Goal: Use online tool/utility: Use online tool/utility

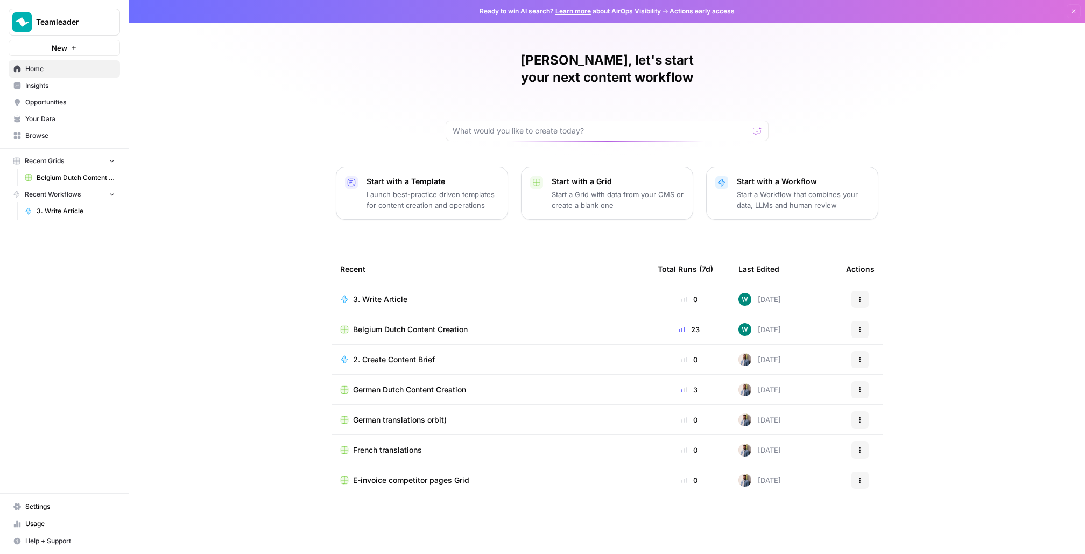
click at [65, 19] on span "Teamleader" at bounding box center [68, 22] width 65 height 11
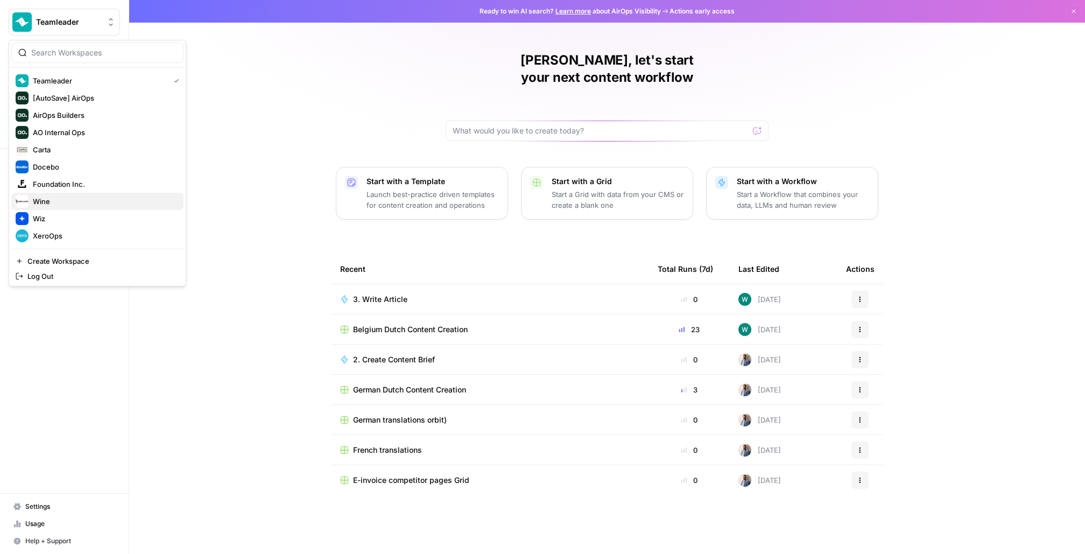
click at [71, 202] on span "Wine" at bounding box center [104, 201] width 142 height 11
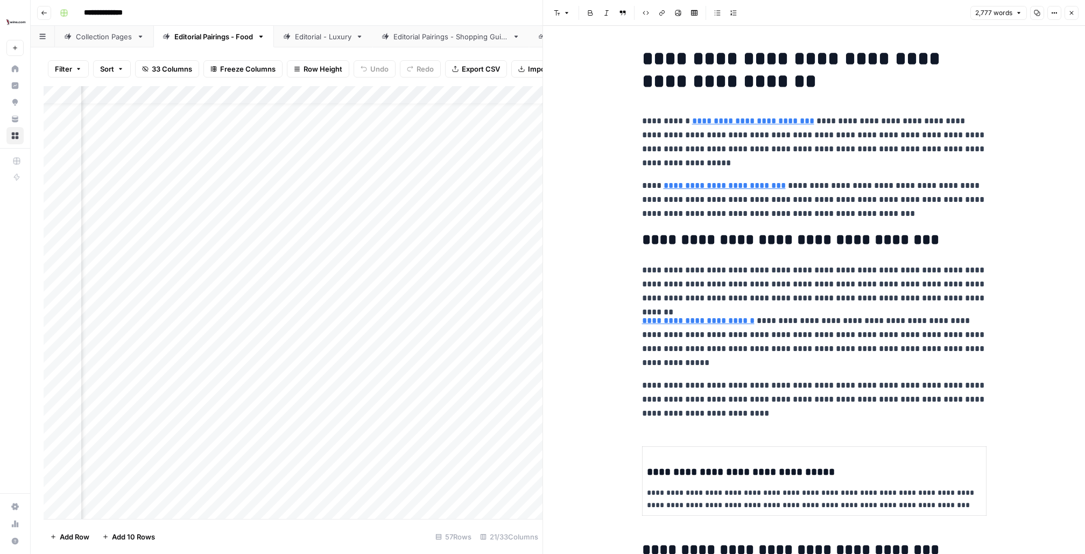
scroll to position [19, 1177]
click at [1072, 10] on icon "button" at bounding box center [1071, 13] width 6 height 6
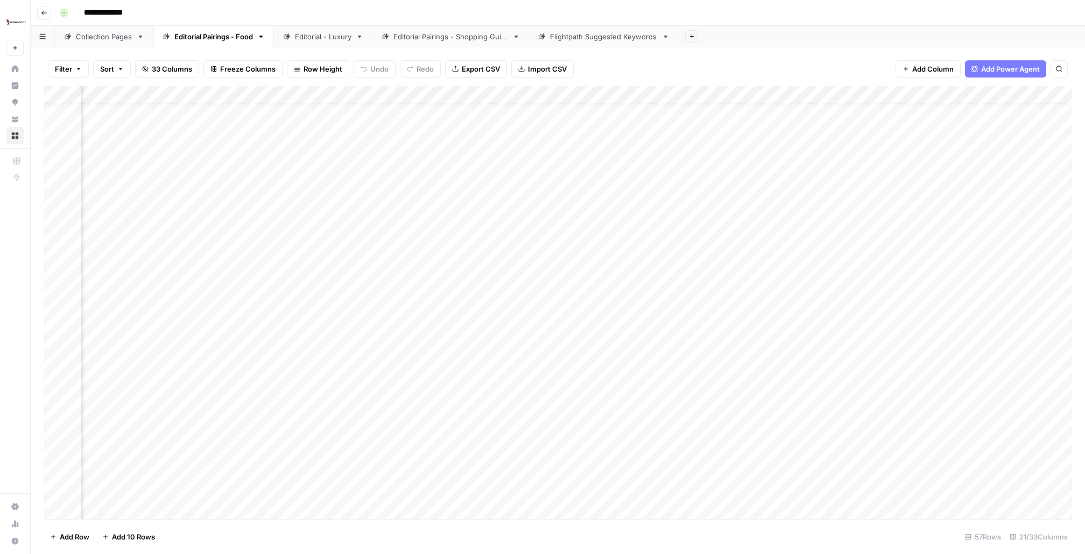
scroll to position [16, 698]
click at [825, 131] on div "Add Column" at bounding box center [558, 302] width 1028 height 433
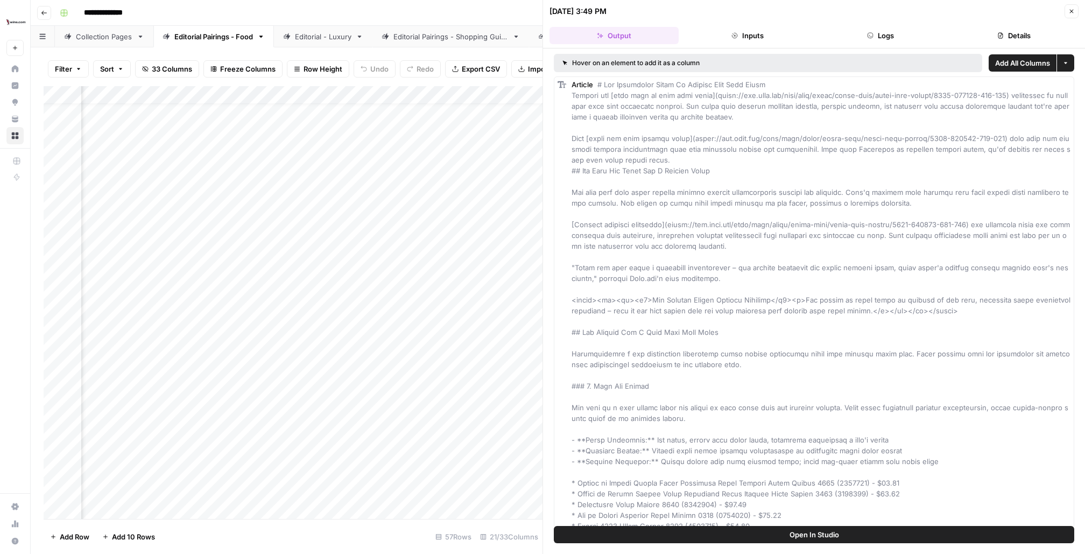
click at [887, 40] on button "Logs" at bounding box center [880, 35] width 129 height 17
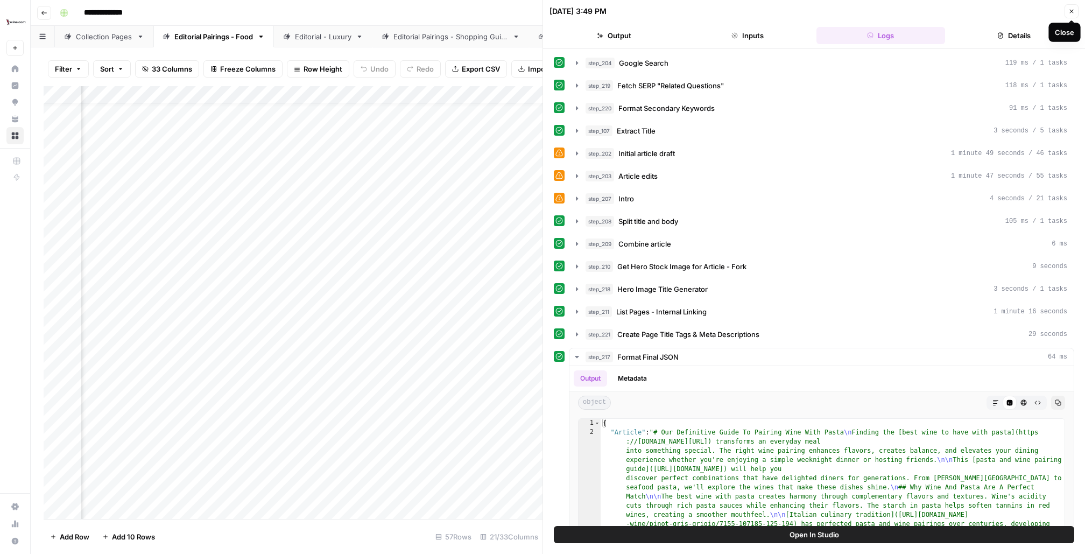
click at [1072, 8] on icon "button" at bounding box center [1071, 11] width 6 height 6
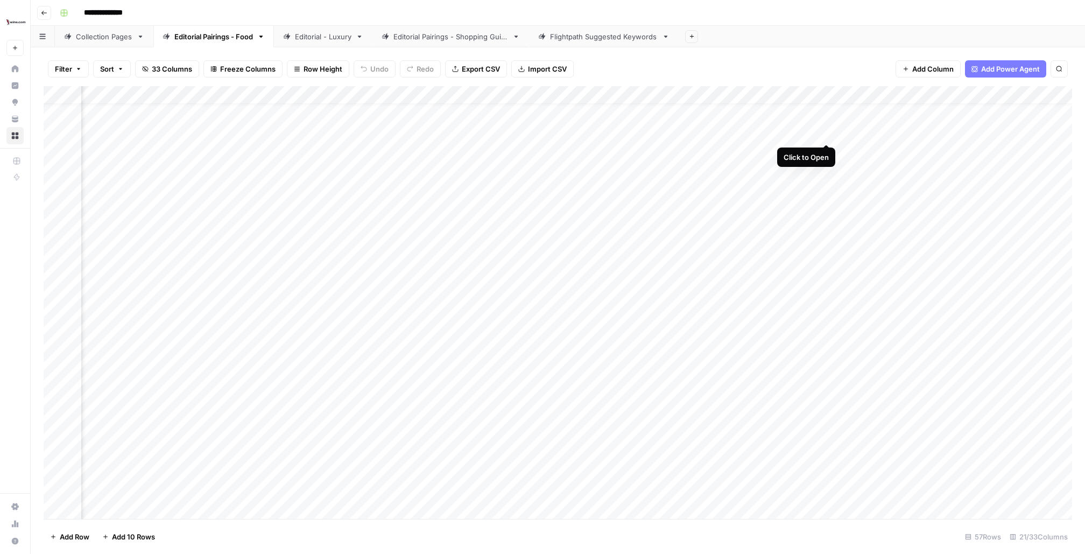
click at [826, 130] on div "Add Column" at bounding box center [558, 302] width 1028 height 433
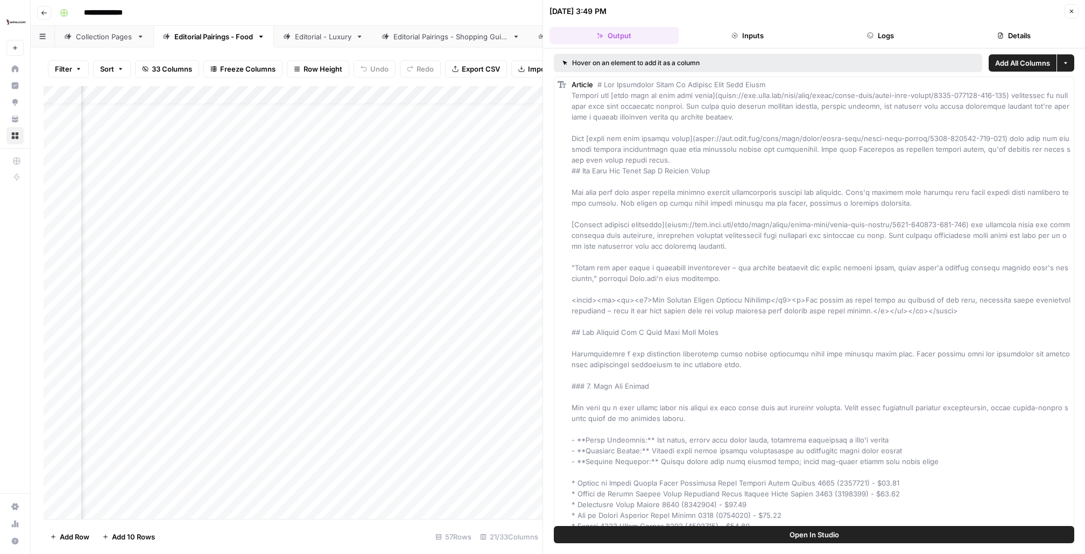
click at [714, 36] on button "Inputs" at bounding box center [747, 35] width 129 height 17
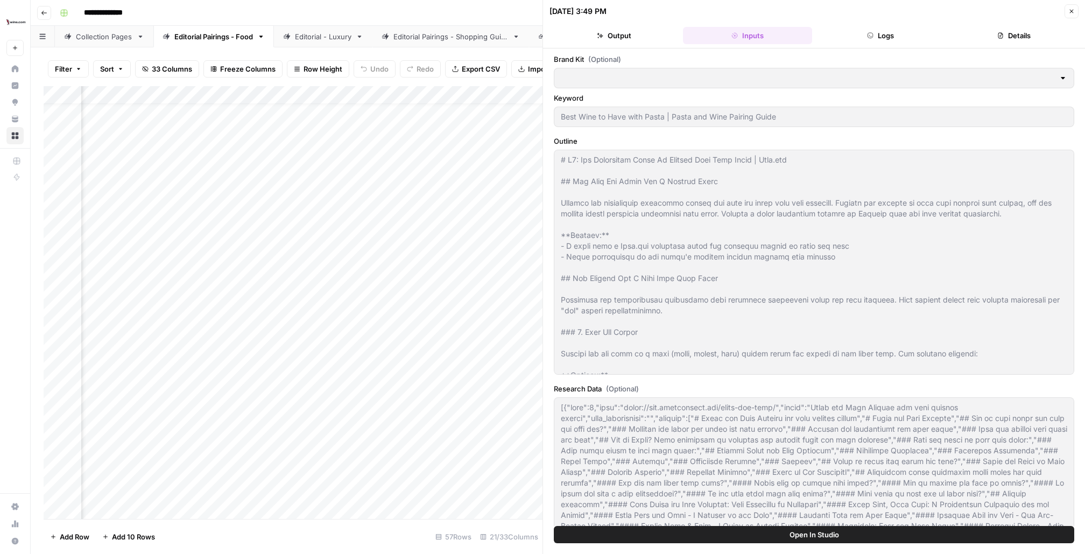
type input "[DOMAIN_NAME]"
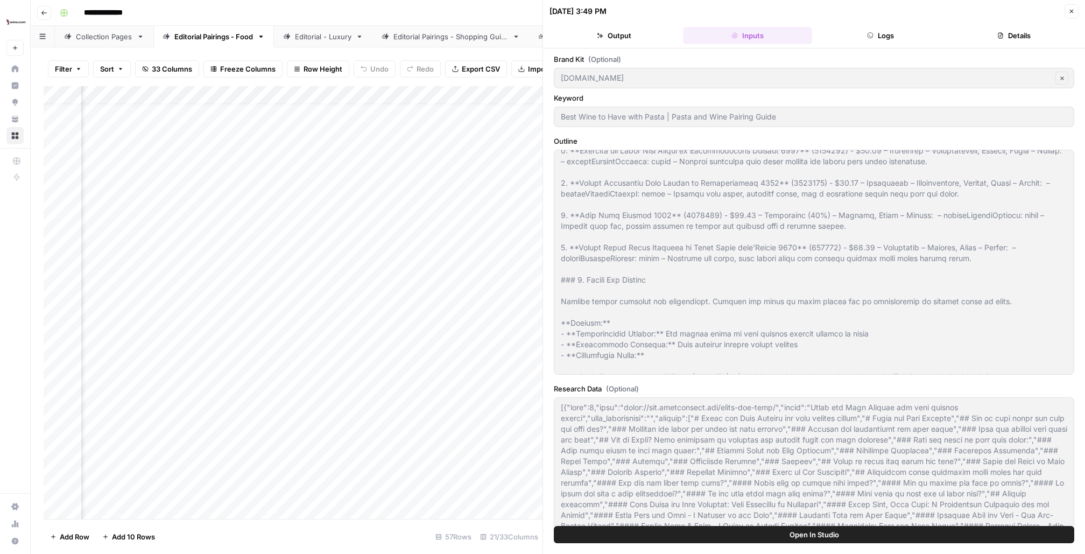
scroll to position [14, 993]
click at [281, 133] on div "Add Column" at bounding box center [293, 302] width 499 height 433
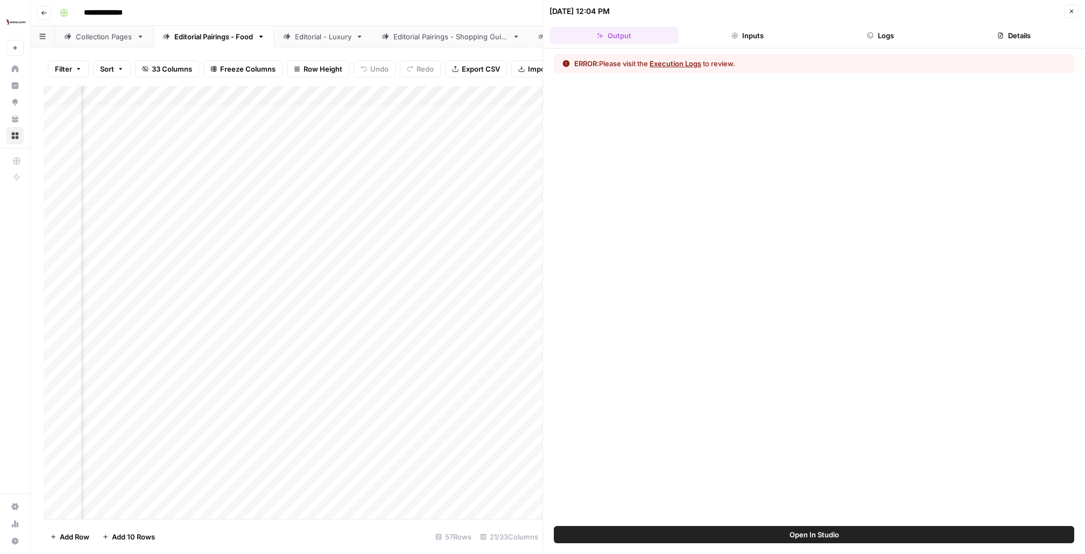
click at [870, 32] on icon "button" at bounding box center [870, 35] width 6 height 6
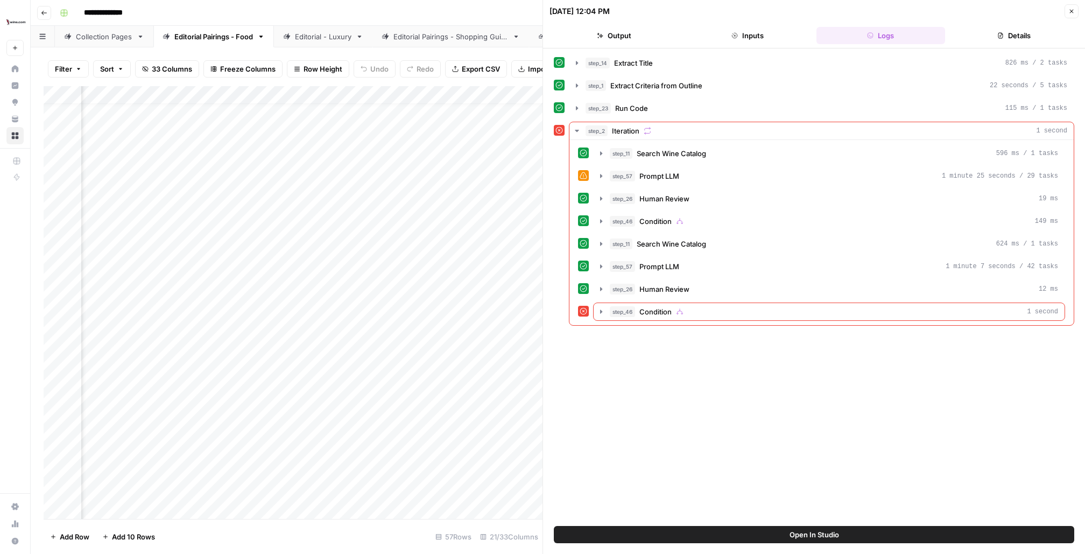
click at [1010, 27] on button "Details" at bounding box center [1013, 35] width 129 height 17
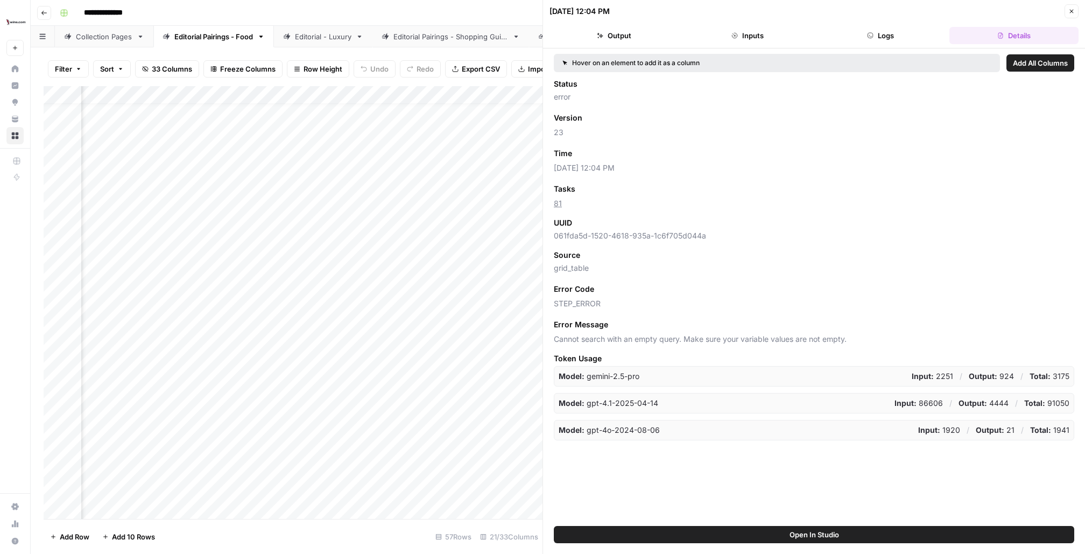
click at [785, 38] on button "Inputs" at bounding box center [747, 35] width 129 height 17
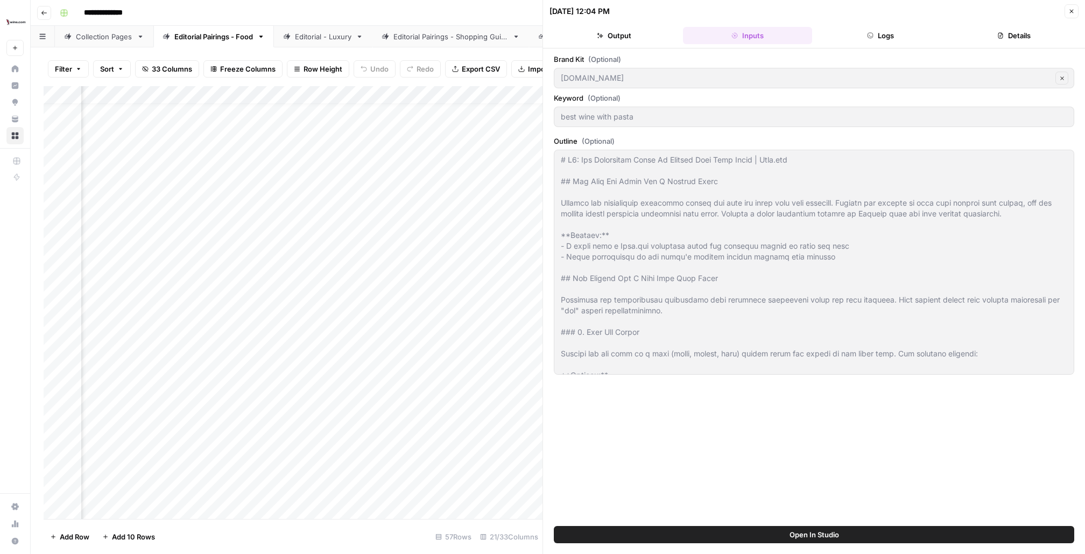
click at [677, 107] on div "best wine with pasta" at bounding box center [814, 117] width 520 height 20
click at [331, 133] on div "Add Column" at bounding box center [293, 302] width 499 height 433
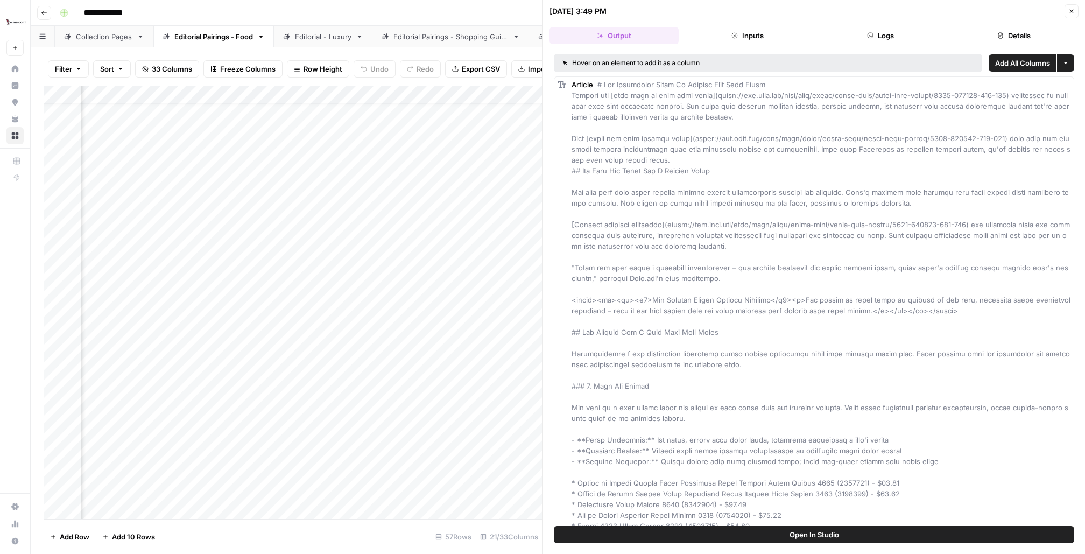
click at [832, 23] on header "07/28/25 at 3:49 PM Close Output Inputs Logs Details" at bounding box center [814, 24] width 542 height 48
click at [750, 34] on button "Inputs" at bounding box center [747, 35] width 129 height 17
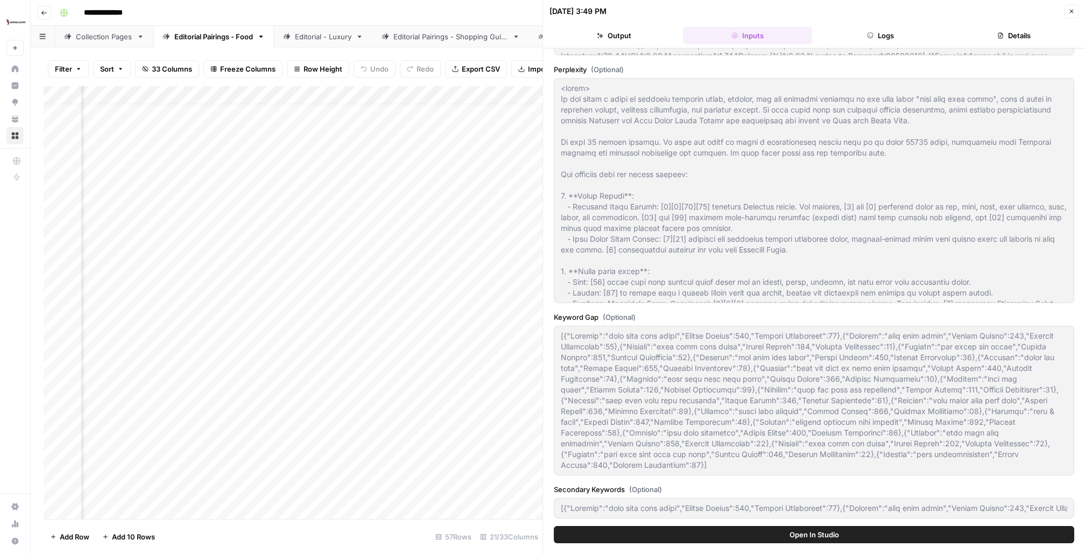
scroll to position [14, 1618]
click at [390, 132] on div "Add Column" at bounding box center [293, 302] width 499 height 433
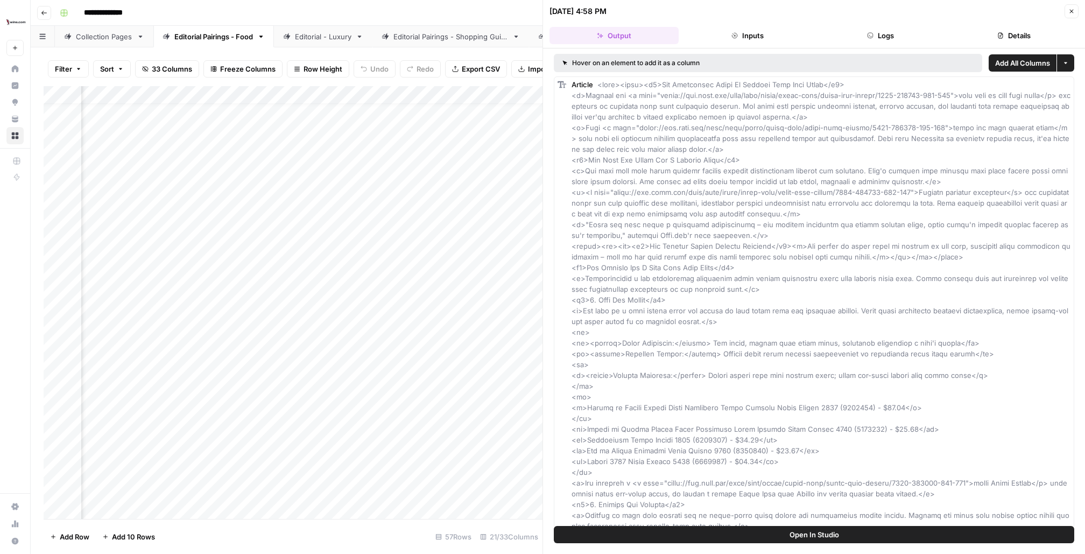
click at [769, 31] on button "Inputs" at bounding box center [747, 35] width 129 height 17
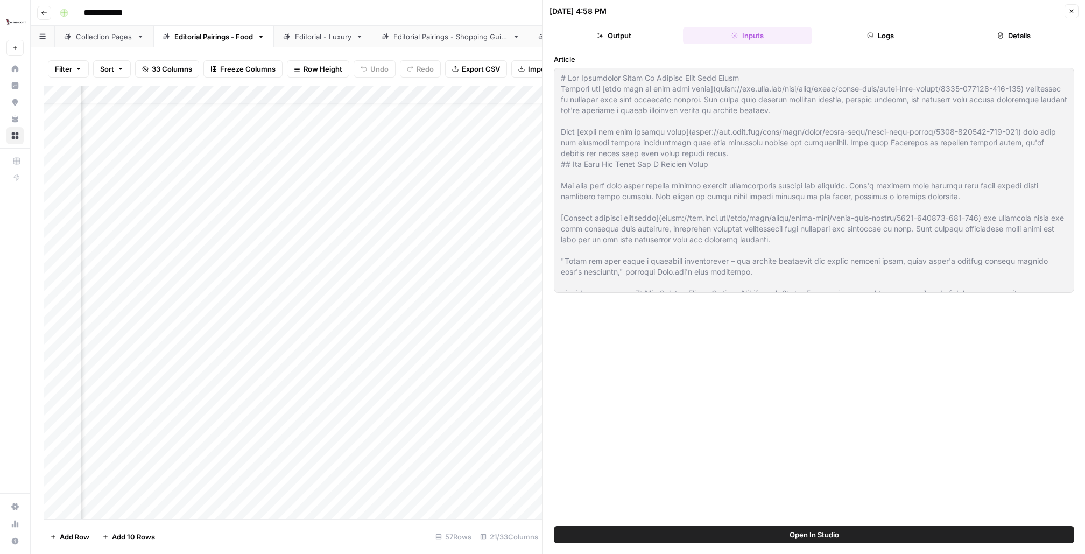
scroll to position [14, 659]
click at [1075, 12] on icon "button" at bounding box center [1071, 11] width 6 height 6
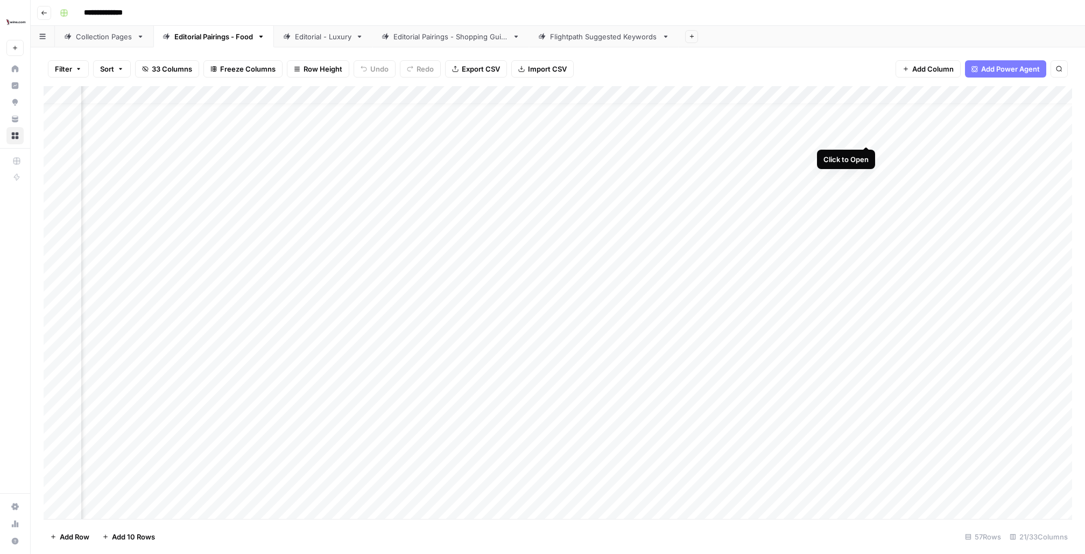
click at [866, 133] on div "Add Column" at bounding box center [558, 302] width 1028 height 433
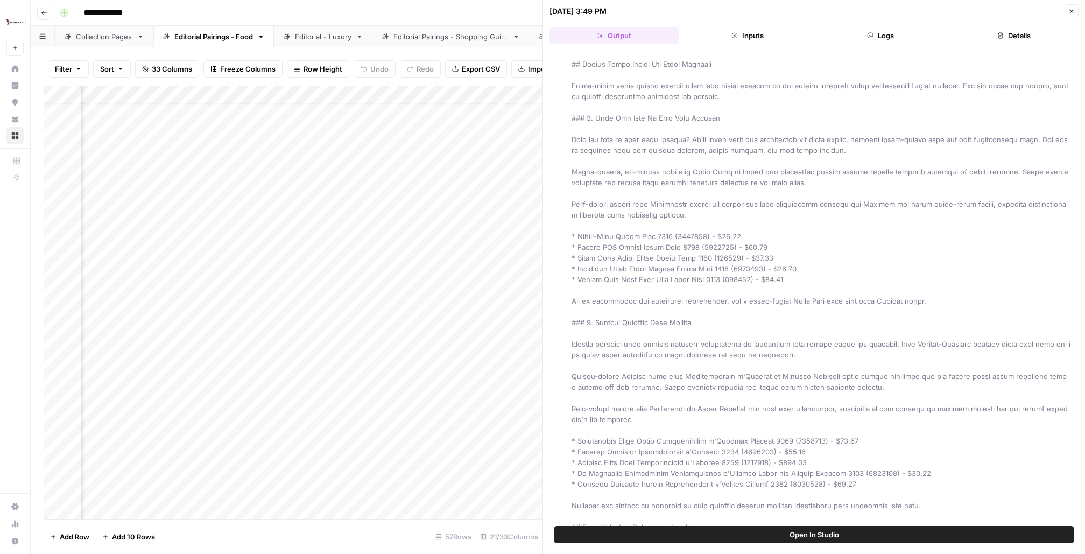
scroll to position [14, 910]
click at [855, 38] on button "Logs" at bounding box center [880, 35] width 129 height 17
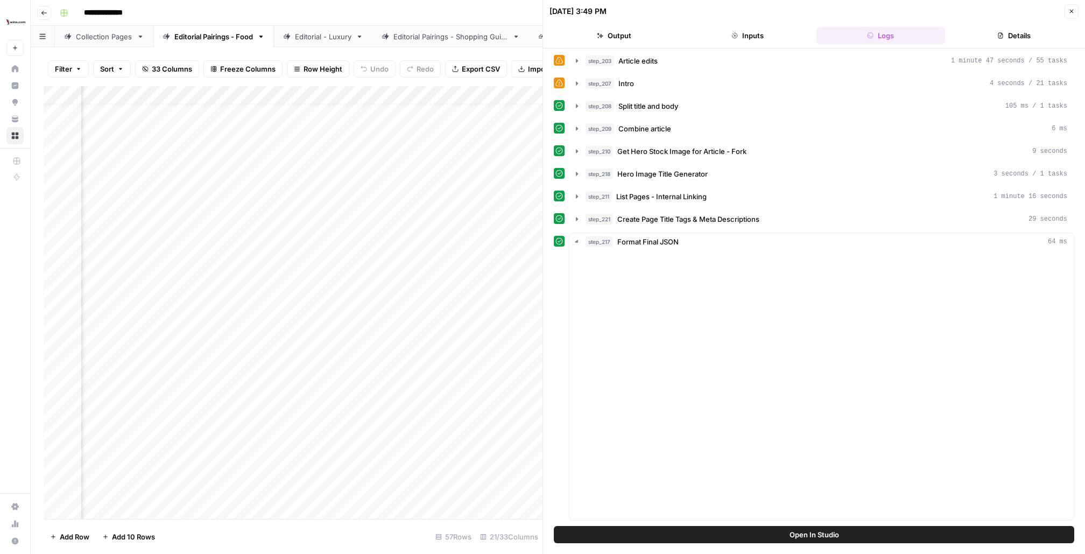
scroll to position [0, 0]
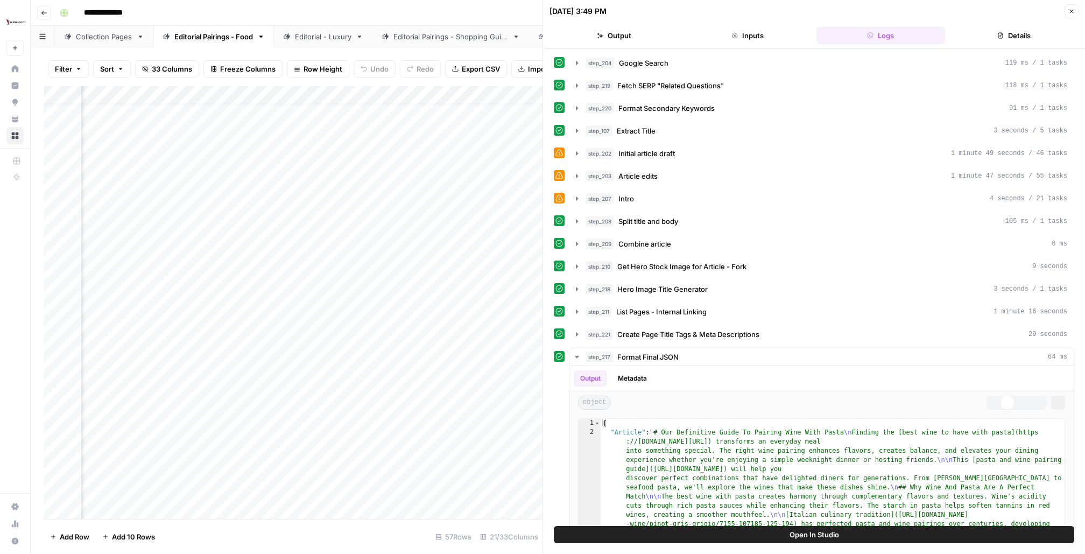
click at [741, 36] on button "Inputs" at bounding box center [747, 35] width 129 height 17
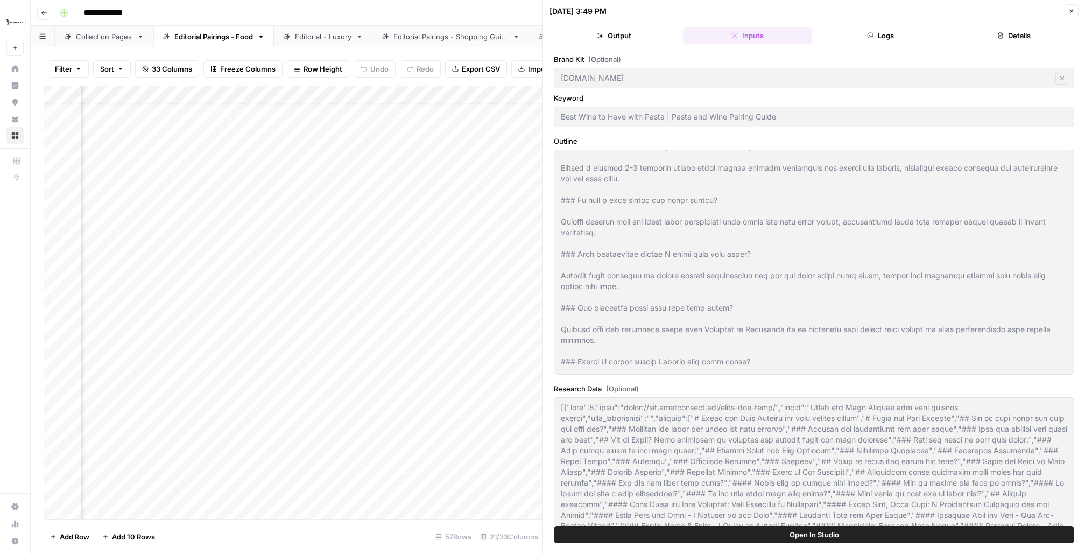
scroll to position [4121, 0]
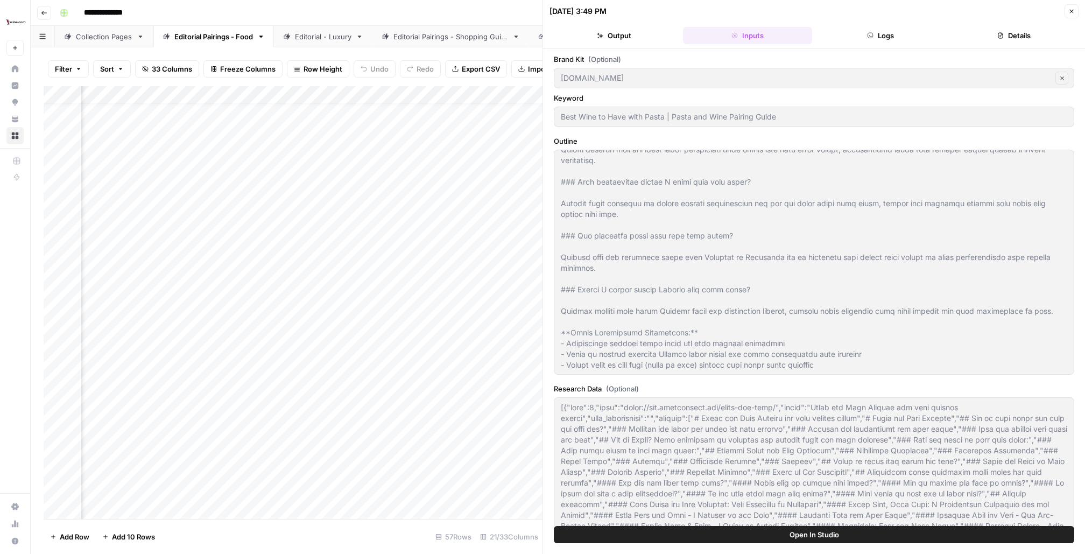
click at [225, 133] on div "Add Column" at bounding box center [293, 302] width 499 height 433
click at [282, 133] on div "Add Column" at bounding box center [293, 302] width 499 height 433
click at [419, 146] on div "Add Column" at bounding box center [293, 302] width 499 height 433
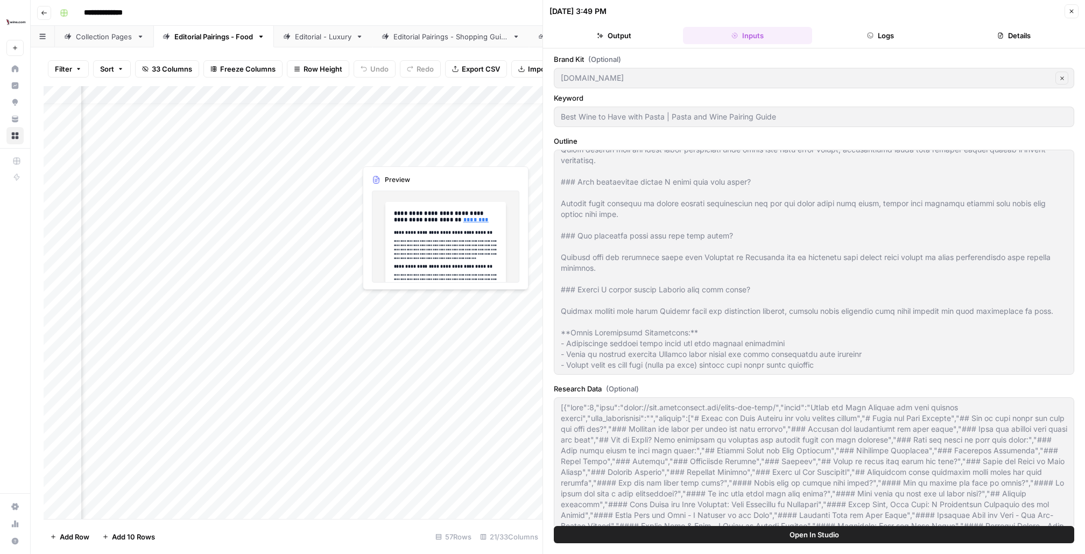
click at [399, 137] on div "Add Column" at bounding box center [293, 302] width 499 height 433
click at [399, 136] on div "Add Column" at bounding box center [293, 302] width 499 height 433
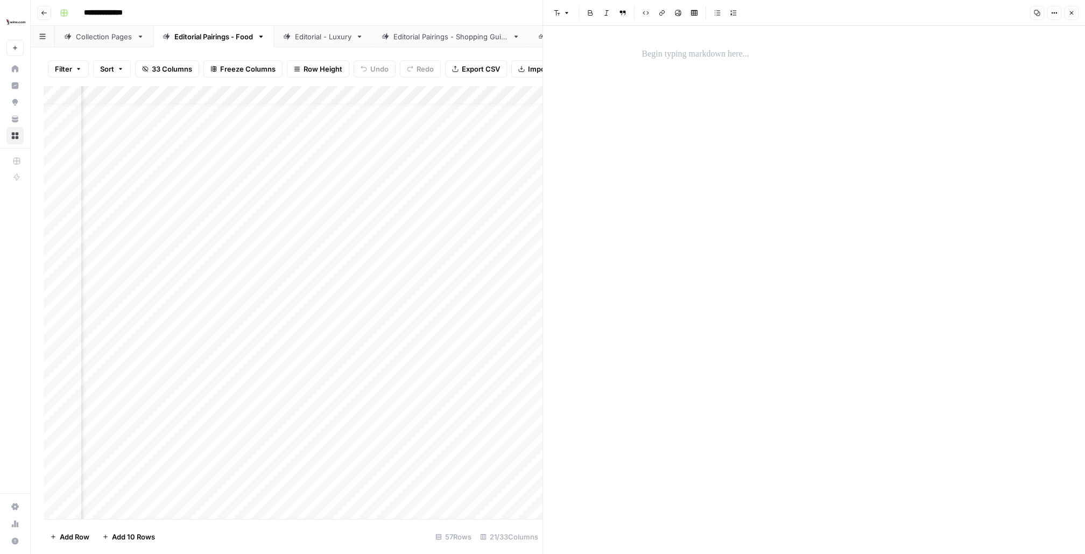
click at [672, 80] on div at bounding box center [814, 290] width 357 height 528
click at [686, 65] on div at bounding box center [814, 54] width 357 height 23
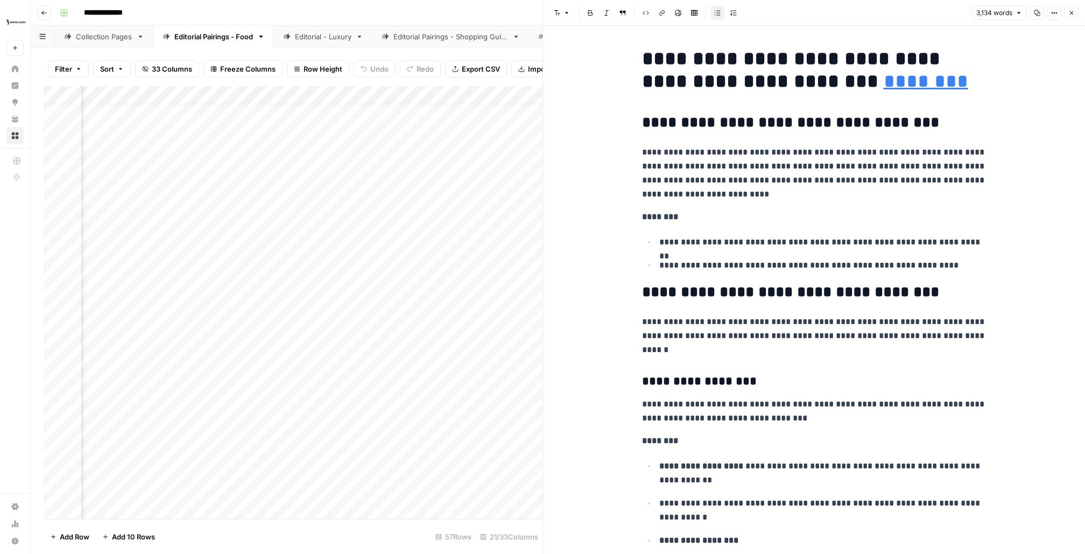
click at [420, 355] on div "Add Column" at bounding box center [293, 302] width 499 height 433
click at [402, 135] on div "Add Column" at bounding box center [293, 302] width 499 height 433
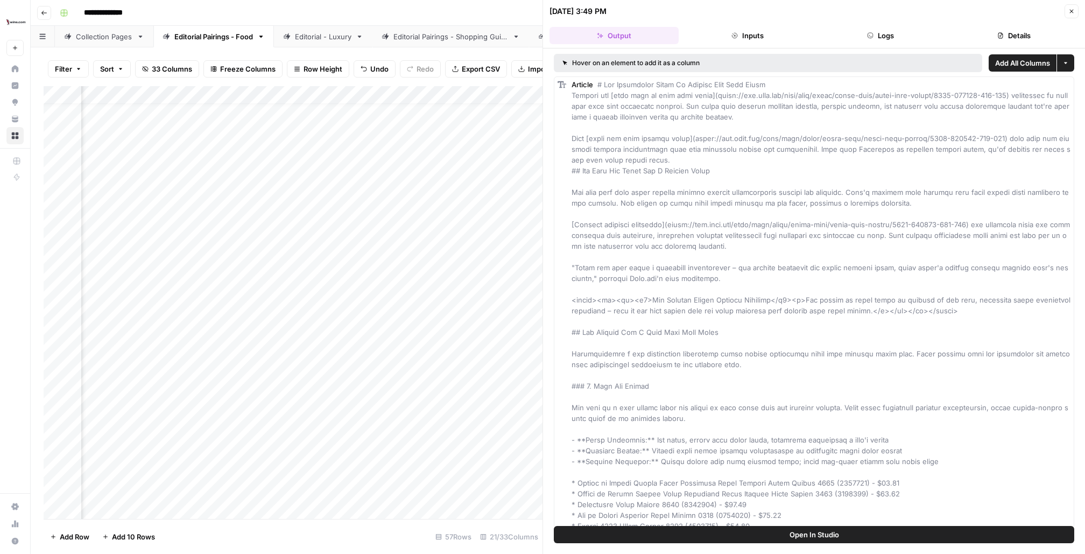
click at [787, 41] on button "Inputs" at bounding box center [747, 35] width 129 height 17
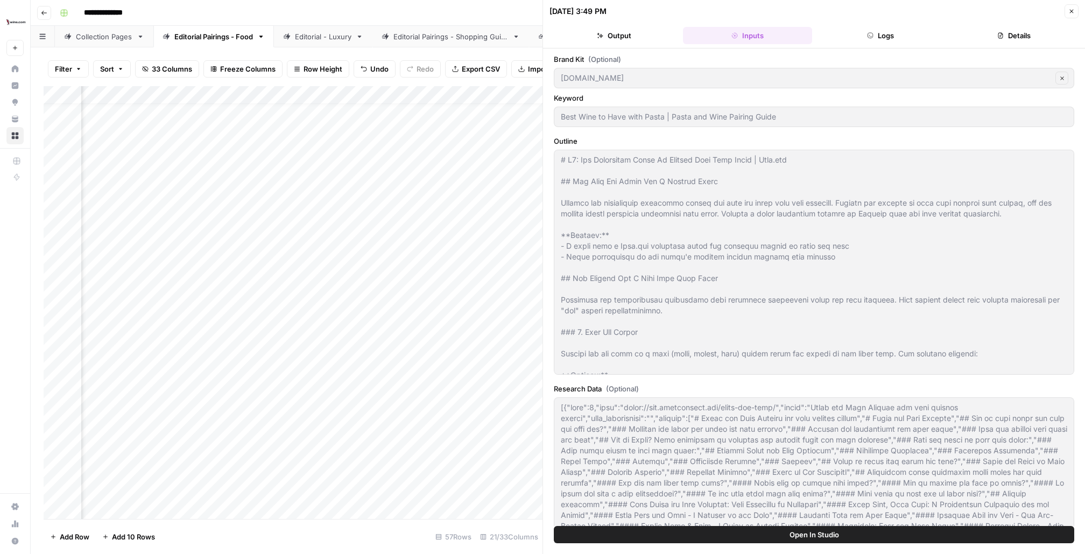
scroll to position [398, 0]
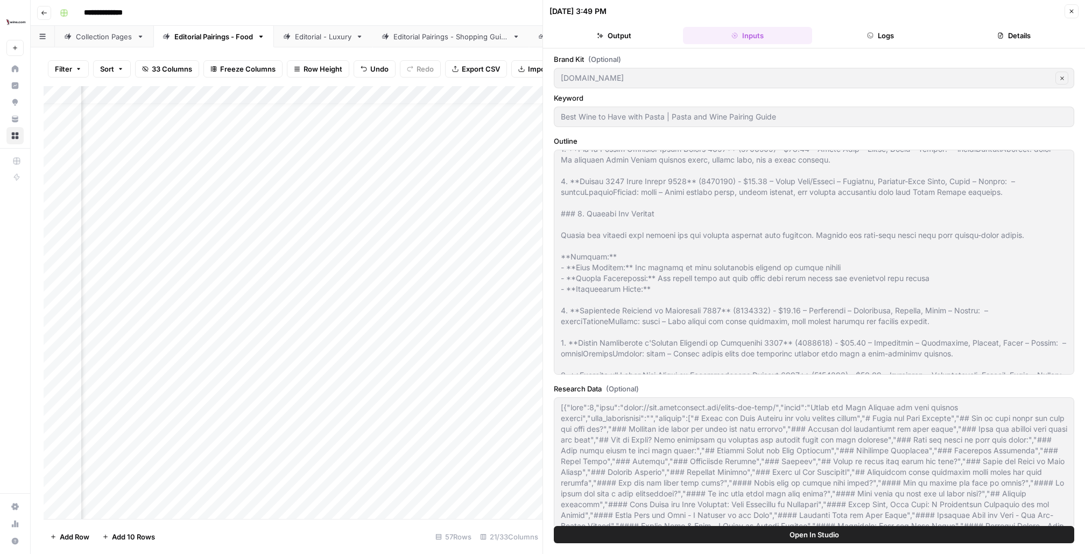
click at [405, 94] on div "Add Column" at bounding box center [293, 302] width 499 height 433
click at [359, 186] on span "Configure Inputs" at bounding box center [353, 185] width 94 height 11
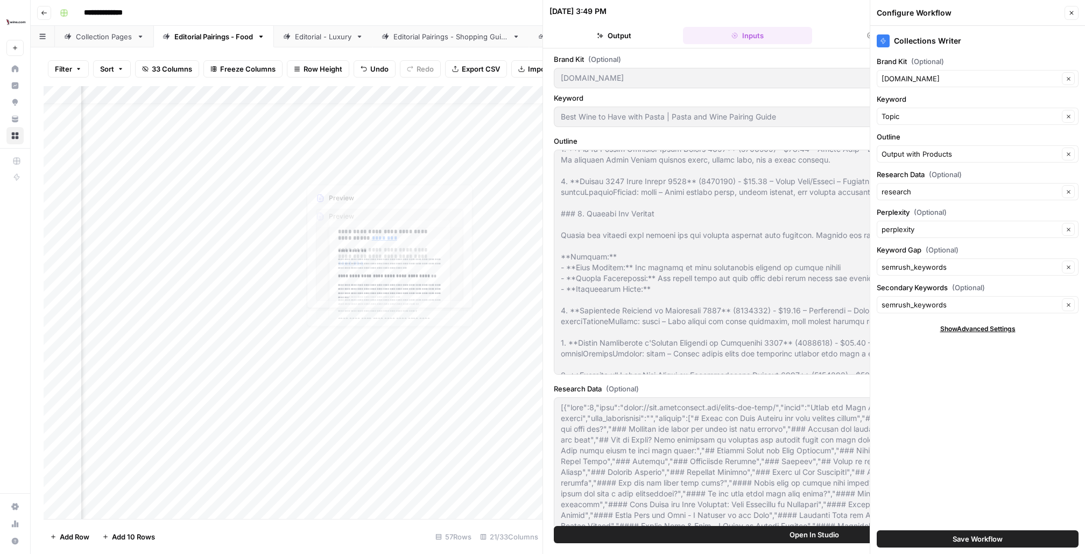
scroll to position [14, 801]
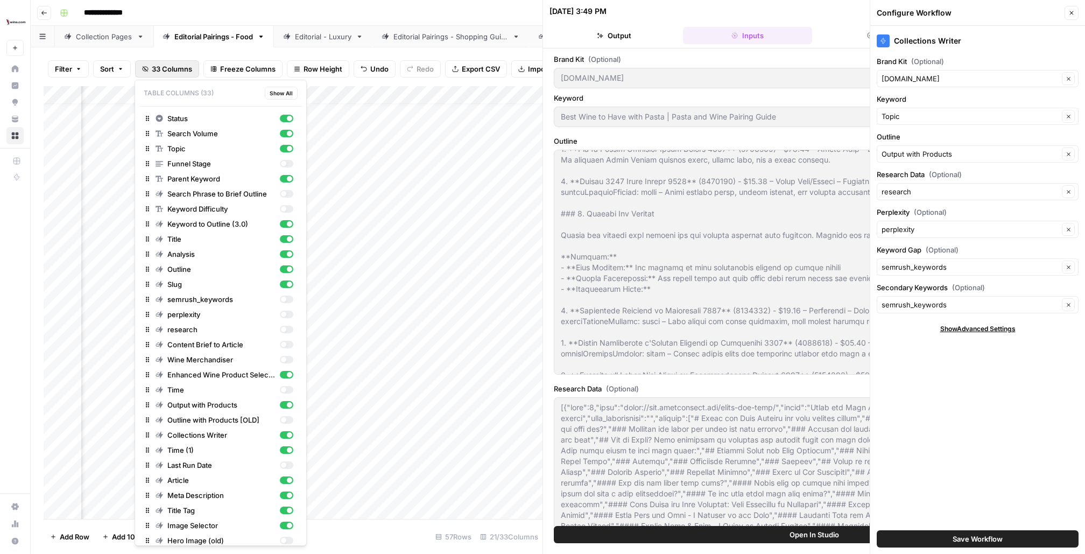
click at [166, 69] on span "33 Columns" at bounding box center [172, 68] width 40 height 11
click at [281, 328] on div "button" at bounding box center [283, 329] width 5 height 5
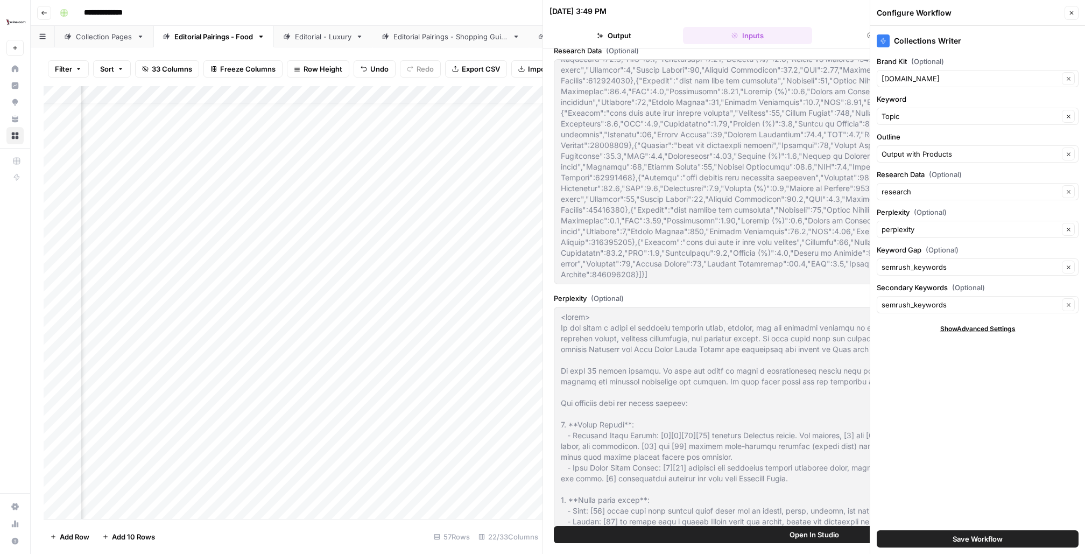
scroll to position [567, 0]
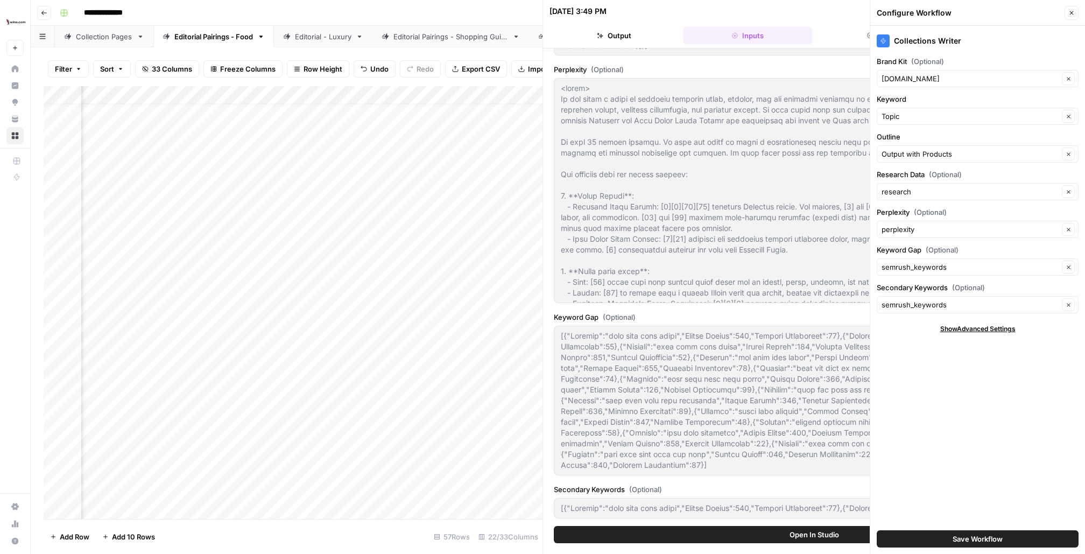
drag, startPoint x: 558, startPoint y: 309, endPoint x: 816, endPoint y: 76, distance: 347.8
click at [816, 76] on div "Brand Kit (Optional) Wine.com Clear Keyword Best Wine to Have with Pasta | Past…" at bounding box center [814, 4] width 520 height 1035
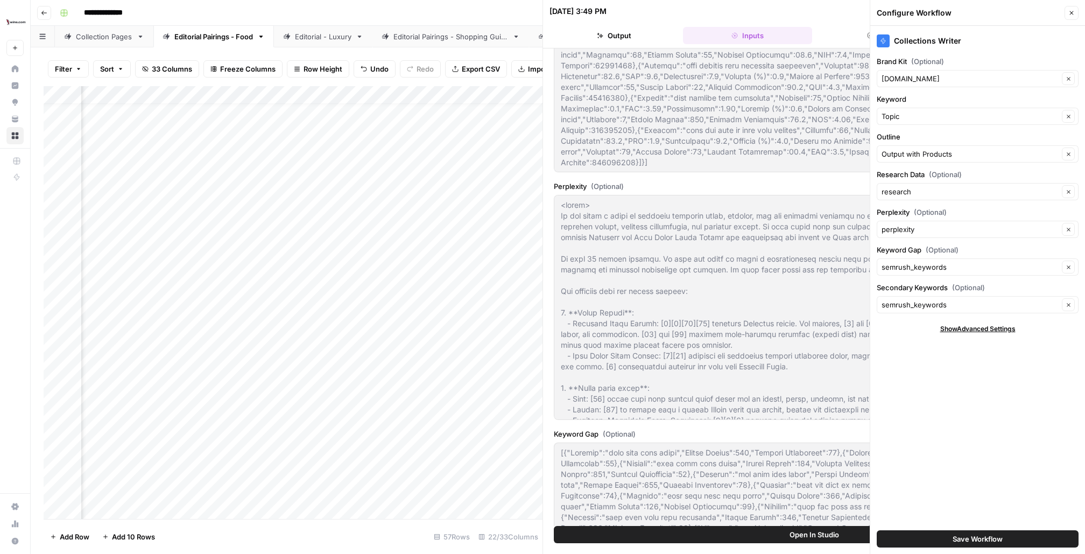
scroll to position [443, 0]
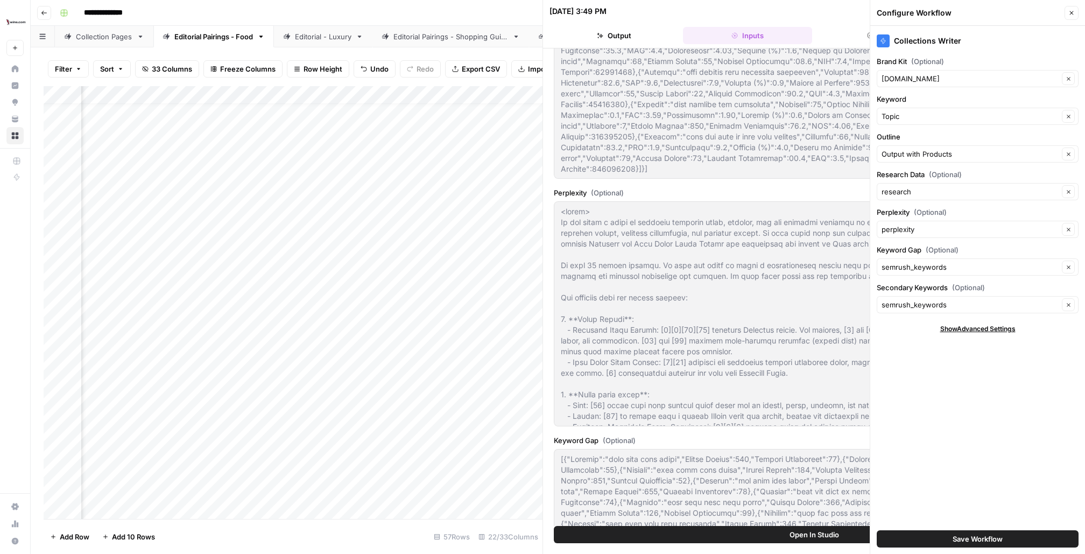
click at [369, 132] on div "Add Column" at bounding box center [293, 302] width 499 height 433
type textarea "**********"
click at [518, 2] on header "**********" at bounding box center [558, 13] width 1054 height 26
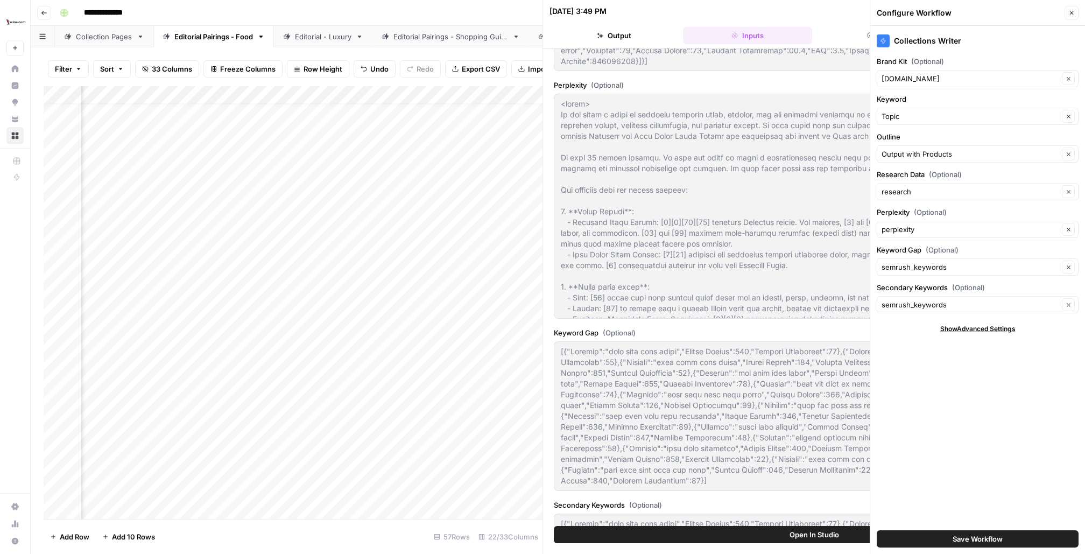
scroll to position [567, 0]
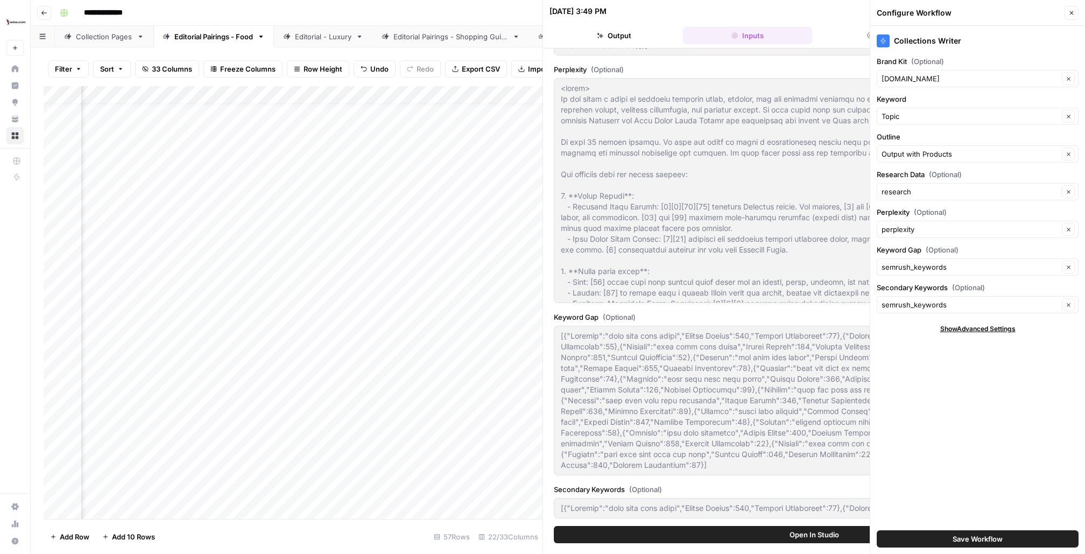
click at [1071, 12] on icon "button" at bounding box center [1072, 13] width 4 height 4
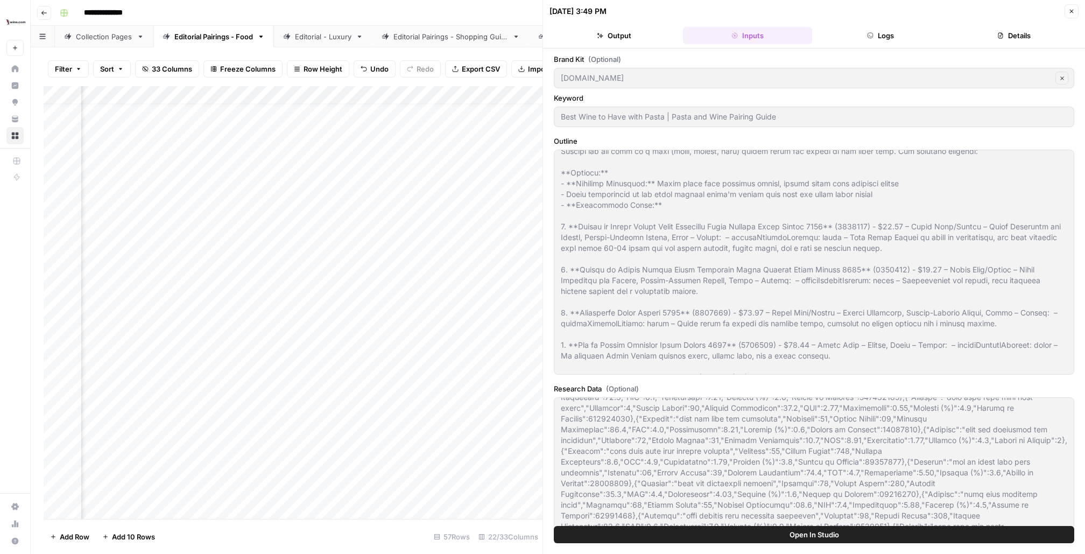
scroll to position [14, 762]
click at [158, 66] on span "33 Columns" at bounding box center [172, 68] width 40 height 11
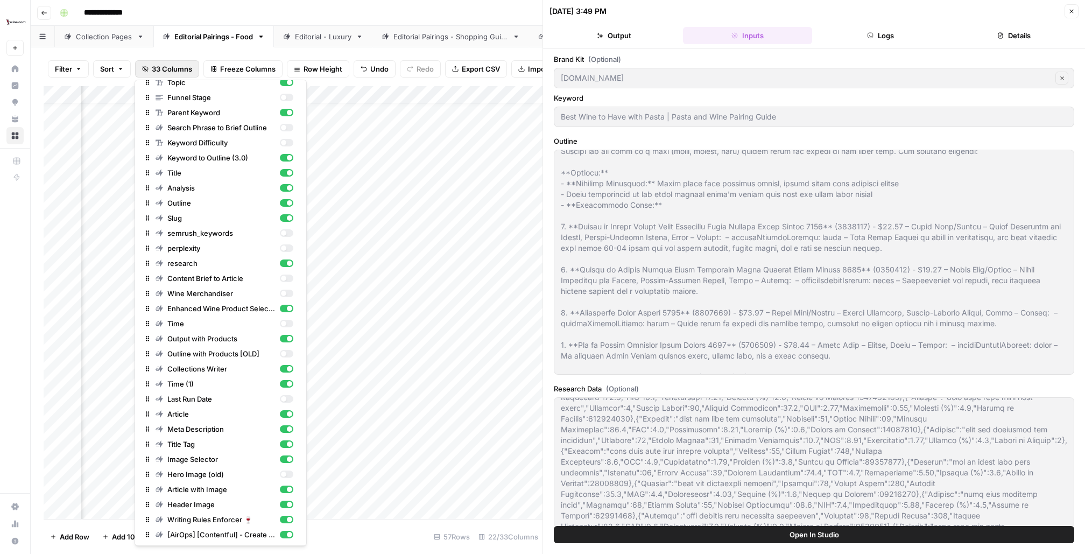
scroll to position [0, 0]
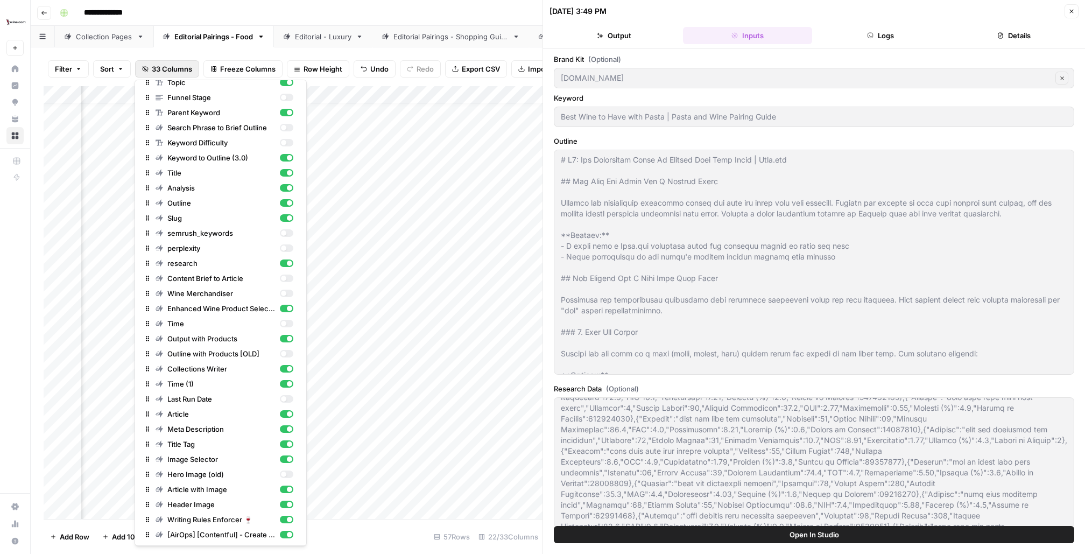
click at [389, 13] on div "**********" at bounding box center [564, 12] width 1019 height 17
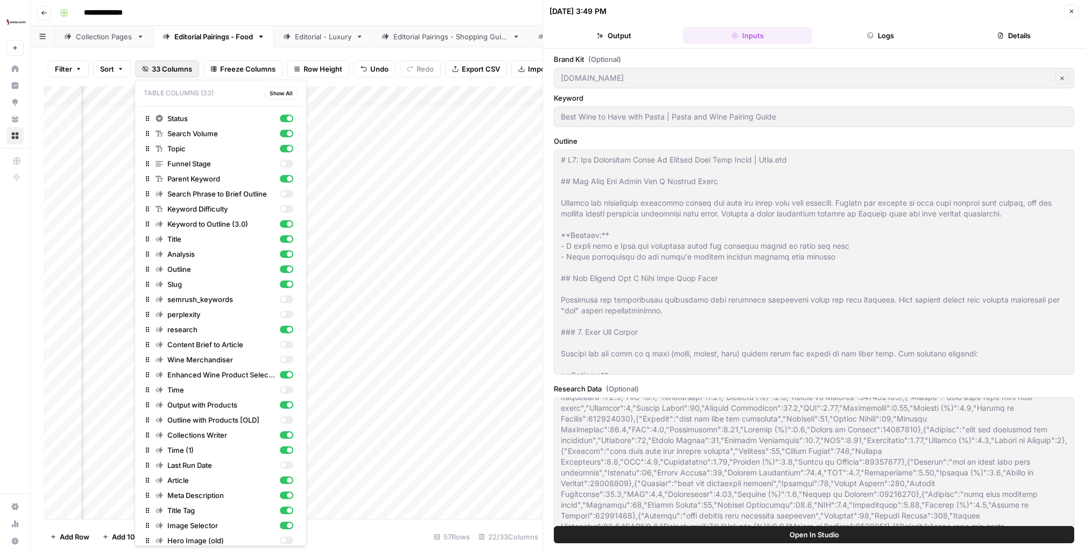
click at [175, 63] on button "33 Columns" at bounding box center [167, 68] width 64 height 17
click at [279, 193] on div "Search Phrase to Brief Outline" at bounding box center [225, 193] width 138 height 11
click at [279, 191] on div "Search Phrase to Brief Outline" at bounding box center [225, 193] width 138 height 11
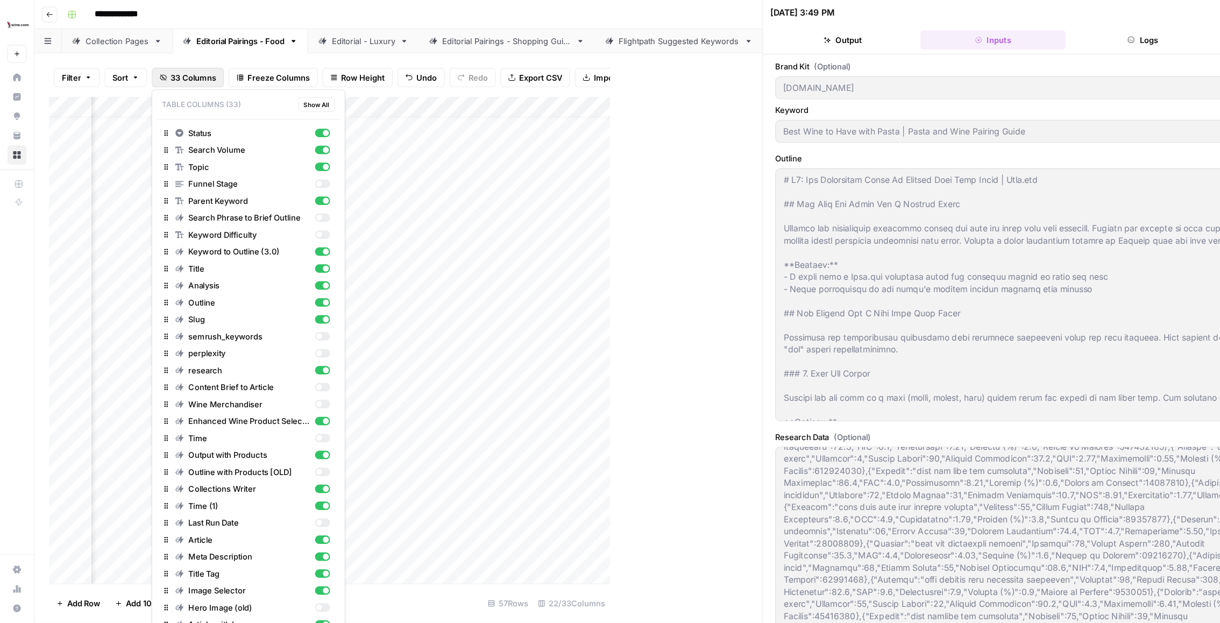
scroll to position [5316, 0]
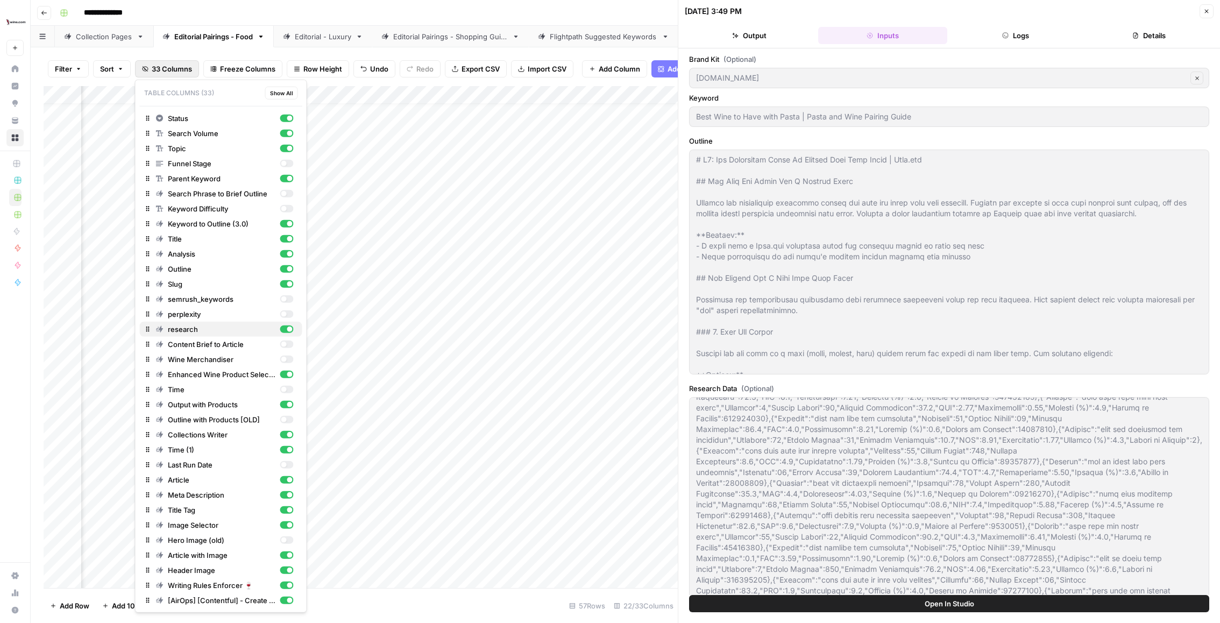
click at [283, 324] on div "research" at bounding box center [225, 329] width 138 height 11
click at [287, 312] on div "button" at bounding box center [286, 314] width 13 height 8
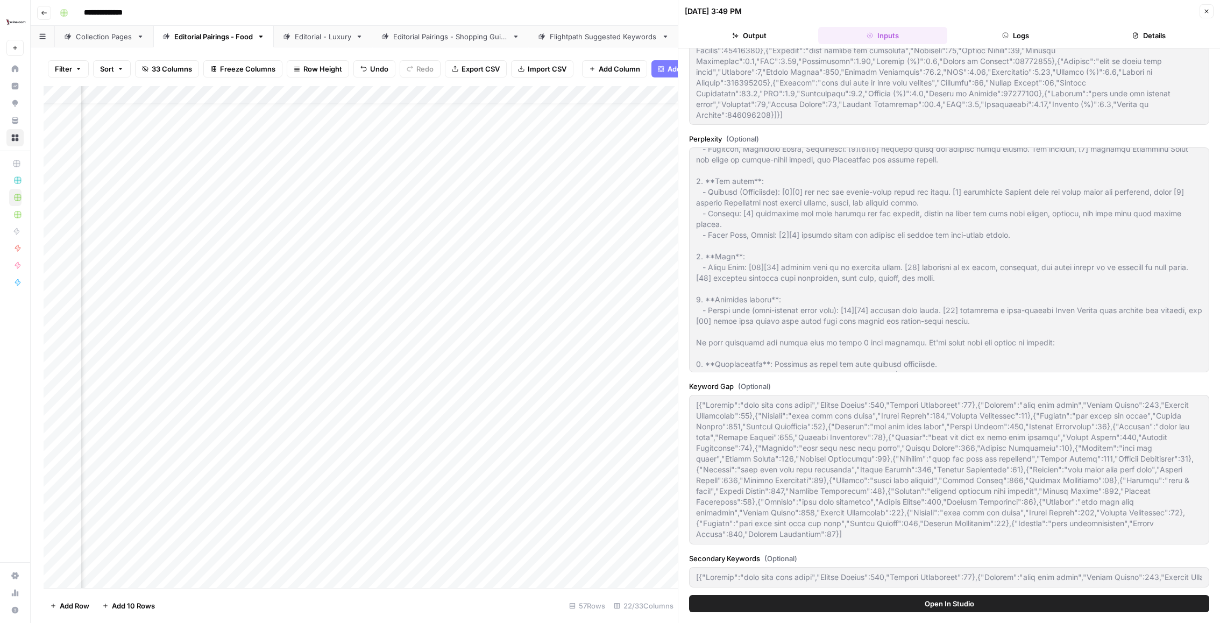
scroll to position [0, 0]
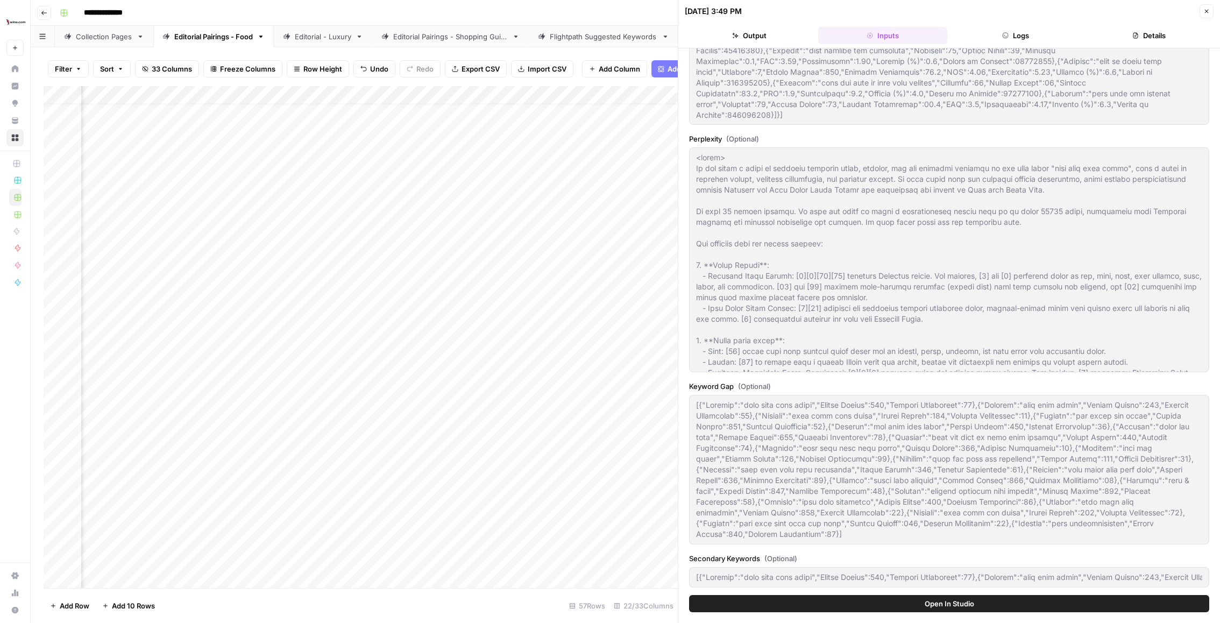
drag, startPoint x: 895, startPoint y: 368, endPoint x: 693, endPoint y: 150, distance: 297.4
click at [693, 150] on div at bounding box center [949, 259] width 520 height 225
click at [426, 128] on div "Add Column" at bounding box center [361, 337] width 634 height 502
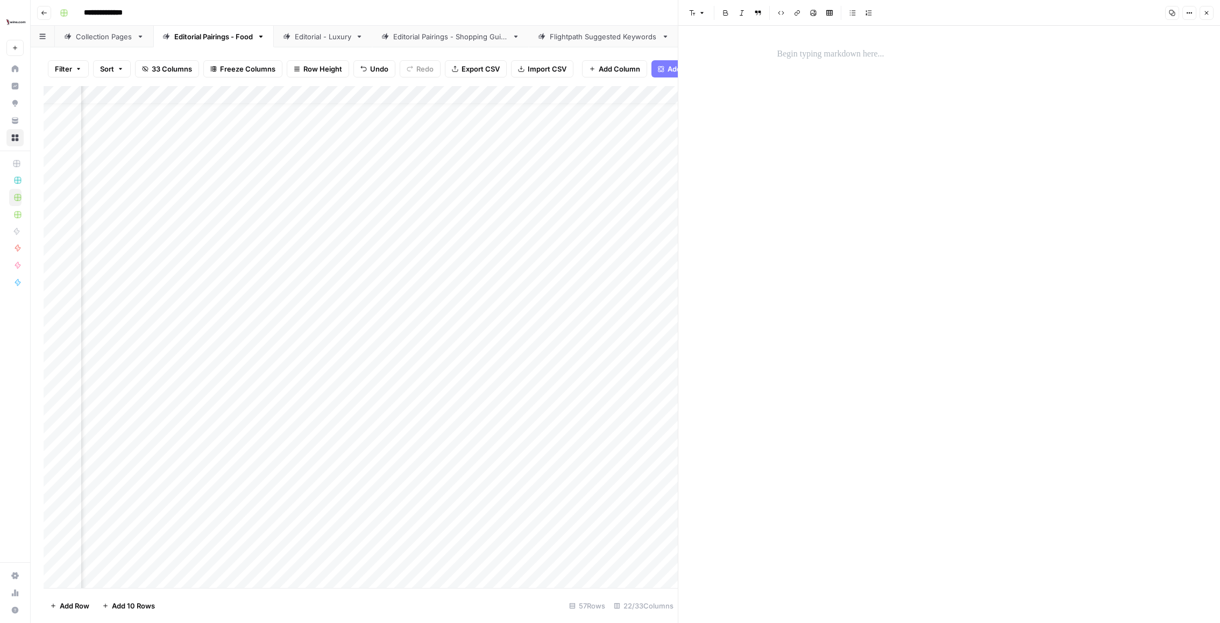
click at [885, 123] on div at bounding box center [949, 324] width 357 height 597
click at [854, 71] on div at bounding box center [949, 324] width 357 height 597
click at [837, 39] on div at bounding box center [949, 324] width 357 height 597
click at [818, 48] on p at bounding box center [950, 54] width 344 height 14
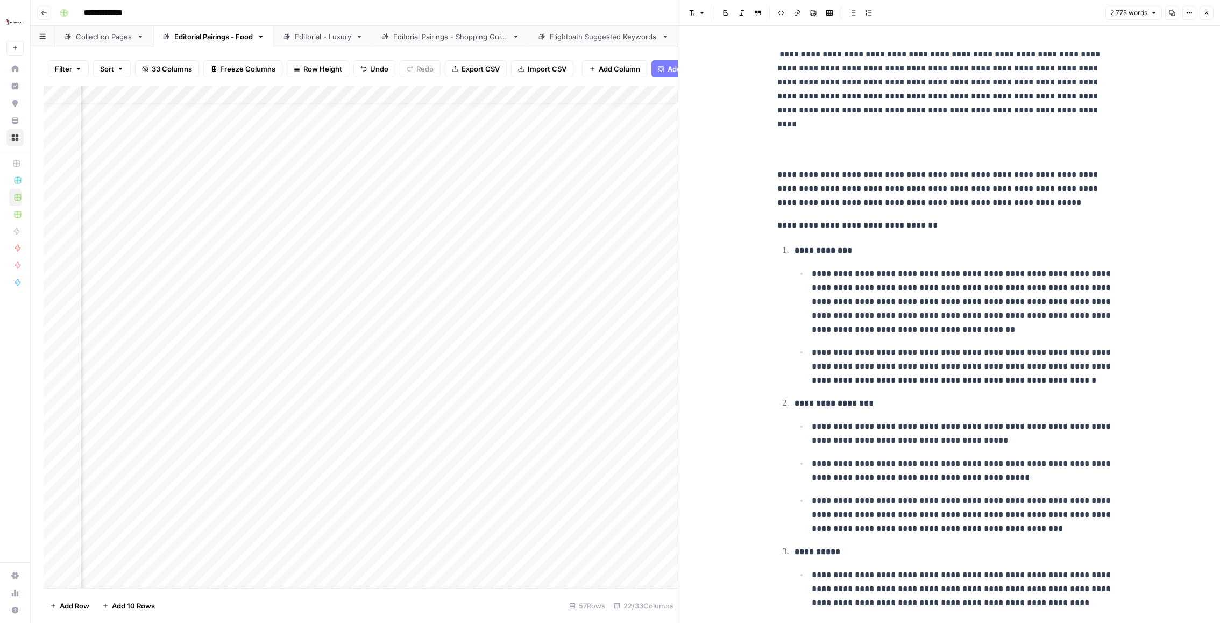
click at [1084, 15] on div "2,775 words Copy Options Close" at bounding box center [1160, 13] width 108 height 14
click at [1084, 13] on button "Close" at bounding box center [1207, 13] width 14 height 14
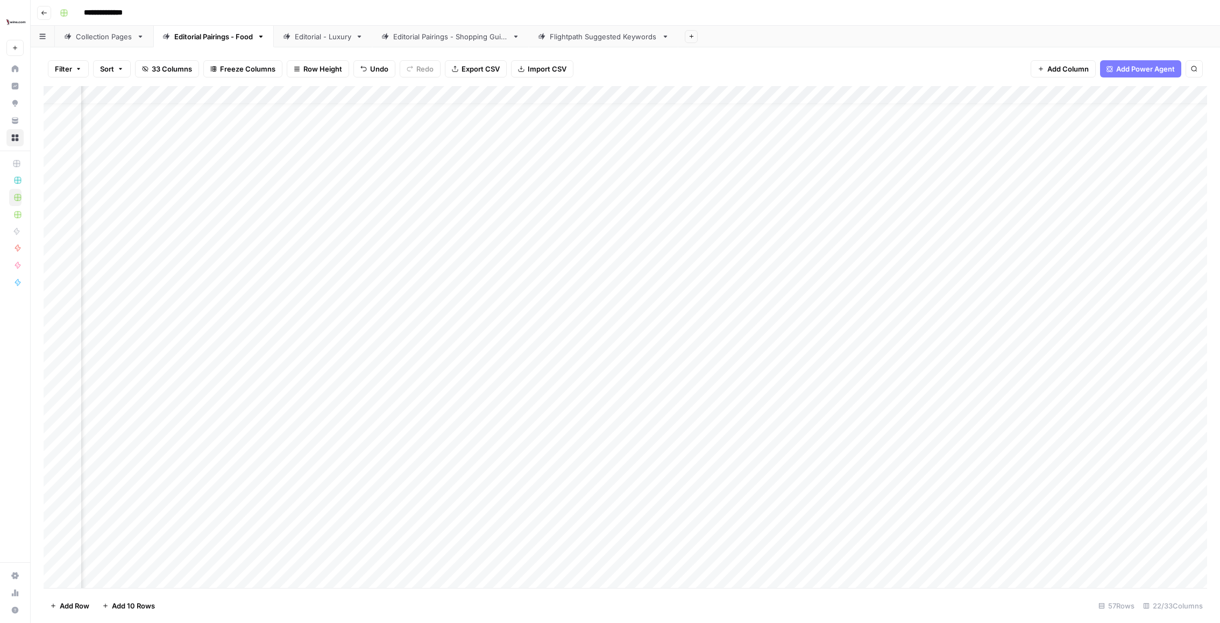
scroll to position [14, 533]
click at [150, 66] on button "33 Columns" at bounding box center [167, 68] width 64 height 17
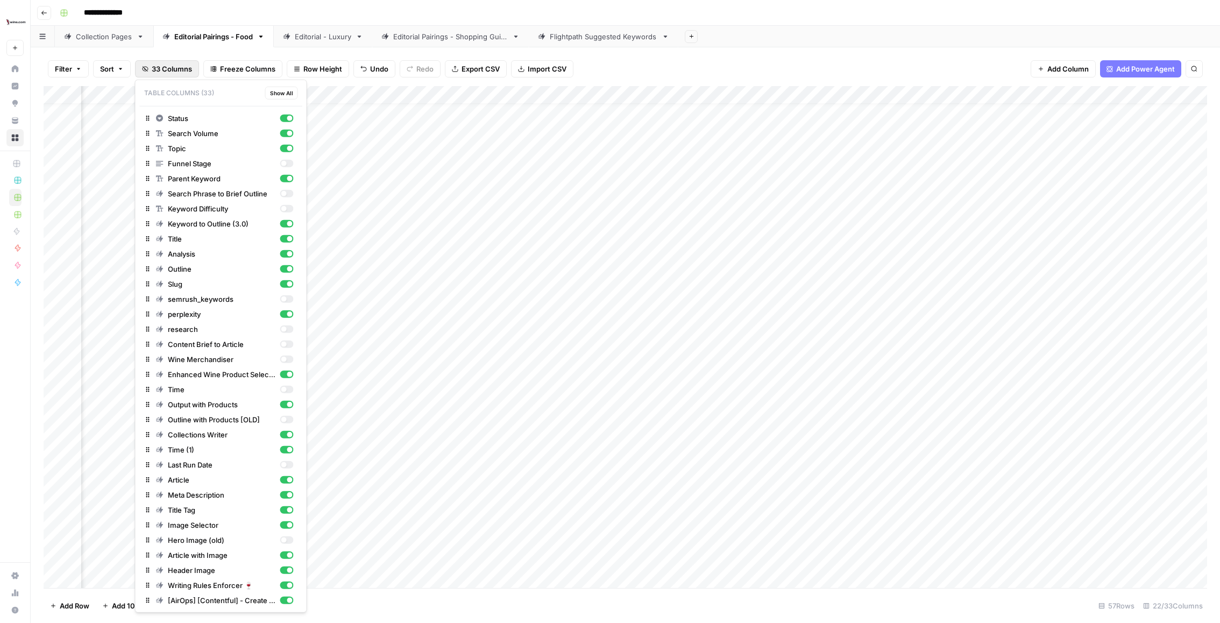
click at [271, 91] on span "Show All" at bounding box center [281, 93] width 23 height 9
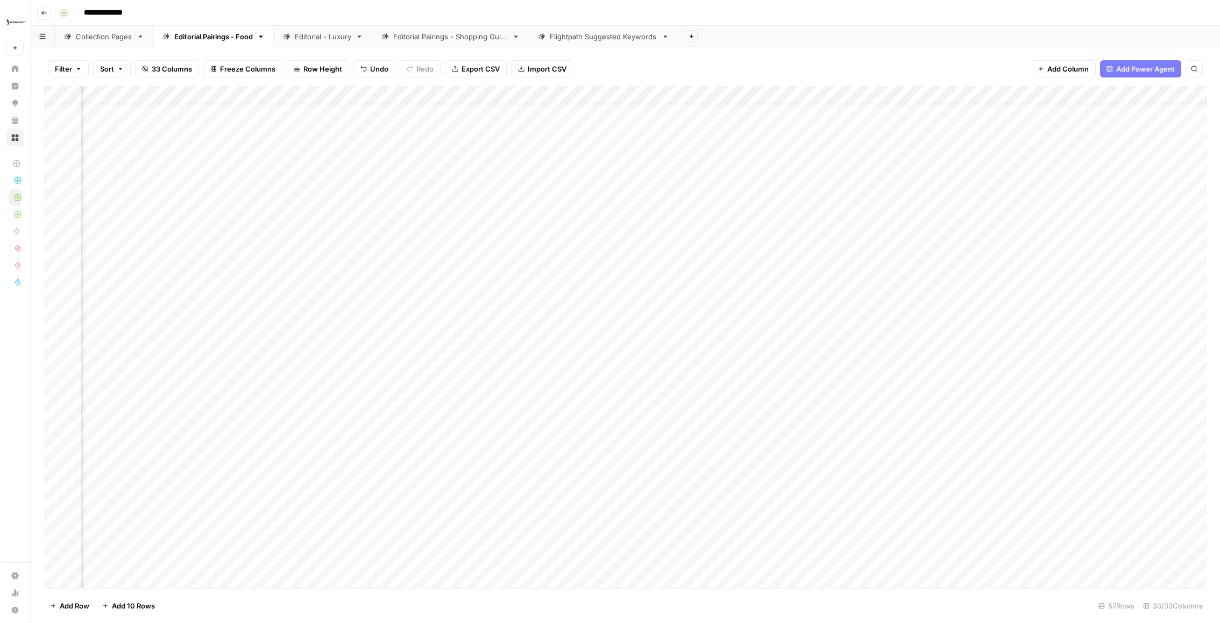
click at [578, 278] on div "Add Column" at bounding box center [626, 337] width 1164 height 502
click at [161, 67] on span "33 Columns" at bounding box center [172, 68] width 40 height 11
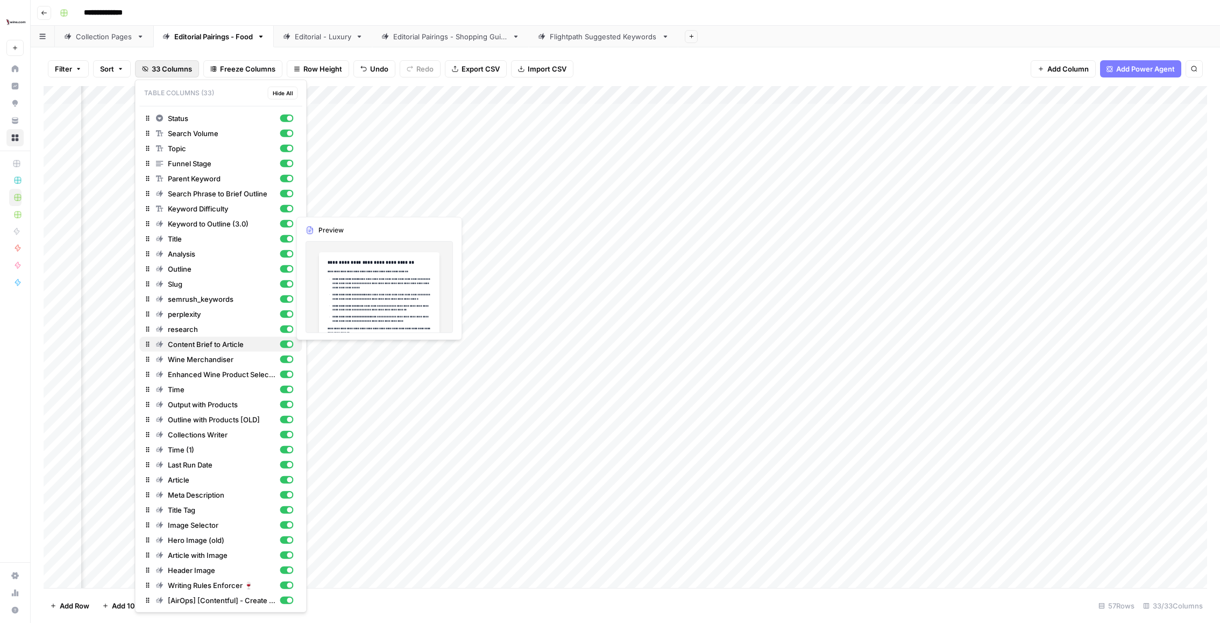
click at [288, 342] on div "button" at bounding box center [289, 344] width 5 height 5
click at [862, 36] on div "Add Sheet" at bounding box center [950, 37] width 542 height 22
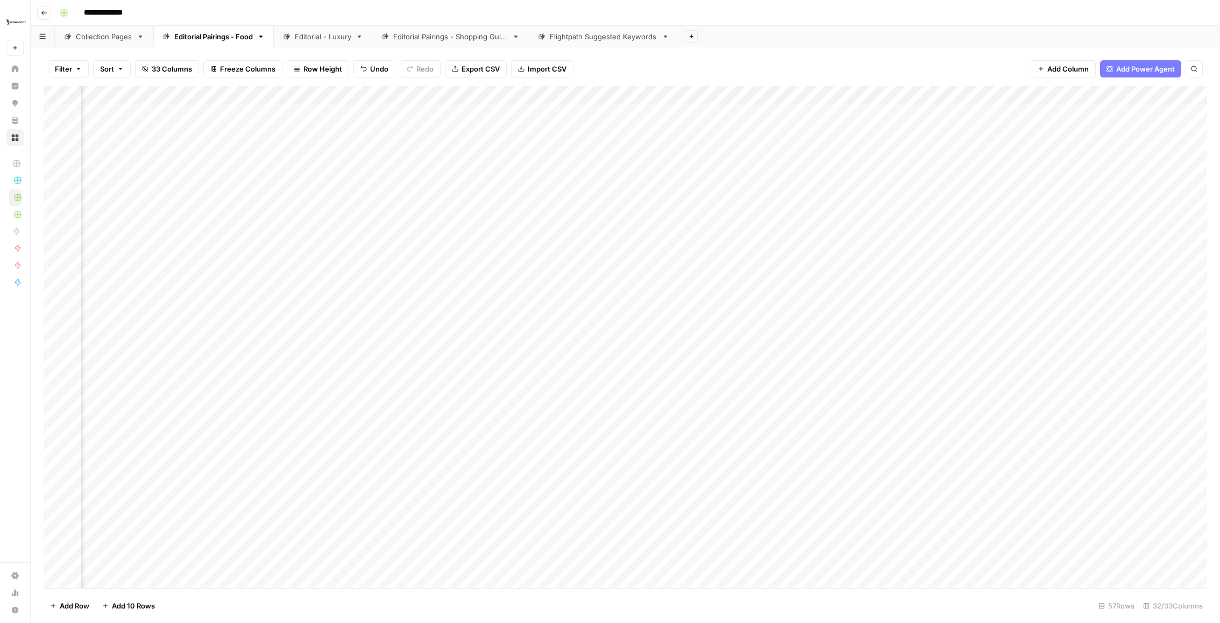
scroll to position [0, 307]
click at [716, 166] on div "Add Column" at bounding box center [626, 337] width 1164 height 502
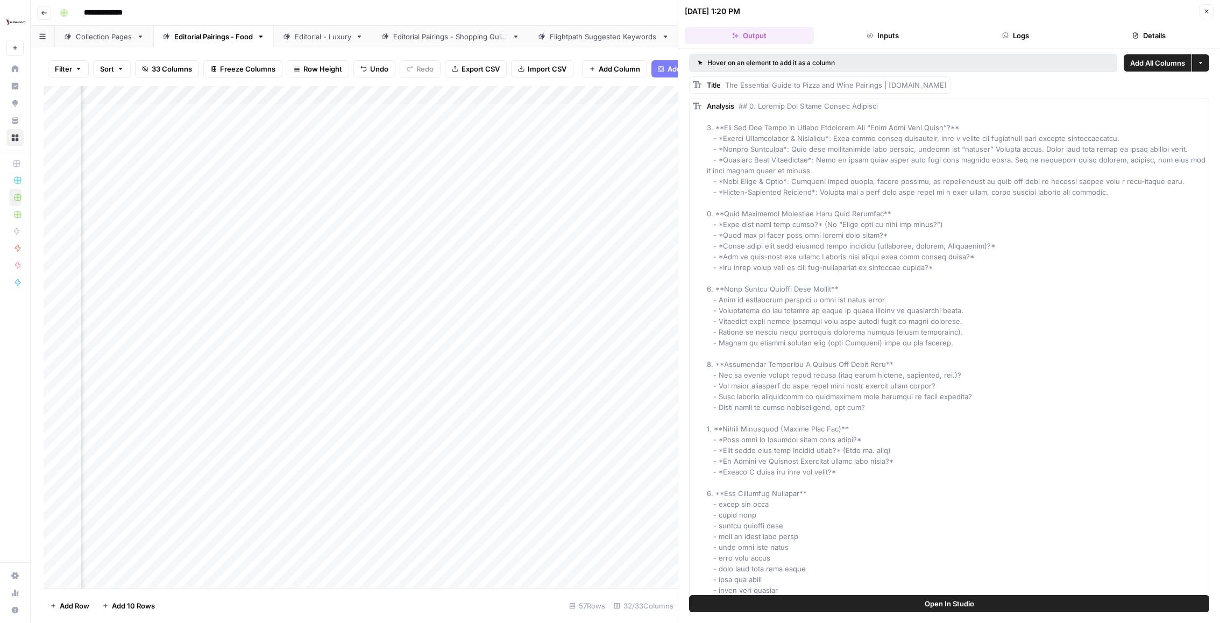
scroll to position [0, 289]
drag, startPoint x: 940, startPoint y: 81, endPoint x: 865, endPoint y: 82, distance: 74.3
click at [865, 82] on body "**********" at bounding box center [610, 311] width 1220 height 623
click at [169, 67] on span "33 Columns" at bounding box center [172, 68] width 40 height 11
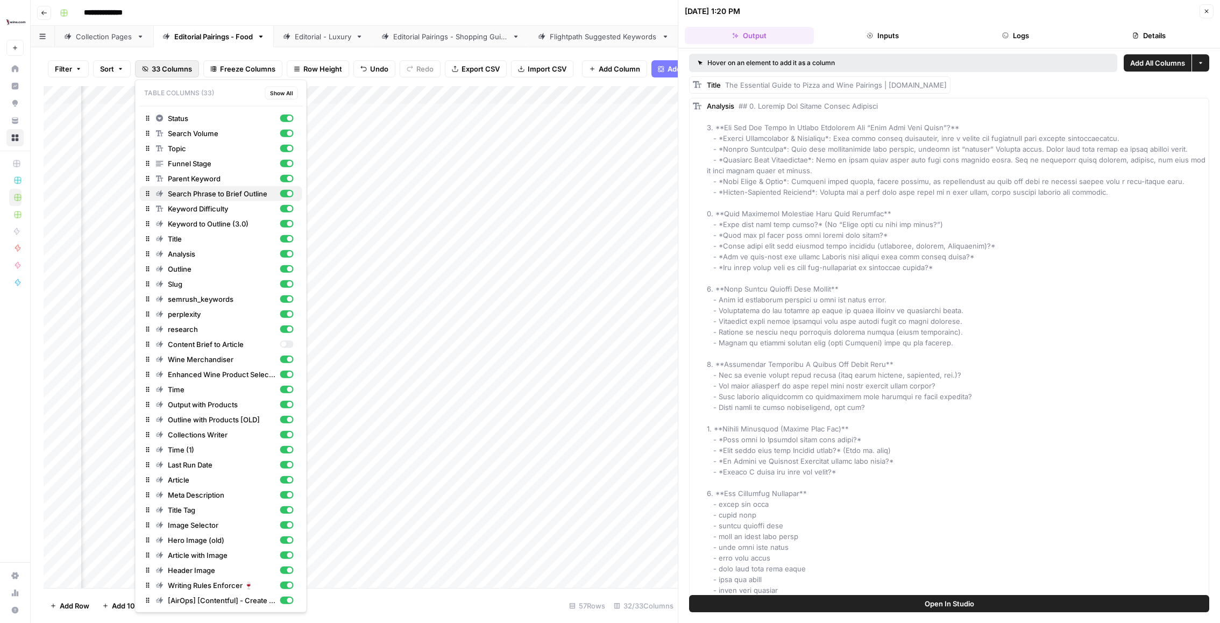
click at [285, 194] on div "button" at bounding box center [286, 194] width 13 height 8
click at [483, 11] on div "**********" at bounding box center [632, 12] width 1154 height 17
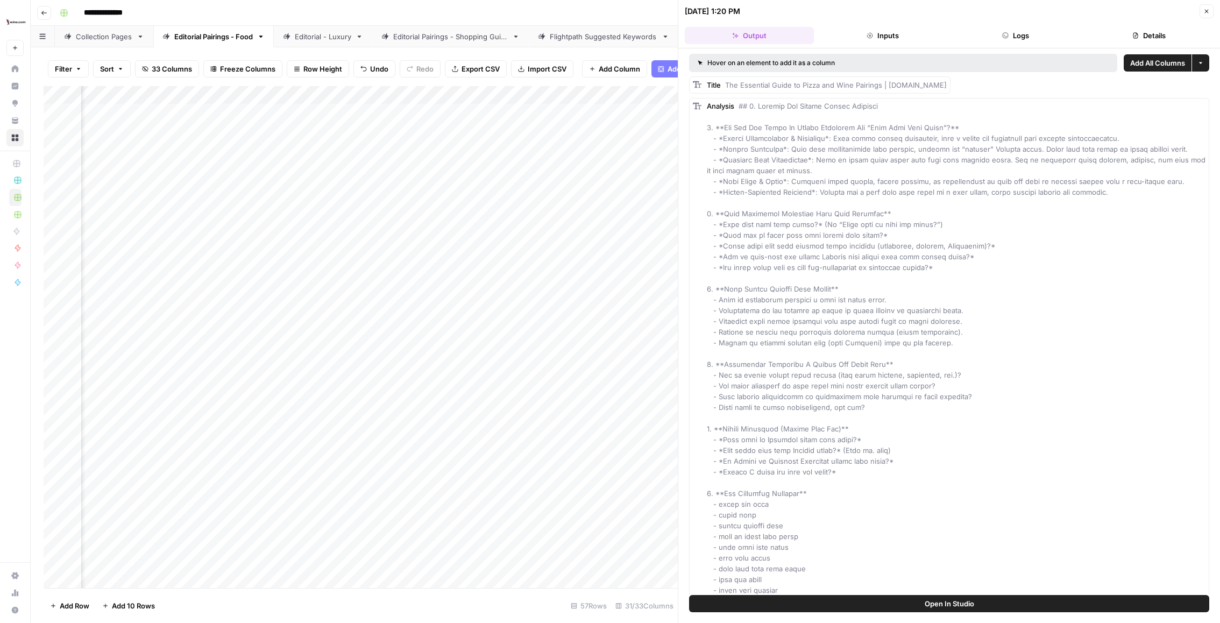
click at [469, 166] on div "Add Column" at bounding box center [361, 337] width 634 height 502
click at [924, 29] on button "Inputs" at bounding box center [882, 35] width 129 height 17
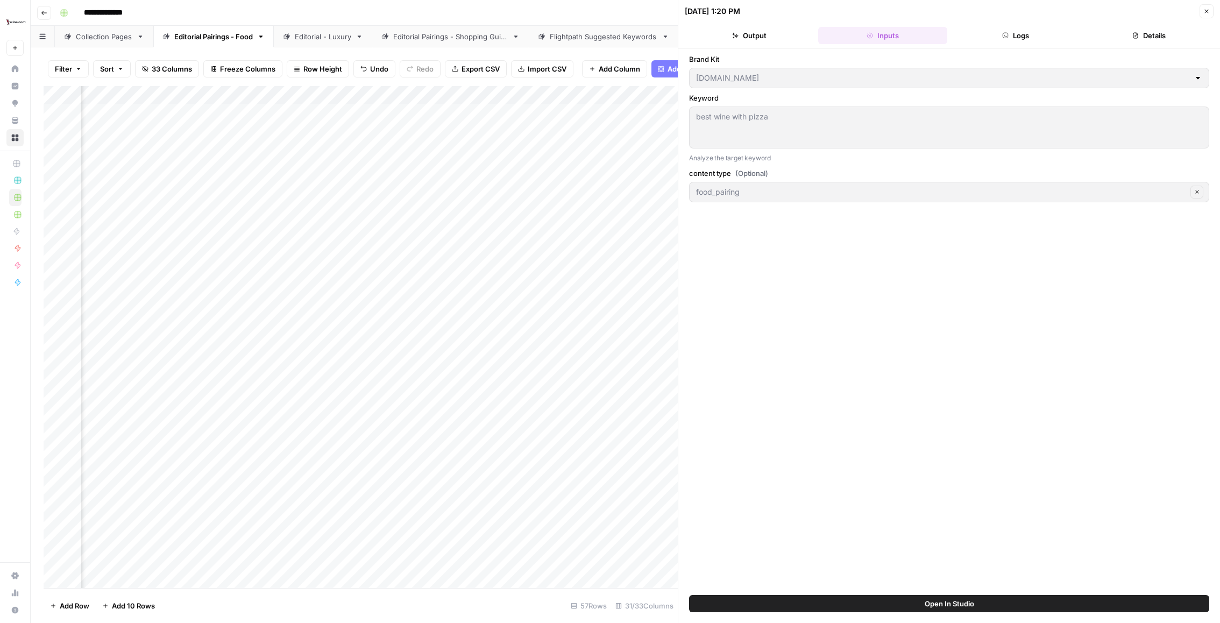
scroll to position [0, 1256]
click at [447, 165] on div "Add Column" at bounding box center [361, 337] width 634 height 502
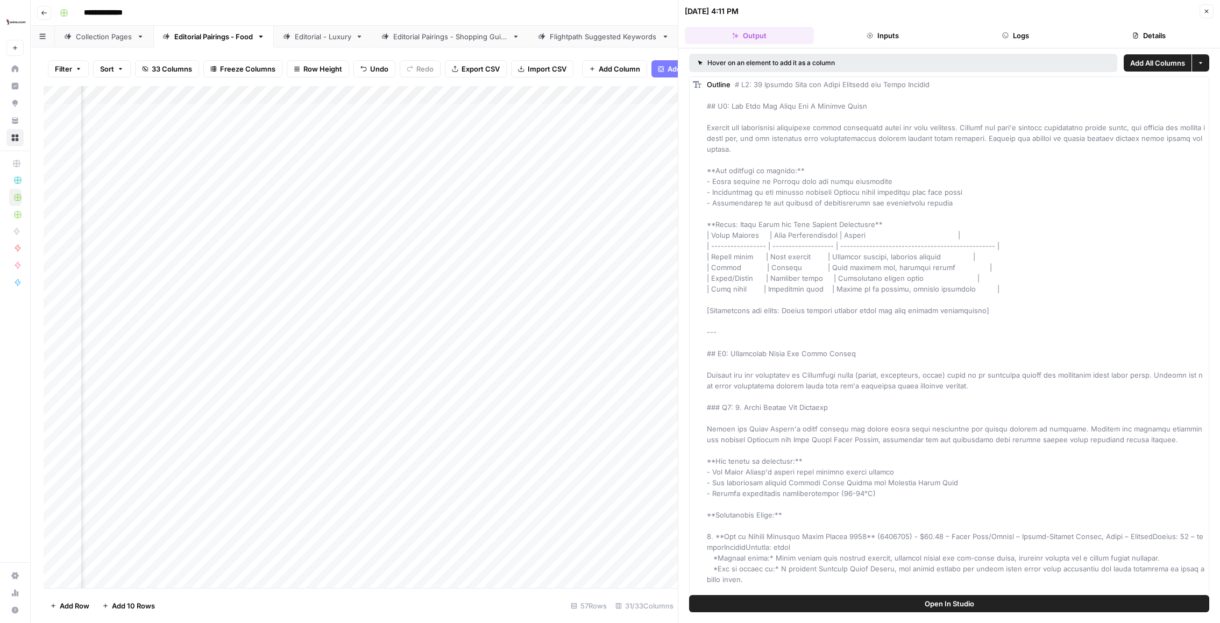
click at [896, 41] on button "Inputs" at bounding box center [882, 35] width 129 height 17
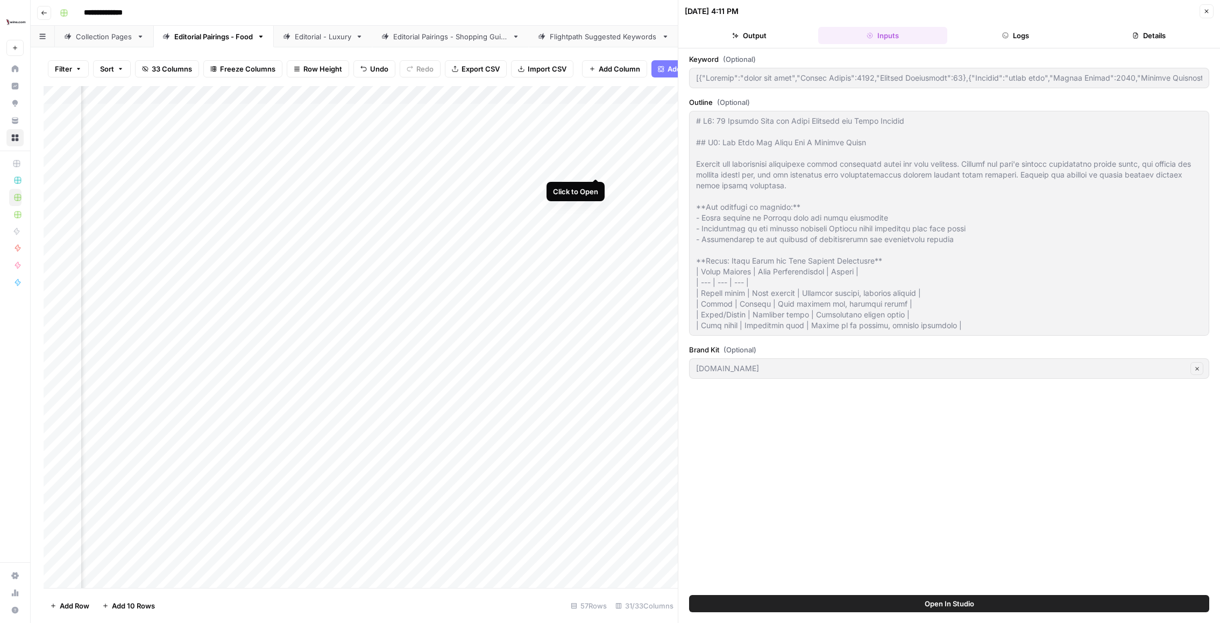
click at [594, 165] on div "Add Column" at bounding box center [361, 337] width 634 height 502
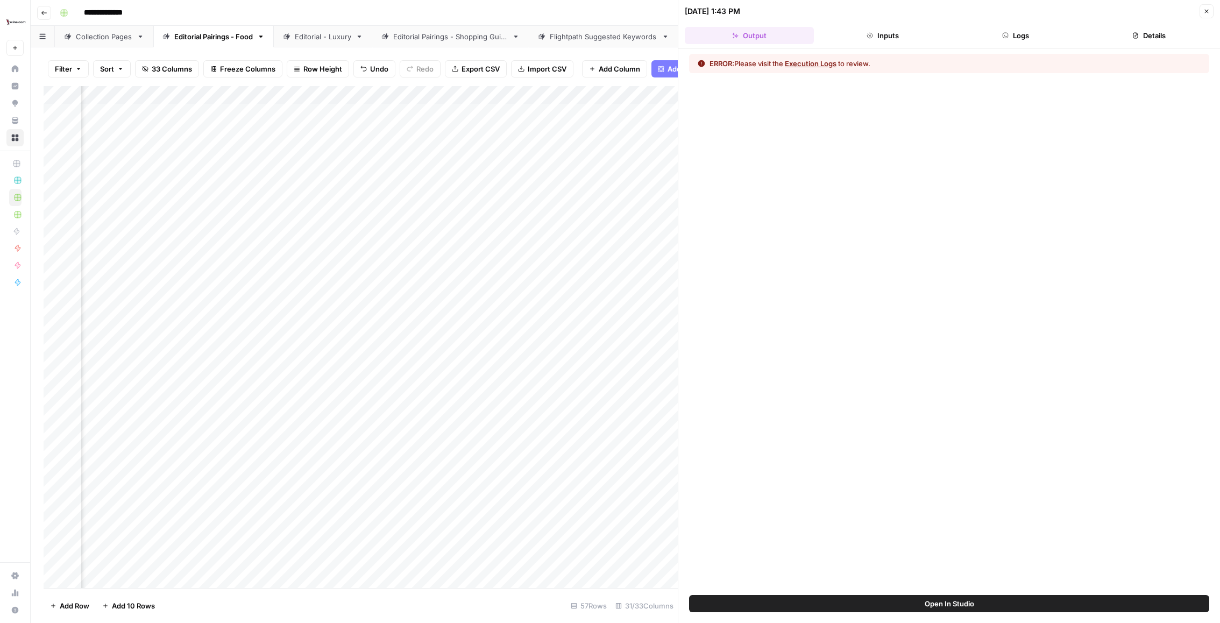
click at [895, 30] on button "Inputs" at bounding box center [882, 35] width 129 height 17
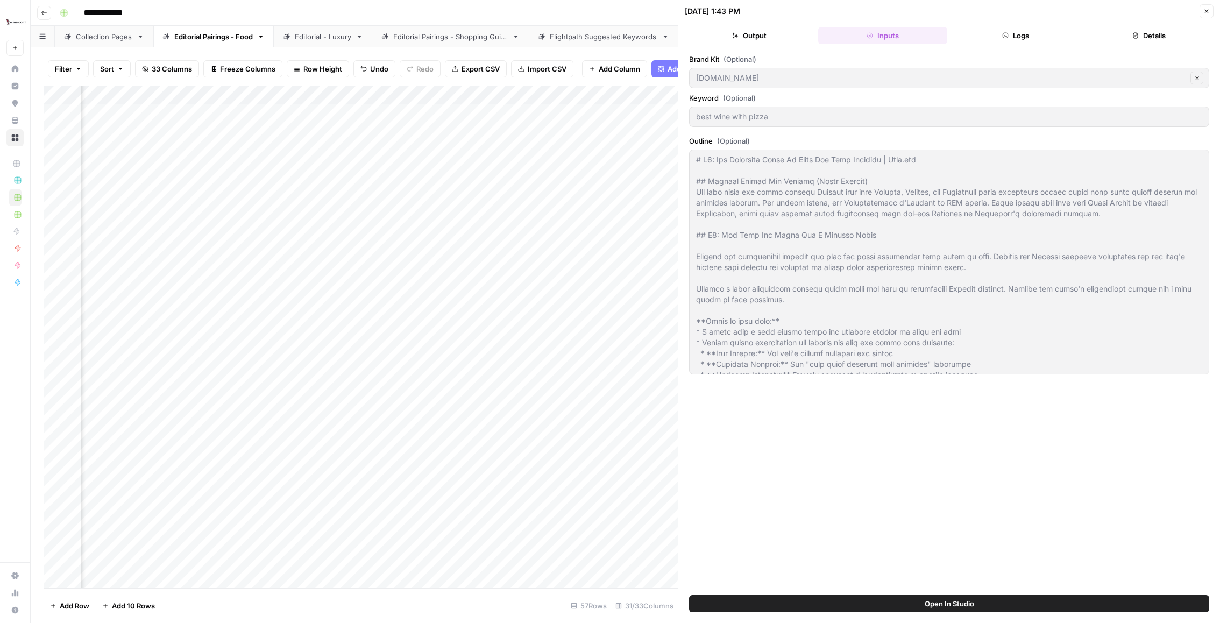
scroll to position [0, 1702]
click at [621, 165] on div "Add Column" at bounding box center [361, 337] width 634 height 502
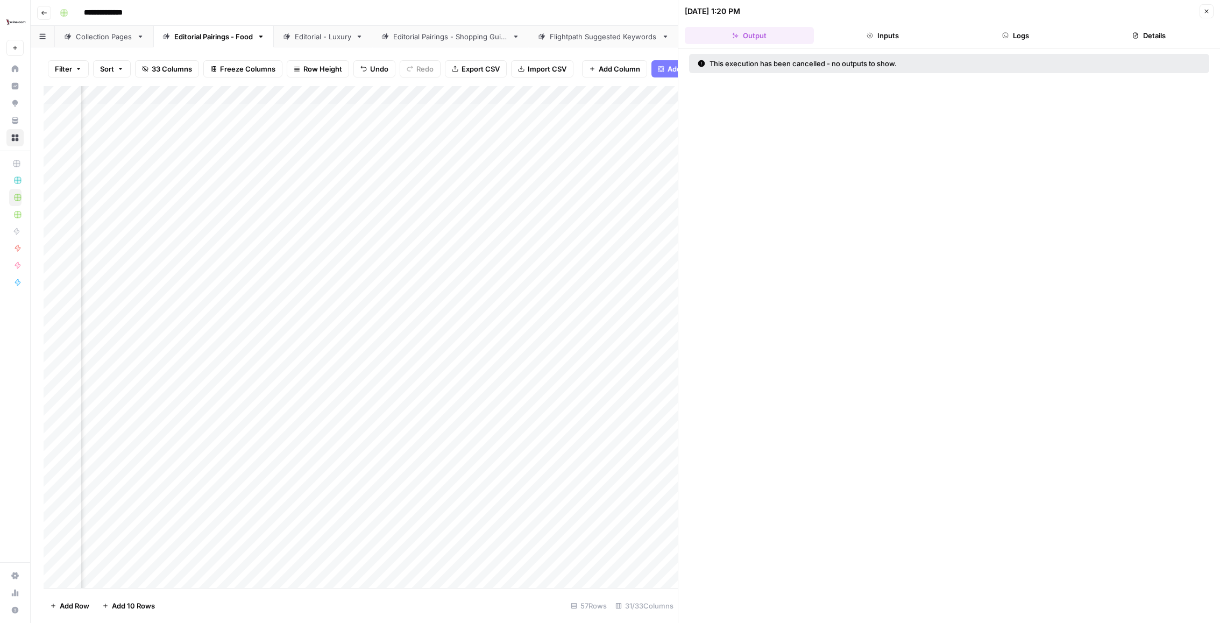
click at [920, 45] on header "[DATE] 1:20 PM Close Output Inputs Logs Details" at bounding box center [950, 24] width 542 height 48
click at [922, 41] on button "Inputs" at bounding box center [882, 35] width 129 height 17
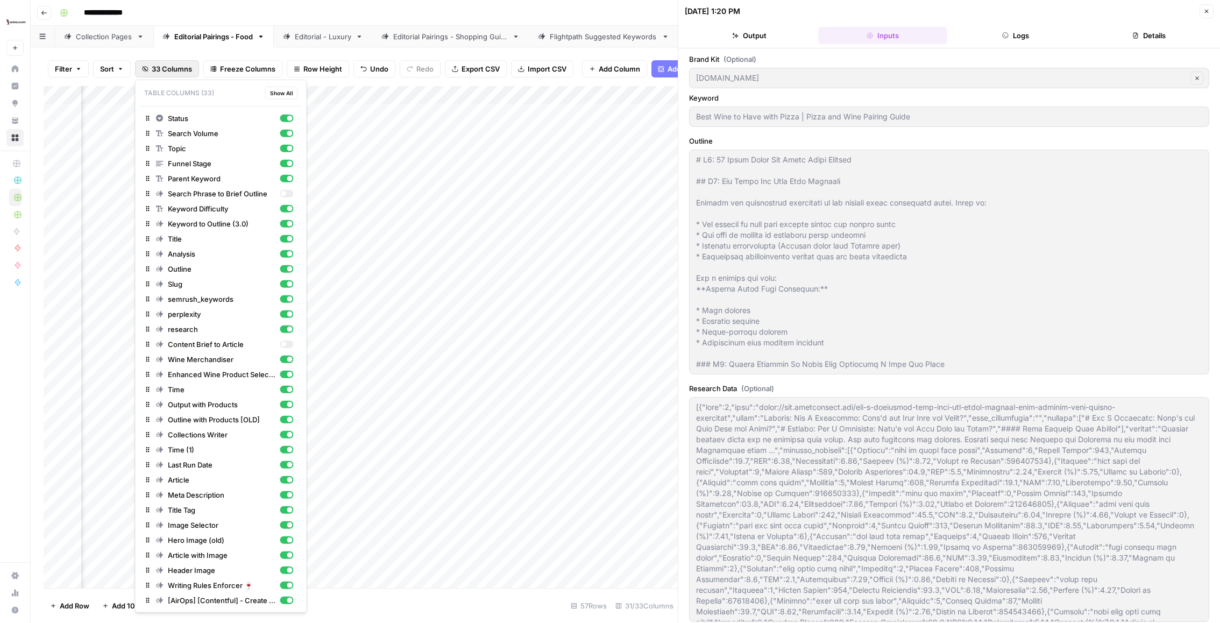
click at [183, 65] on span "33 Columns" at bounding box center [172, 68] width 40 height 11
click at [292, 419] on div "button" at bounding box center [289, 419] width 5 height 5
click at [210, 50] on div "Filter Sort 33 Columns Freeze Columns Row Height Undo Redo Export CSV Import CS…" at bounding box center [354, 335] width 647 height 576
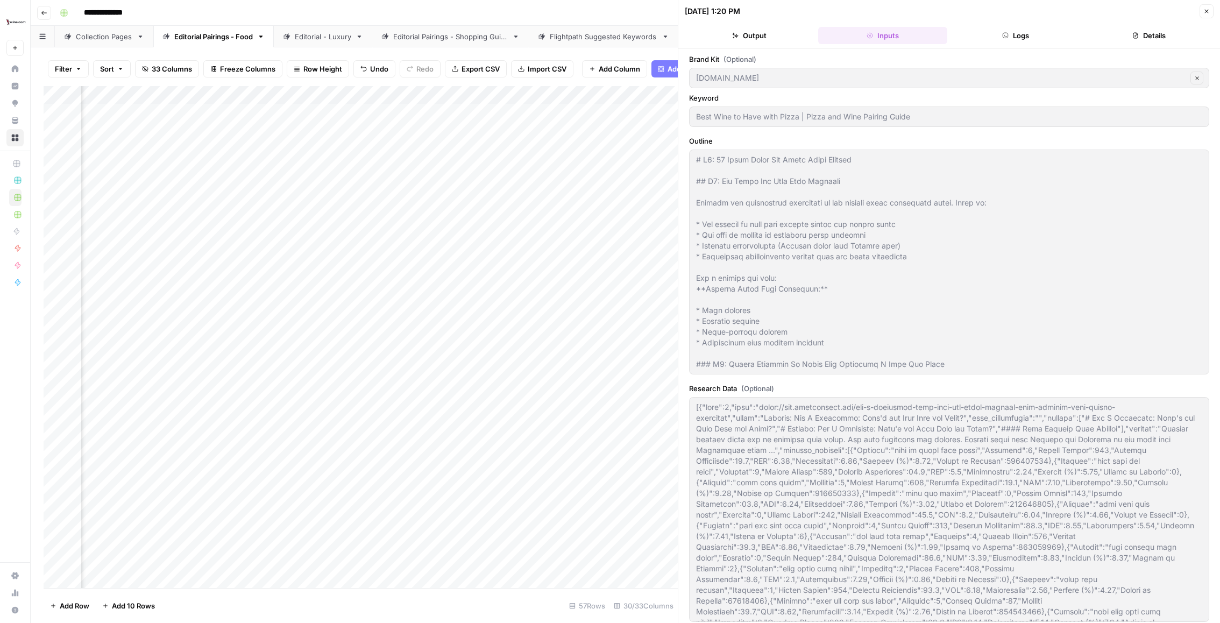
scroll to position [0, 1949]
click at [1047, 27] on button "Logs" at bounding box center [1016, 35] width 129 height 17
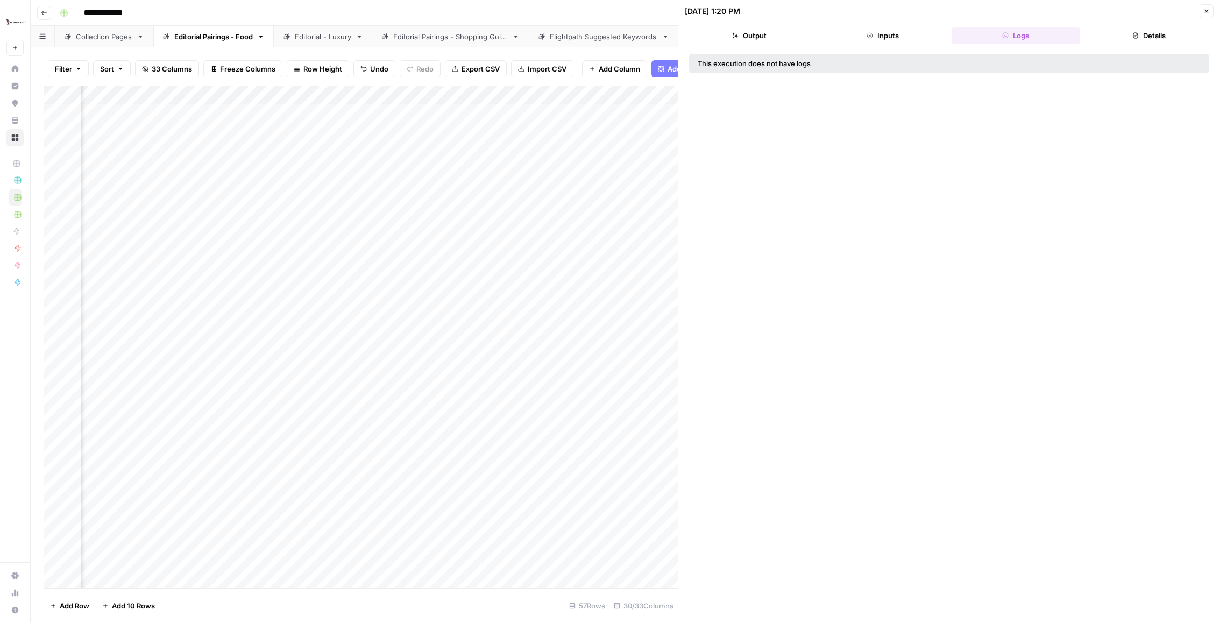
click at [736, 37] on icon "button" at bounding box center [735, 35] width 6 height 6
click at [901, 48] on div "This execution has been cancelled - no outputs to show." at bounding box center [950, 335] width 542 height 575
click at [901, 44] on header "[DATE] 1:20 PM Close Output Inputs Logs Details" at bounding box center [950, 24] width 542 height 48
click at [926, 36] on button "Inputs" at bounding box center [882, 35] width 129 height 17
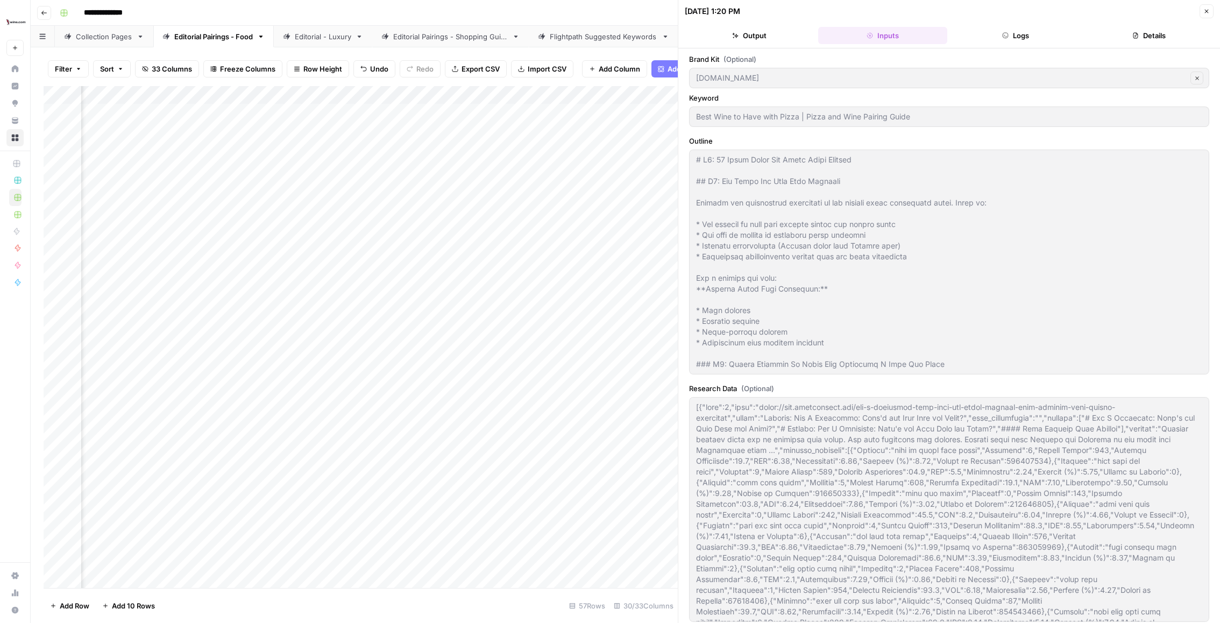
scroll to position [0, 1264]
click at [1084, 8] on button "Close" at bounding box center [1207, 11] width 14 height 14
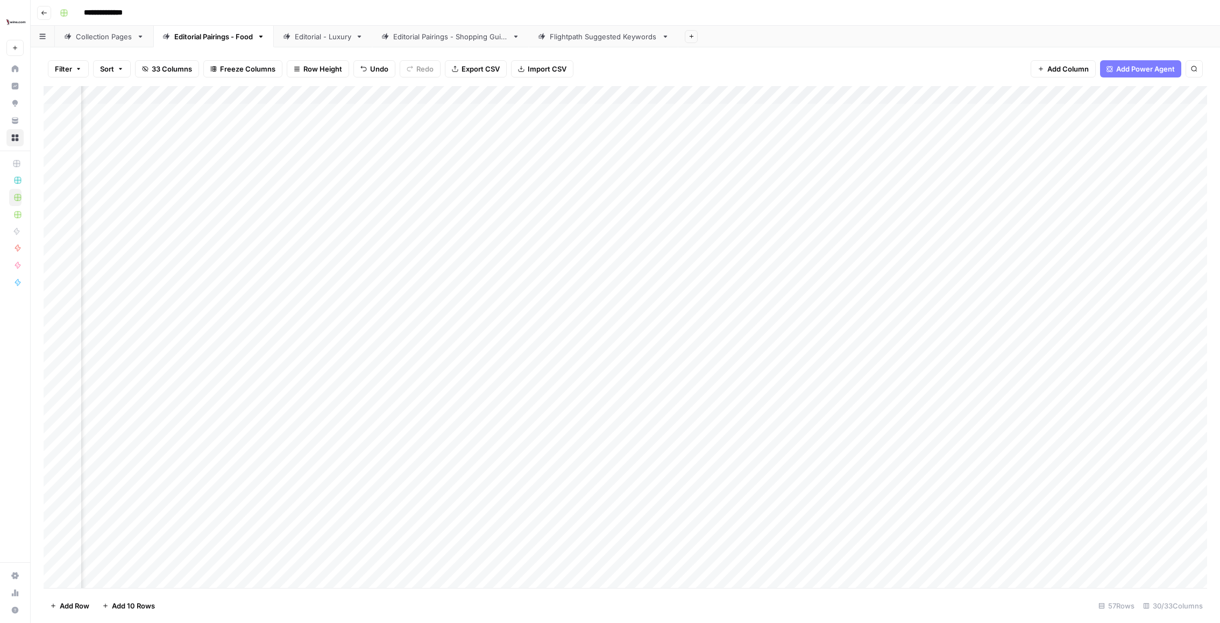
scroll to position [0, 472]
click at [455, 94] on div "Add Column" at bounding box center [626, 337] width 1164 height 502
click at [387, 196] on span "Edit Workflow" at bounding box center [408, 200] width 94 height 11
click at [517, 164] on div "Add Column" at bounding box center [626, 337] width 1164 height 502
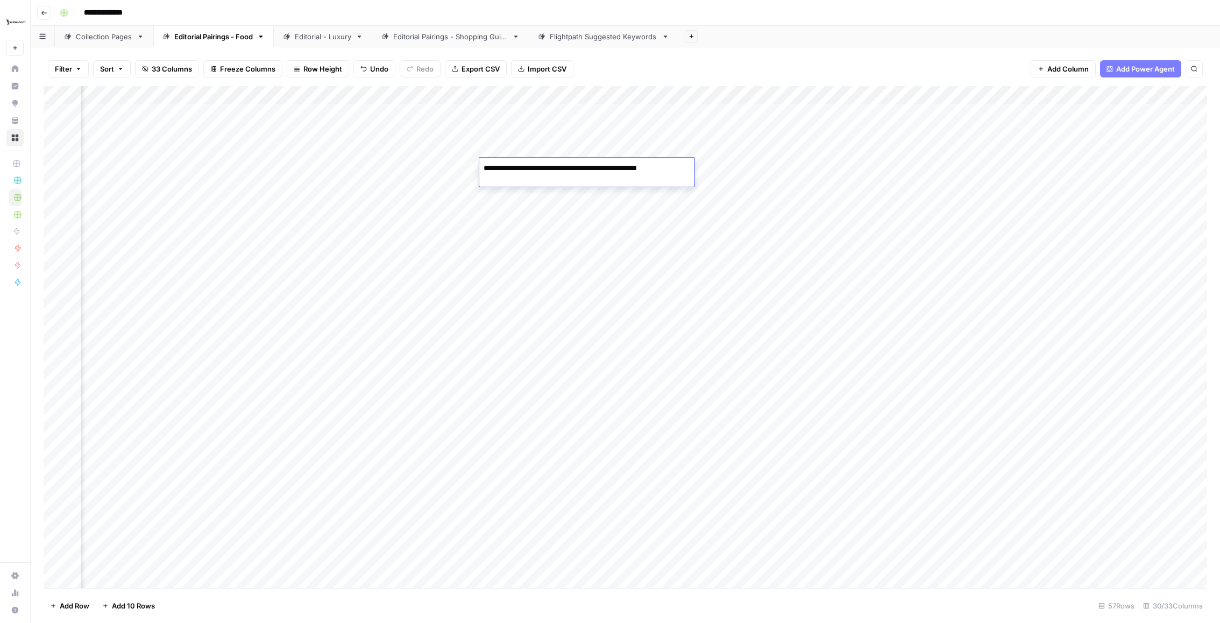
type textarea "**********"
click at [651, 183] on div "Add Column" at bounding box center [626, 337] width 1164 height 502
click at [608, 164] on div "Add Column" at bounding box center [626, 337] width 1164 height 502
click at [608, 166] on div "Add Column" at bounding box center [626, 337] width 1164 height 502
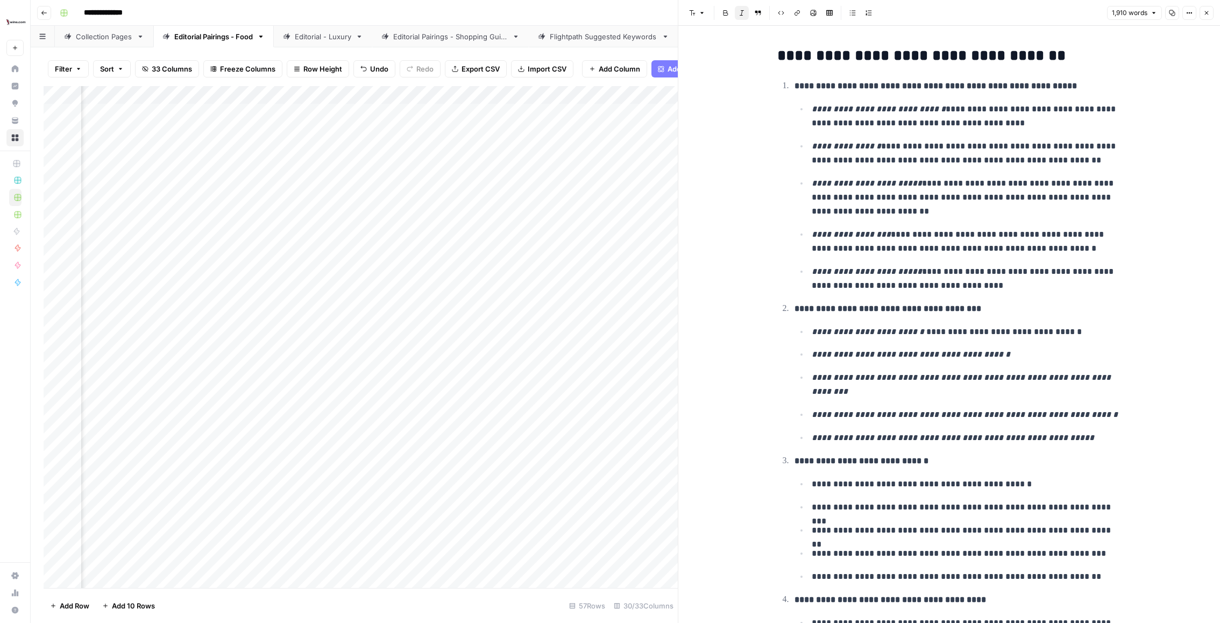
scroll to position [0, 698]
click at [496, 164] on div "Add Column" at bounding box center [361, 337] width 634 height 502
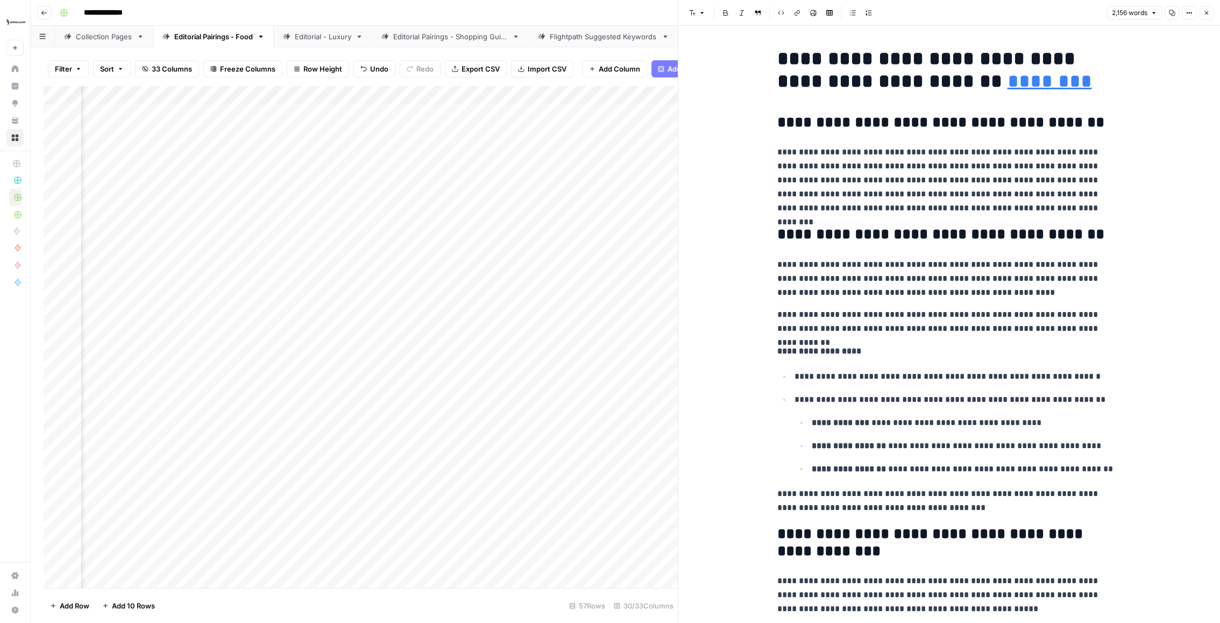
click at [405, 170] on div "Add Column" at bounding box center [361, 337] width 634 height 502
click at [404, 167] on div "Add Column" at bounding box center [361, 337] width 634 height 502
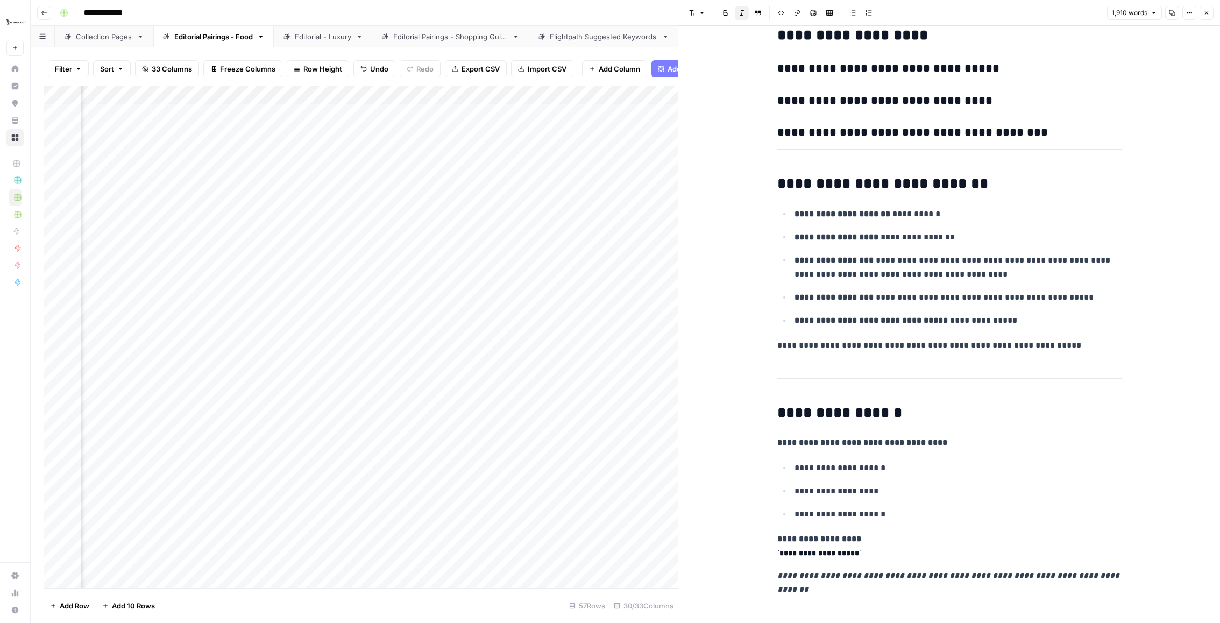
scroll to position [6533, 0]
click at [1084, 11] on icon "button" at bounding box center [1207, 13] width 6 height 6
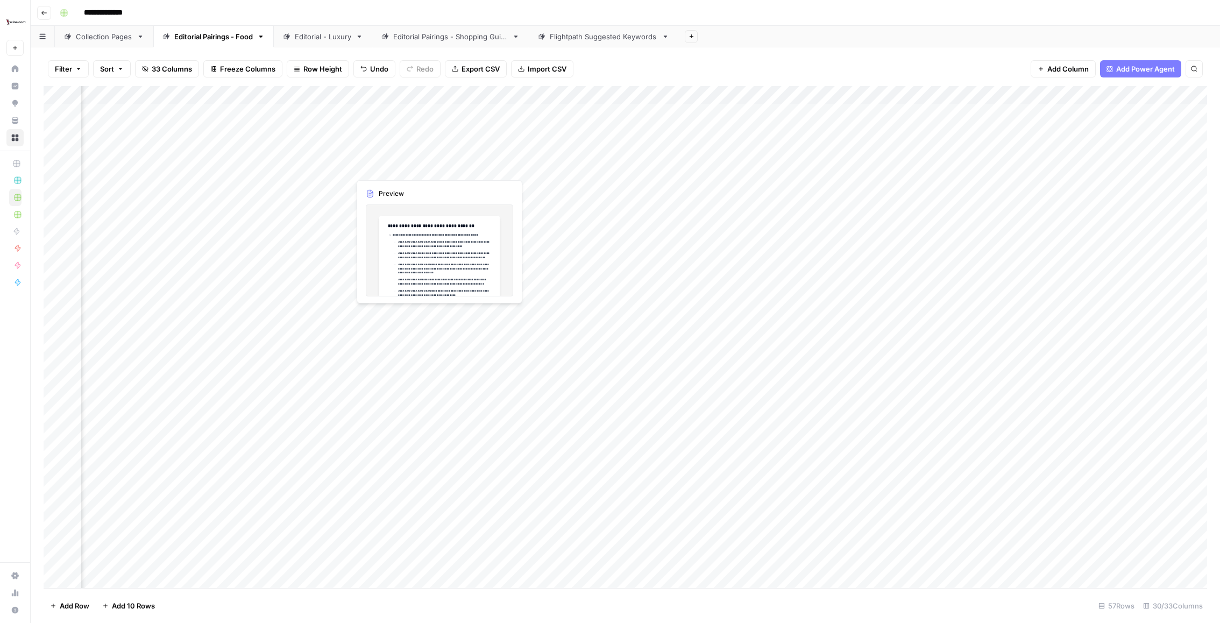
click at [403, 166] on div "Add Column" at bounding box center [626, 337] width 1164 height 502
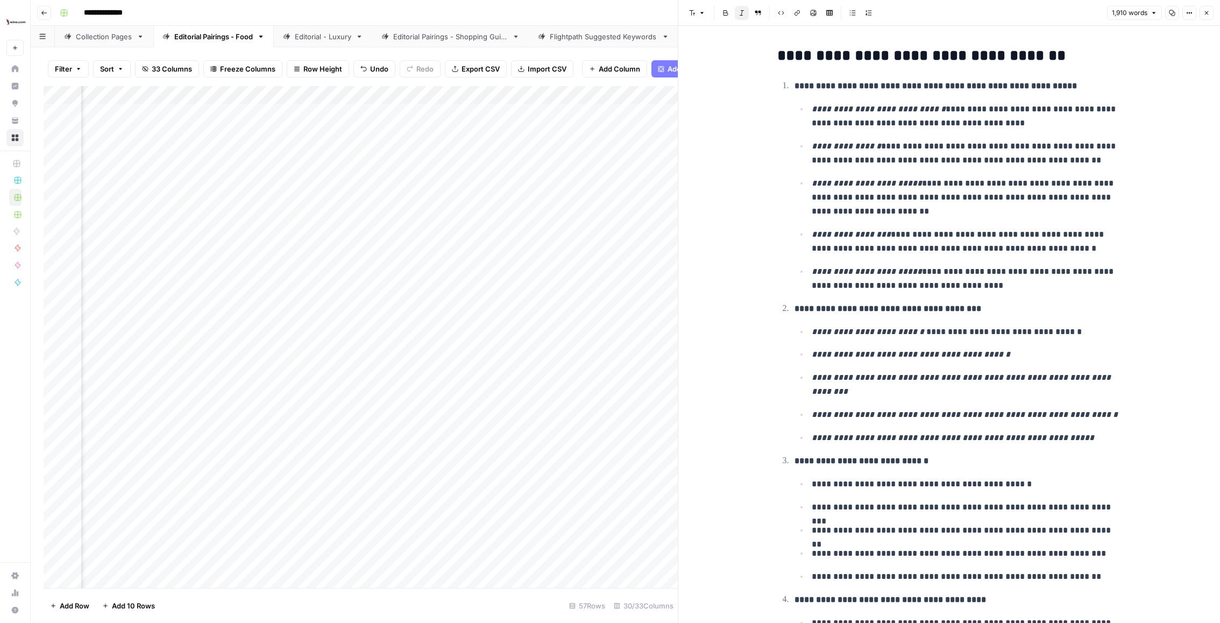
click at [943, 121] on p "**********" at bounding box center [967, 116] width 310 height 28
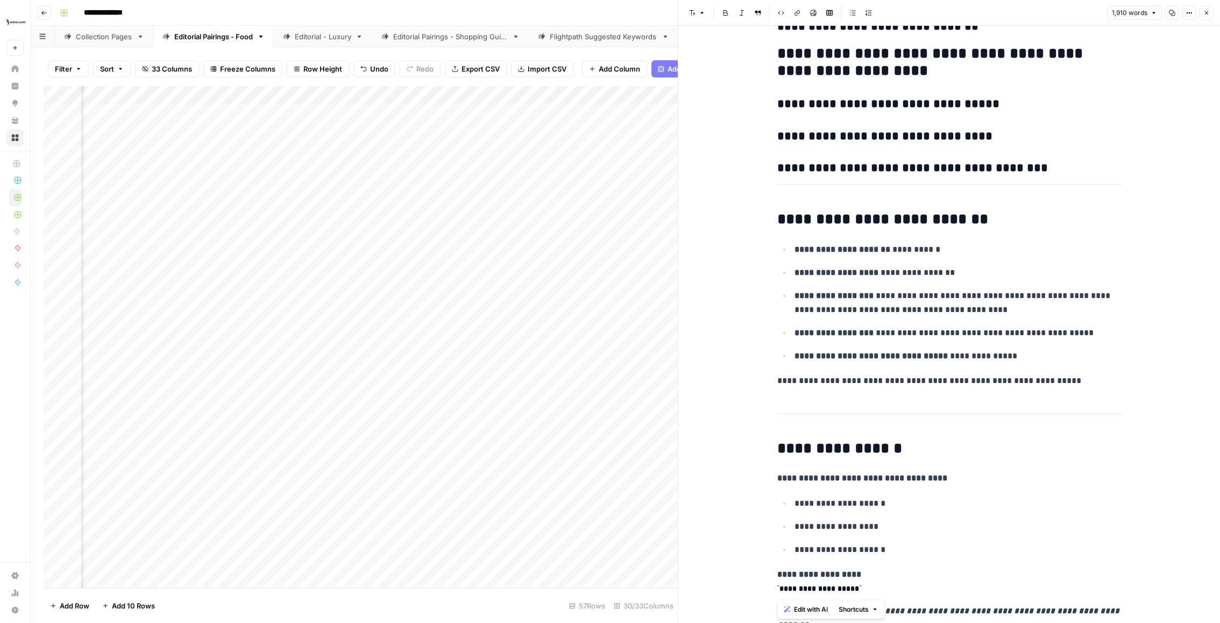
click at [913, 303] on p "**********" at bounding box center [958, 303] width 327 height 28
click at [782, 10] on icon "button" at bounding box center [781, 13] width 6 height 6
click at [782, 11] on icon "button" at bounding box center [781, 13] width 6 height 6
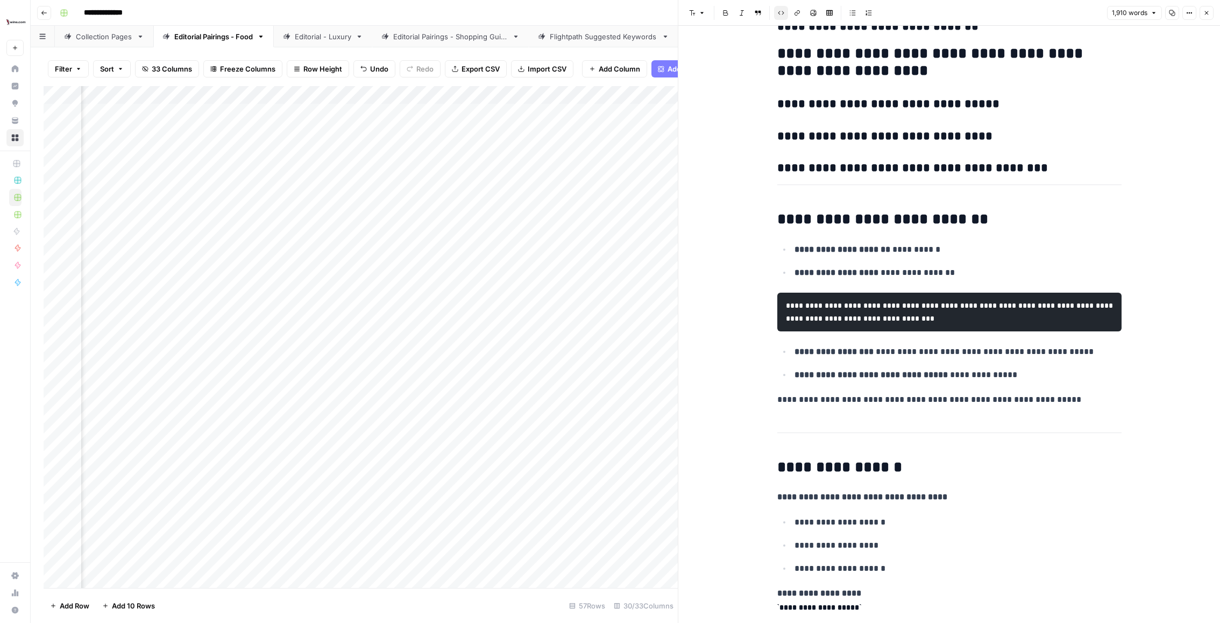
click at [782, 11] on icon "button" at bounding box center [781, 13] width 6 height 6
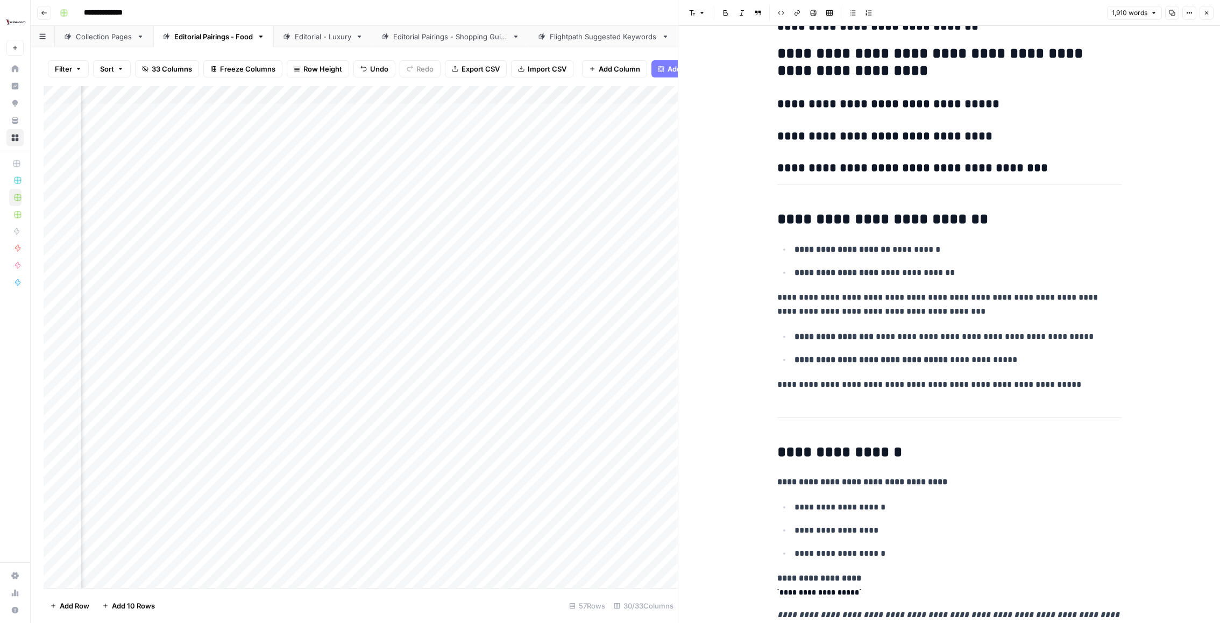
scroll to position [0, 1032]
click at [933, 355] on p "**********" at bounding box center [958, 360] width 327 height 14
type input "SERP clarity"
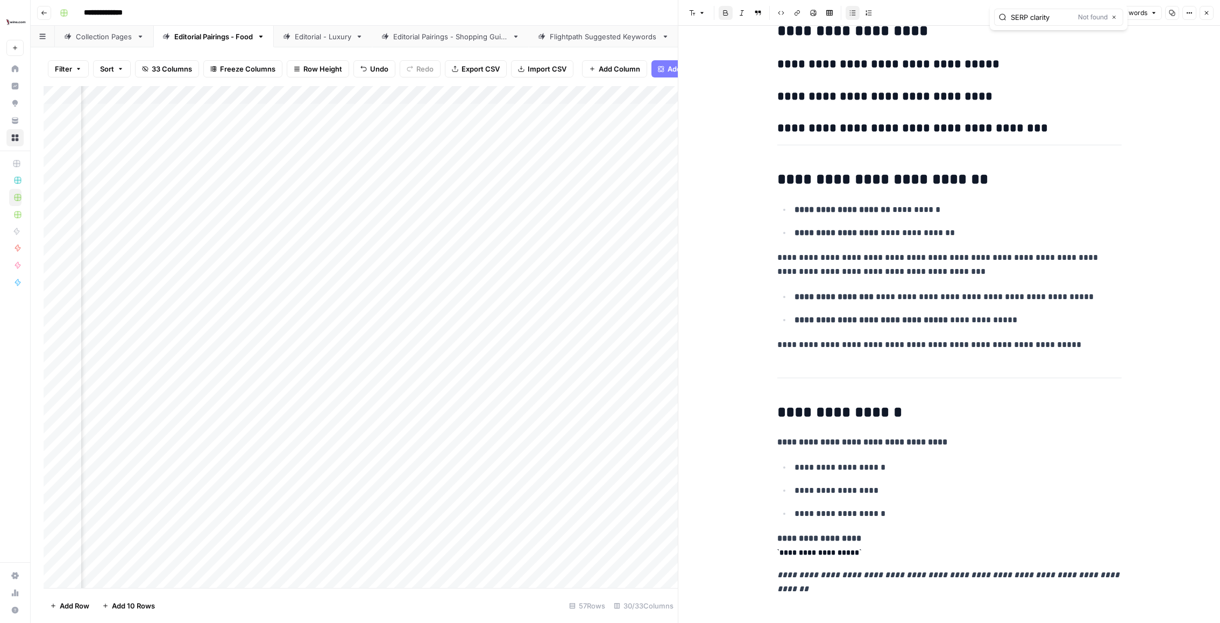
click at [1084, 13] on icon "button" at bounding box center [1207, 13] width 6 height 6
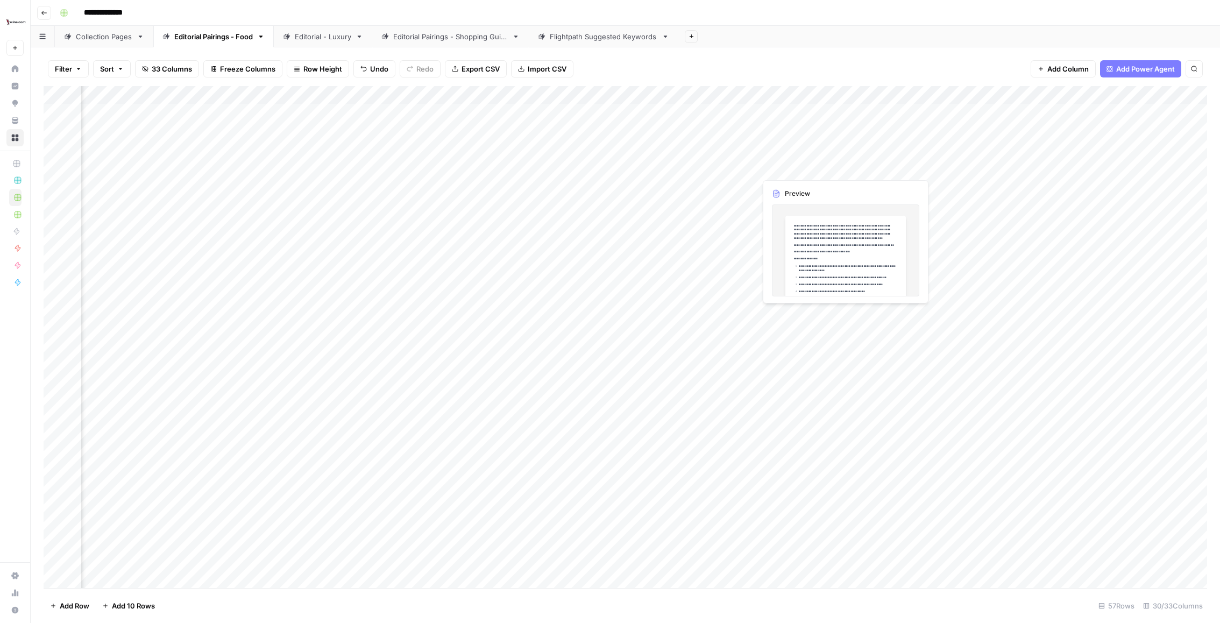
scroll to position [0, 409]
click at [517, 167] on div "Add Column" at bounding box center [626, 337] width 1164 height 502
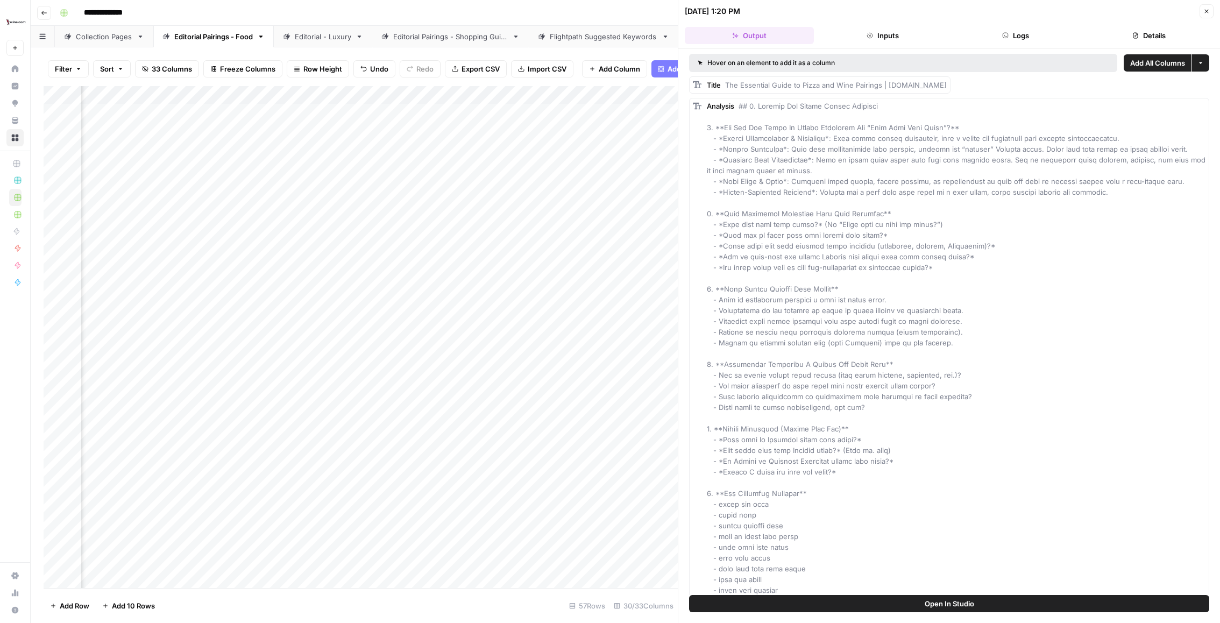
click at [1070, 40] on button "Logs" at bounding box center [1016, 35] width 129 height 17
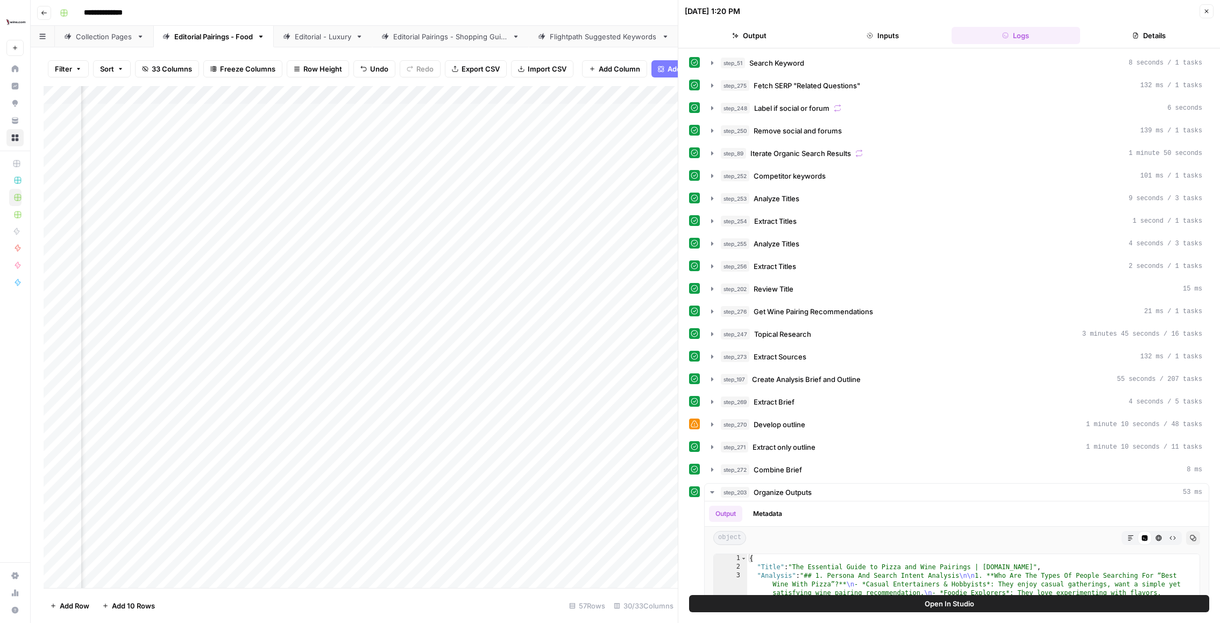
click at [1084, 30] on button "Details" at bounding box center [1149, 35] width 129 height 17
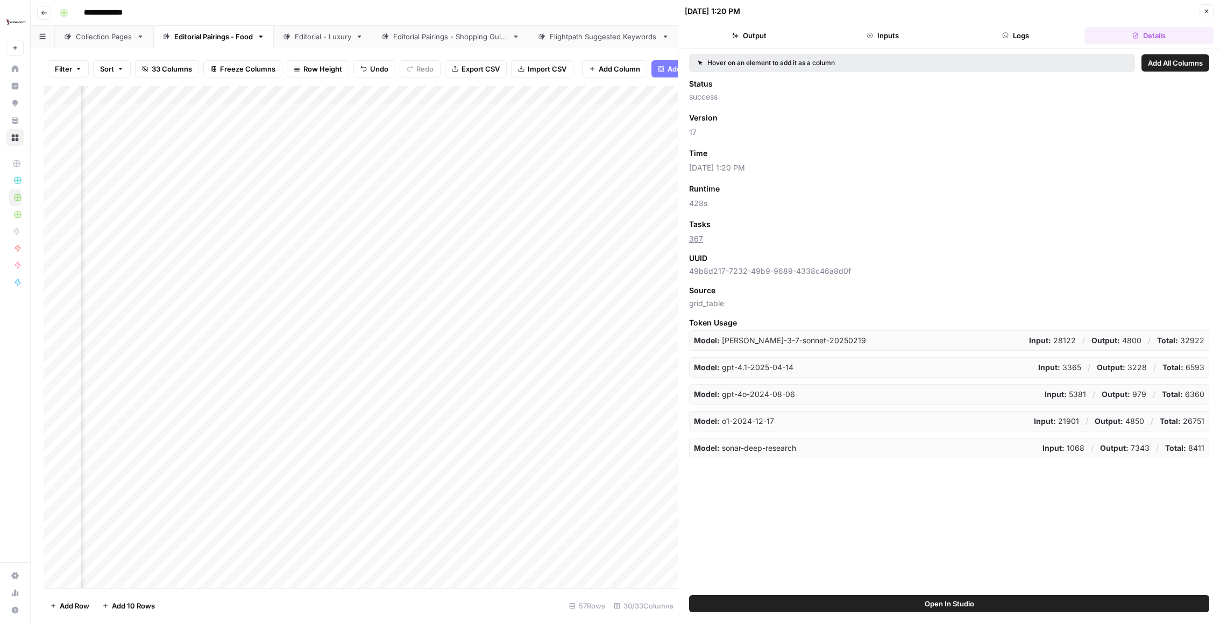
click at [735, 42] on button "Output" at bounding box center [749, 35] width 129 height 17
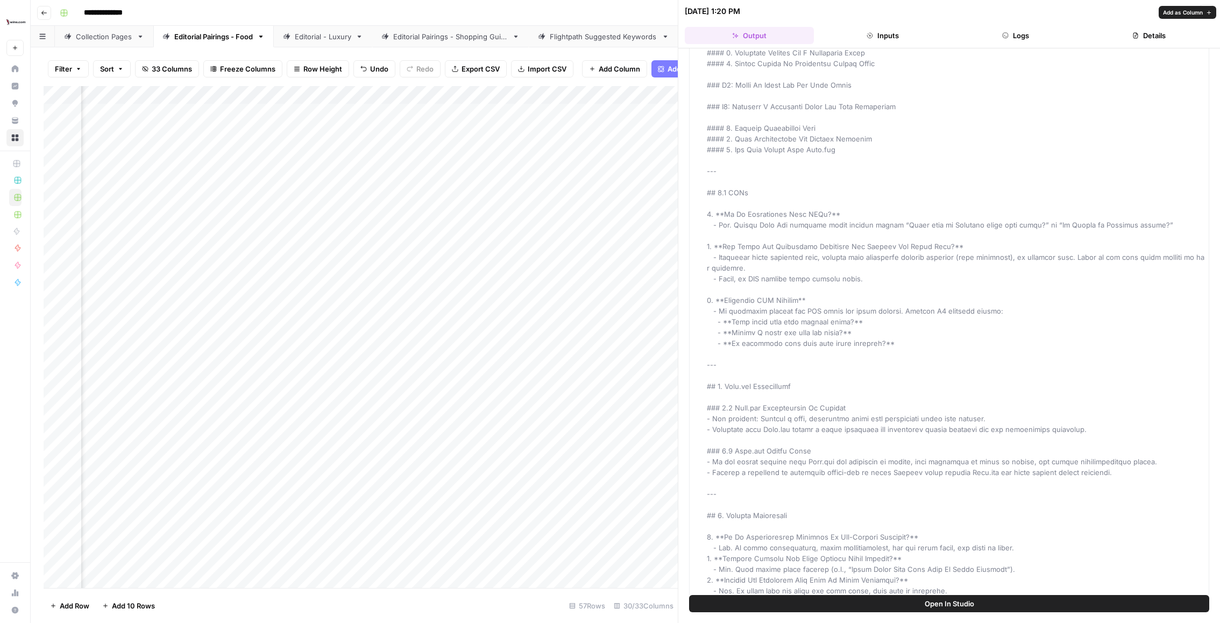
scroll to position [2144, 0]
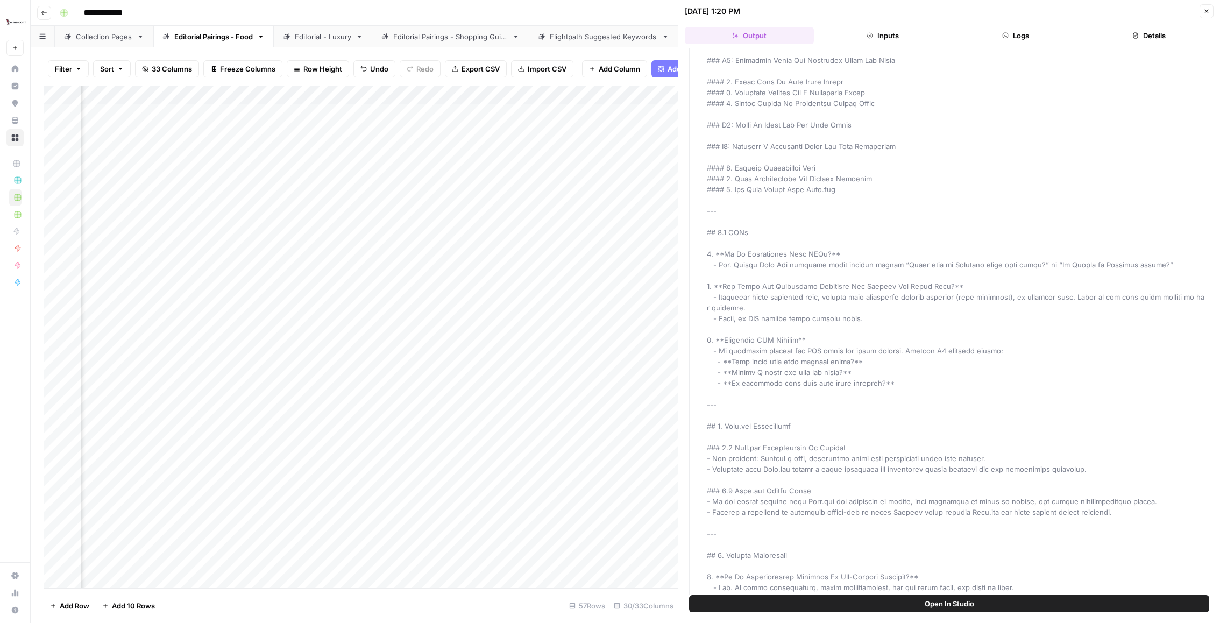
click at [1019, 31] on button "Logs" at bounding box center [1016, 35] width 129 height 17
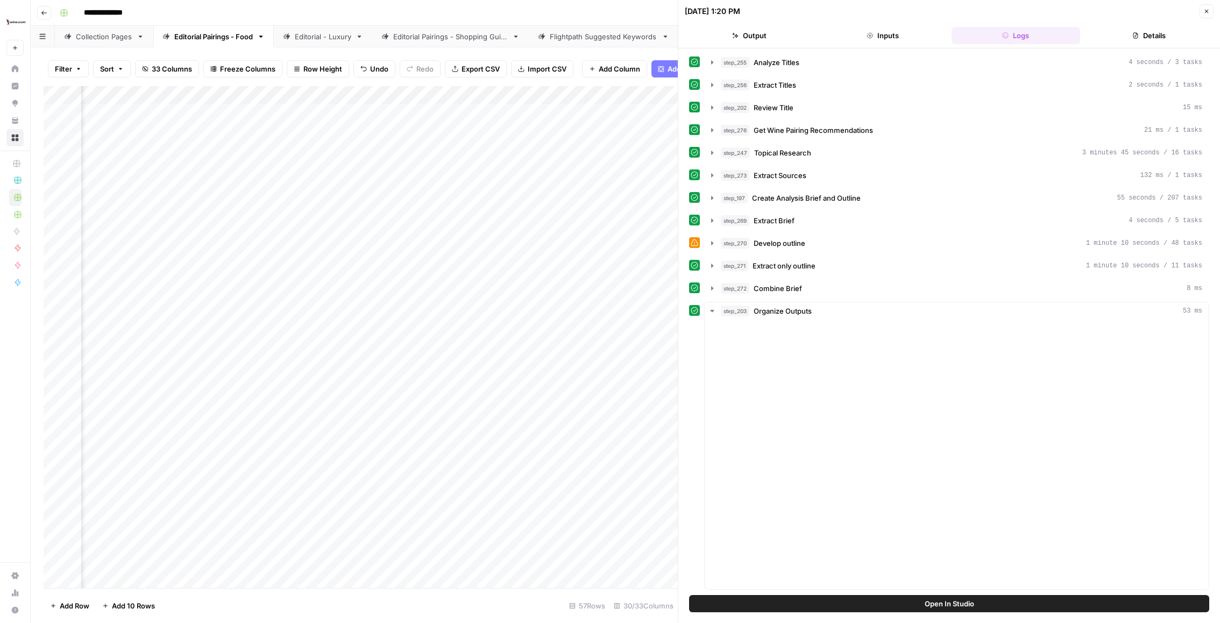
scroll to position [0, 0]
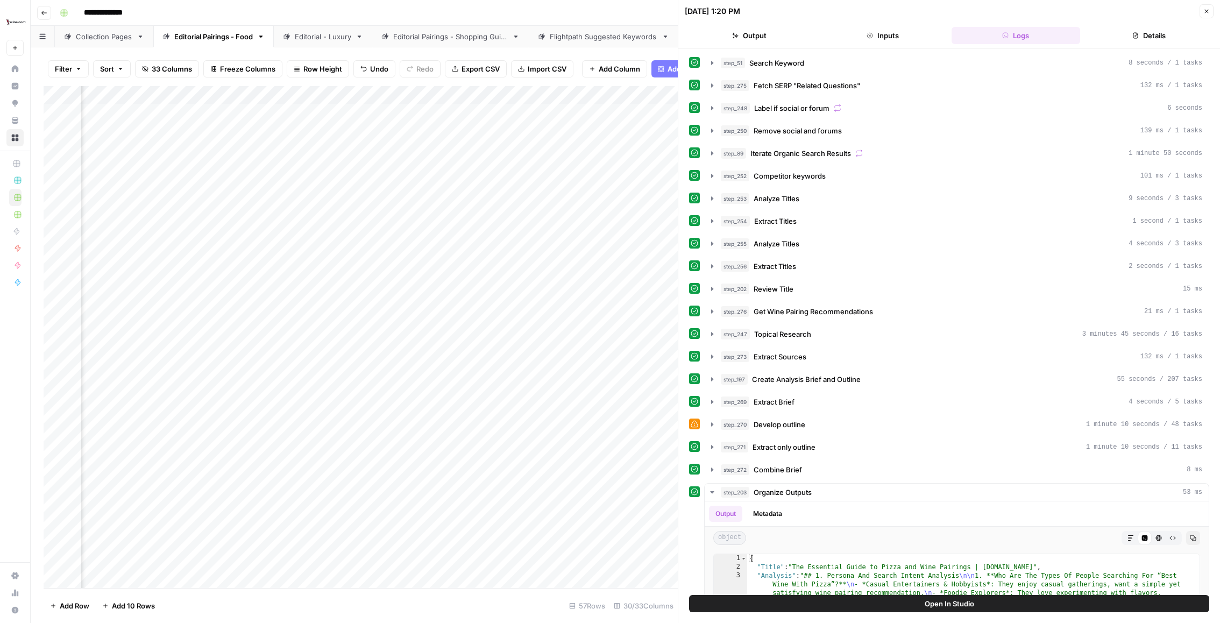
click at [785, 23] on header "08/29/25 at 1:20 PM Close Output Inputs Logs Details" at bounding box center [950, 24] width 542 height 48
click at [770, 31] on button "Output" at bounding box center [749, 35] width 129 height 17
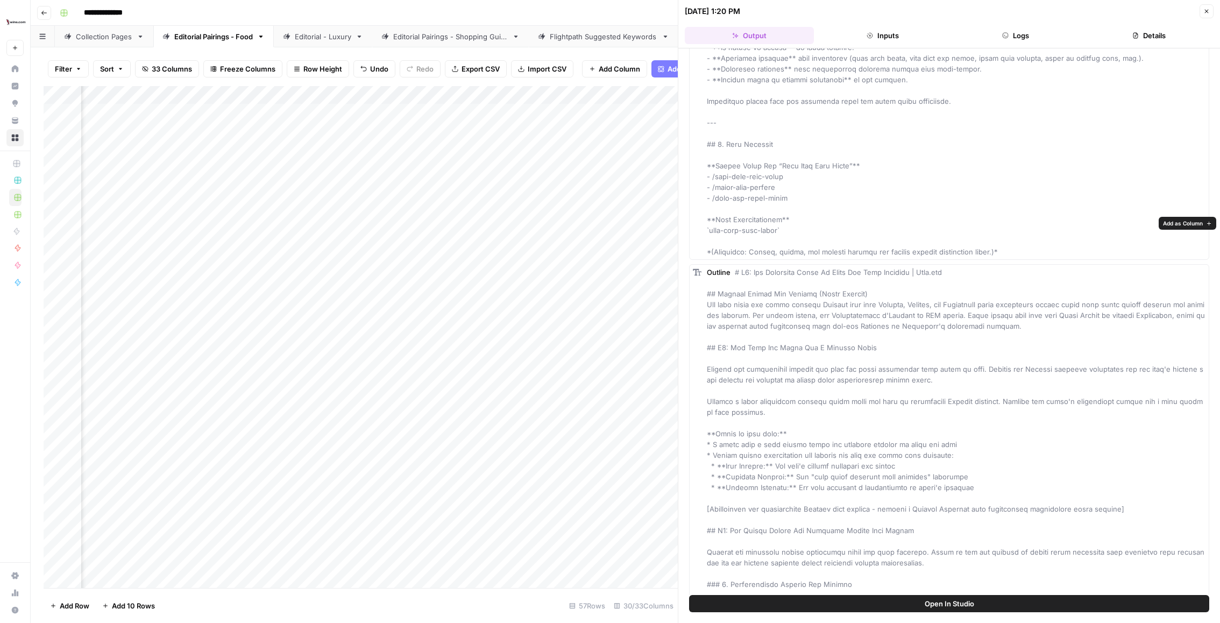
scroll to position [3393, 0]
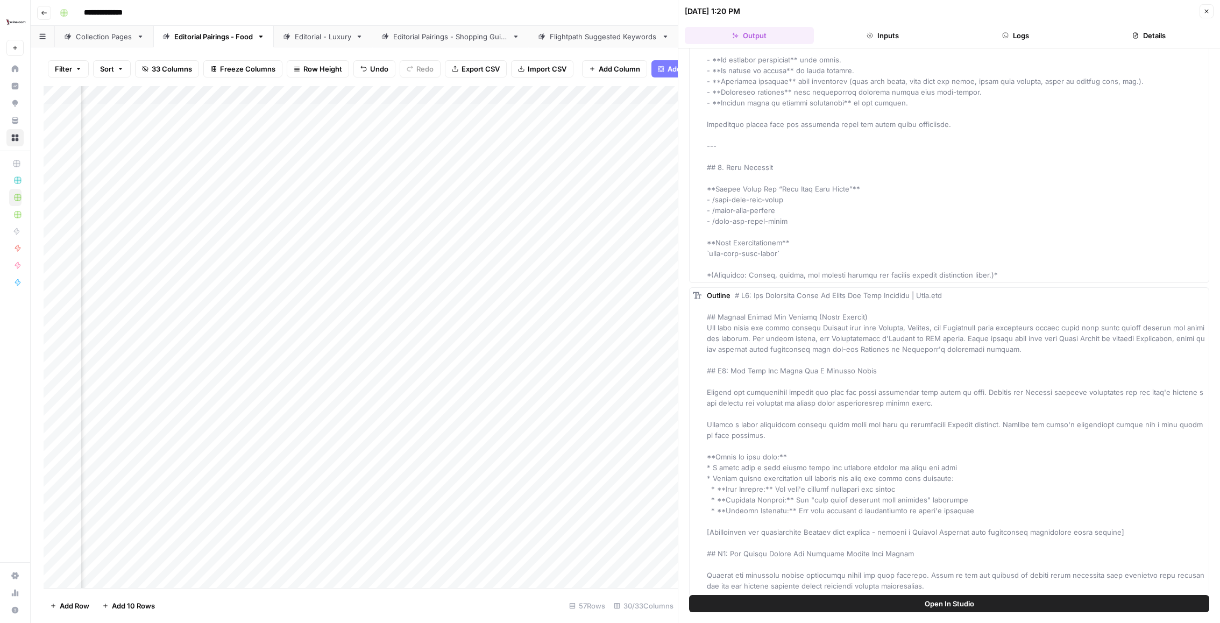
click at [998, 30] on button "Logs" at bounding box center [1016, 35] width 129 height 17
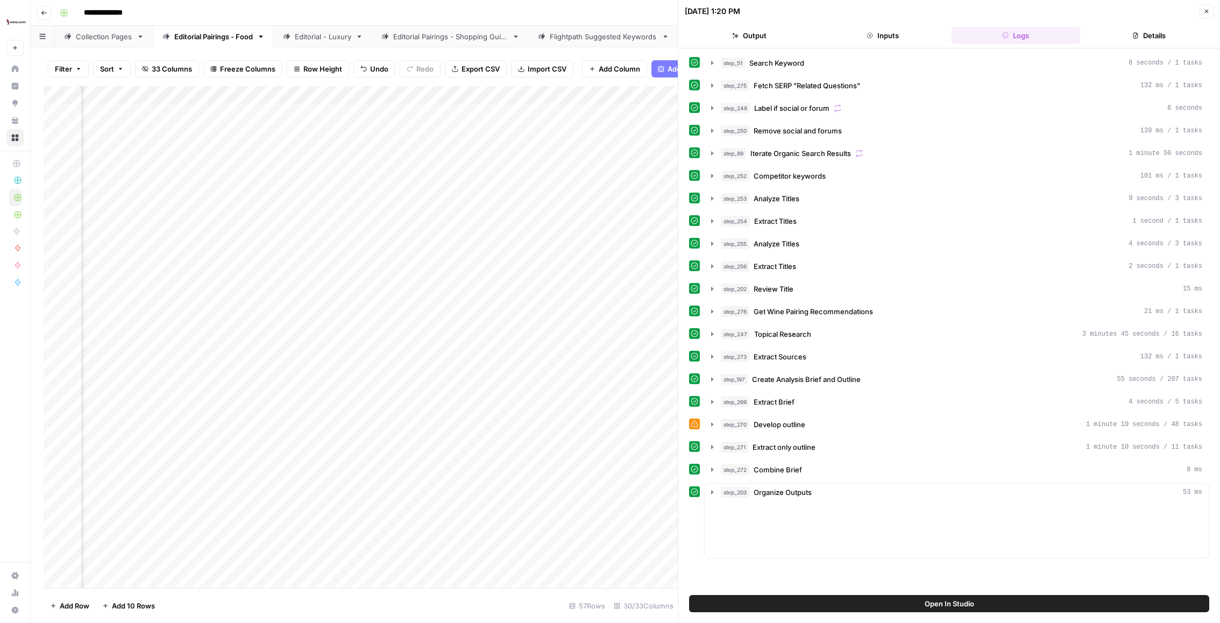
scroll to position [0, 0]
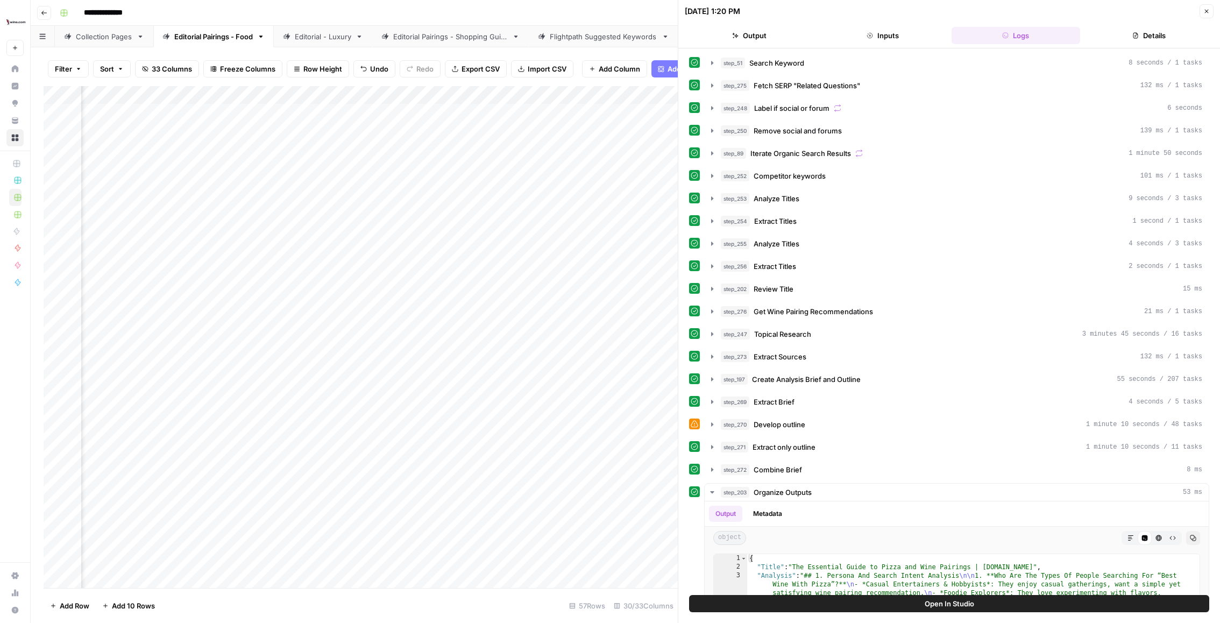
click at [877, 44] on button "Inputs" at bounding box center [882, 35] width 129 height 17
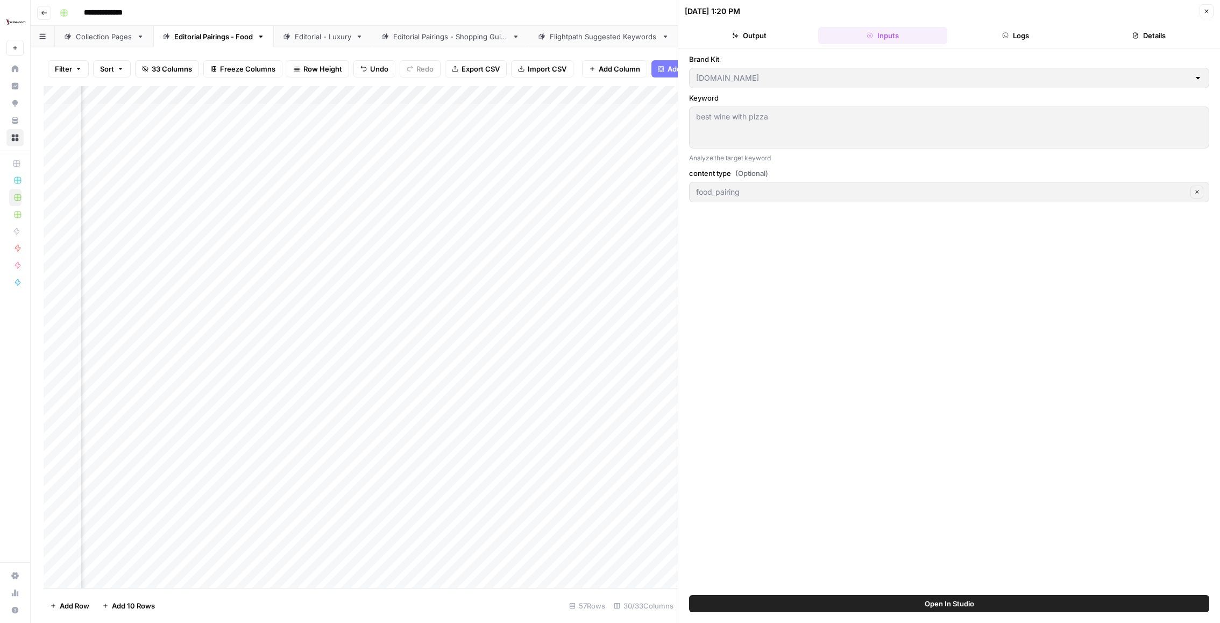
click at [765, 39] on button "Output" at bounding box center [749, 35] width 129 height 17
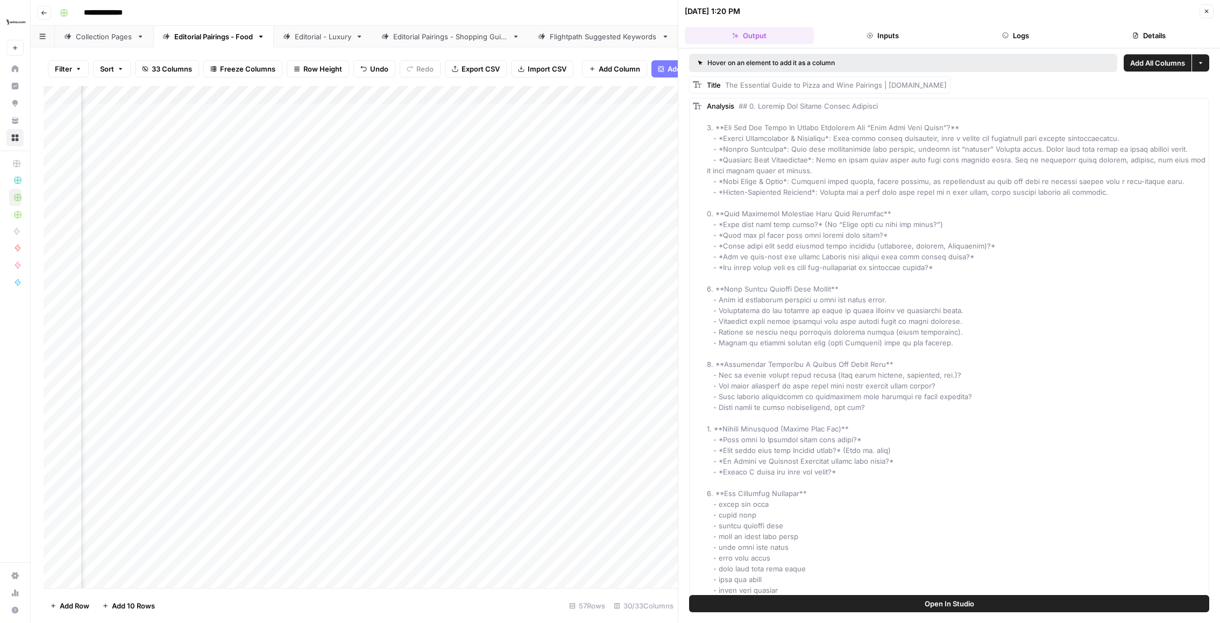
click at [516, 166] on div "Add Column" at bounding box center [361, 337] width 634 height 502
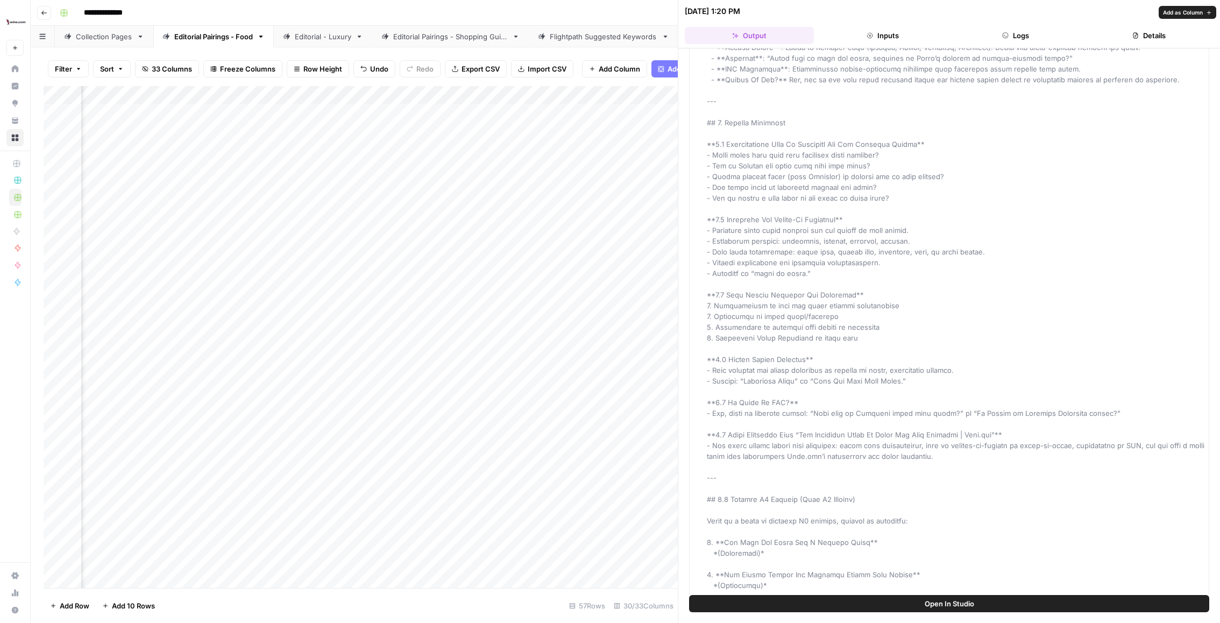
scroll to position [1566, 0]
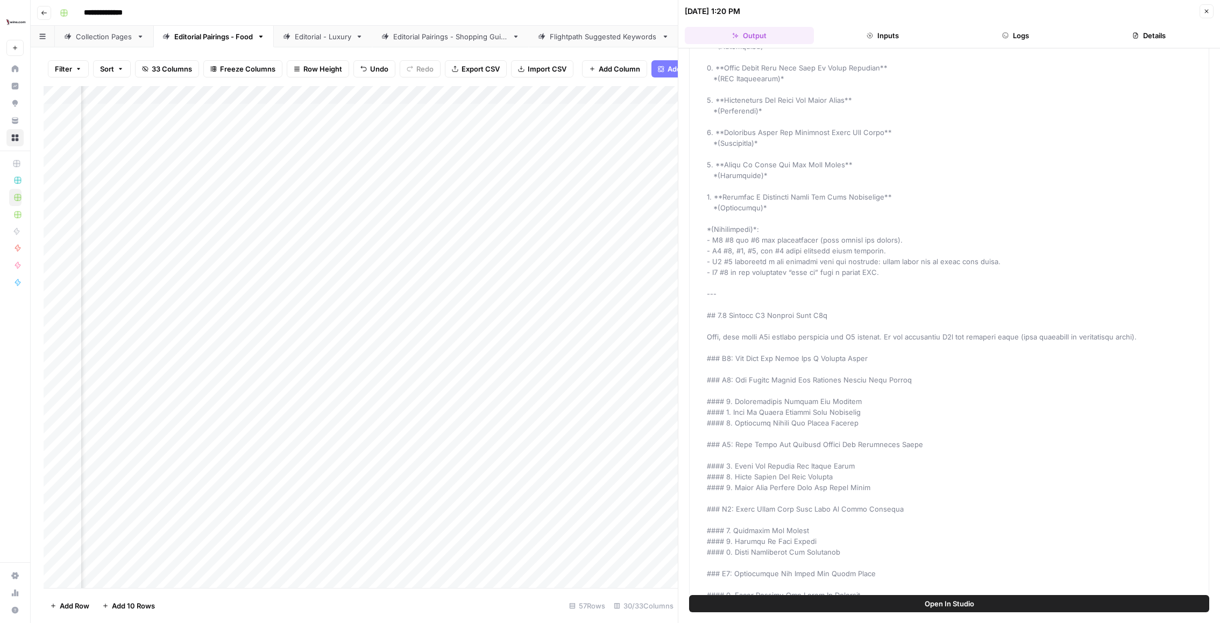
click at [519, 94] on div "Add Column" at bounding box center [361, 337] width 634 height 502
click at [470, 197] on span "Edit Workflow" at bounding box center [471, 200] width 94 height 11
click at [527, 168] on div "Add Column" at bounding box center [361, 337] width 634 height 502
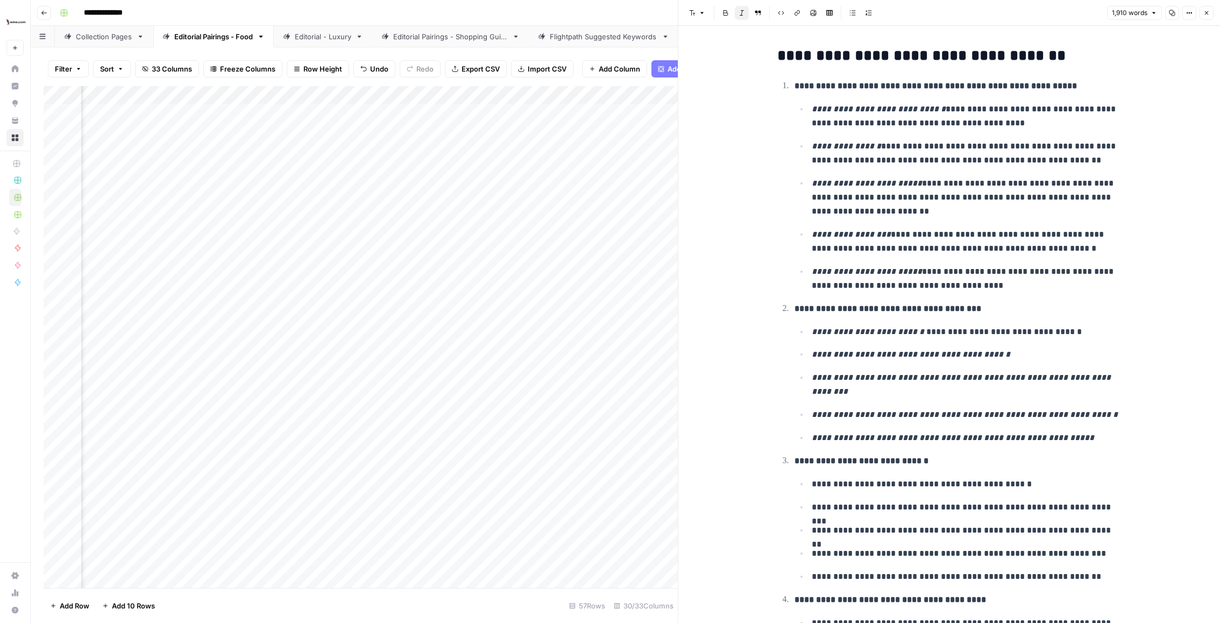
click at [943, 170] on ul "**********" at bounding box center [958, 197] width 327 height 190
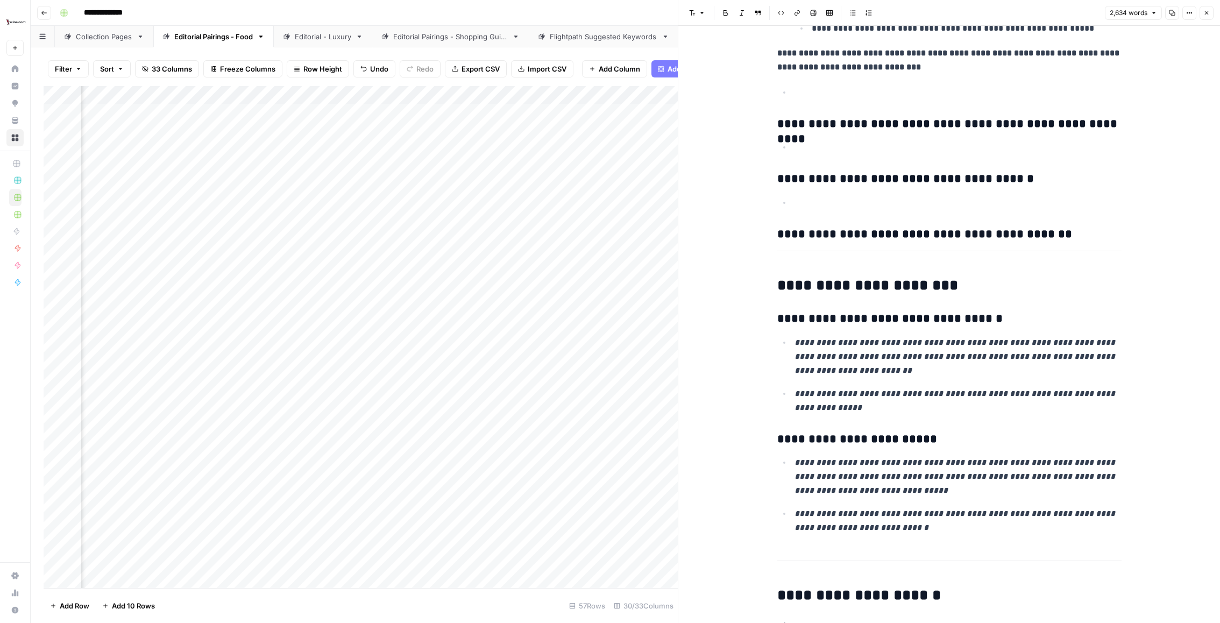
scroll to position [5895, 0]
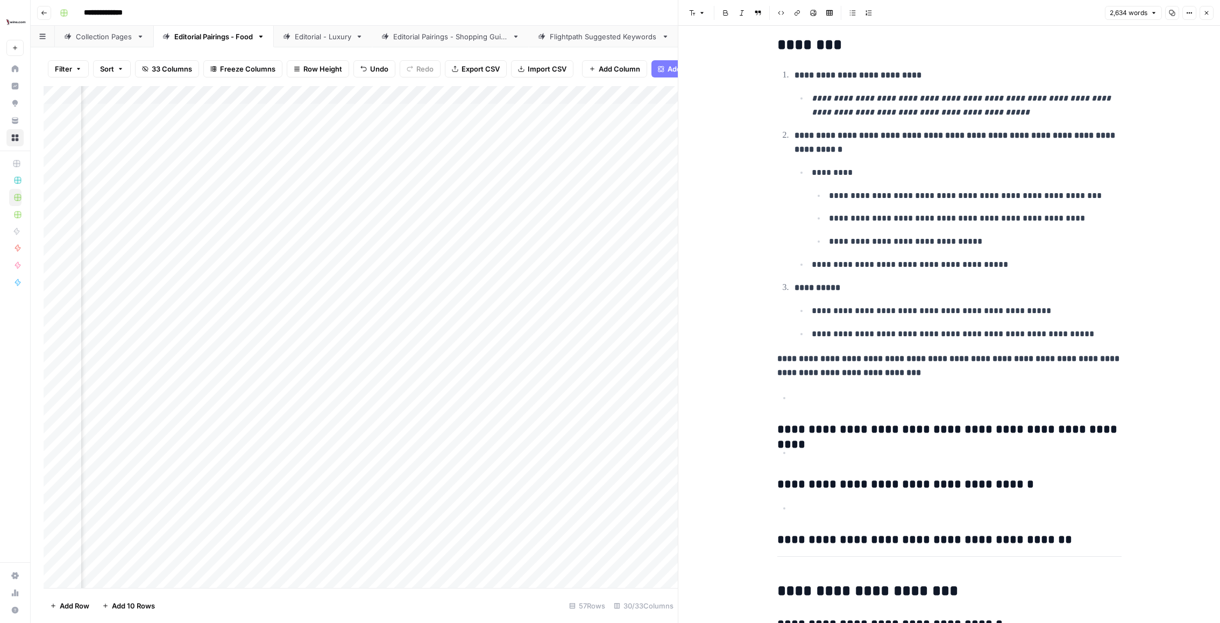
click at [1084, 12] on icon "button" at bounding box center [1207, 13] width 6 height 6
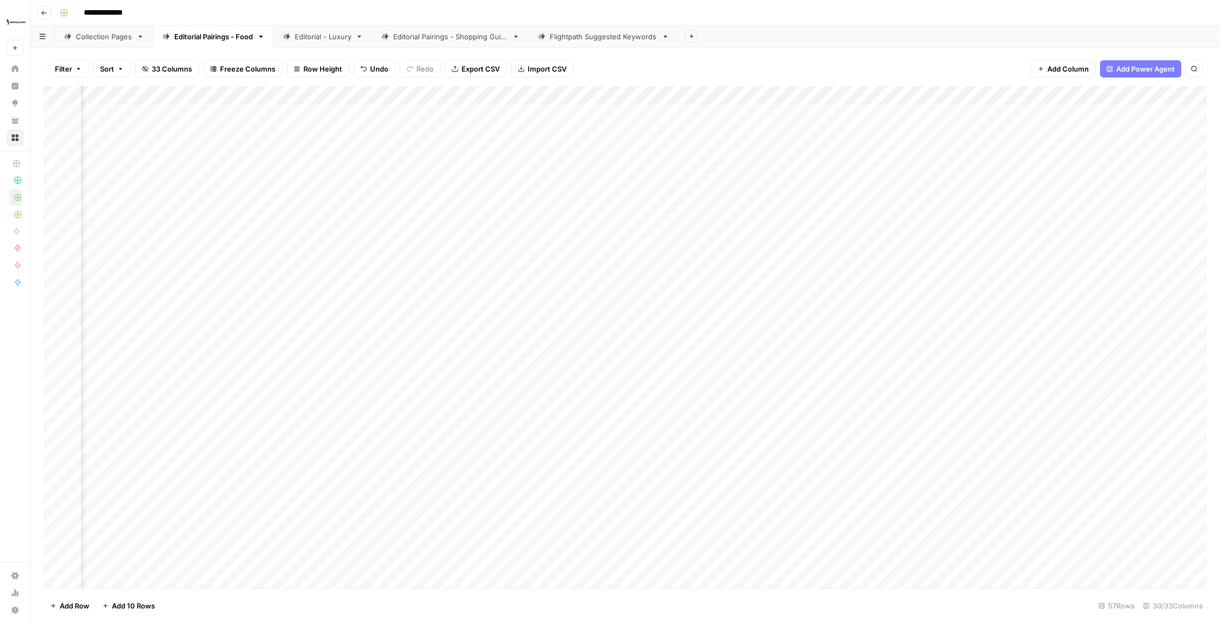
click at [514, 166] on div "Add Column" at bounding box center [626, 337] width 1164 height 502
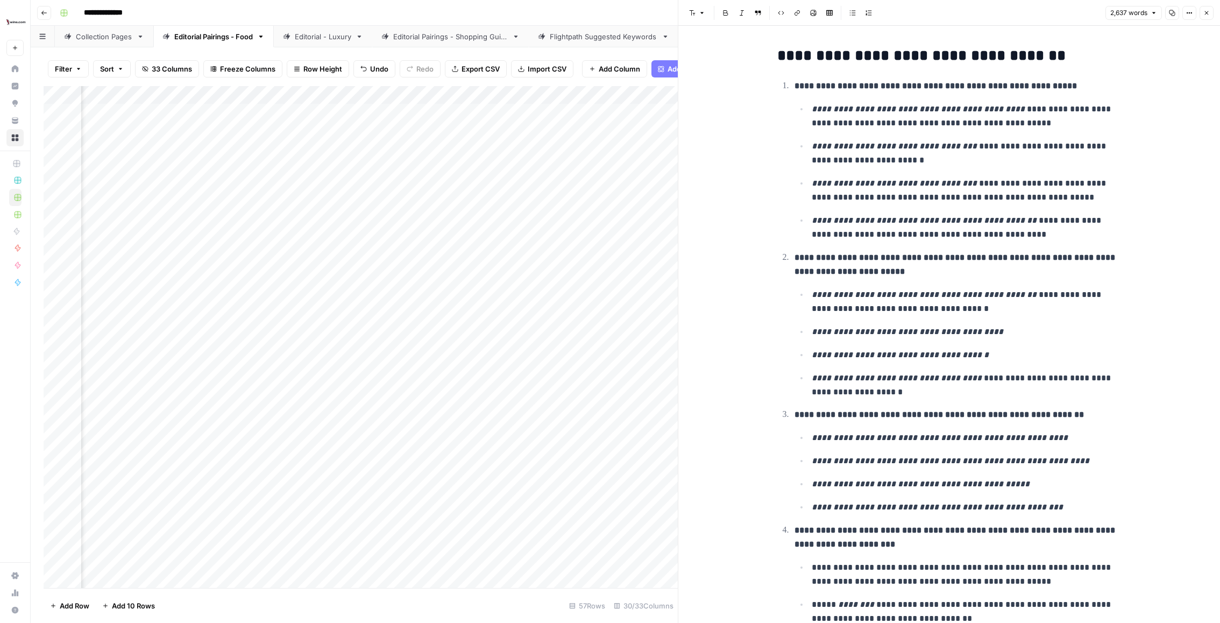
click at [619, 163] on div "Add Column" at bounding box center [361, 337] width 634 height 502
click at [513, 170] on div "Add Column" at bounding box center [361, 337] width 634 height 502
click at [625, 165] on div "Add Column" at bounding box center [361, 337] width 634 height 502
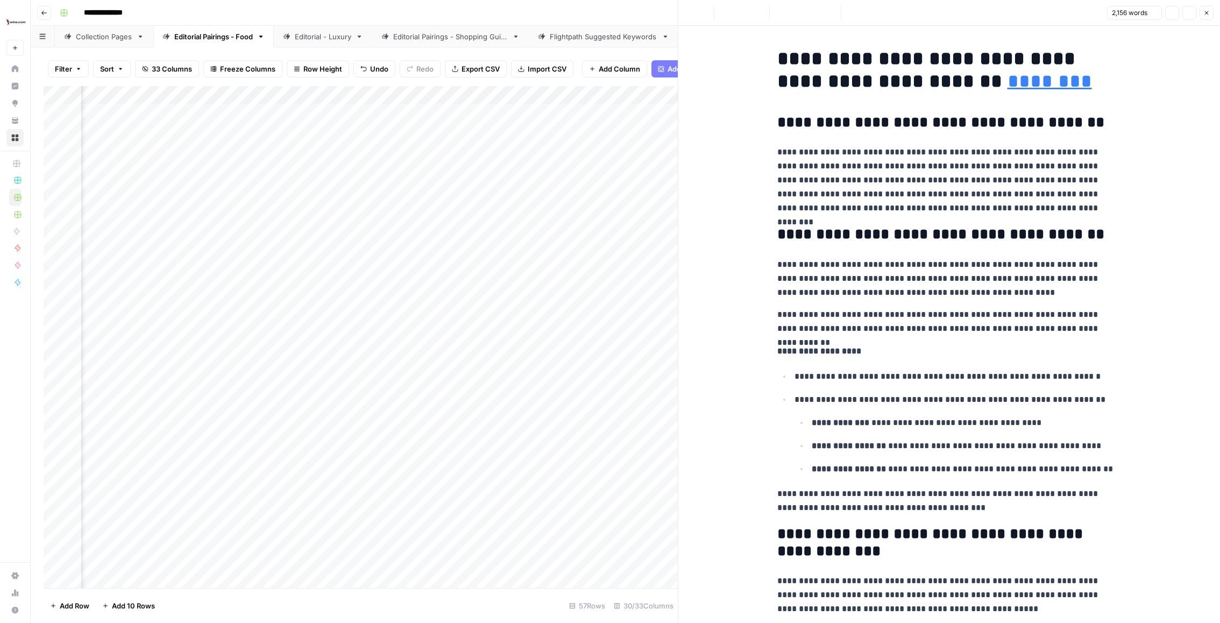
click at [868, 153] on p "**********" at bounding box center [950, 180] width 344 height 70
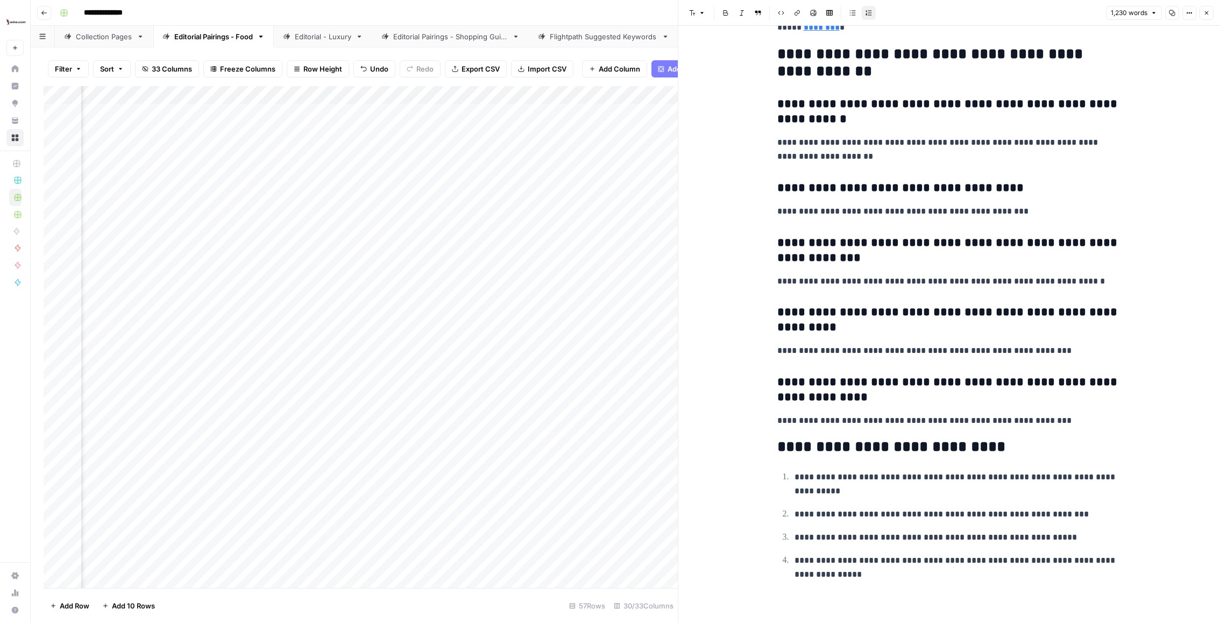
scroll to position [0, 740]
click at [533, 165] on div "Add Column" at bounding box center [361, 337] width 634 height 502
click at [449, 157] on div "Add Column" at bounding box center [361, 337] width 634 height 502
click at [448, 165] on div "Add Column" at bounding box center [361, 337] width 634 height 502
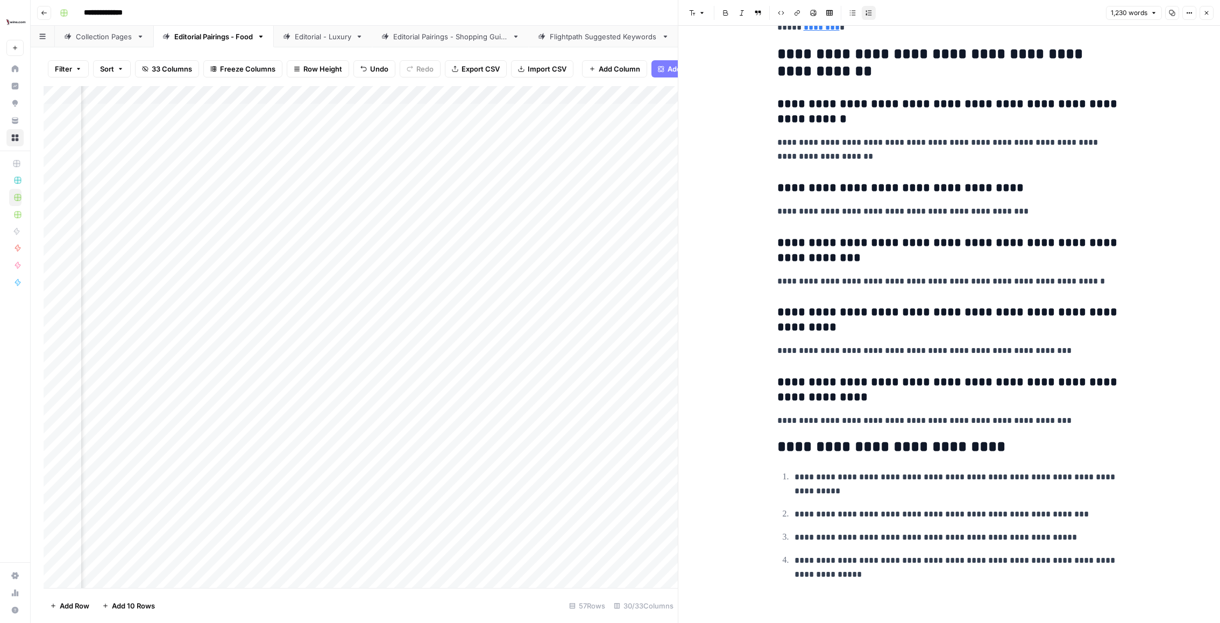
click at [448, 165] on div "Add Column" at bounding box center [361, 337] width 634 height 502
click at [527, 199] on div "Add Column" at bounding box center [361, 337] width 634 height 502
click at [549, 167] on div "Add Column" at bounding box center [361, 337] width 634 height 502
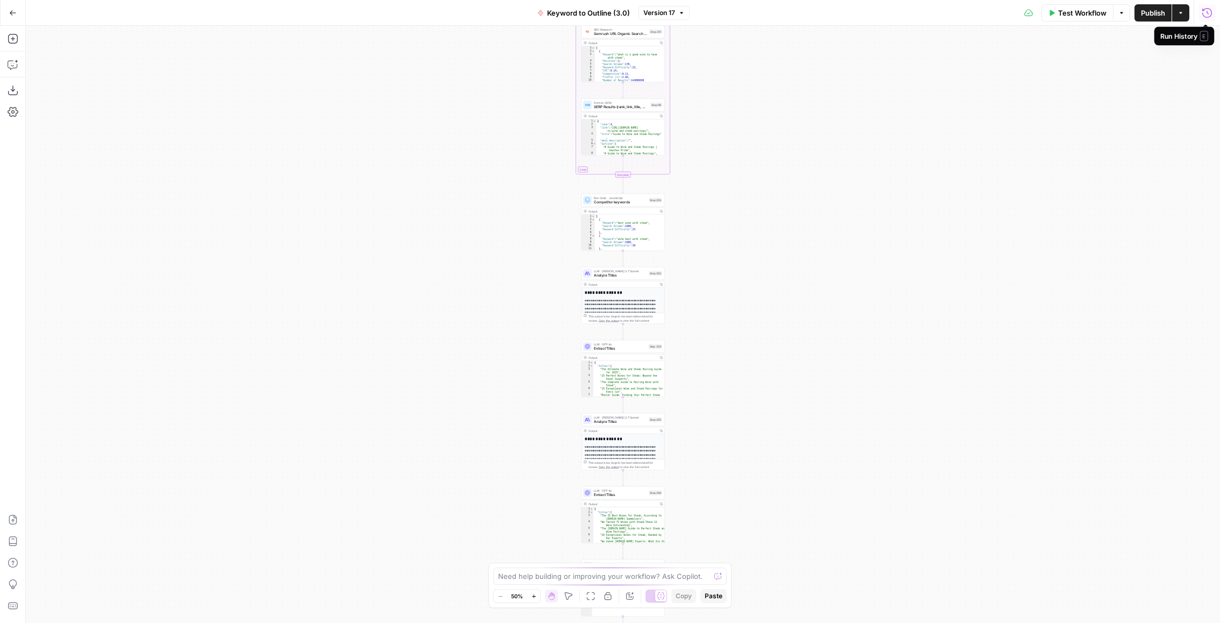
click at [1209, 12] on icon "button" at bounding box center [1207, 13] width 11 height 11
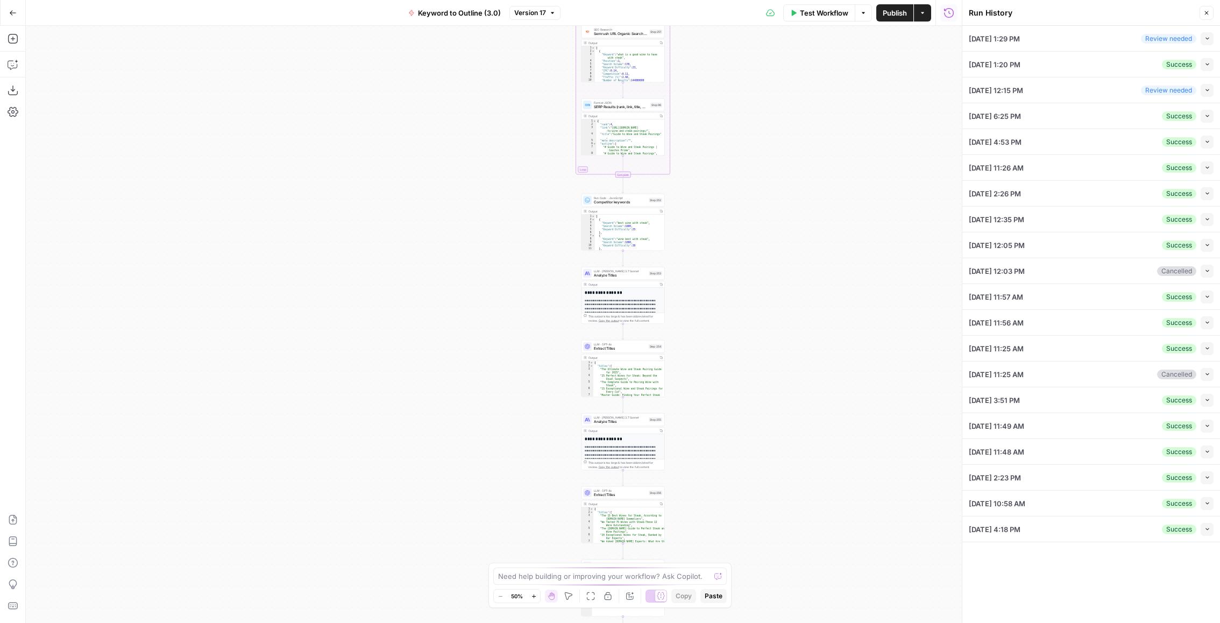
click at [1105, 116] on div "07/28/25 at 6:25 PM Success Collapse" at bounding box center [1091, 115] width 245 height 25
click at [1205, 118] on button "Collapse" at bounding box center [1207, 116] width 13 height 13
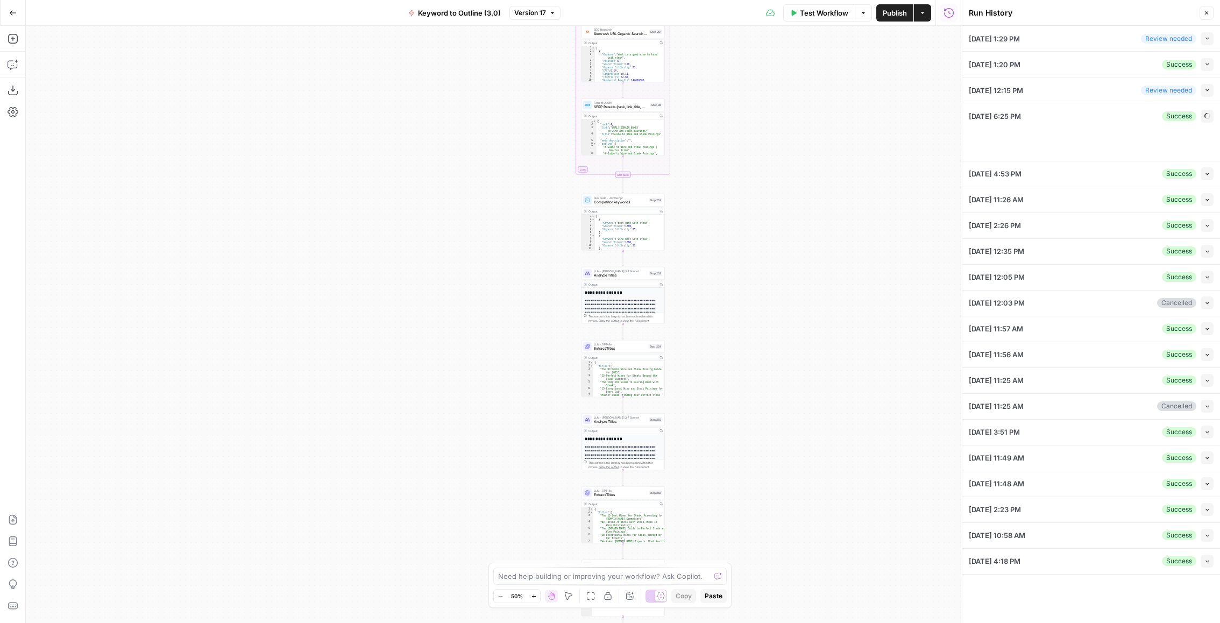
type input "[DOMAIN_NAME]"
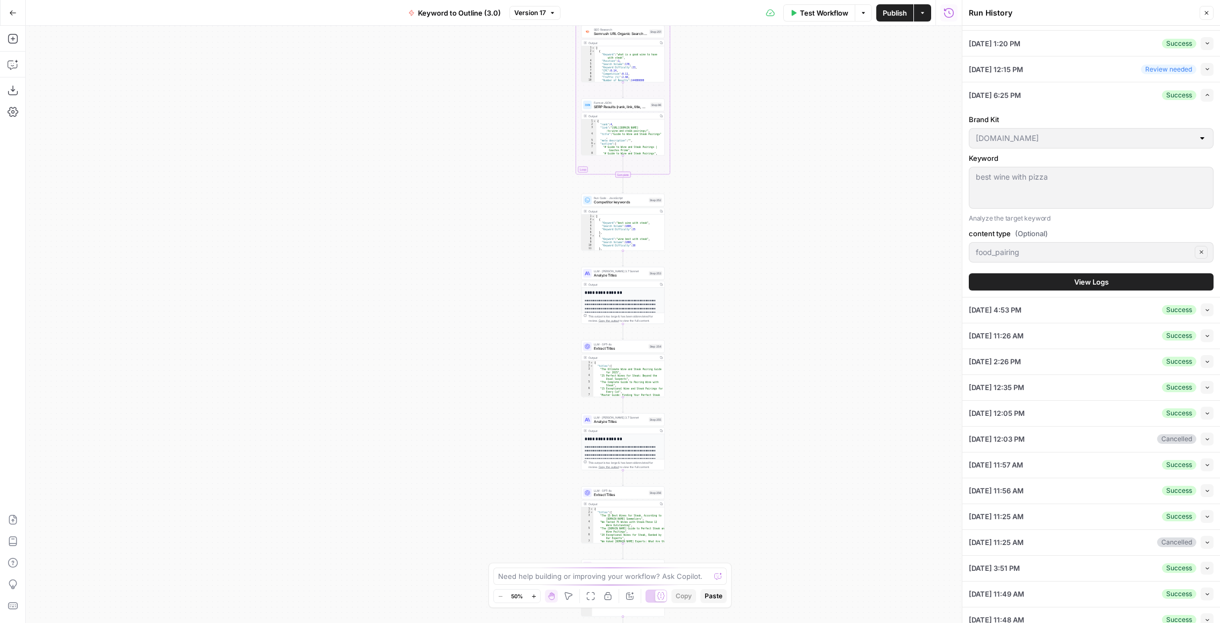
scroll to position [15, 0]
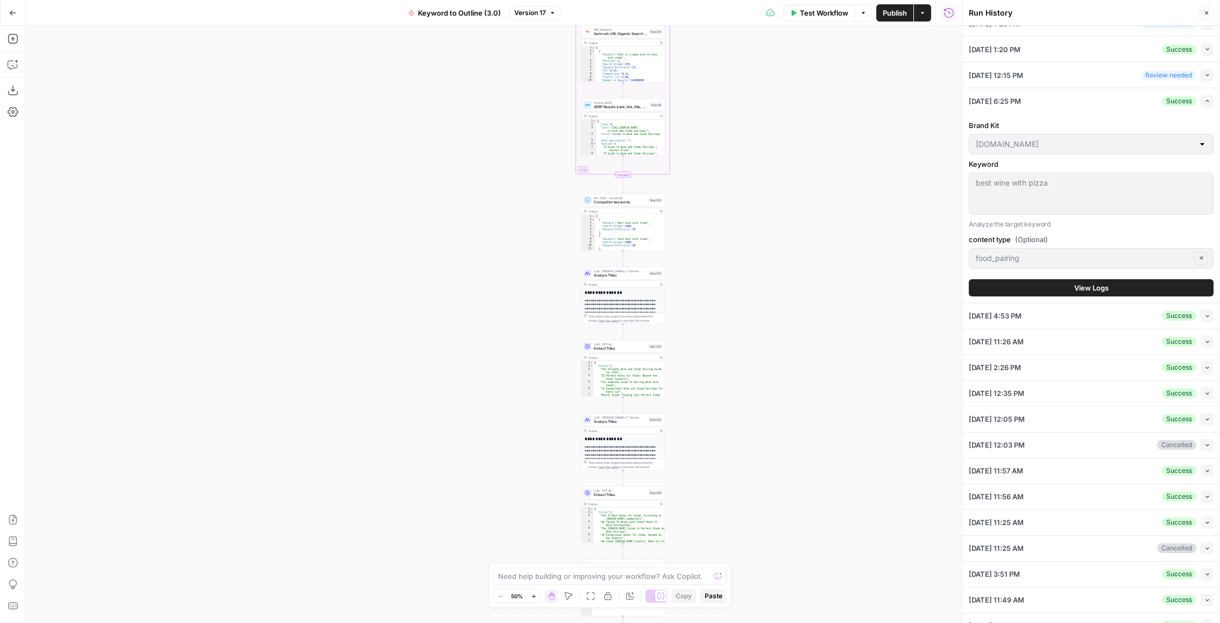
click at [1081, 283] on span "View Logs" at bounding box center [1092, 288] width 34 height 11
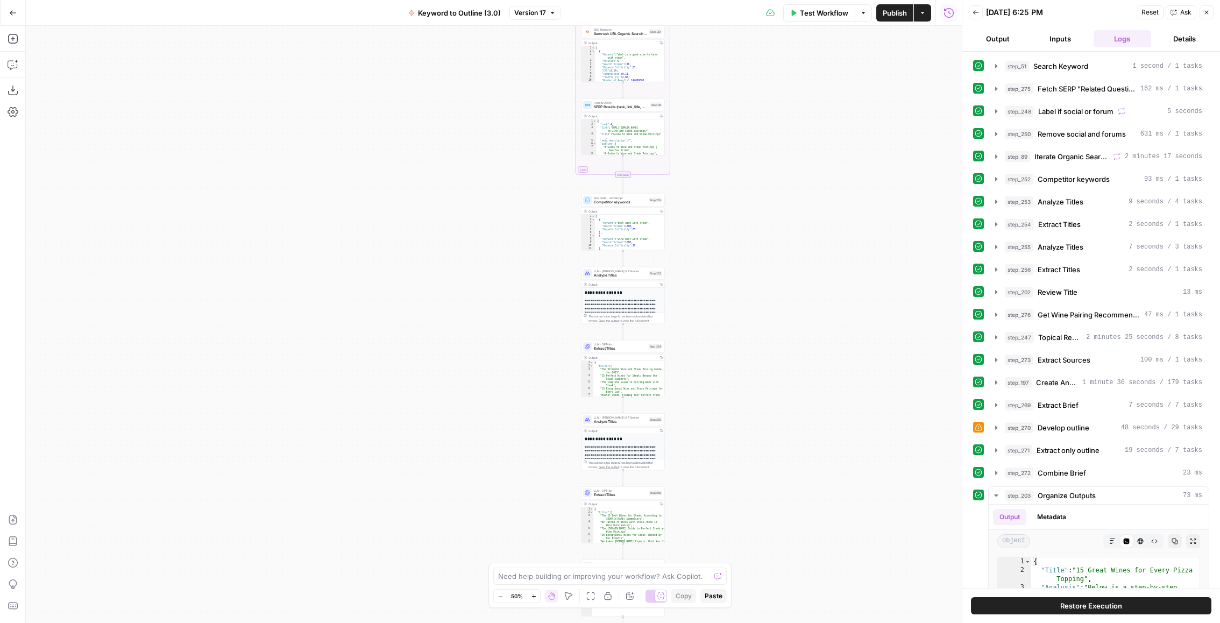
click at [1004, 32] on button "Output" at bounding box center [998, 38] width 58 height 17
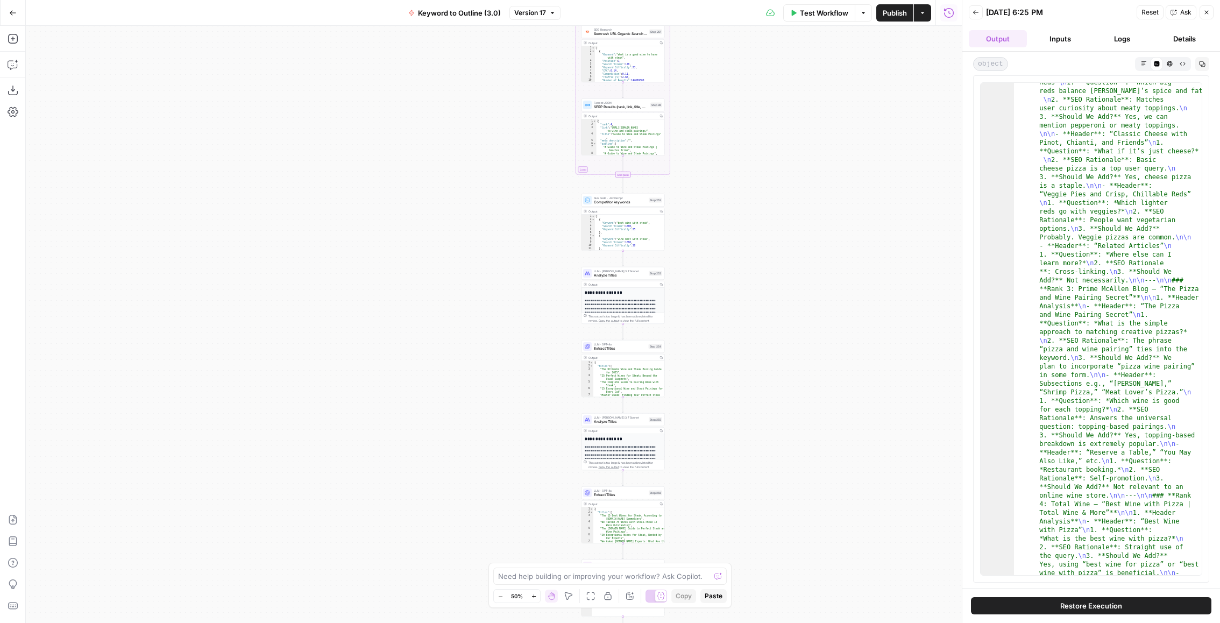
scroll to position [648, 0]
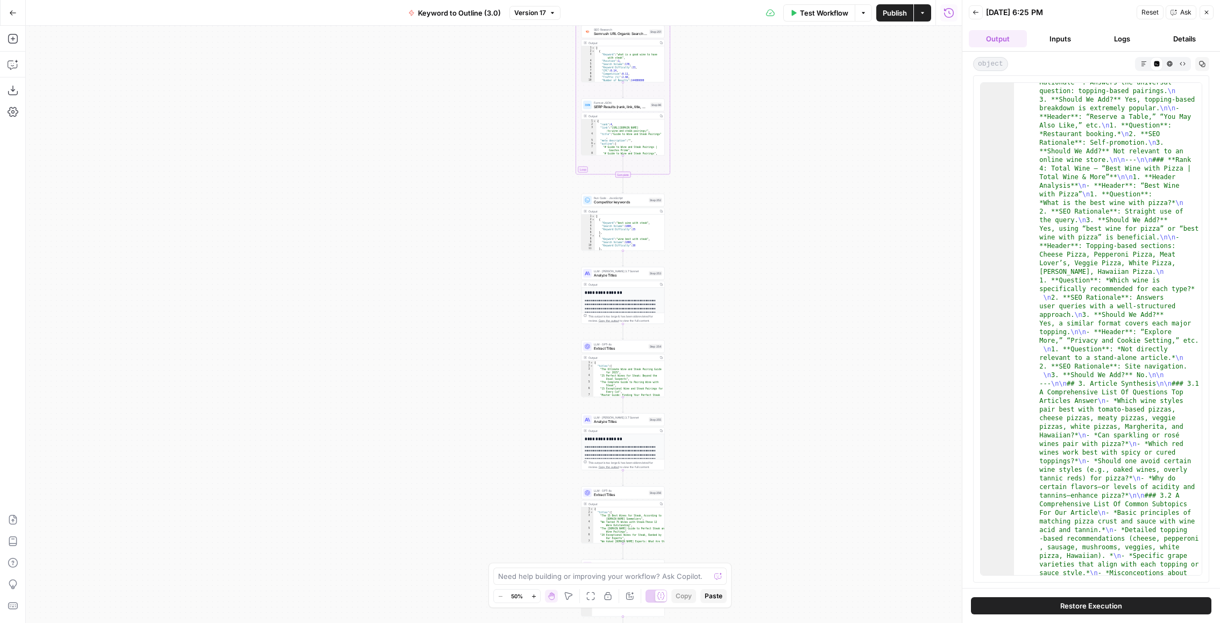
click at [1147, 58] on button "Markdown" at bounding box center [1144, 63] width 13 height 13
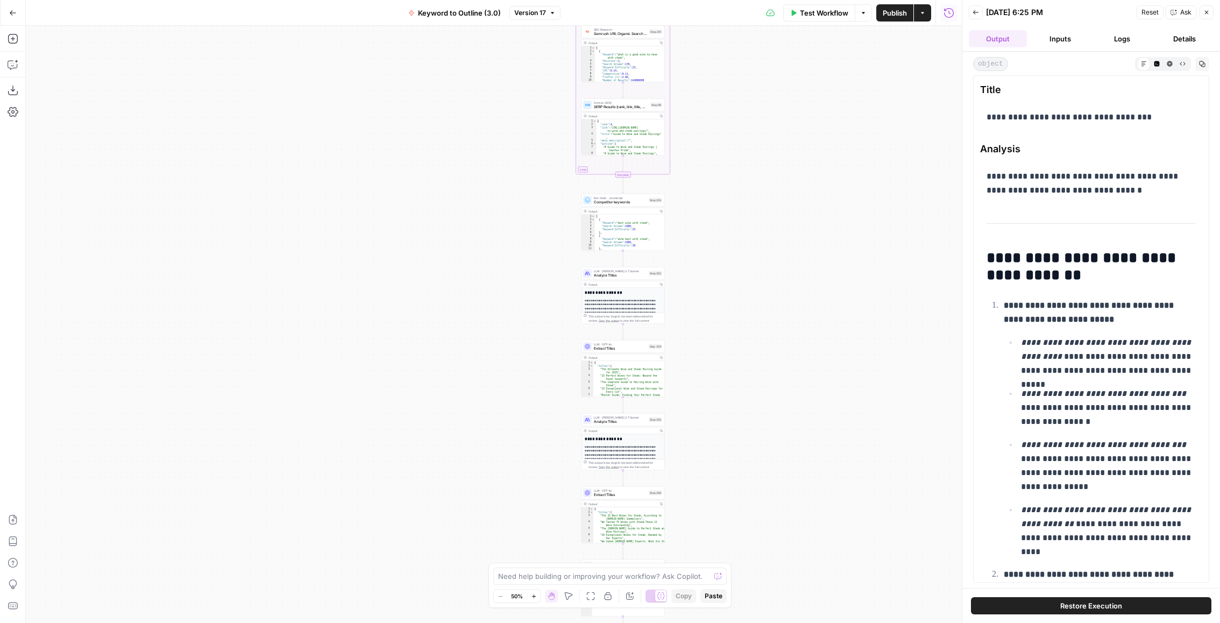
click at [1166, 63] on button "HTML Viewer" at bounding box center [1169, 63] width 13 height 13
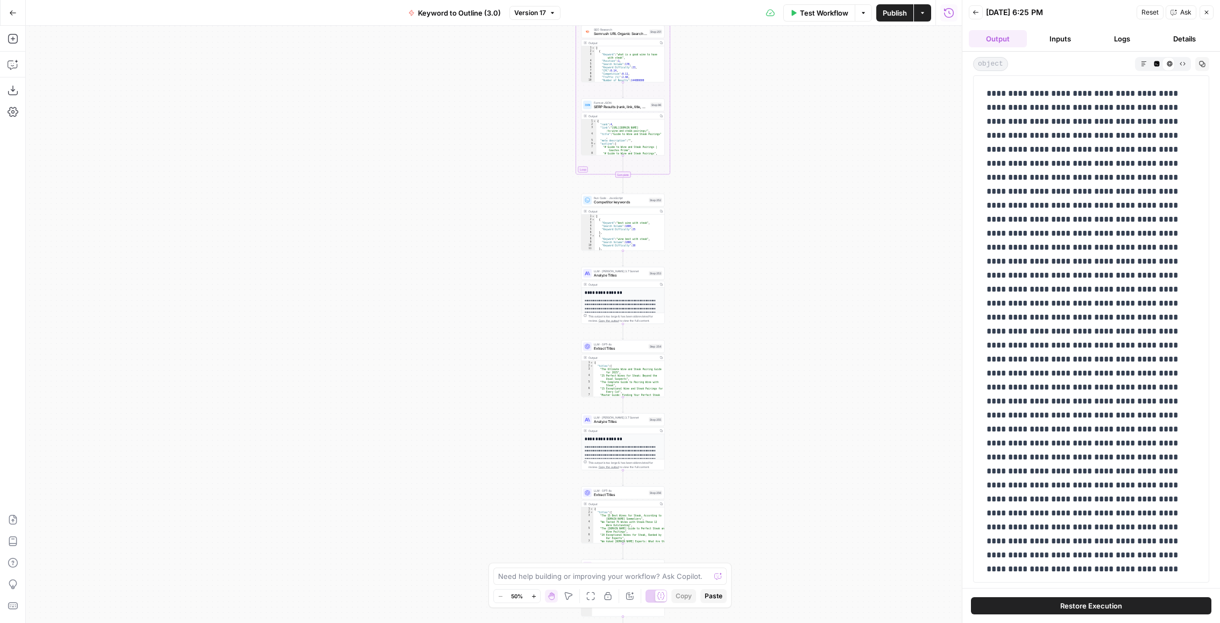
click at [1181, 63] on icon "button" at bounding box center [1183, 64] width 6 height 6
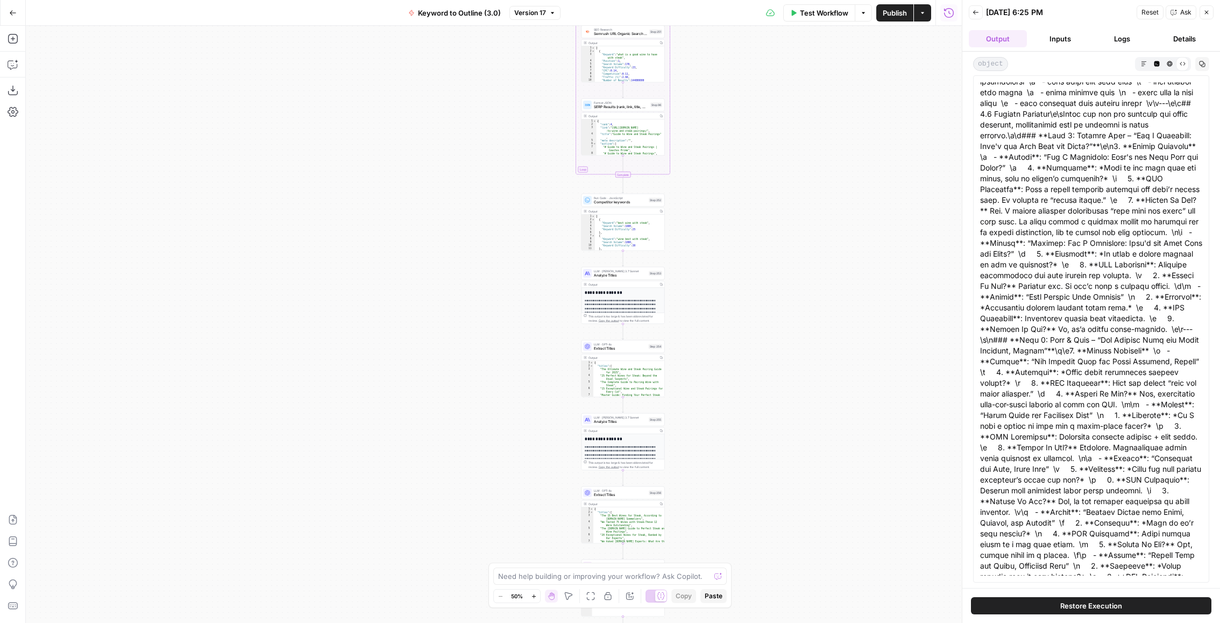
scroll to position [0, 0]
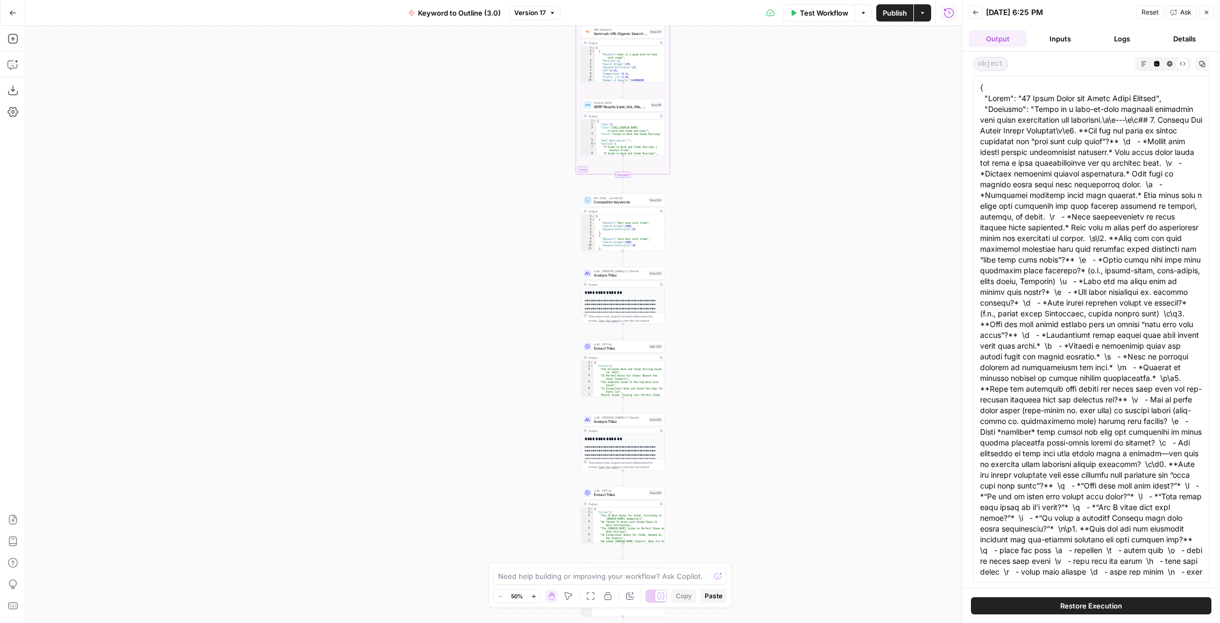
click at [1143, 66] on icon "button" at bounding box center [1144, 64] width 6 height 6
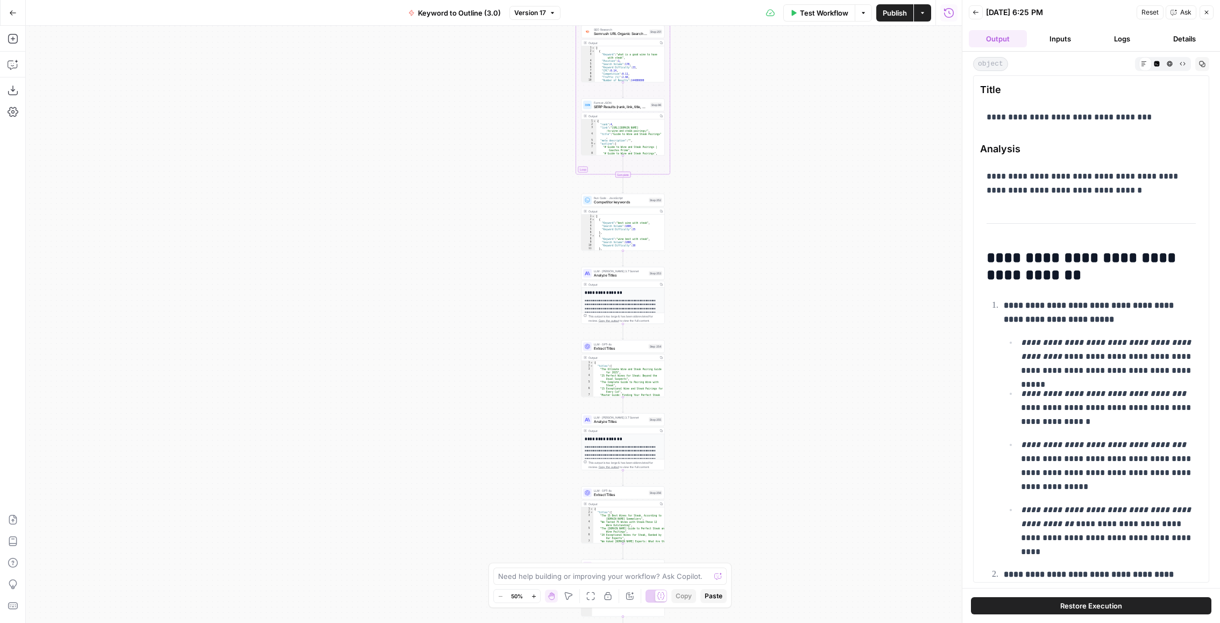
click at [1159, 65] on icon "button" at bounding box center [1156, 63] width 5 height 5
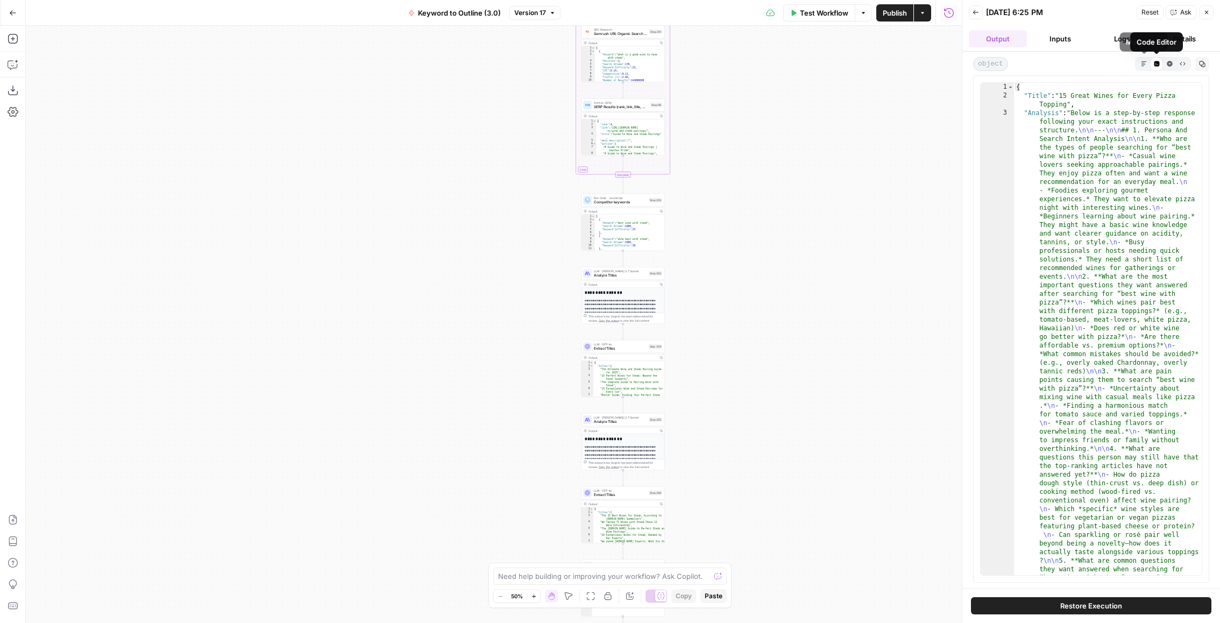
click at [1165, 62] on button "HTML Viewer" at bounding box center [1169, 63] width 13 height 13
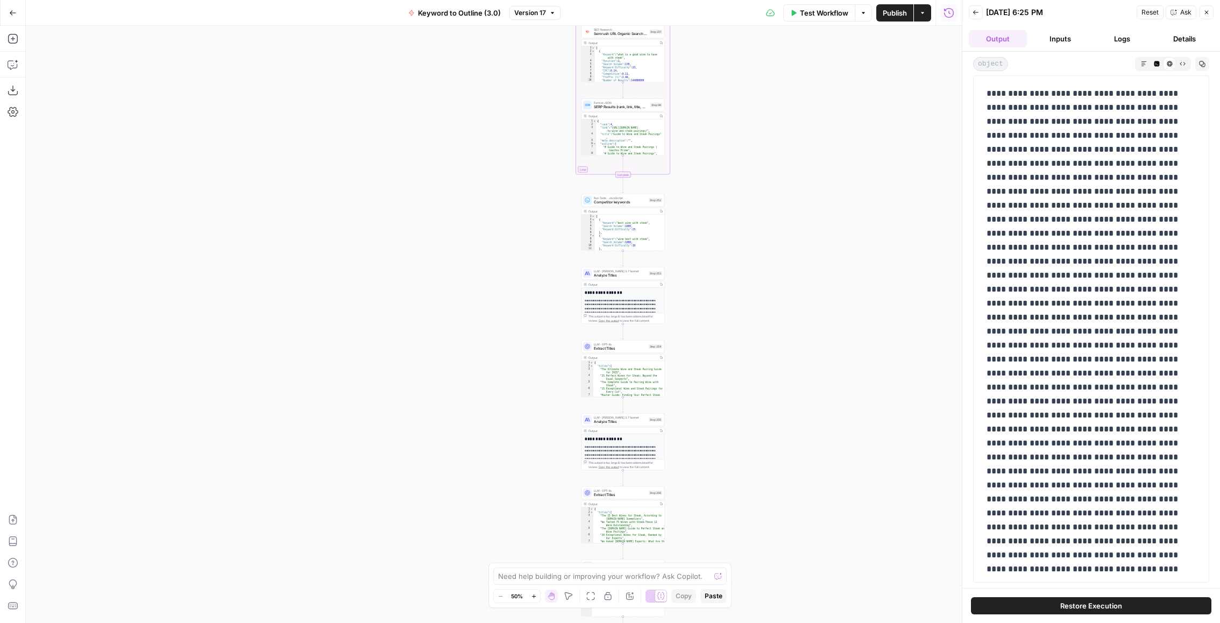
drag, startPoint x: 1027, startPoint y: 94, endPoint x: 1182, endPoint y: 94, distance: 155.5
drag, startPoint x: 1182, startPoint y: 92, endPoint x: 1027, endPoint y: 88, distance: 155.0
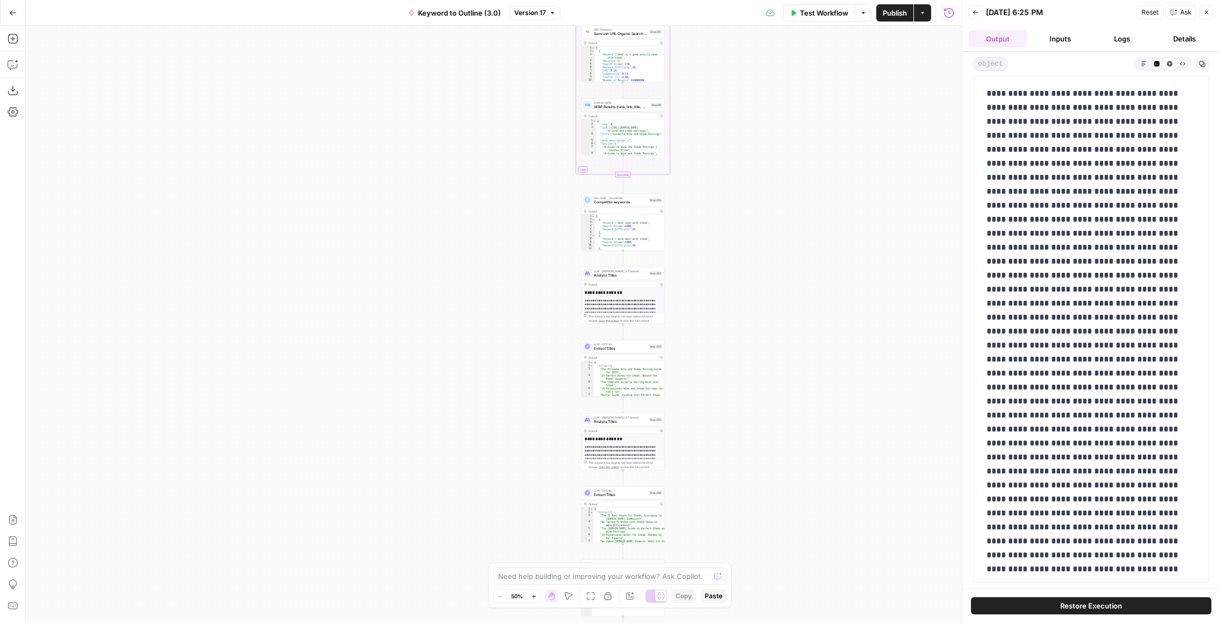
copy p "**********"
drag, startPoint x: 1026, startPoint y: 95, endPoint x: 1180, endPoint y: 91, distance: 153.9
copy p "**********"
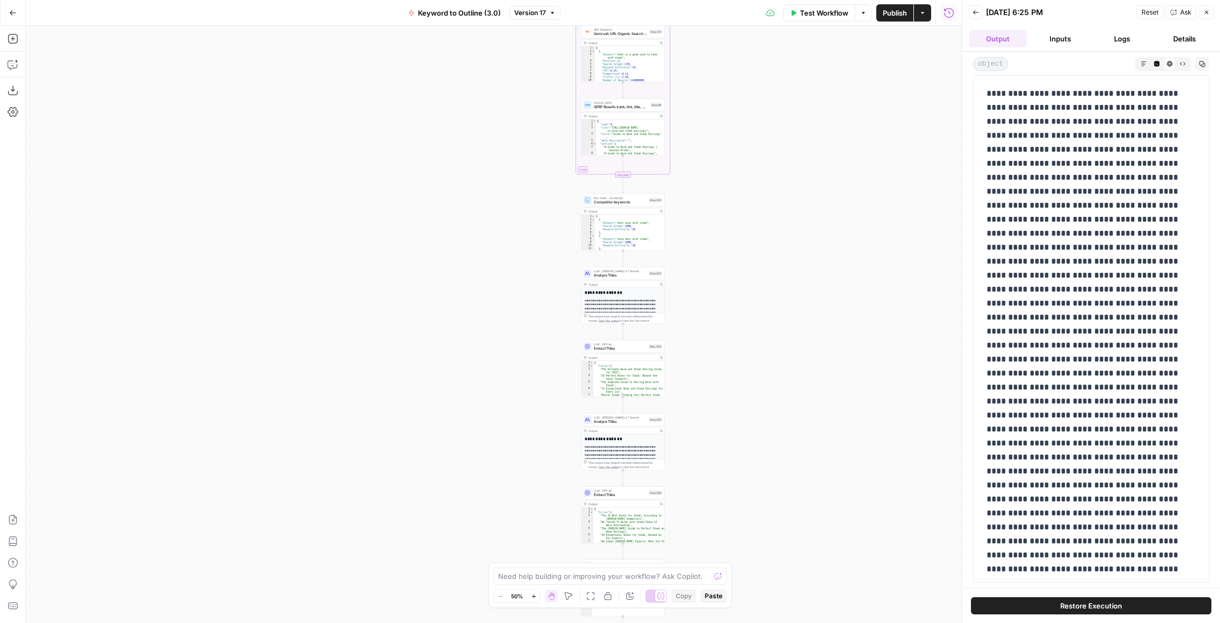
click at [1209, 61] on button "Copy" at bounding box center [1203, 64] width 14 height 14
click at [1200, 61] on icon "button" at bounding box center [1202, 64] width 6 height 6
click at [1139, 53] on div "object Markdown Code Editor HTML Viewer Raw Output Copy" at bounding box center [1092, 320] width 258 height 536
click at [1144, 63] on icon "button" at bounding box center [1144, 64] width 6 height 6
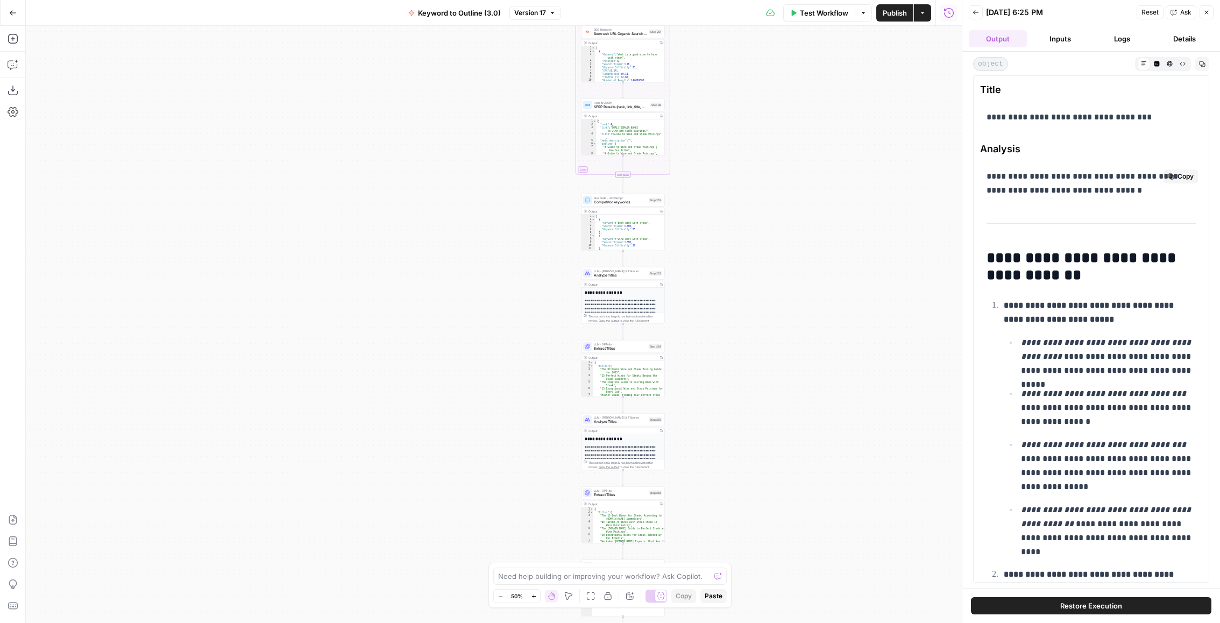
scroll to position [10, 0]
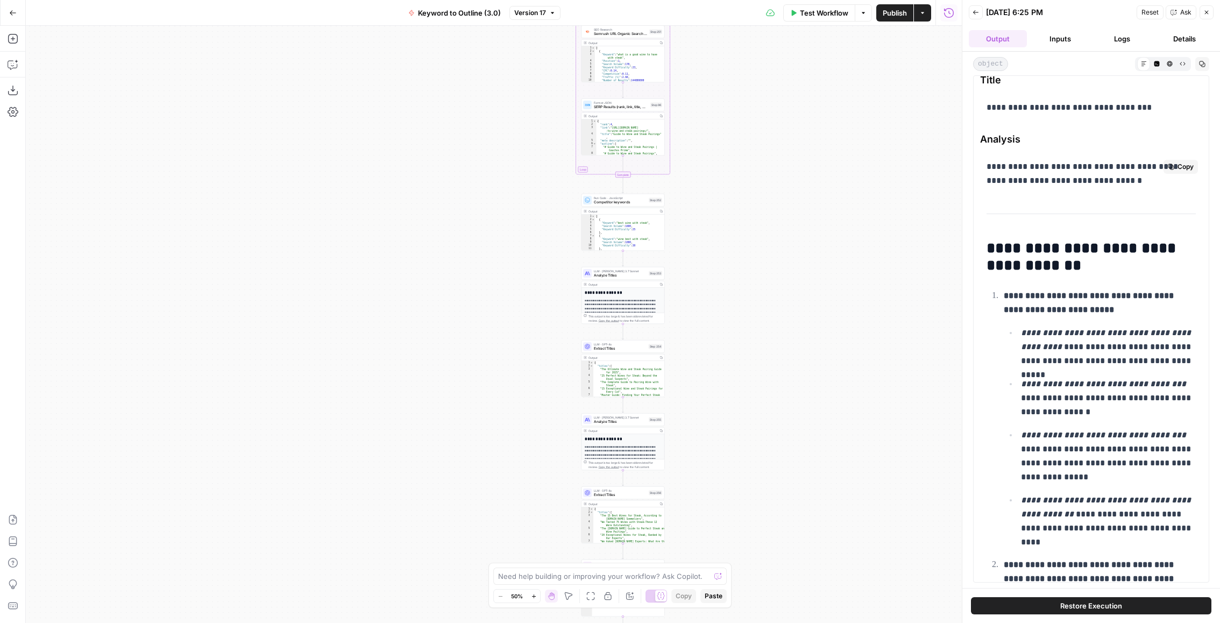
click at [993, 244] on h2 "**********" at bounding box center [1092, 257] width 210 height 34
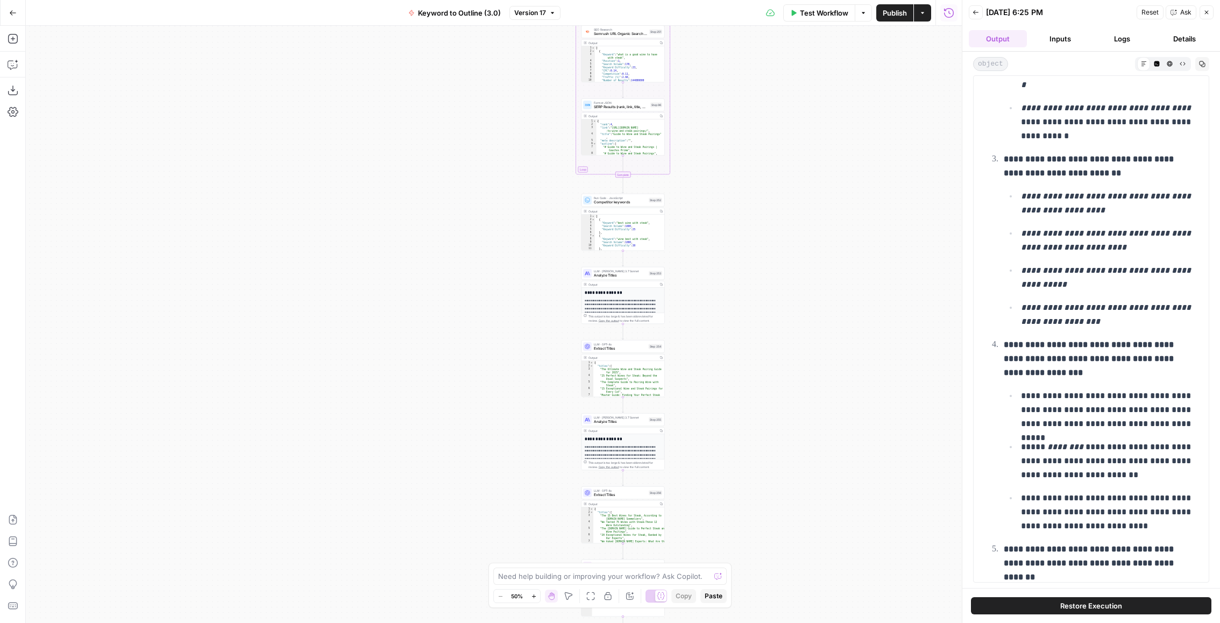
scroll to position [1056, 0]
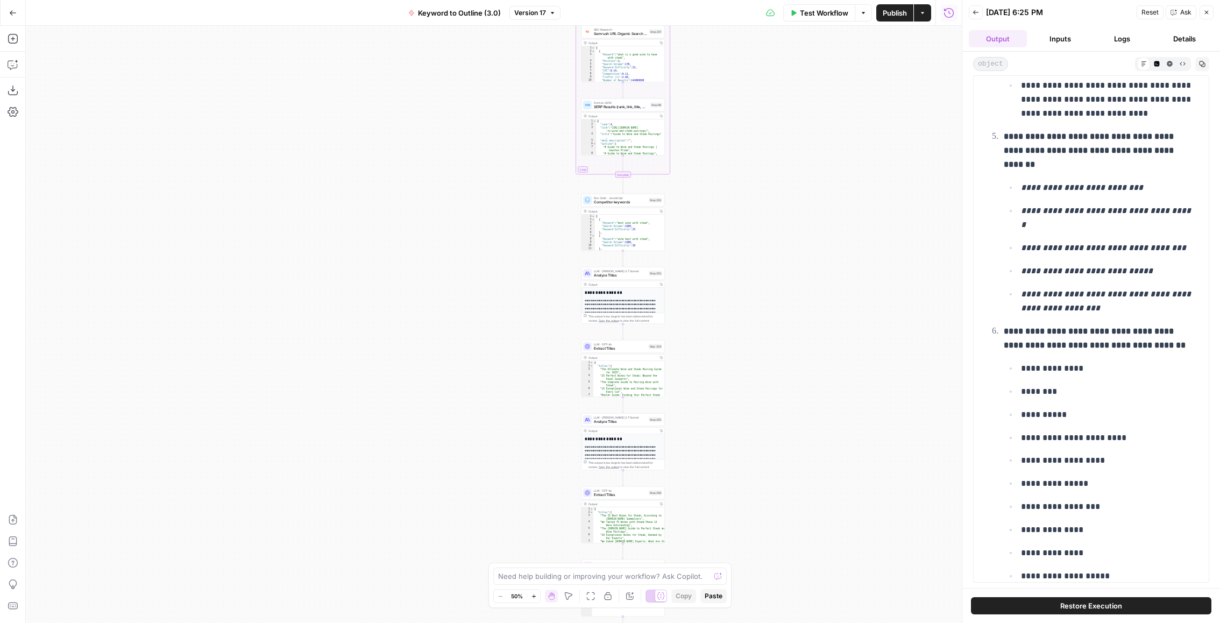
drag, startPoint x: 984, startPoint y: 244, endPoint x: 1107, endPoint y: 257, distance: 123.9
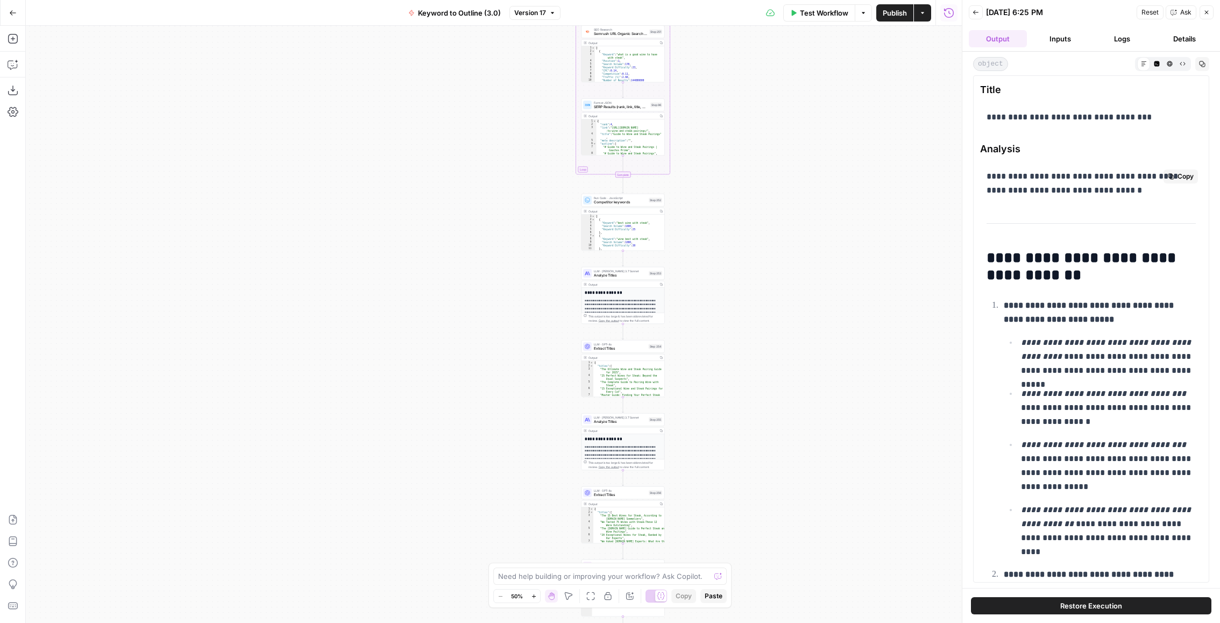
click at [1032, 301] on strong "**********" at bounding box center [1090, 312] width 172 height 22
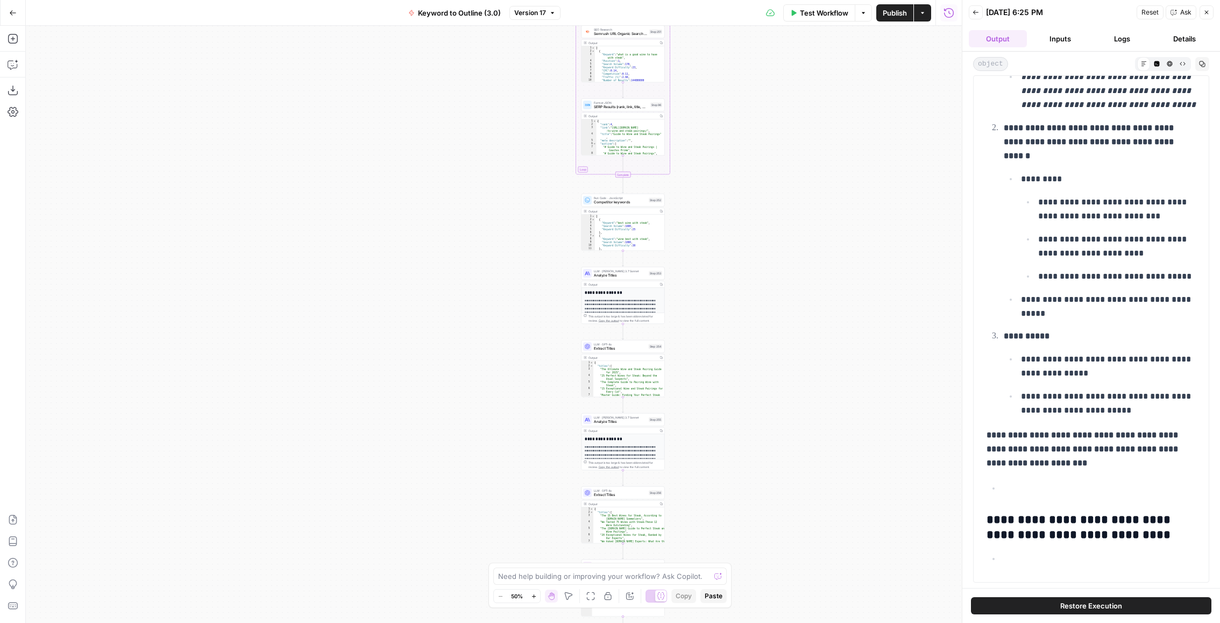
scroll to position [7879, 0]
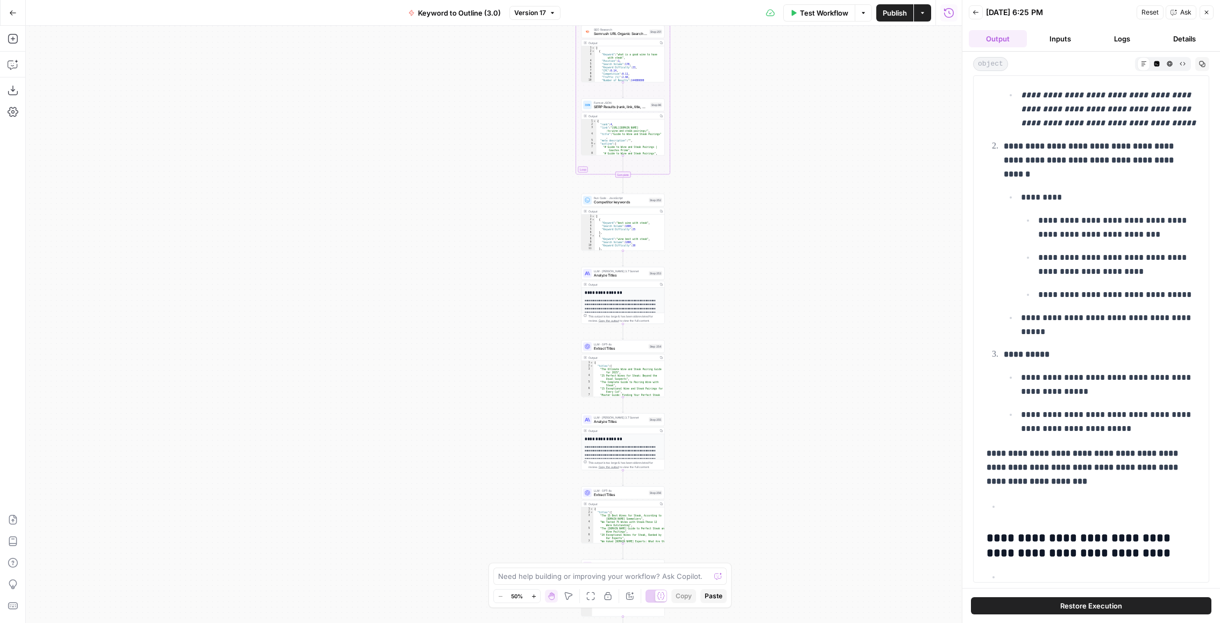
drag, startPoint x: 983, startPoint y: 259, endPoint x: 1156, endPoint y: 366, distance: 203.5
click at [1090, 371] on p "**********" at bounding box center [1108, 385] width 175 height 28
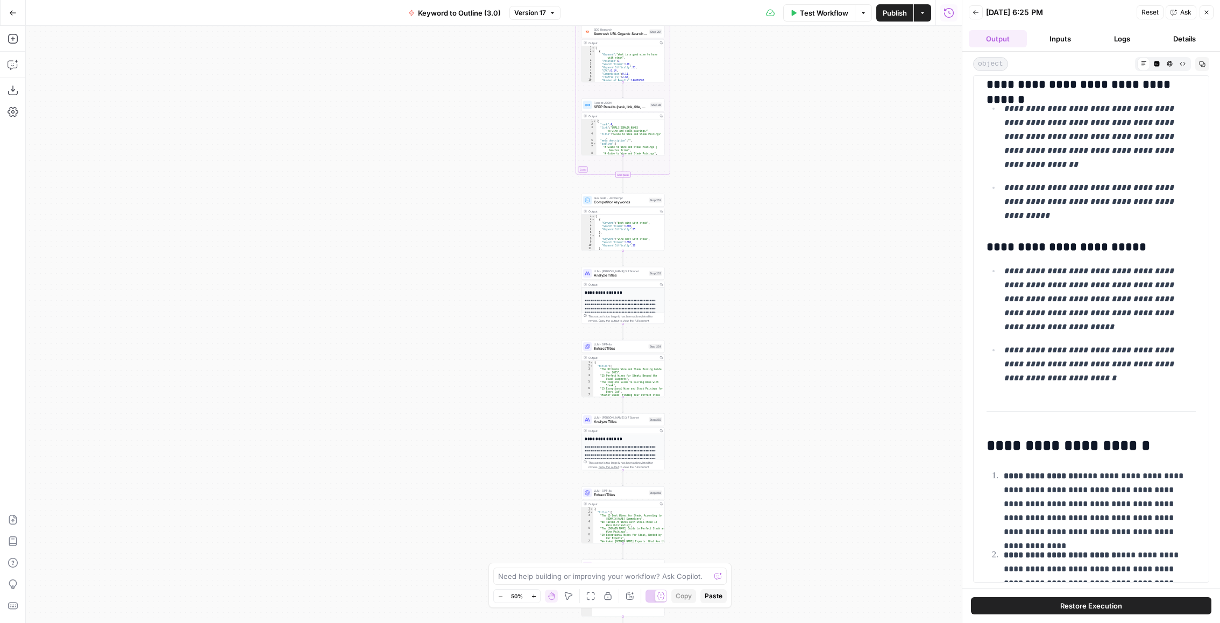
scroll to position [9145, 0]
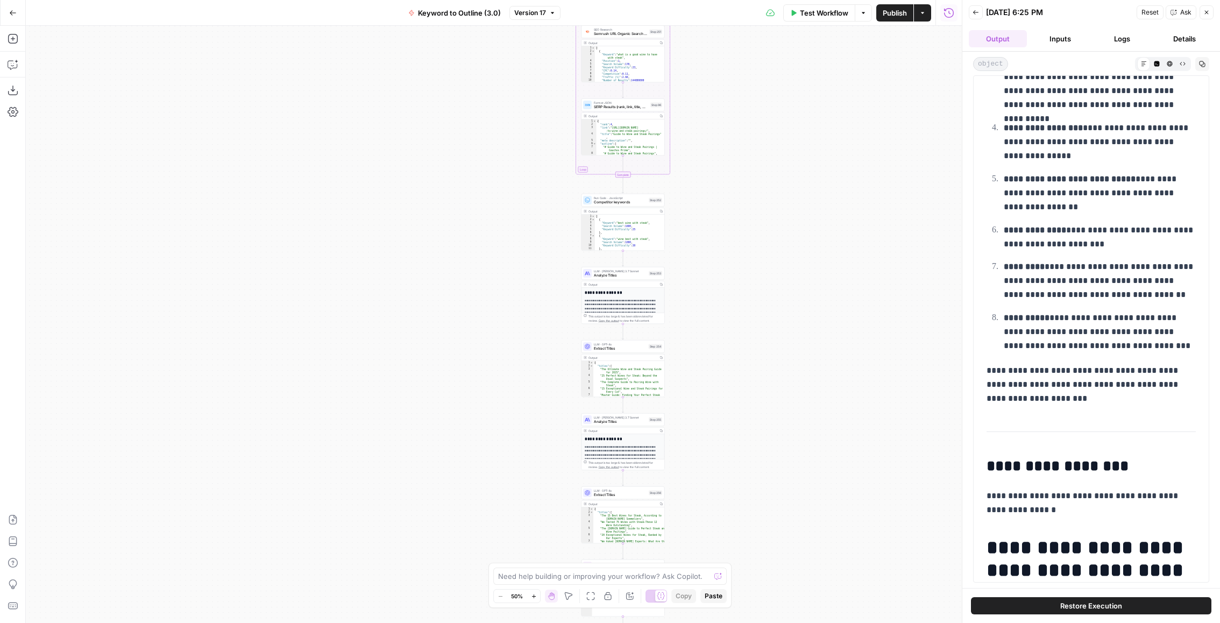
click at [1079, 489] on p "**********" at bounding box center [1092, 503] width 210 height 28
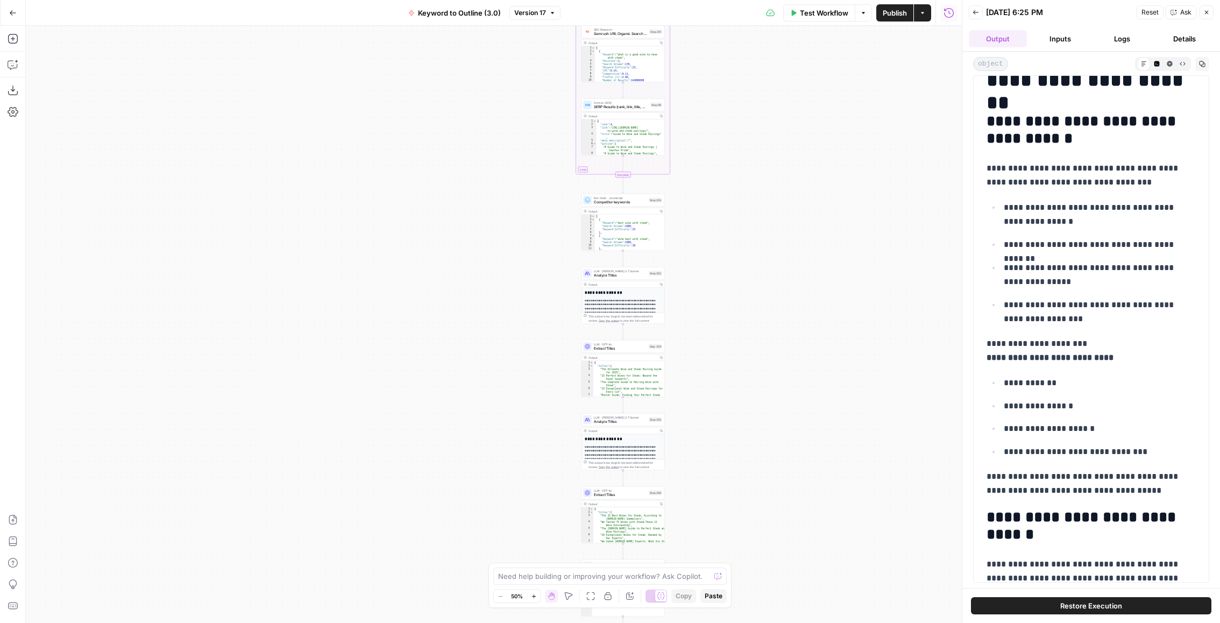
scroll to position [12167, 0]
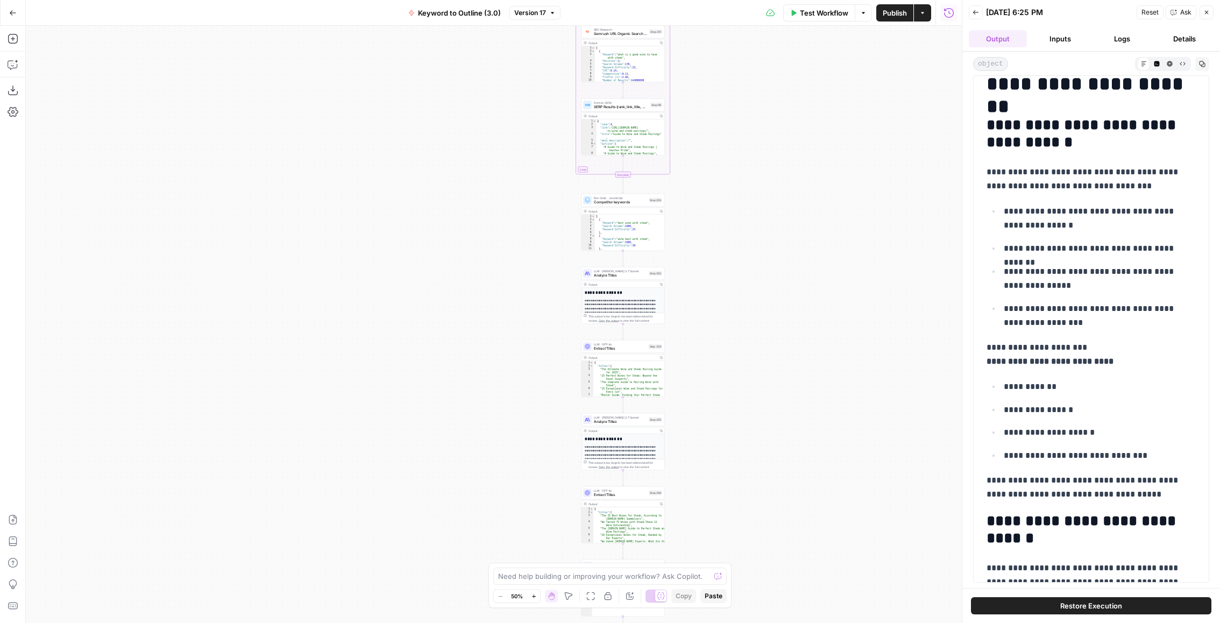
click at [1206, 62] on button "Copy" at bounding box center [1203, 64] width 14 height 14
click at [1060, 32] on button "Inputs" at bounding box center [1061, 38] width 58 height 17
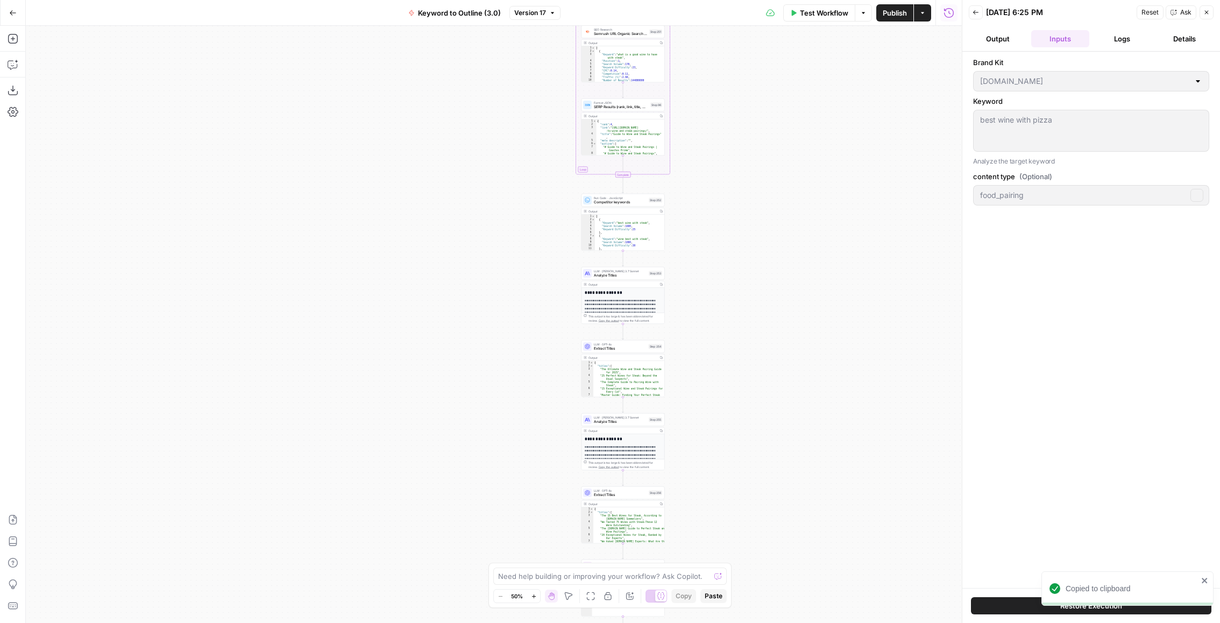
click at [1127, 36] on button "Logs" at bounding box center [1123, 38] width 58 height 17
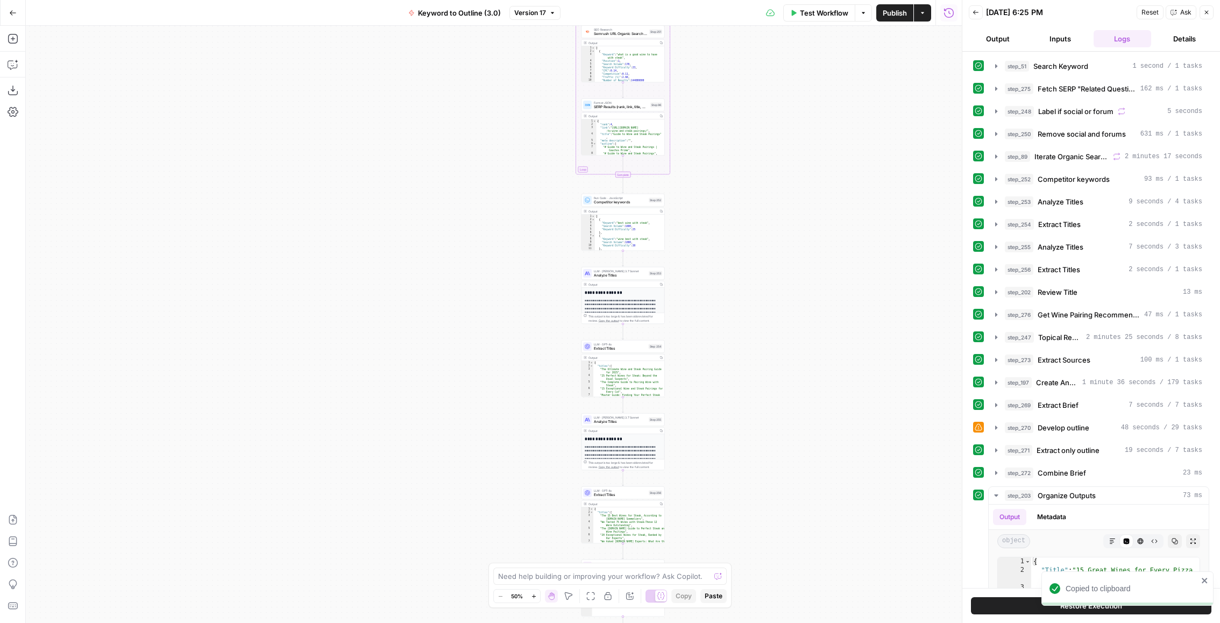
click at [1153, 39] on ul "Output Inputs Logs Details" at bounding box center [1091, 38] width 245 height 17
click at [1058, 39] on button "Inputs" at bounding box center [1061, 38] width 58 height 17
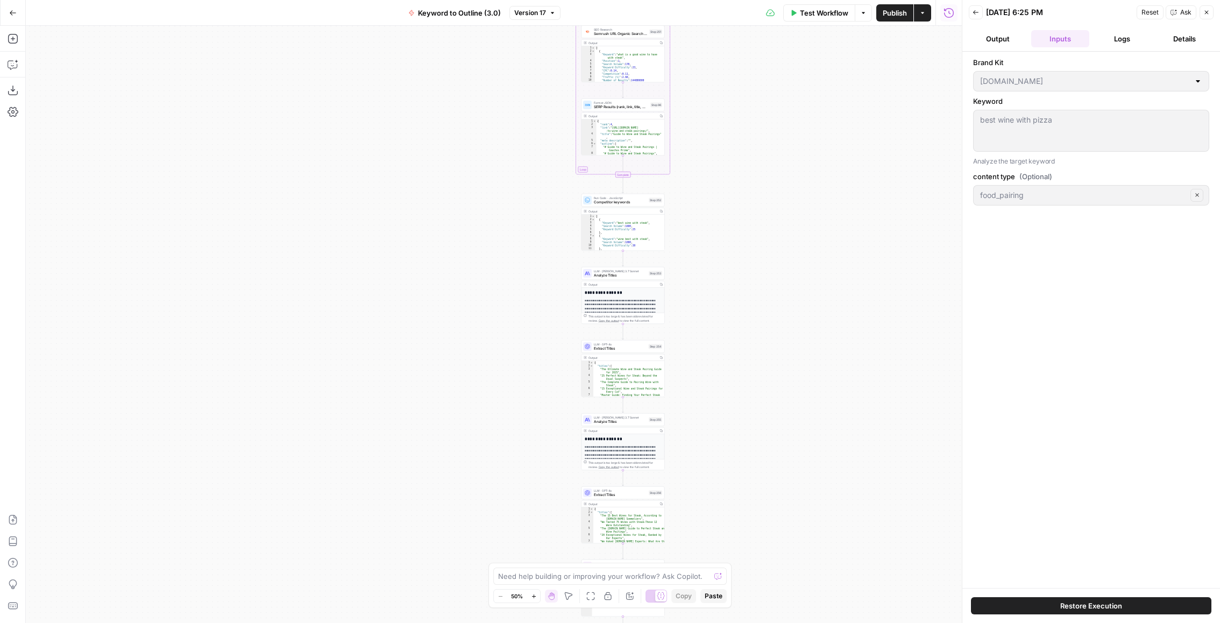
click at [995, 36] on button "Output" at bounding box center [998, 38] width 58 height 17
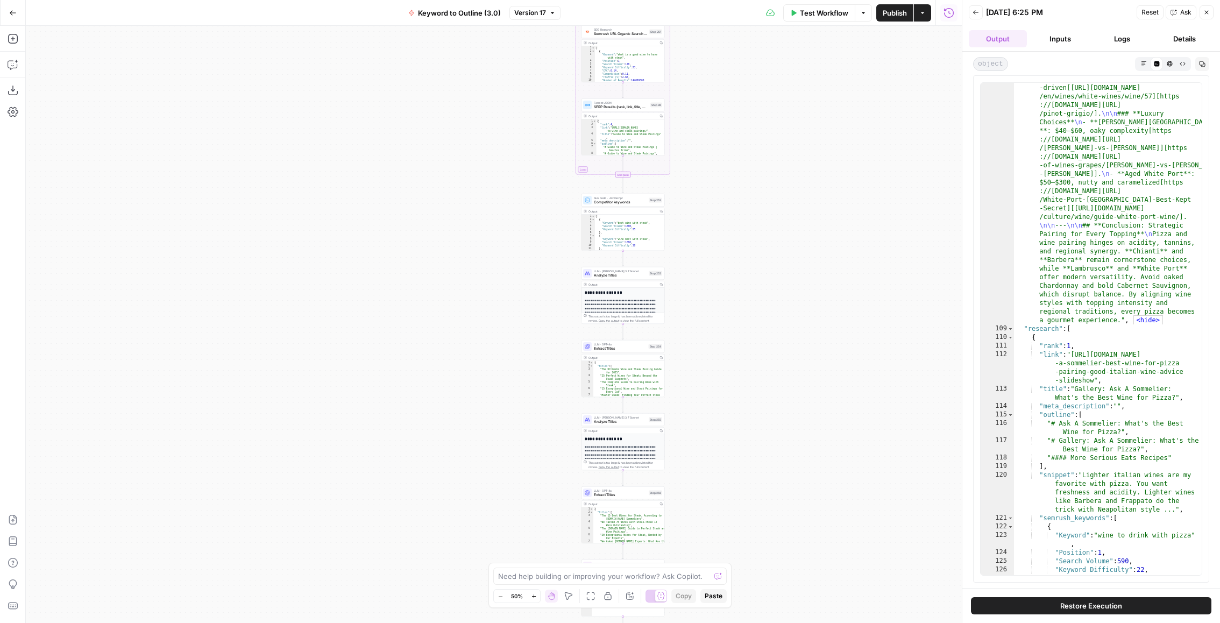
scroll to position [4748, 0]
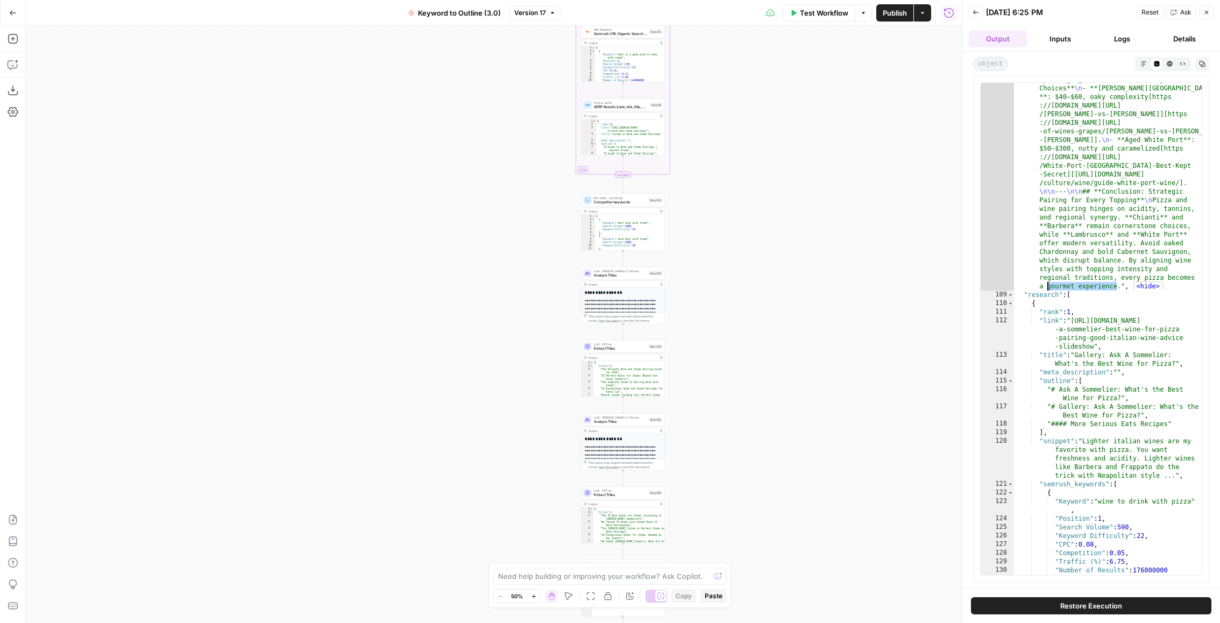
drag, startPoint x: 1118, startPoint y: 284, endPoint x: 1047, endPoint y: 285, distance: 71.0
click at [1139, 61] on button "Markdown" at bounding box center [1144, 63] width 13 height 13
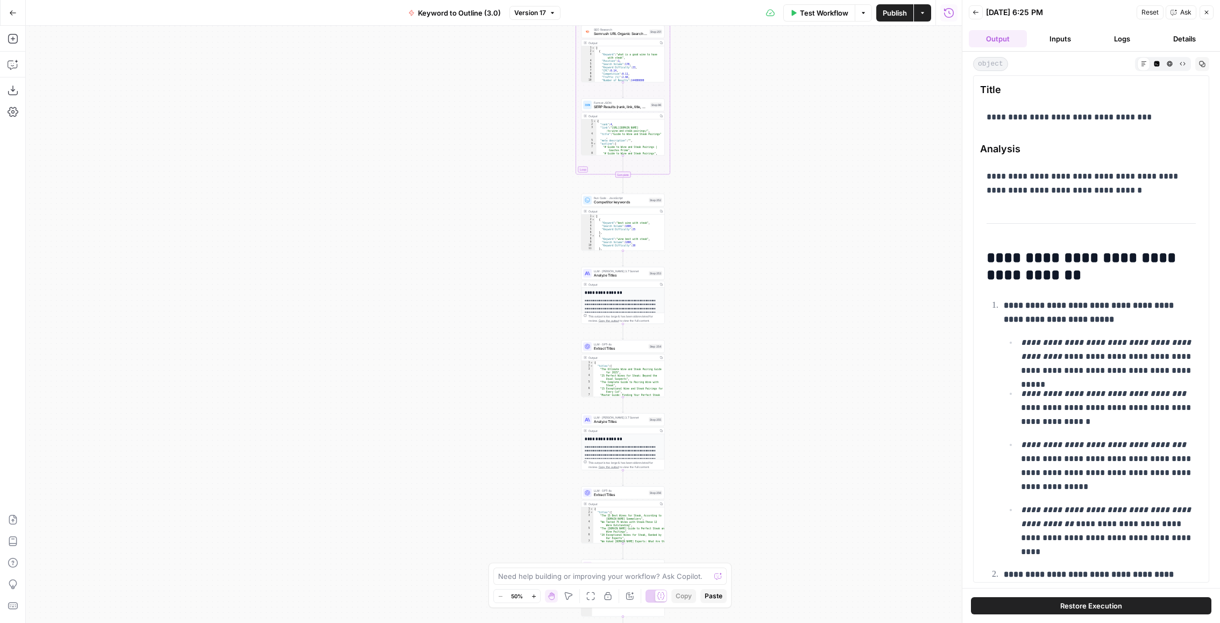
click at [1167, 61] on icon "button" at bounding box center [1170, 64] width 6 height 6
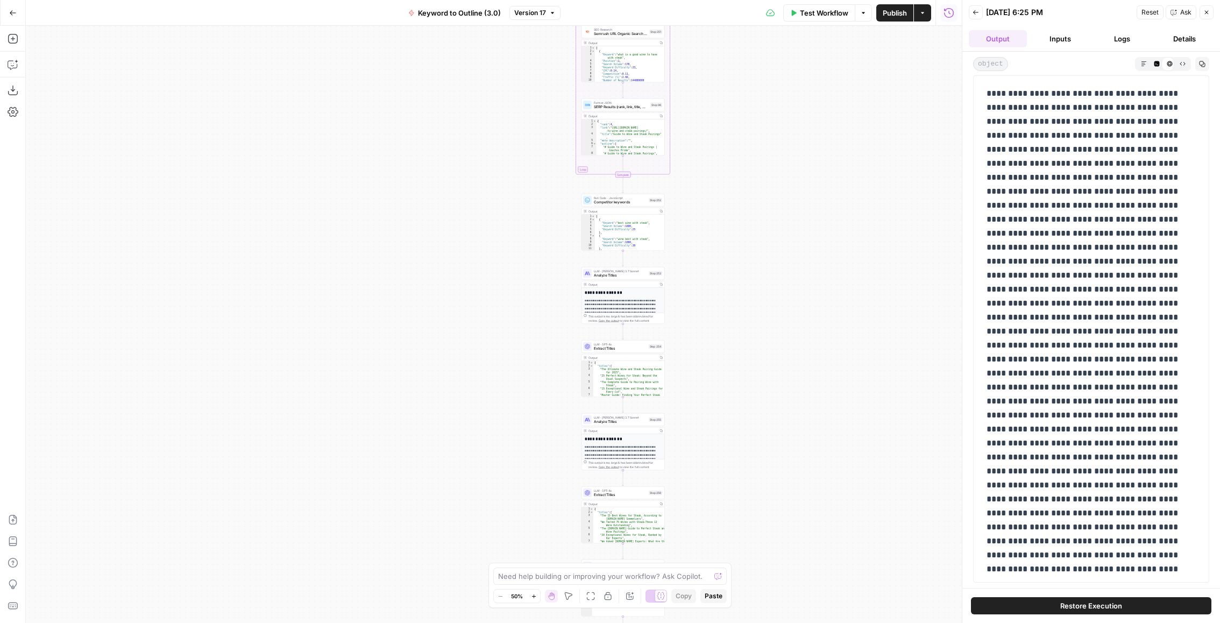
click at [1157, 61] on icon "button" at bounding box center [1156, 63] width 5 height 5
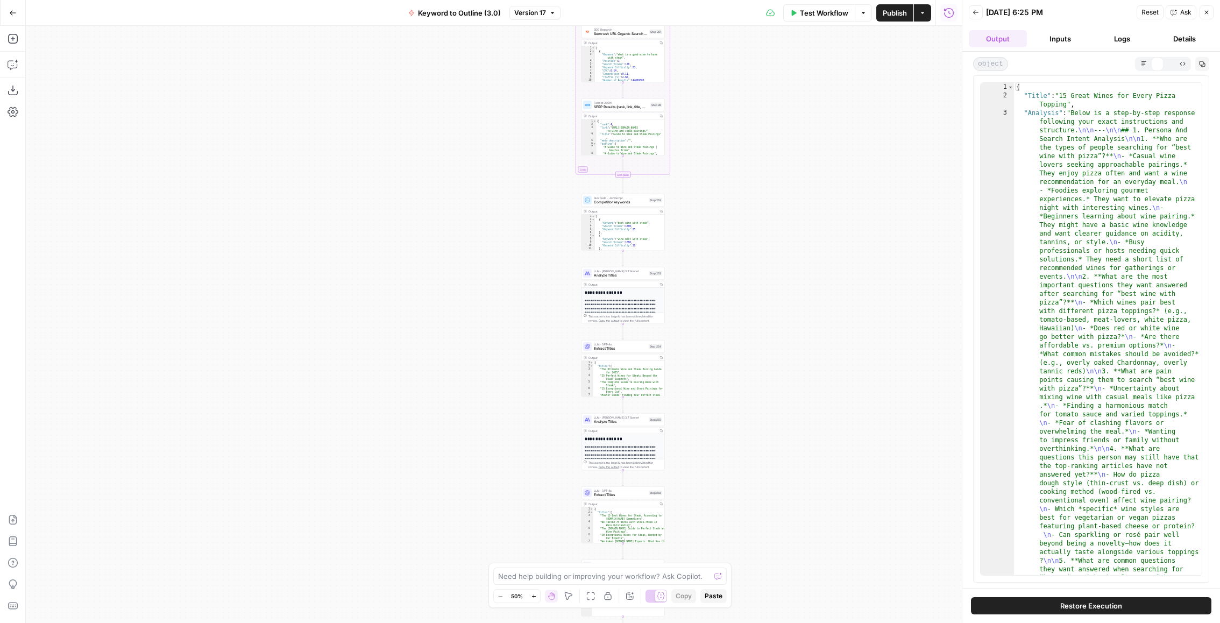
click at [1187, 61] on button "Raw Output" at bounding box center [1182, 63] width 13 height 13
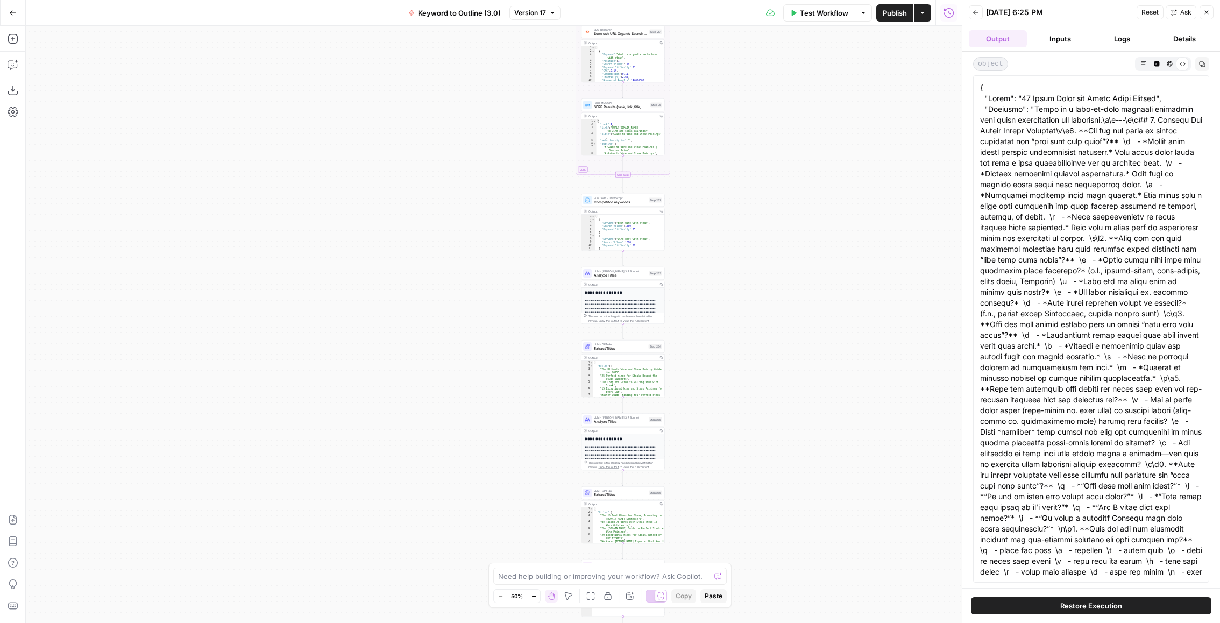
click at [1187, 62] on div "Raw Output" at bounding box center [1182, 63] width 13 height 13
click at [1211, 65] on div "object Markdown Code Editor HTML Viewer Raw Output Copy" at bounding box center [1092, 320] width 258 height 536
click at [1202, 62] on icon "button" at bounding box center [1202, 64] width 6 height 6
click at [1143, 63] on icon "button" at bounding box center [1143, 63] width 5 height 5
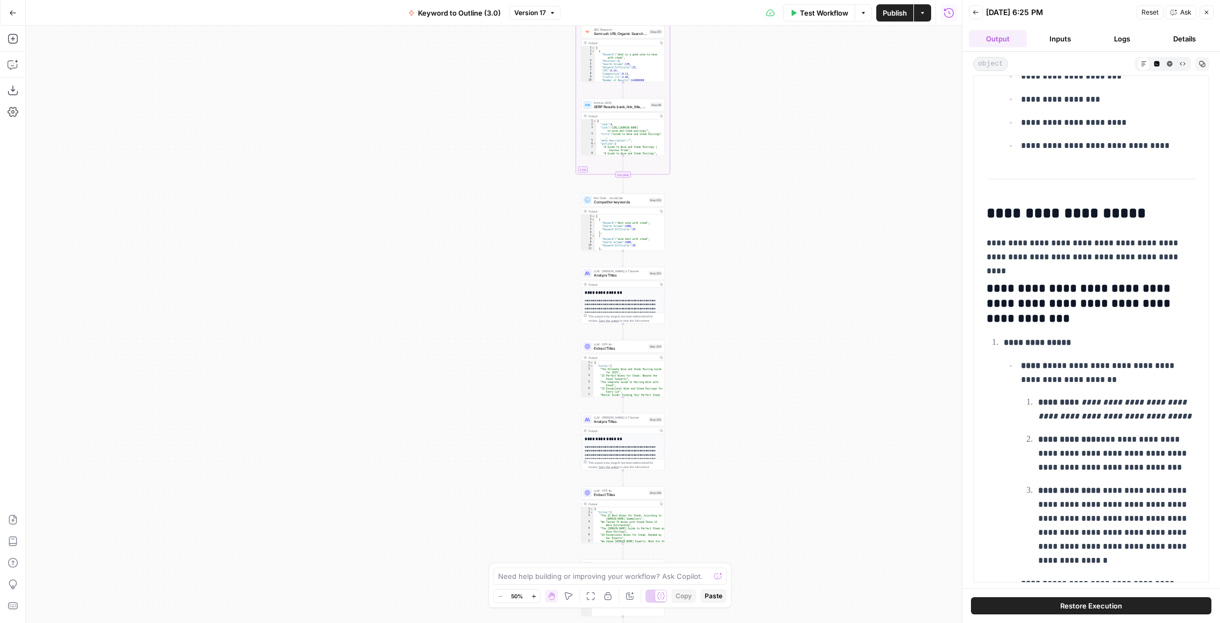
drag, startPoint x: 985, startPoint y: 257, endPoint x: 1128, endPoint y: 232, distance: 145.2
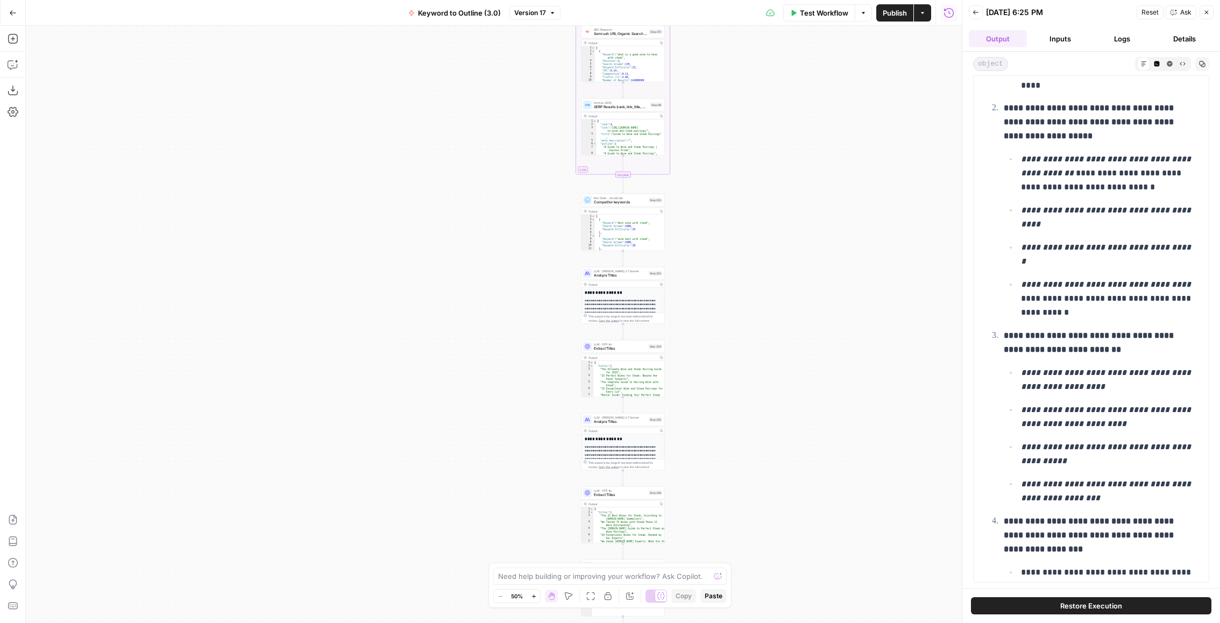
click at [1128, 243] on em "**********" at bounding box center [1107, 254] width 172 height 22
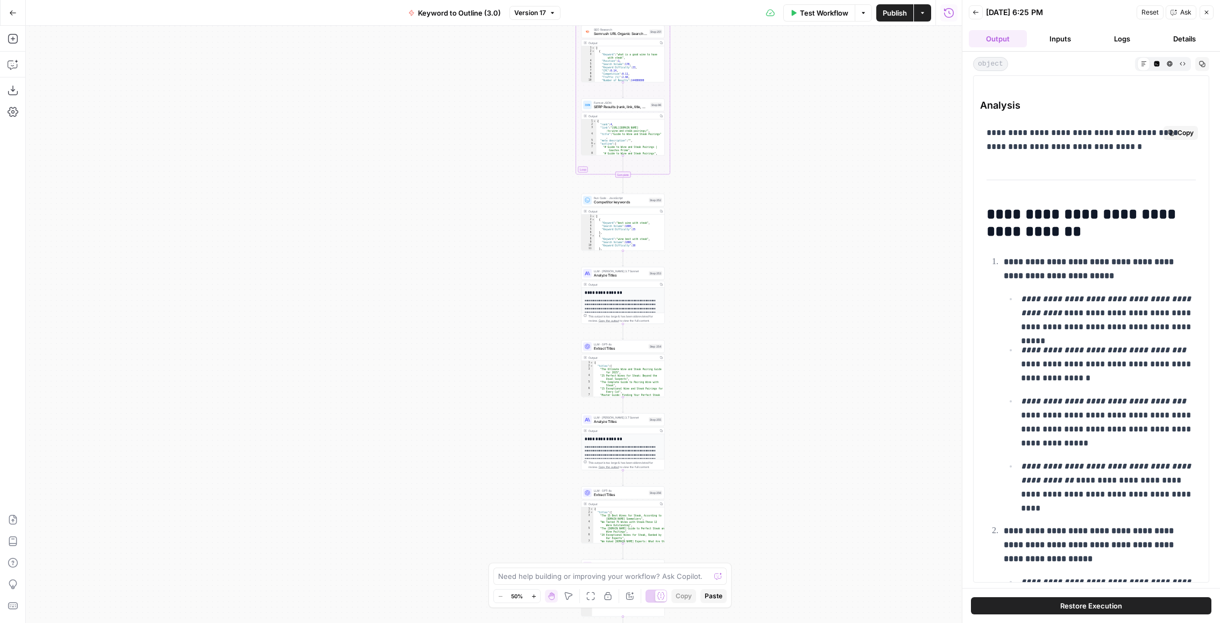
scroll to position [0, 0]
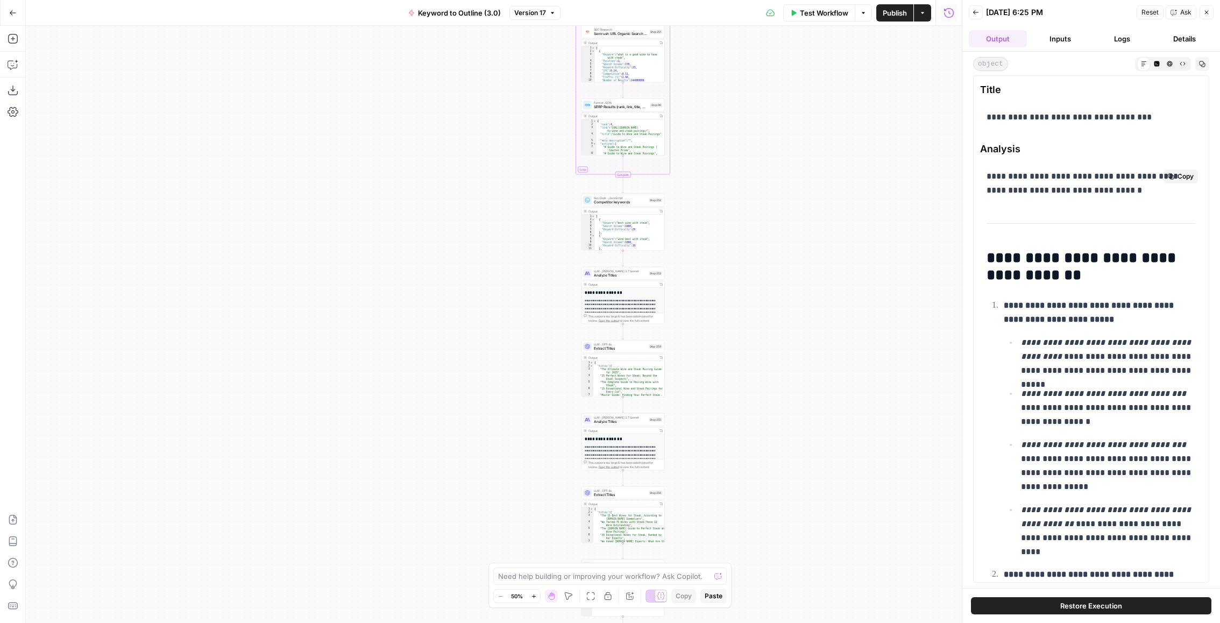
drag, startPoint x: 980, startPoint y: 255, endPoint x: 1133, endPoint y: 611, distance: 388.1
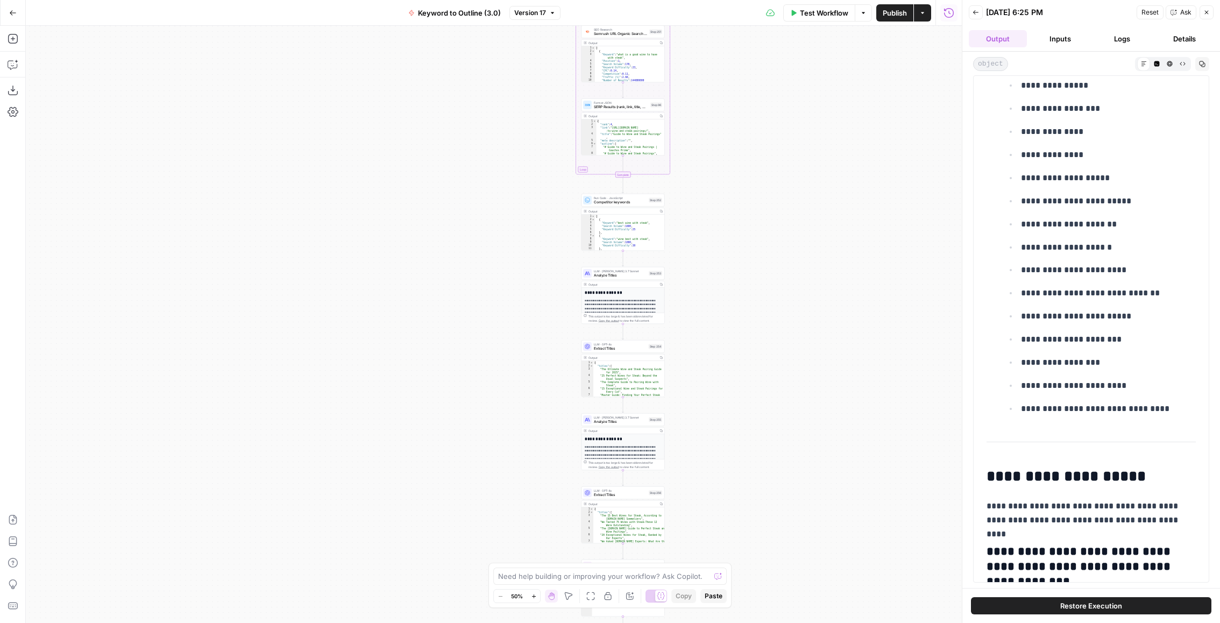
scroll to position [1534, 0]
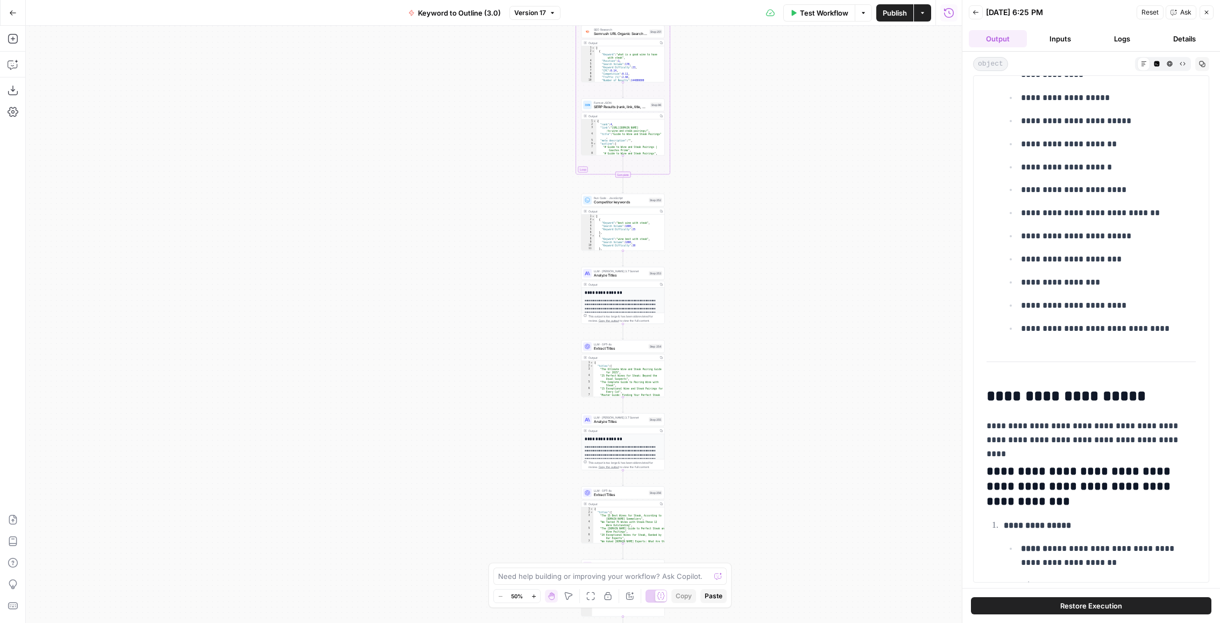
click at [1117, 252] on p "**********" at bounding box center [1108, 259] width 175 height 14
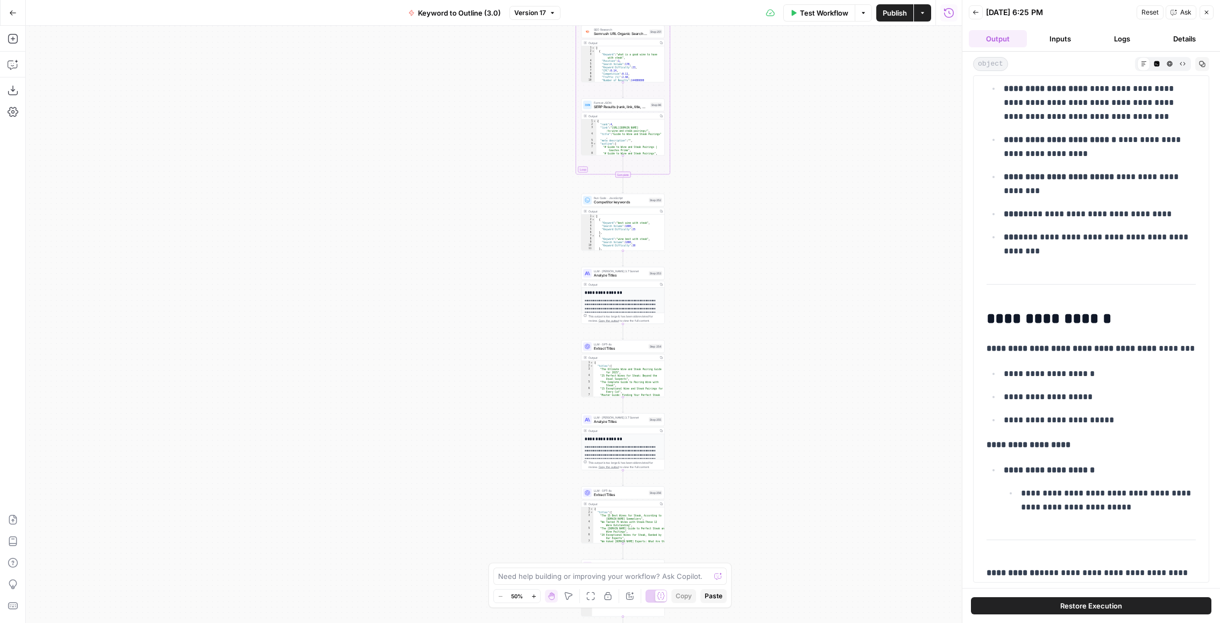
scroll to position [11538, 0]
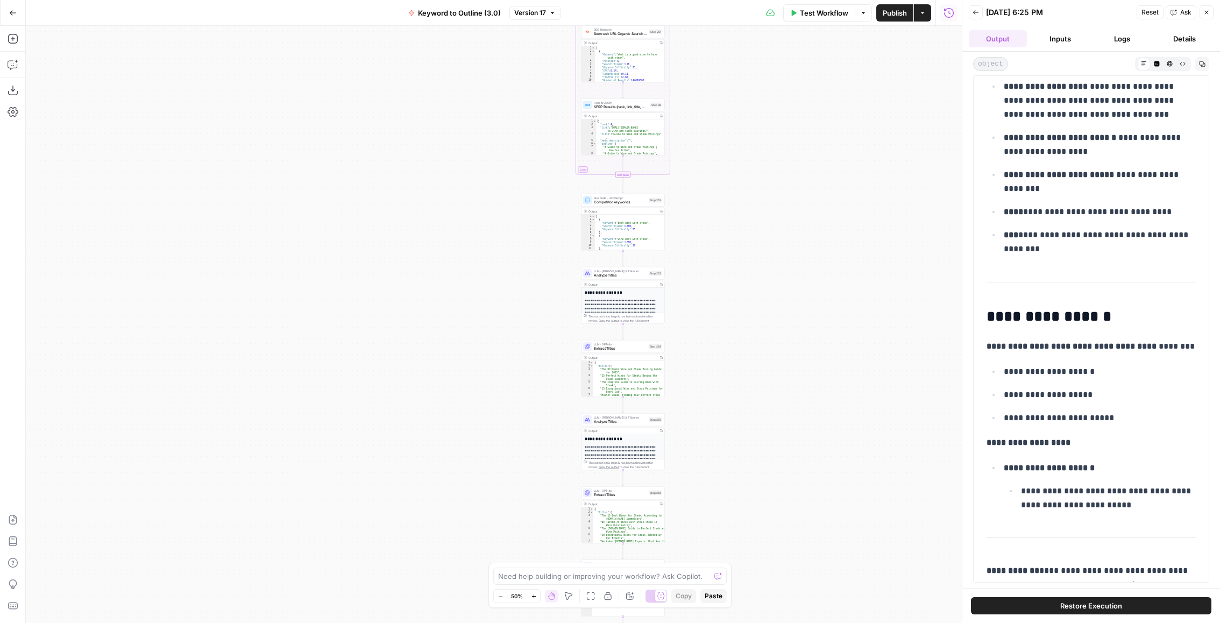
drag, startPoint x: 1135, startPoint y: 330, endPoint x: 1086, endPoint y: 309, distance: 54.0
click at [1086, 484] on p "**********" at bounding box center [1108, 498] width 175 height 28
click at [1111, 484] on p "**********" at bounding box center [1108, 498] width 175 height 28
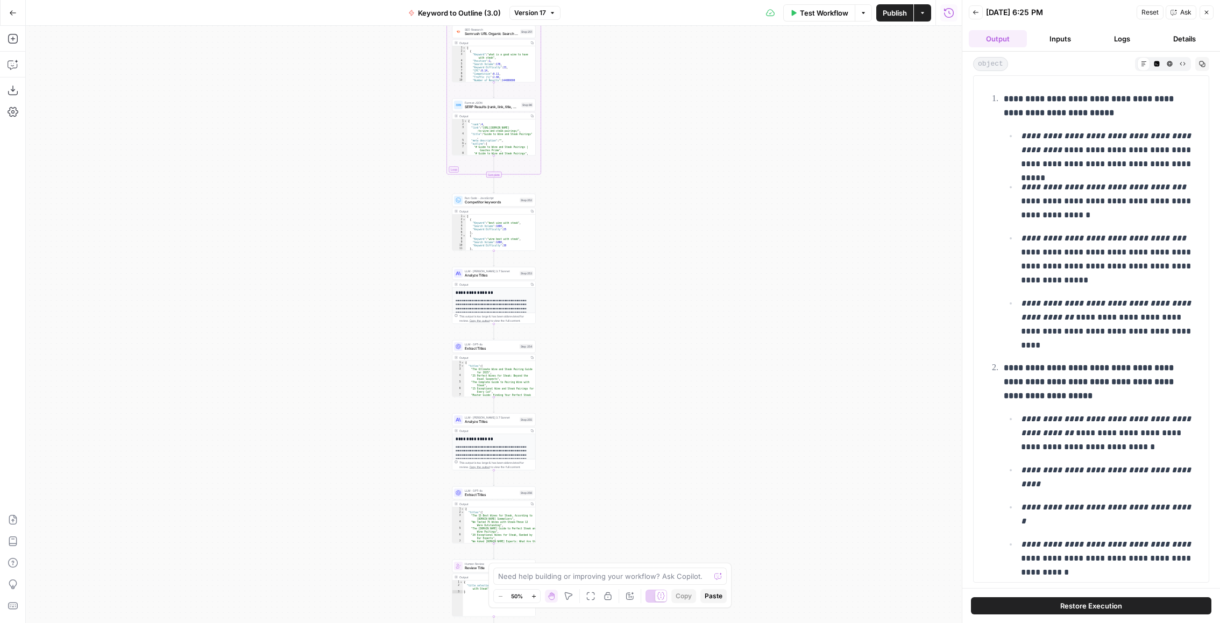
scroll to position [0, 0]
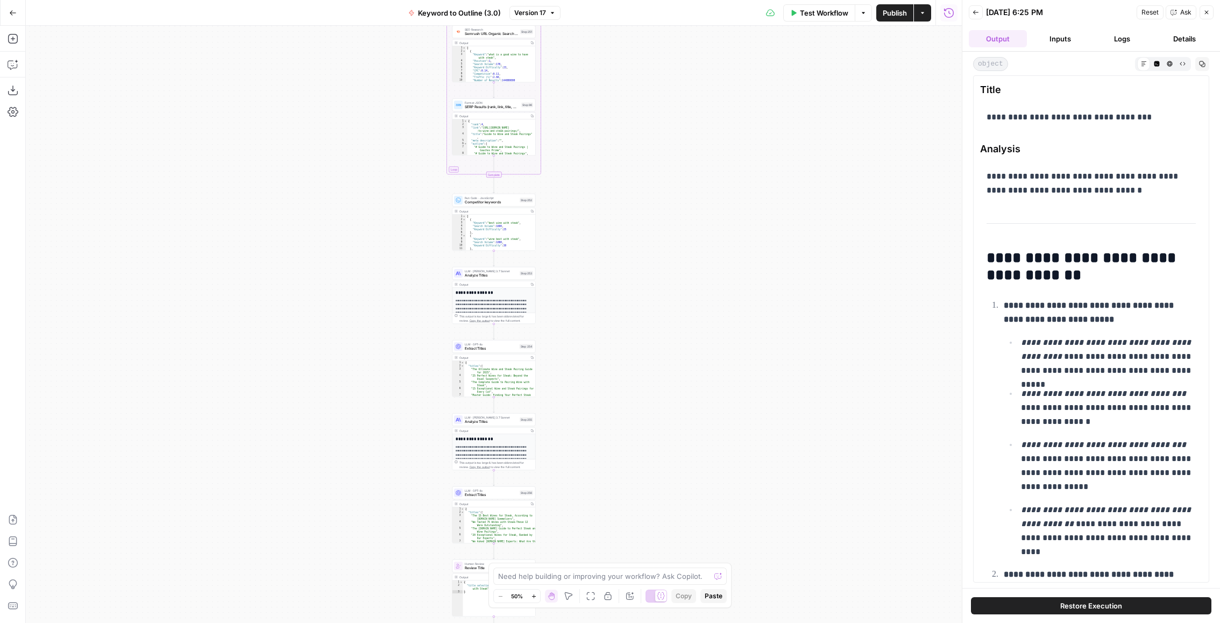
drag, startPoint x: 1192, startPoint y: 474, endPoint x: 979, endPoint y: 255, distance: 305.6
click at [979, 255] on div "**********" at bounding box center [1091, 328] width 236 height 507
click at [957, 15] on div at bounding box center [962, 311] width 11 height 623
click at [952, 14] on icon "button" at bounding box center [949, 13] width 11 height 11
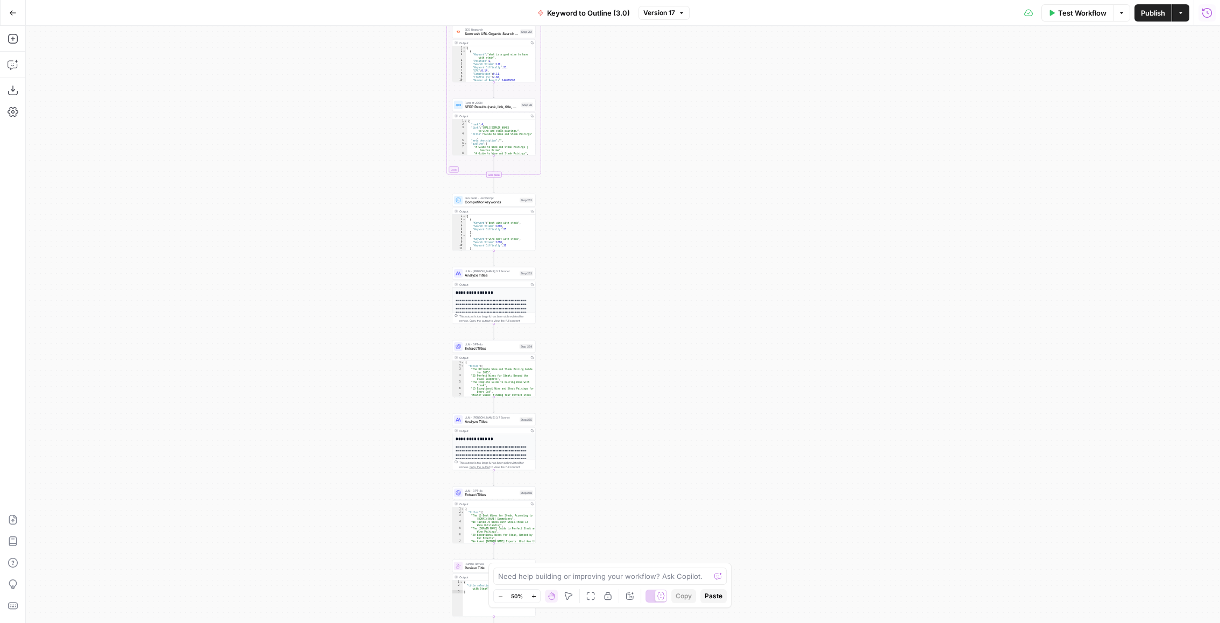
click at [1206, 20] on button "Run History" at bounding box center [1207, 12] width 17 height 17
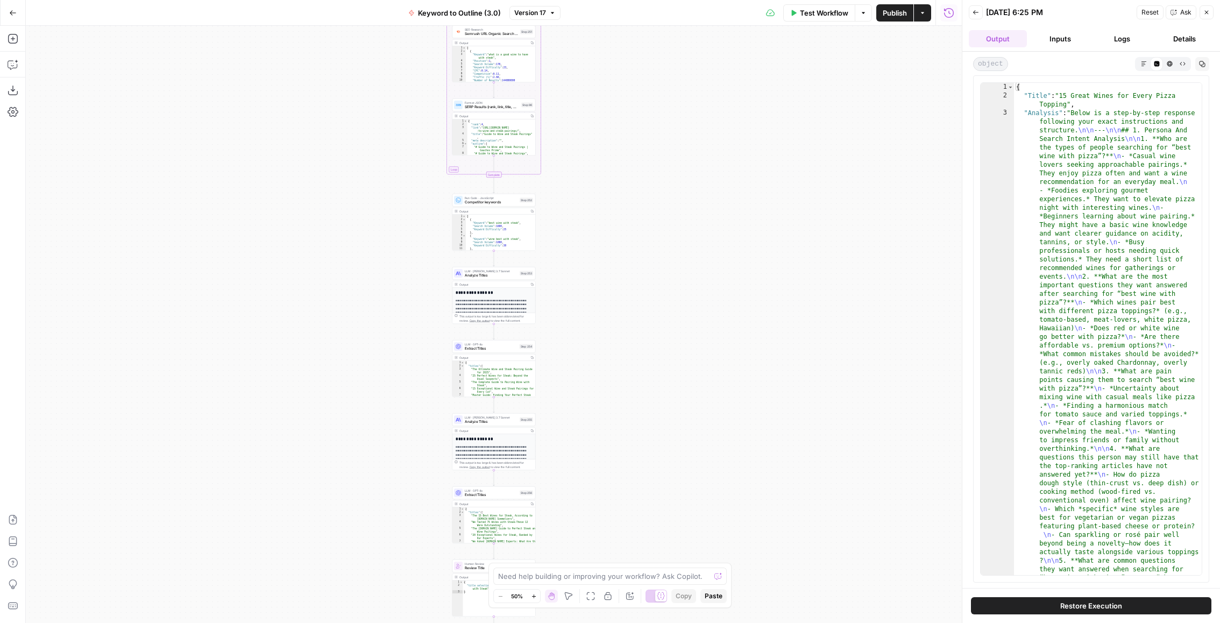
click at [973, 12] on icon "button" at bounding box center [976, 12] width 6 height 6
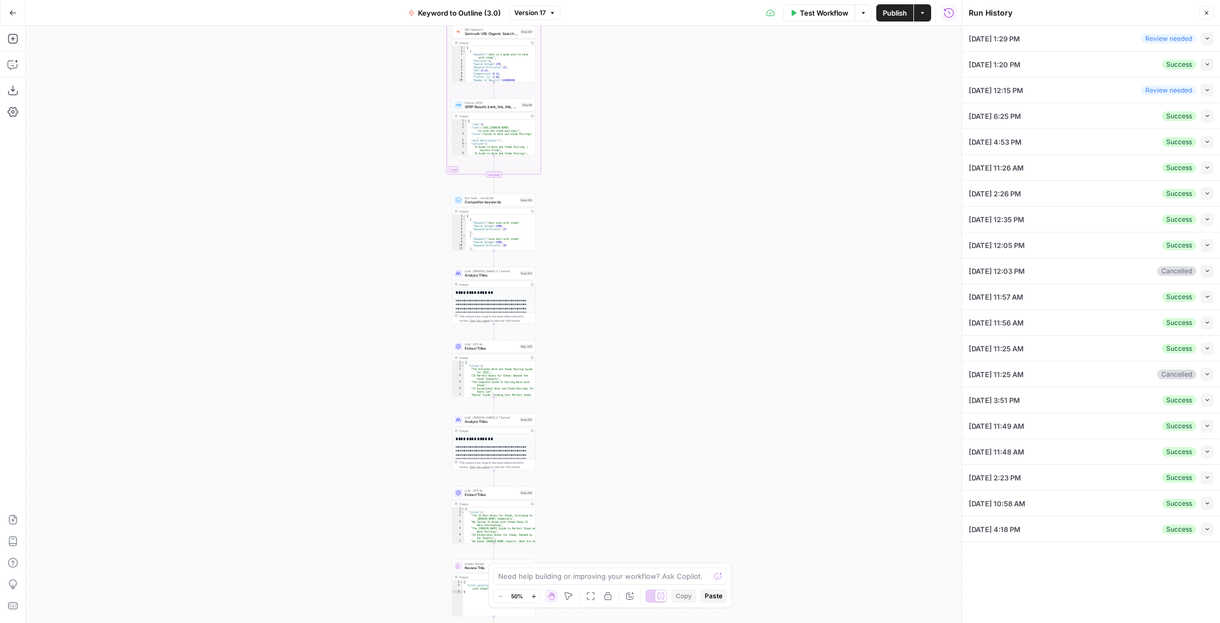
click at [1190, 110] on div "Success Collapse" at bounding box center [1188, 116] width 52 height 13
click at [1212, 111] on button "Collapse" at bounding box center [1207, 116] width 13 height 13
type textarea "best wine with pizza"
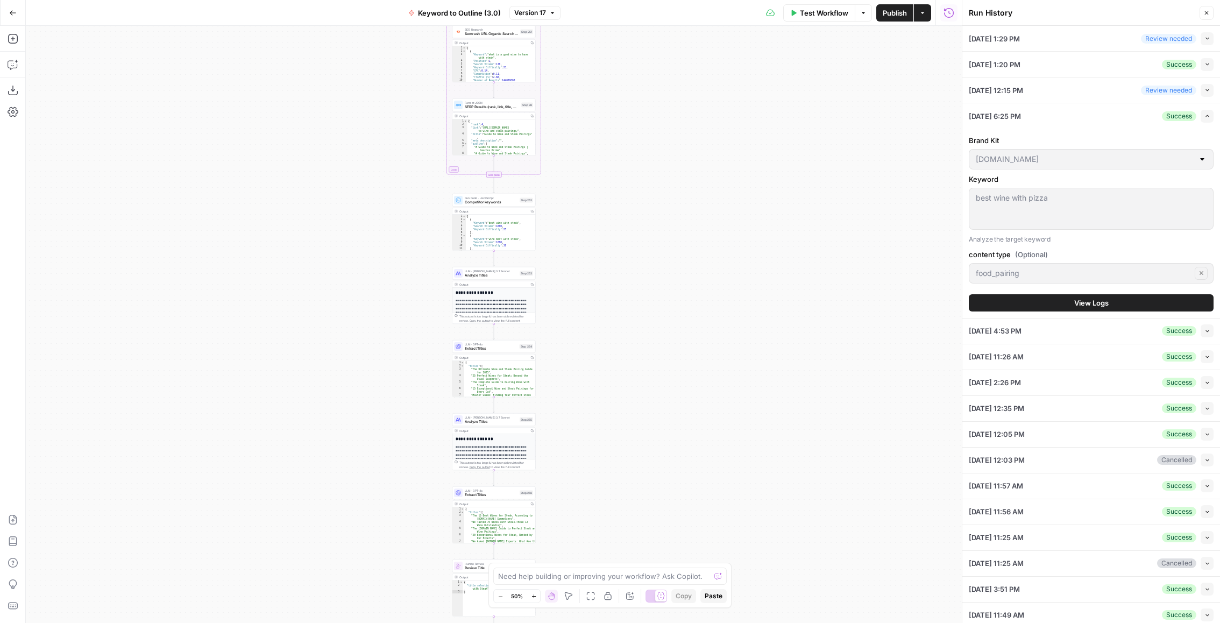
click at [1082, 294] on button "View Logs" at bounding box center [1091, 302] width 245 height 17
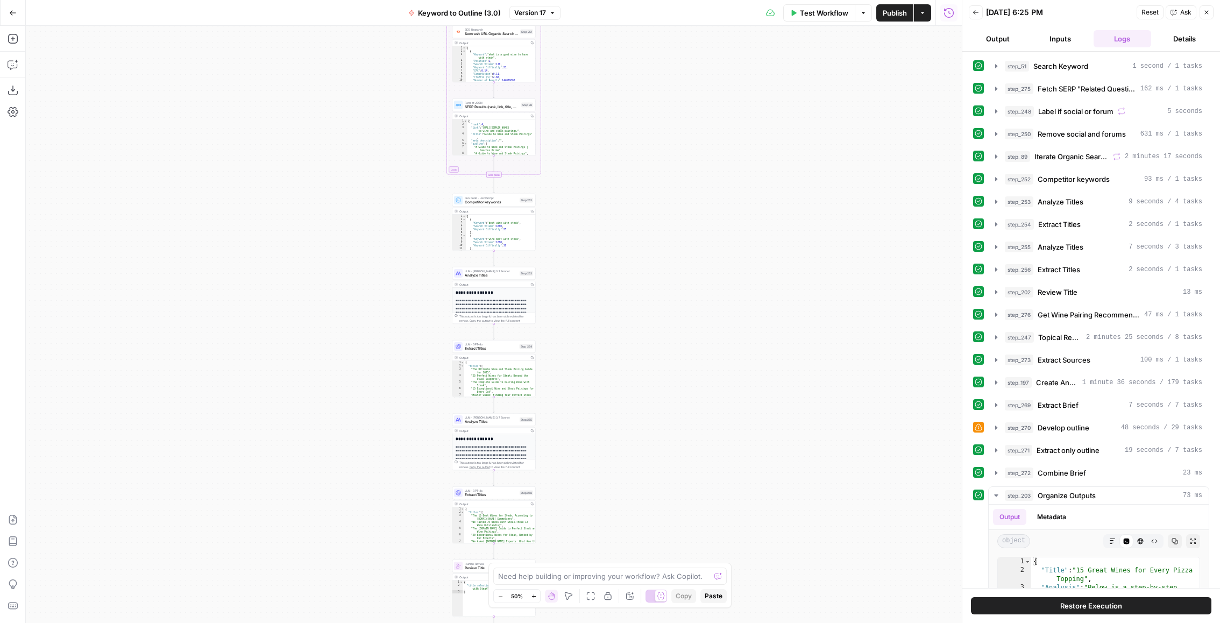
click at [999, 39] on button "Output" at bounding box center [998, 38] width 58 height 17
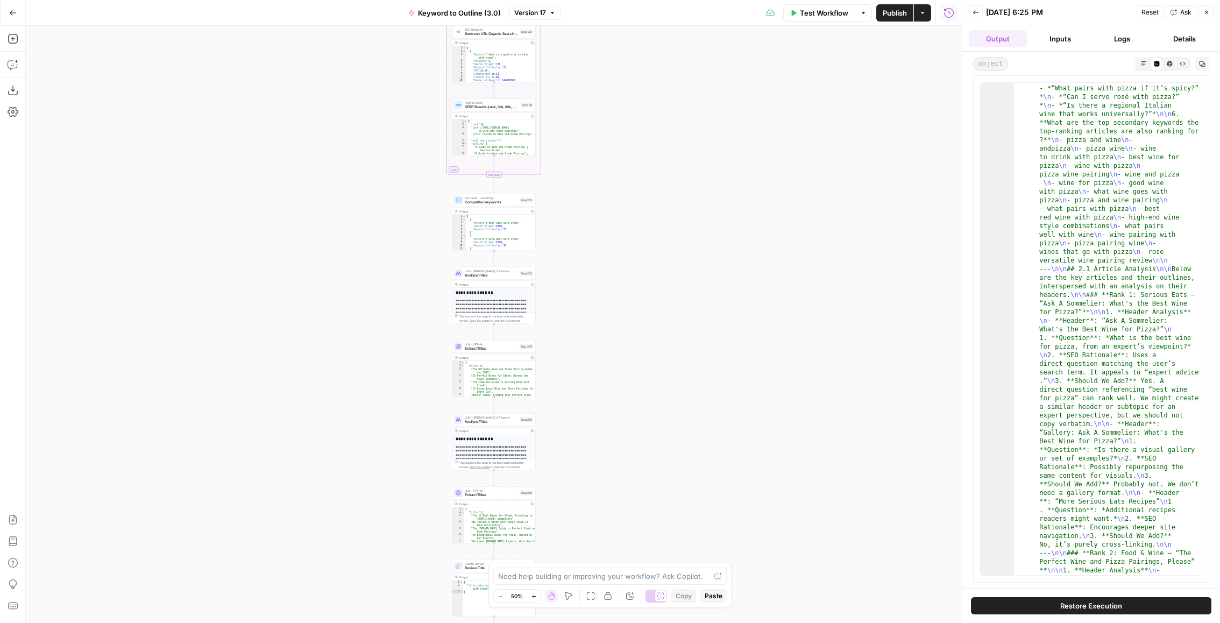
scroll to position [224, 0]
click at [1167, 65] on icon "button" at bounding box center [1170, 64] width 6 height 6
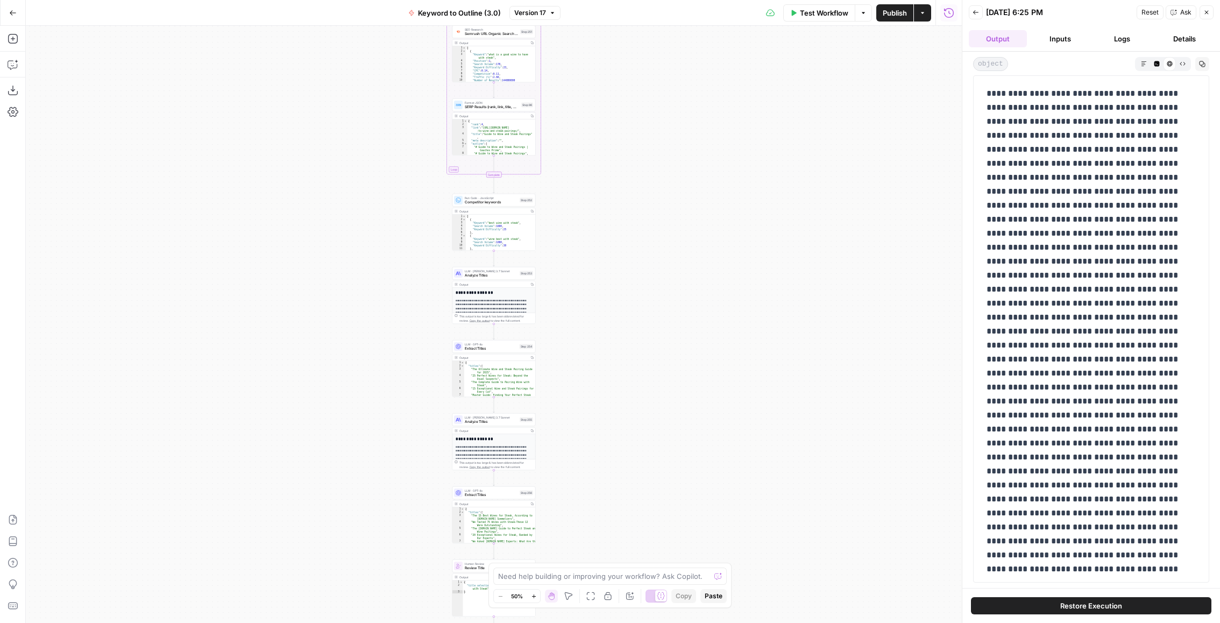
click at [1130, 62] on div "object Markdown Code Editor HTML Viewer Raw Output Copy" at bounding box center [1091, 64] width 236 height 14
click at [1149, 62] on button "Markdown" at bounding box center [1144, 63] width 13 height 13
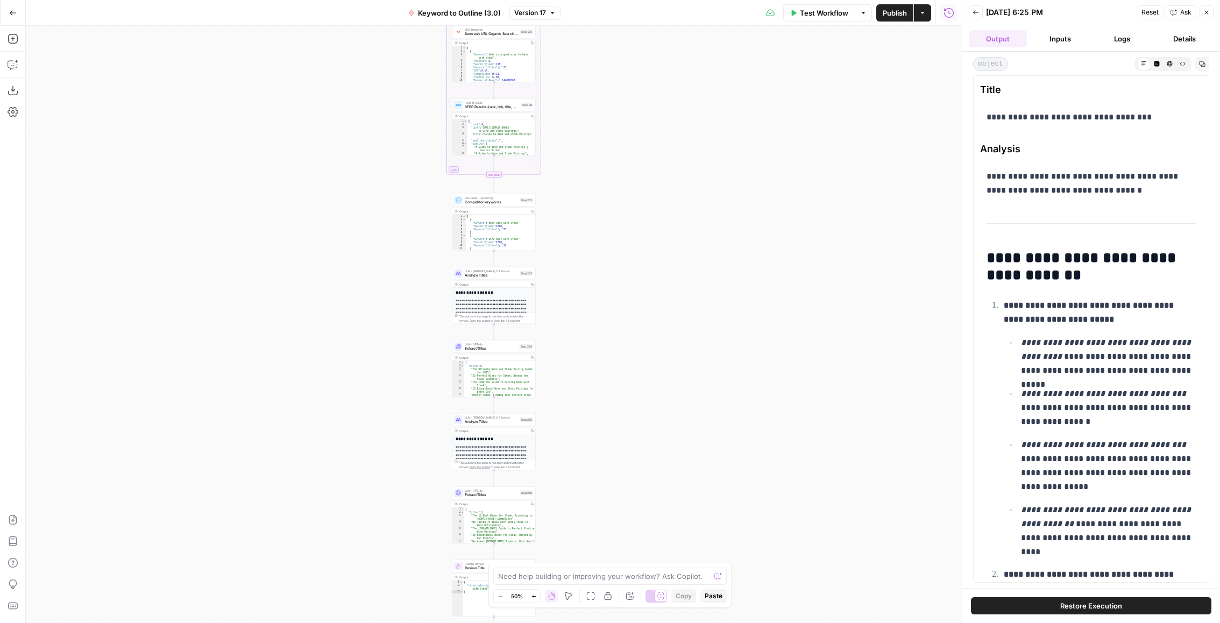
click at [985, 80] on div "**********" at bounding box center [1091, 328] width 236 height 507
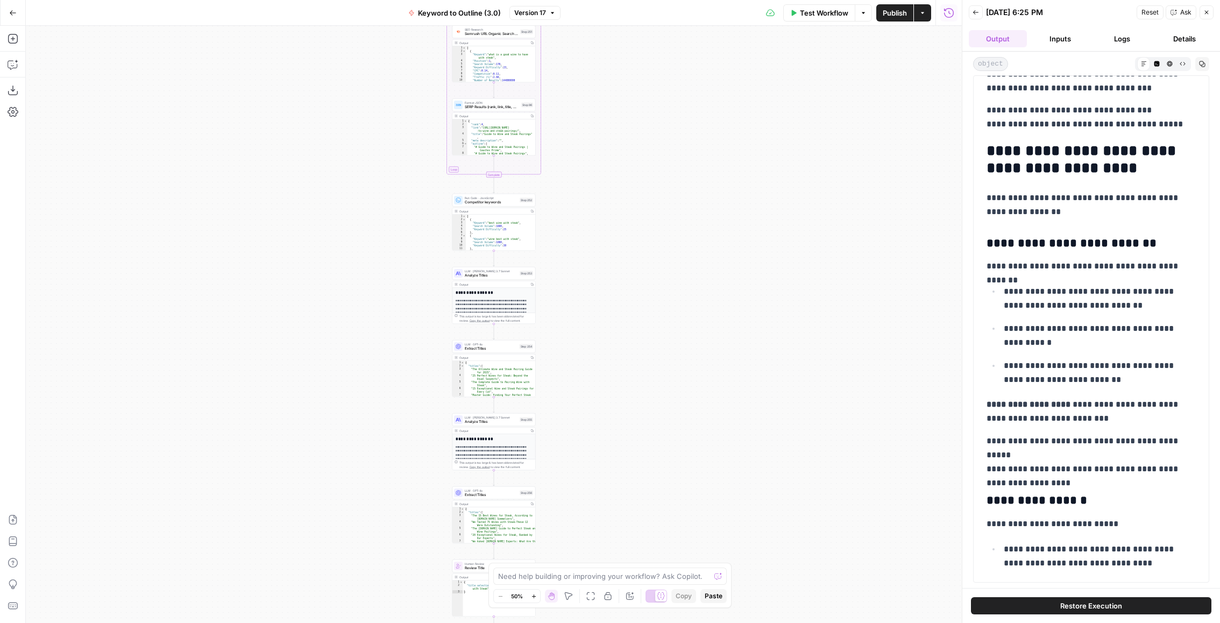
scroll to position [14751, 0]
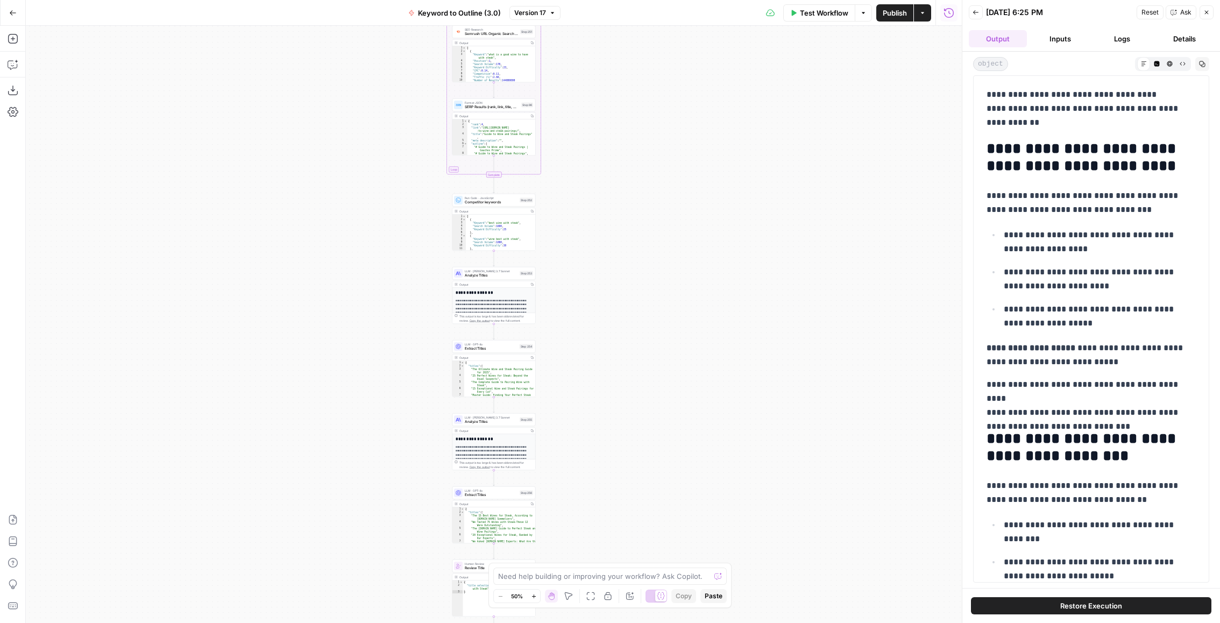
click at [1099, 518] on p "**********" at bounding box center [1100, 532] width 193 height 28
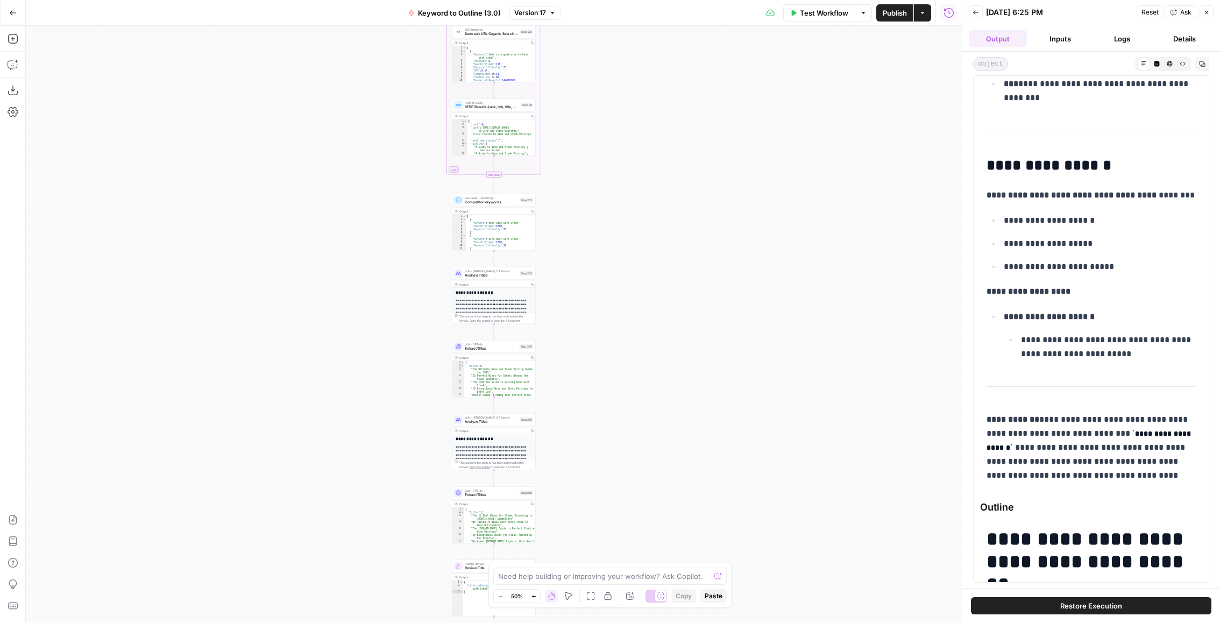
scroll to position [11906, 0]
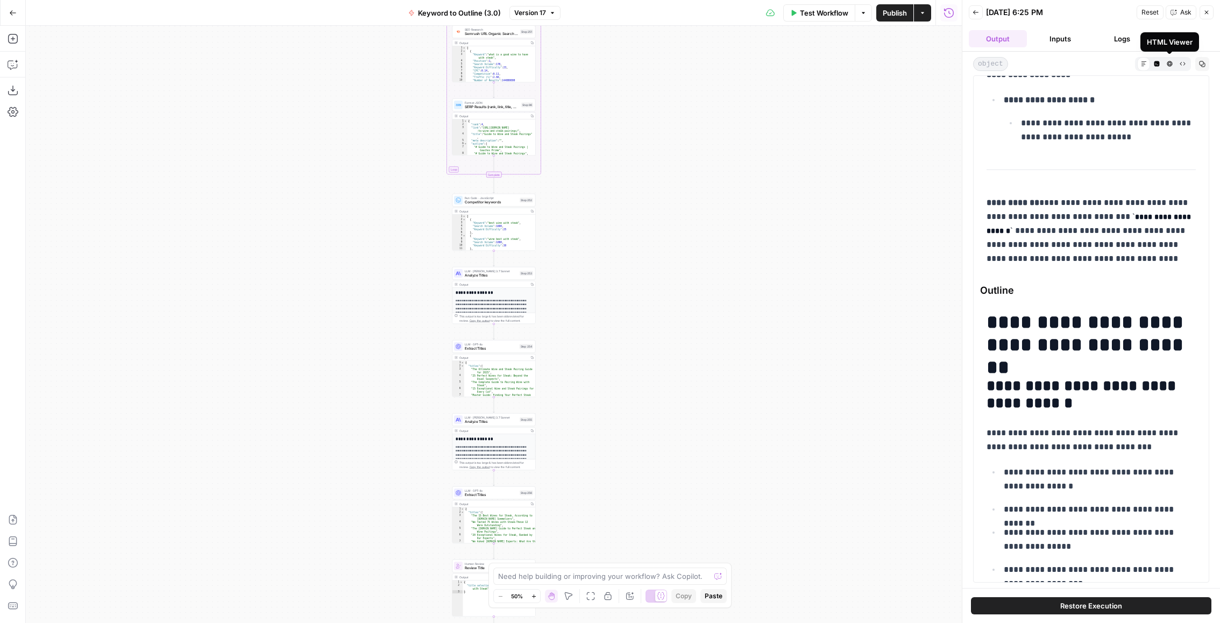
click at [1188, 59] on button "Raw Output" at bounding box center [1182, 63] width 13 height 13
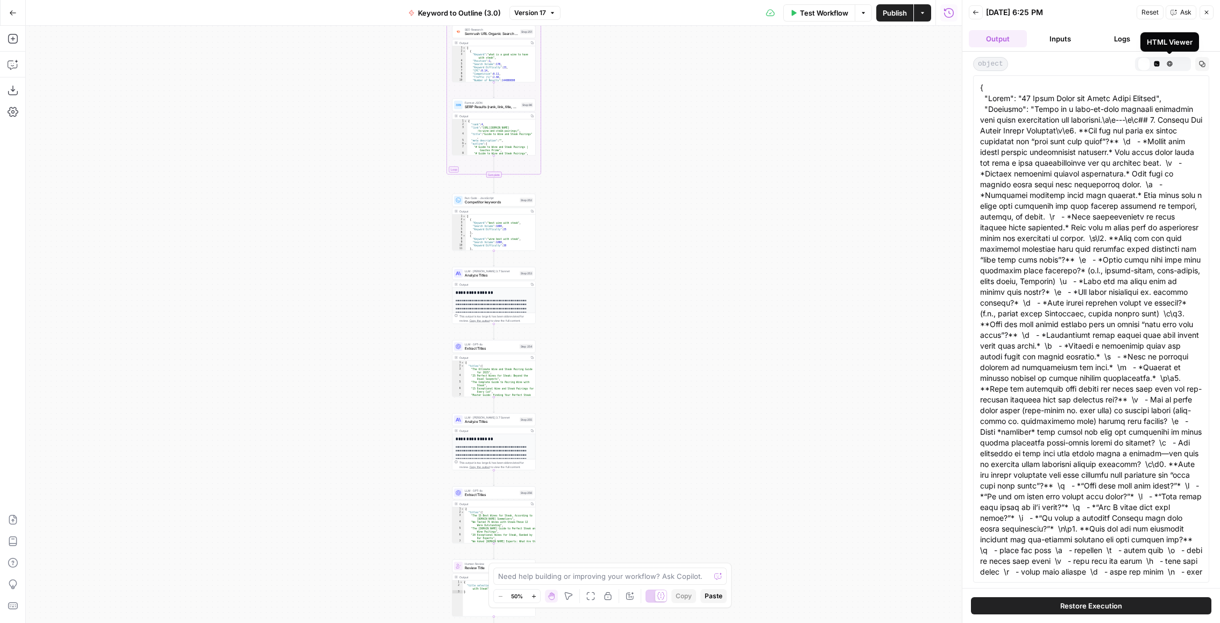
scroll to position [0, 0]
click at [1213, 68] on div "object Markdown Code Editor HTML Viewer Raw Output Copy" at bounding box center [1092, 320] width 258 height 536
click at [1203, 62] on icon "button" at bounding box center [1202, 64] width 6 height 6
click at [1146, 63] on icon "button" at bounding box center [1144, 64] width 6 height 6
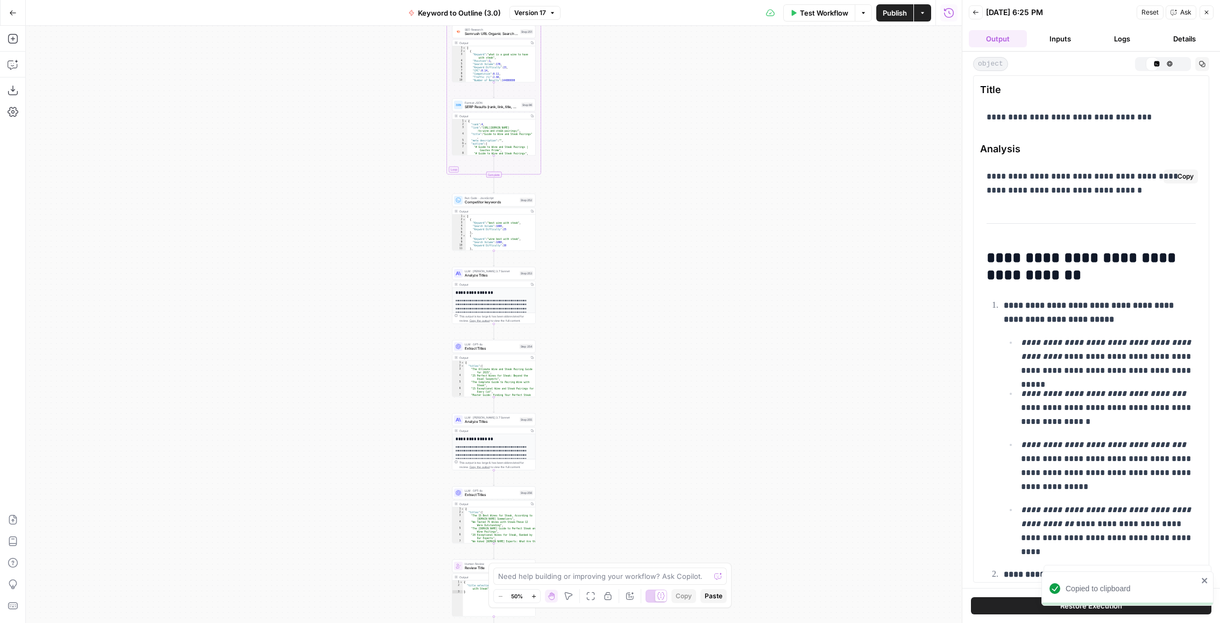
click at [1054, 339] on em "**********" at bounding box center [1107, 349] width 172 height 22
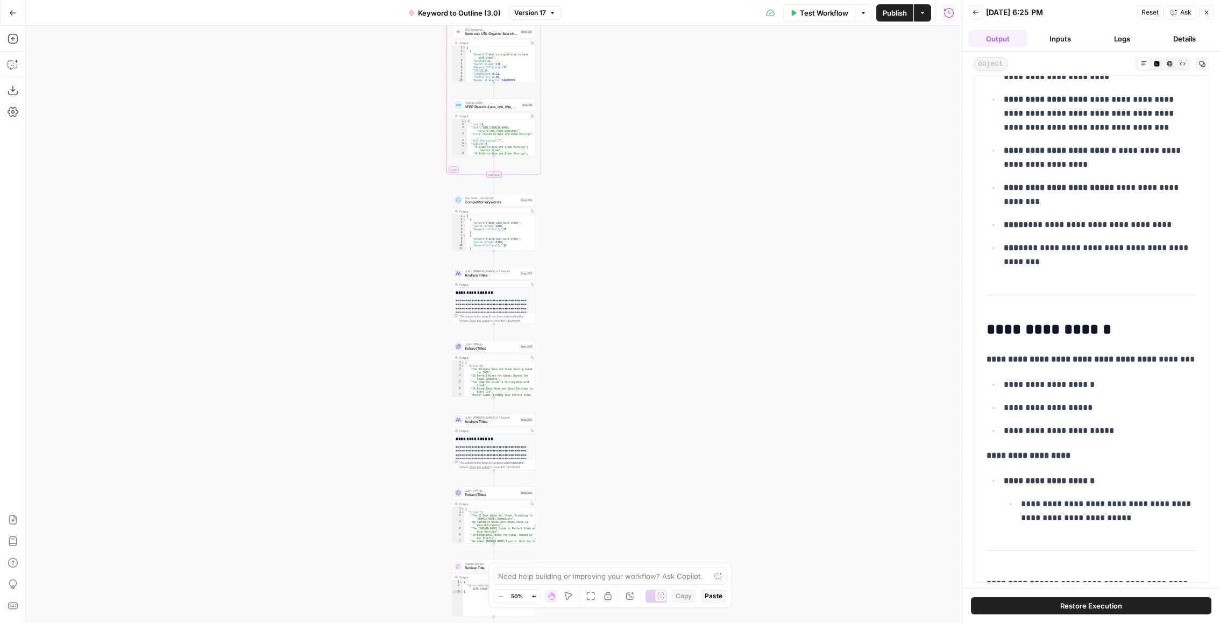
scroll to position [11512, 0]
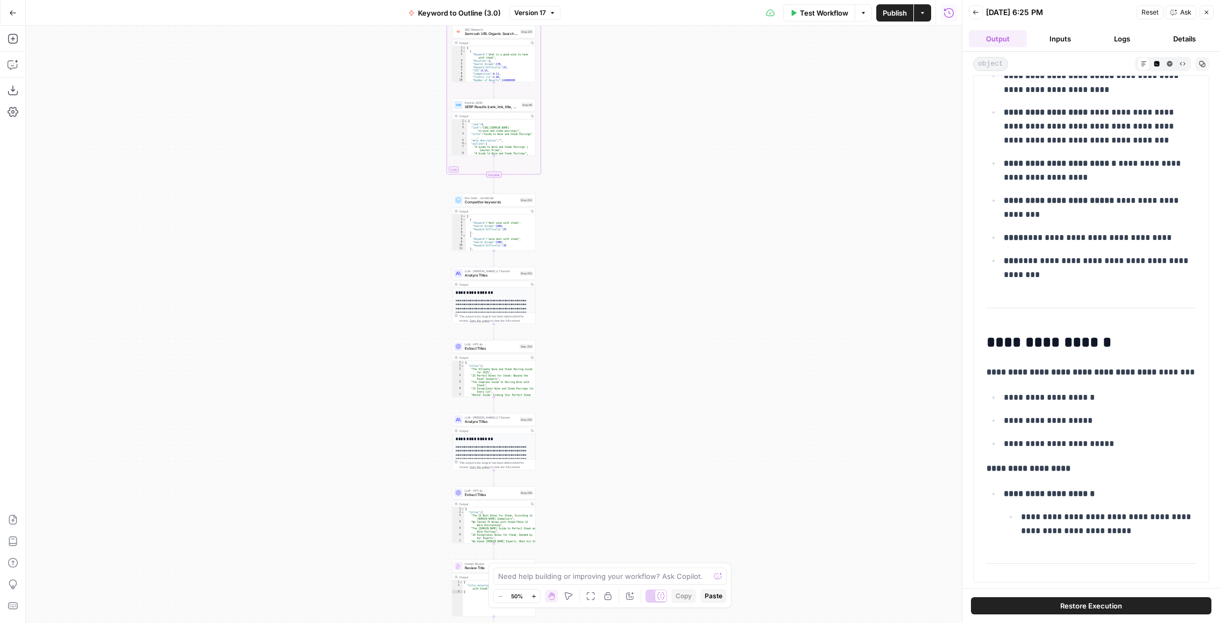
drag, startPoint x: 1179, startPoint y: 335, endPoint x: 986, endPoint y: 534, distance: 277.0
copy div "**********"
click at [1127, 48] on header "Back 07/28/25 at 6:25 PM Reset Ask Close Output Inputs Logs Details" at bounding box center [1092, 26] width 258 height 52
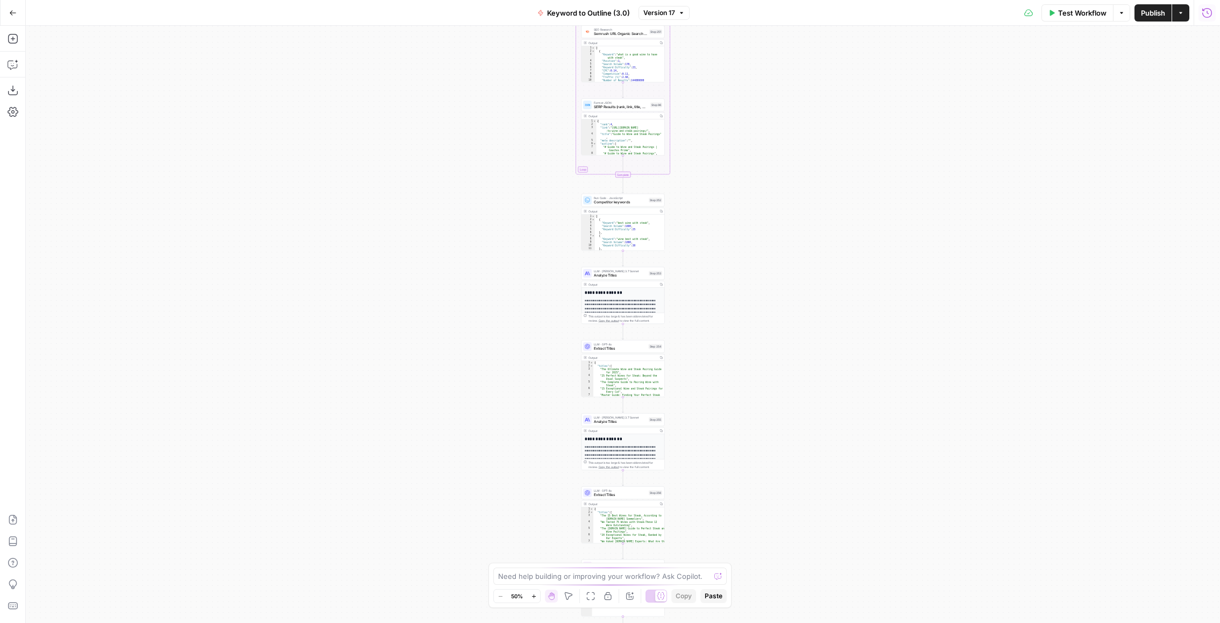
click at [1207, 8] on icon "button" at bounding box center [1208, 13] width 10 height 10
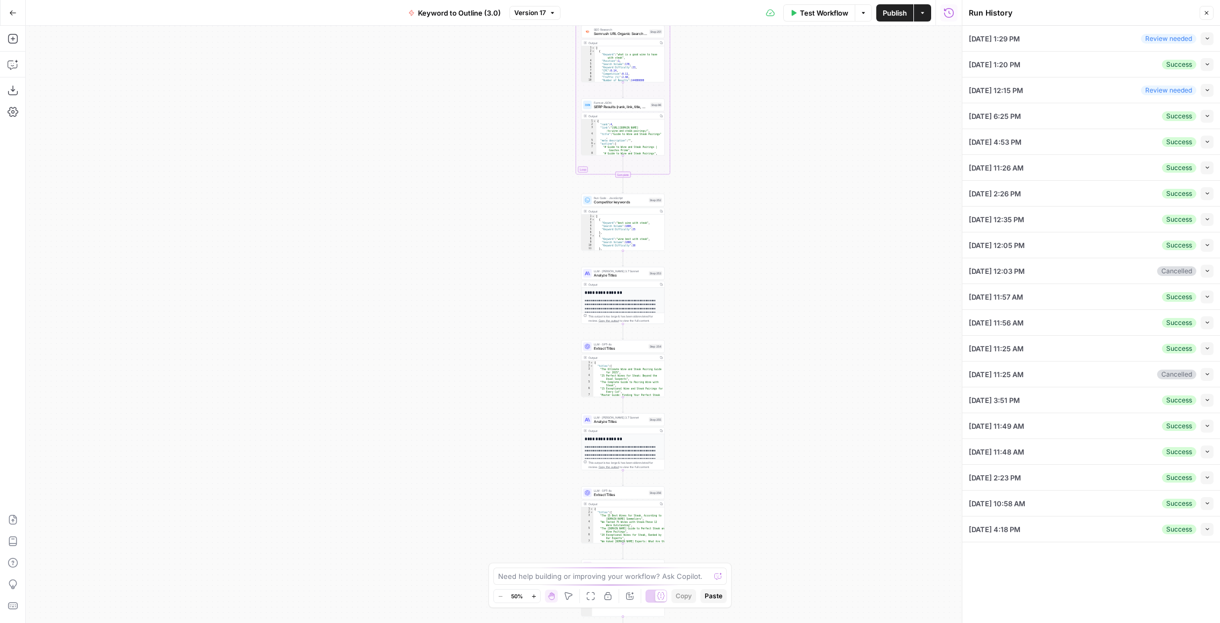
click at [1089, 53] on div "08/29/25 at 1:20 PM Success Collapse" at bounding box center [1091, 64] width 245 height 25
click at [1216, 65] on li "08/29/25 at 1:20 PM Success Collapse View Logs" at bounding box center [1092, 65] width 258 height 26
click at [1210, 65] on icon "button" at bounding box center [1208, 64] width 6 height 6
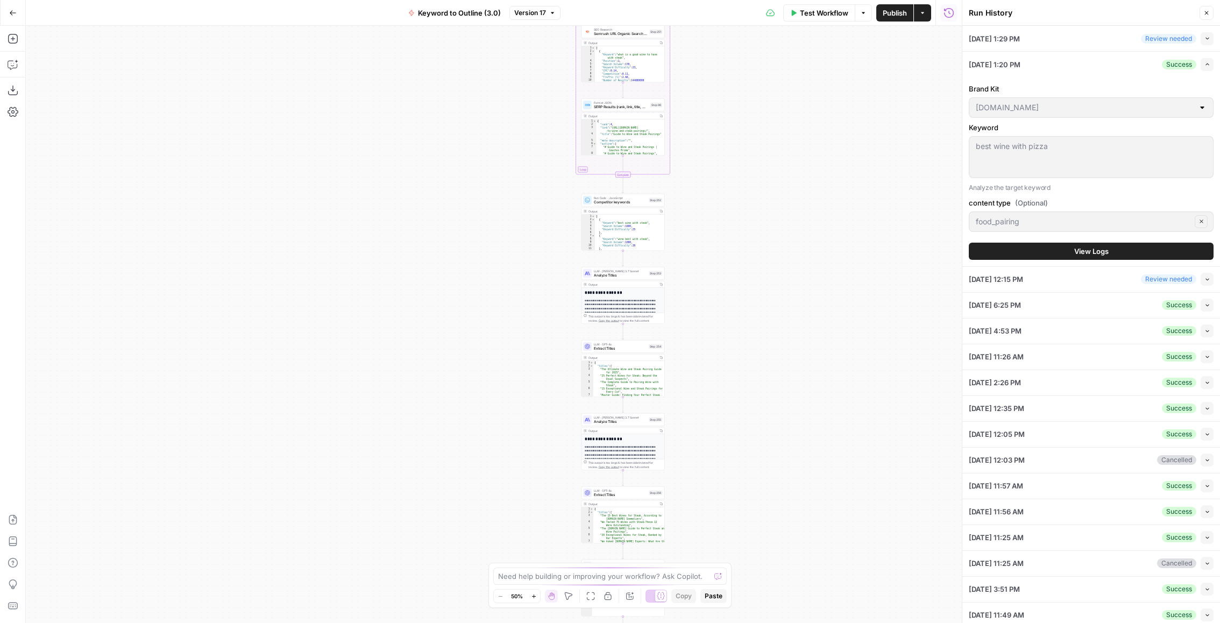
click at [1055, 246] on button "View Logs" at bounding box center [1091, 251] width 245 height 17
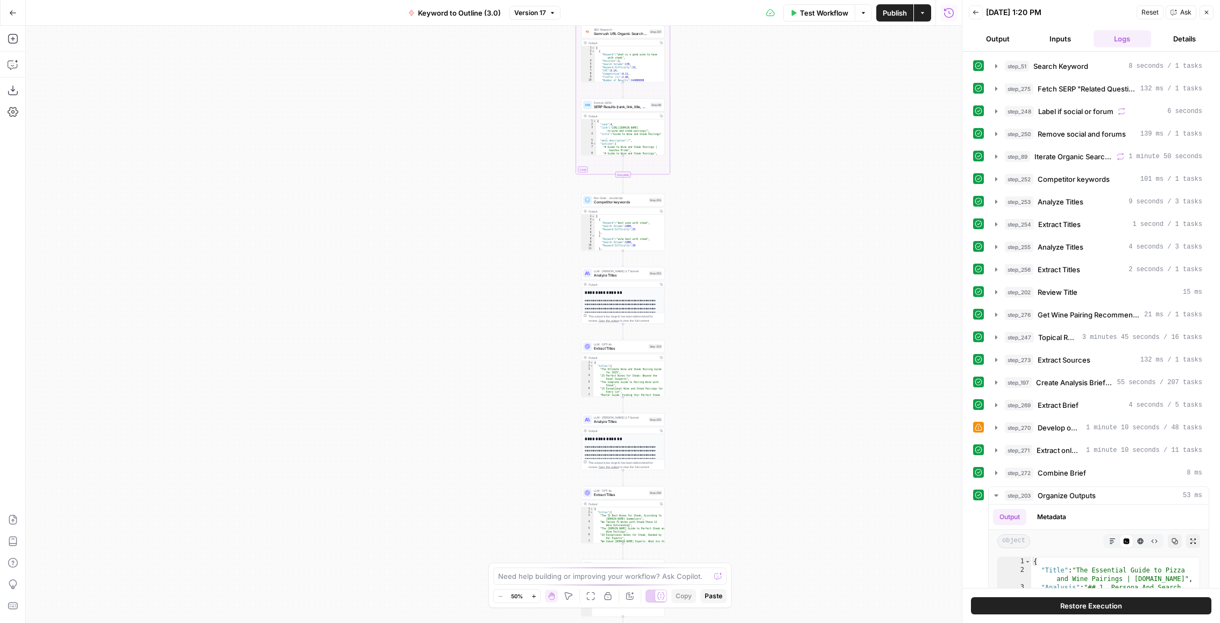
click at [1005, 38] on button "Output" at bounding box center [998, 38] width 58 height 17
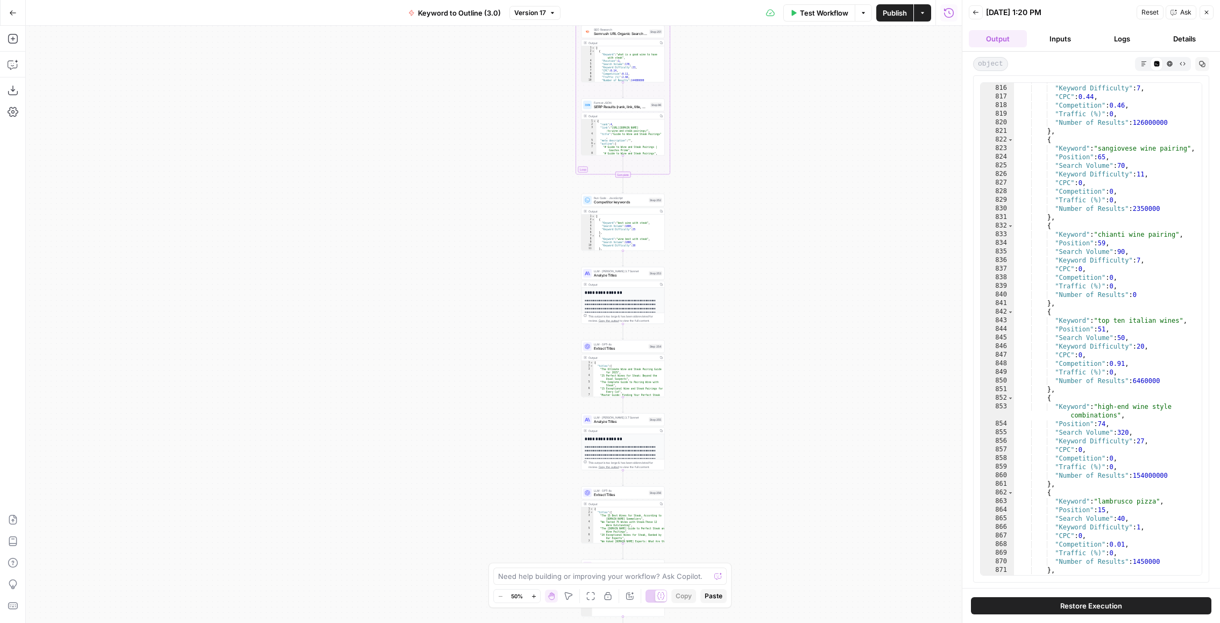
scroll to position [11901, 0]
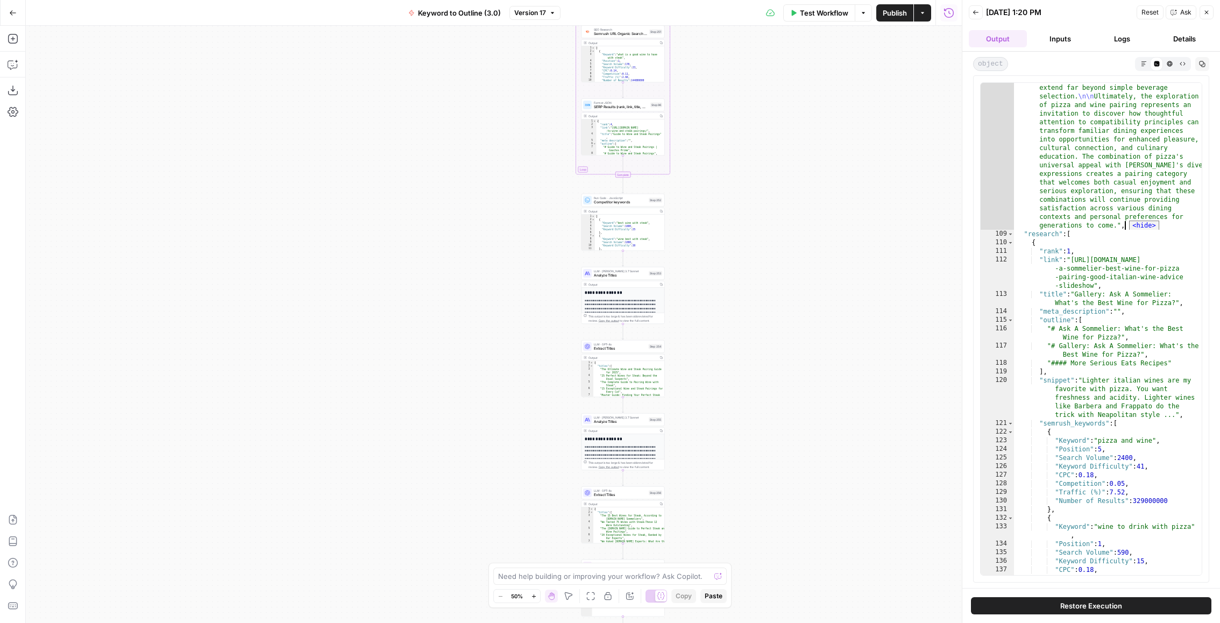
click at [1139, 223] on span "<hide>" at bounding box center [1144, 226] width 30 height 10
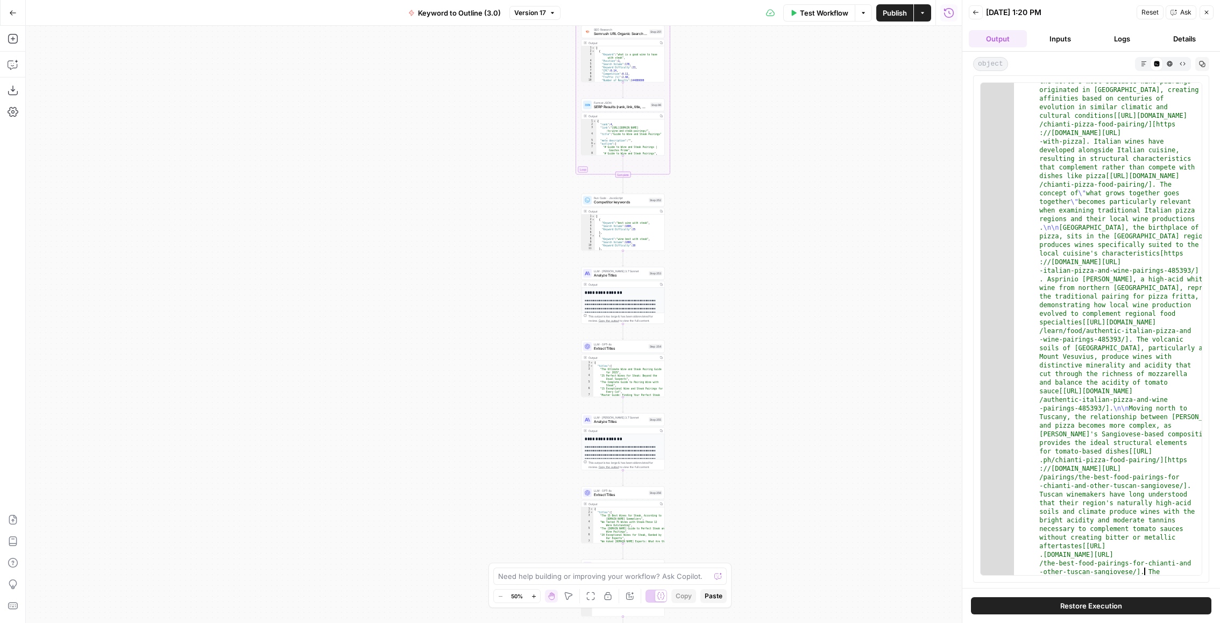
scroll to position [4325, 0]
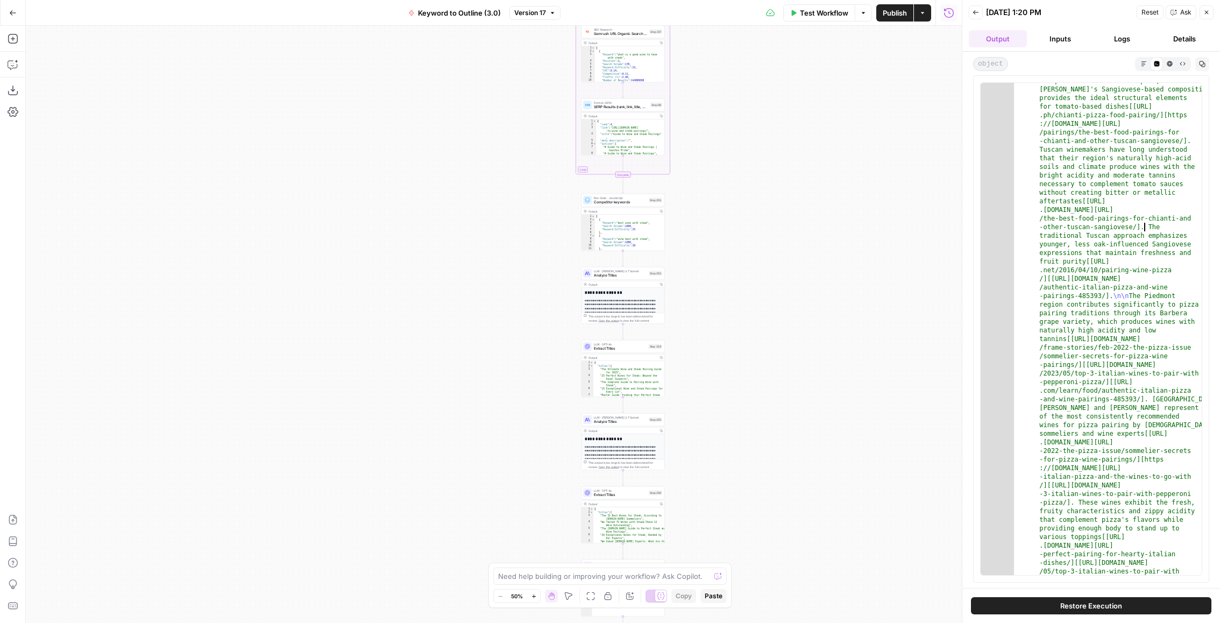
click at [1199, 68] on button "Copy" at bounding box center [1203, 64] width 14 height 14
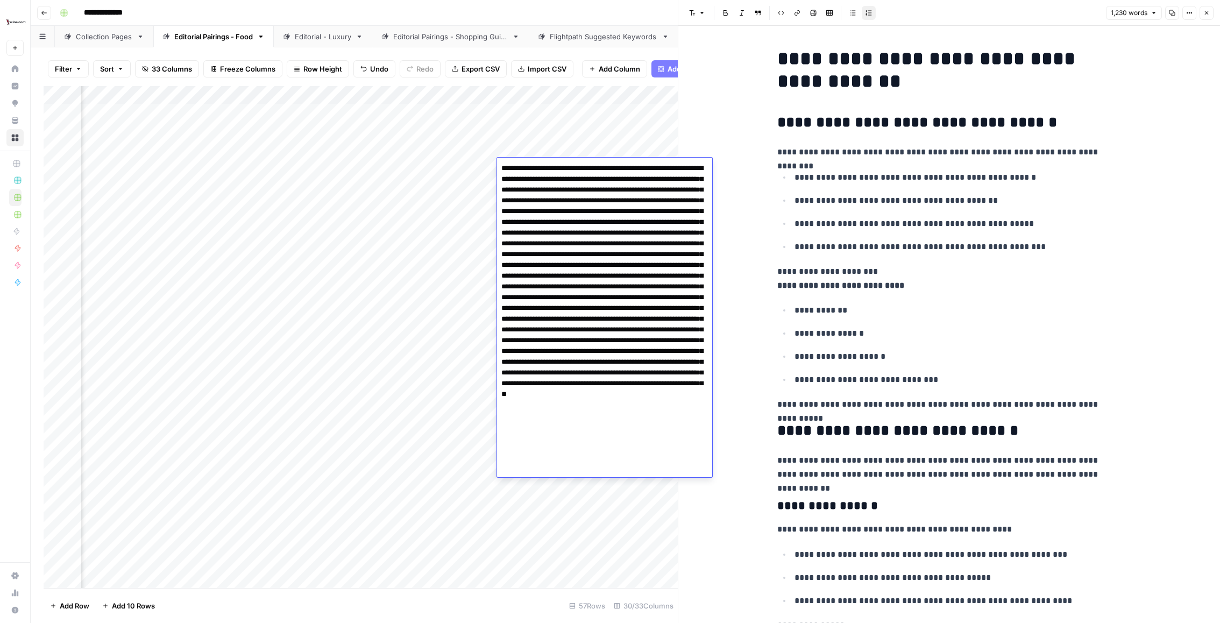
scroll to position [3393, 0]
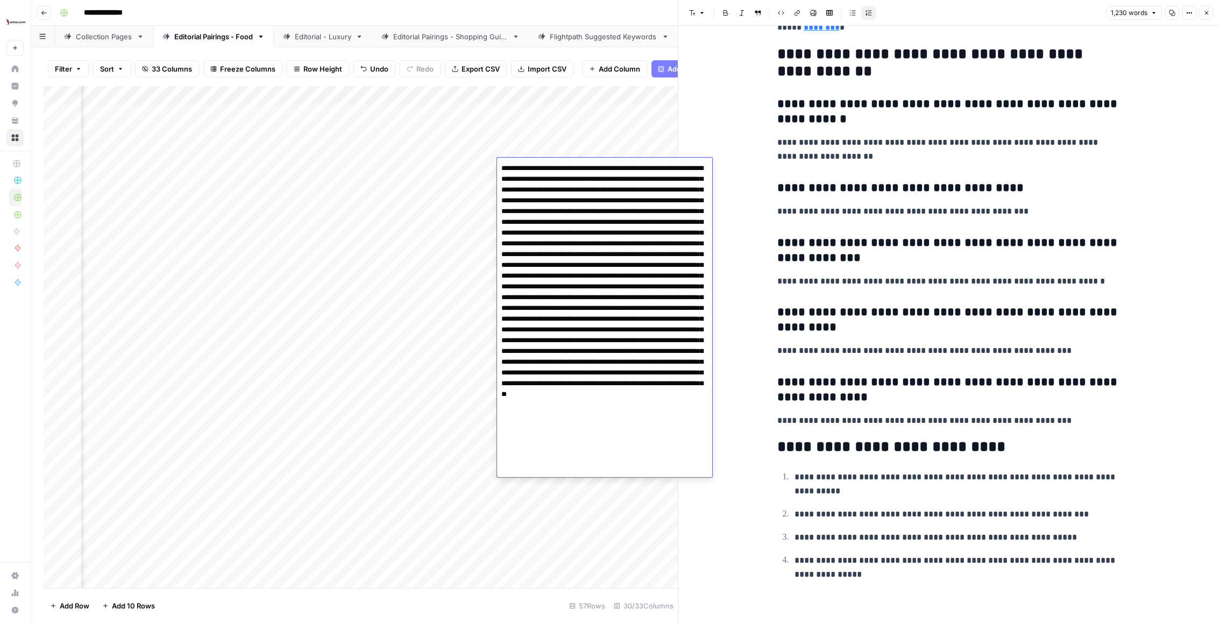
click at [548, 202] on textarea at bounding box center [604, 330] width 215 height 338
paste textarea "**********"
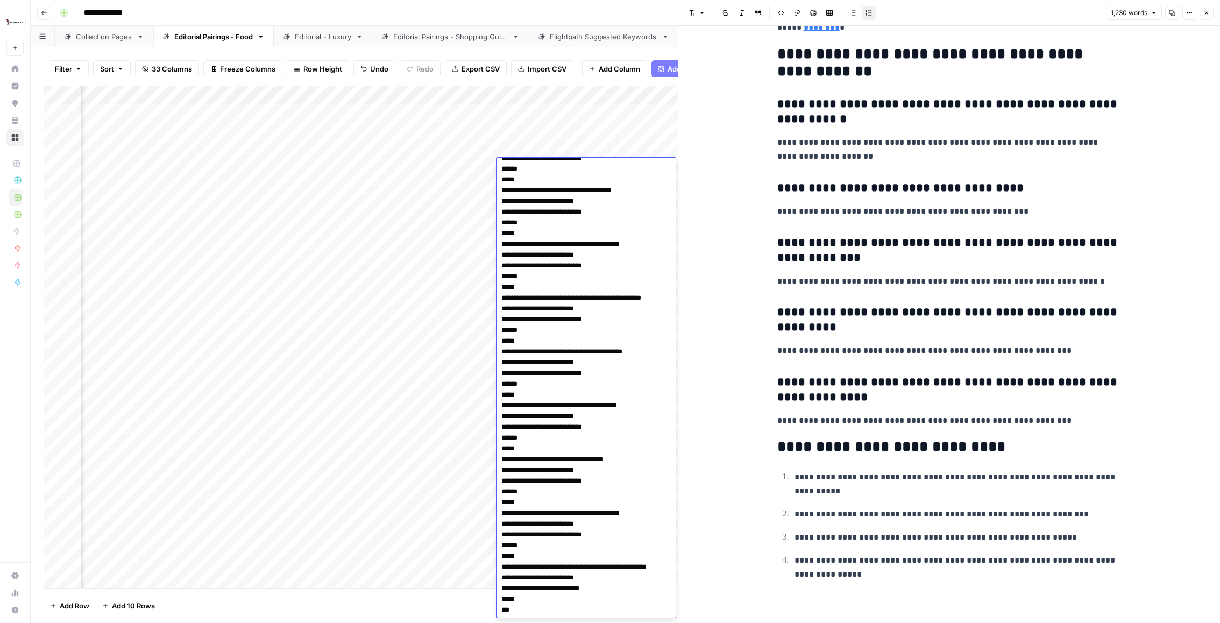
scroll to position [0, 0]
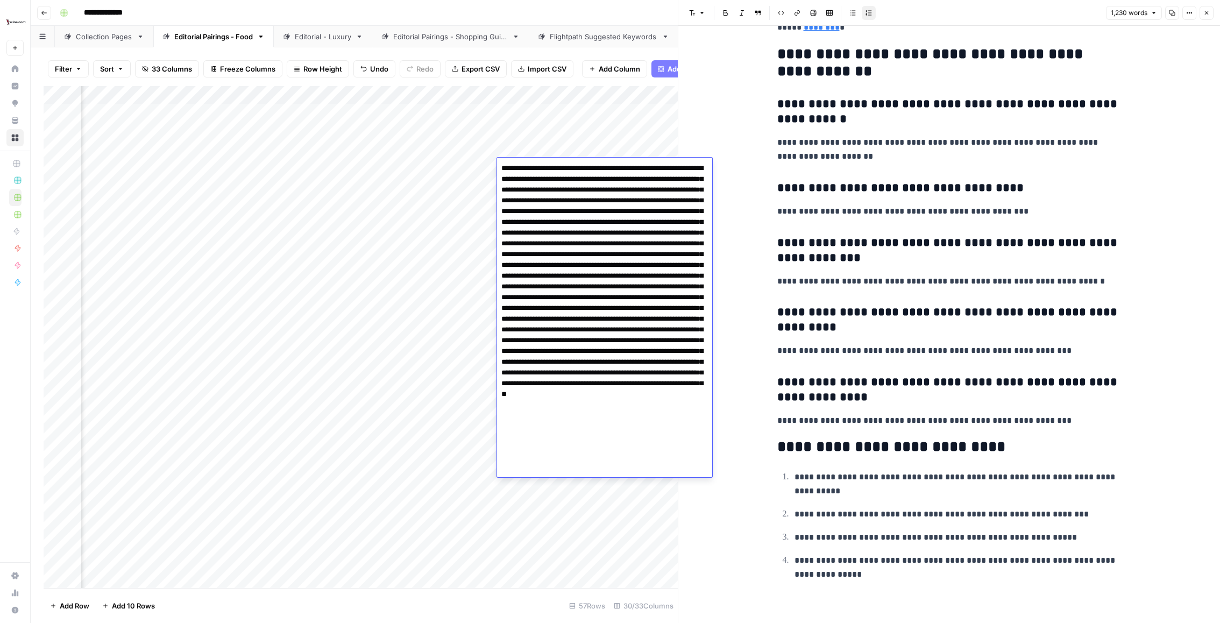
paste textarea "**********"
type textarea "**********"
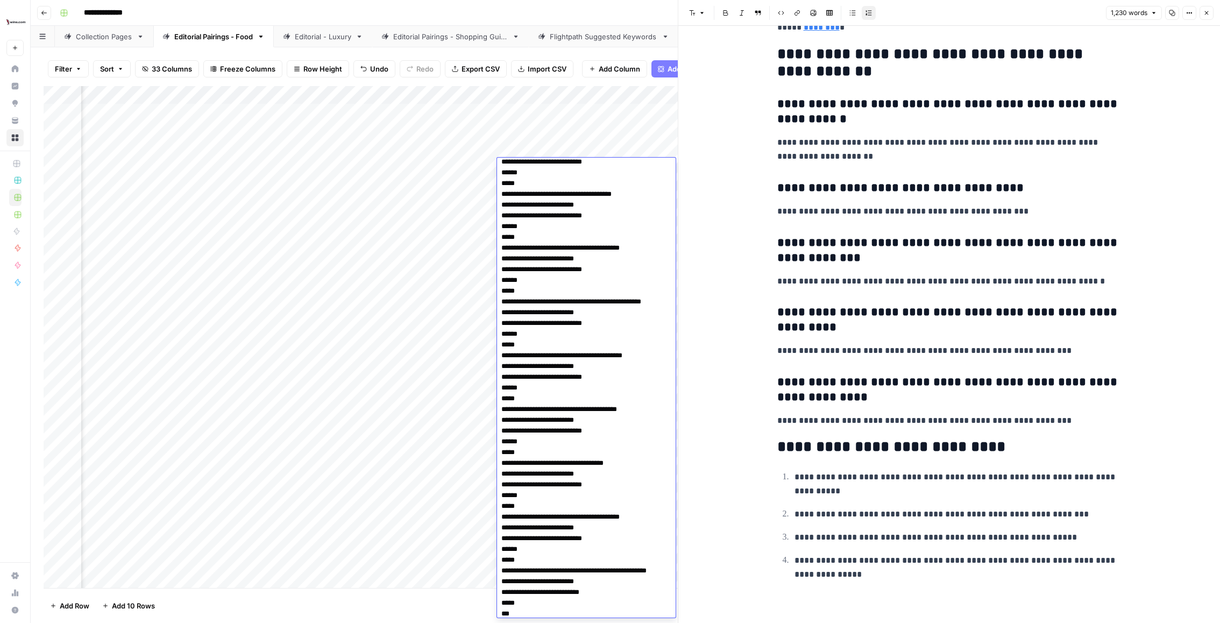
scroll to position [645, 0]
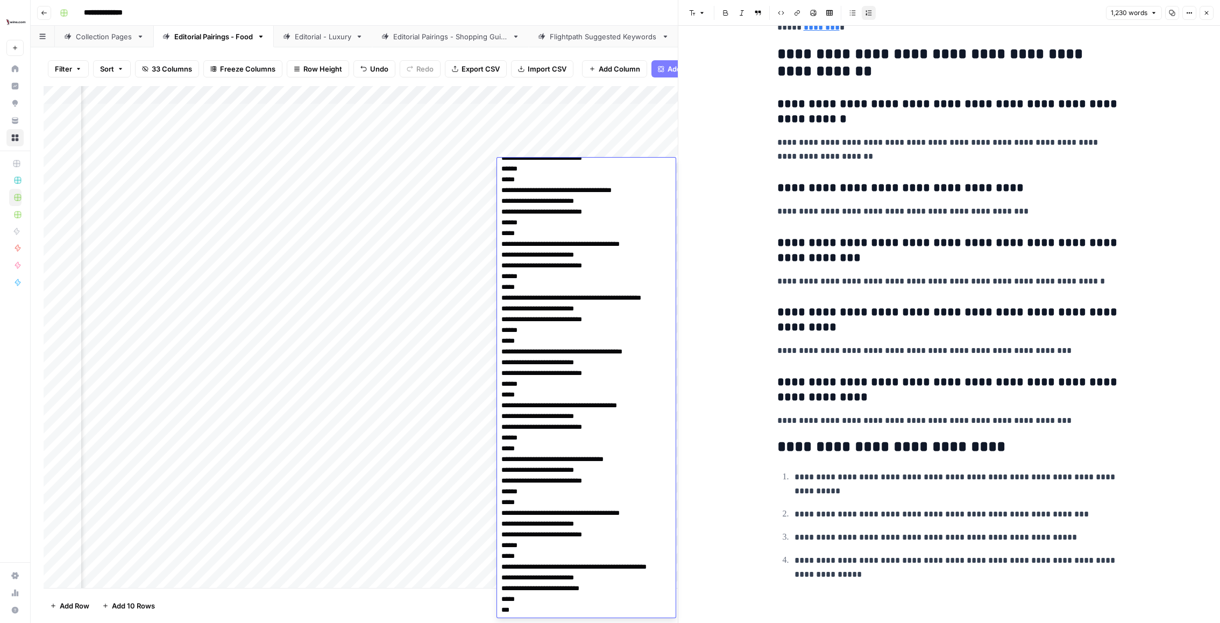
click at [421, 299] on div "Add Column" at bounding box center [361, 337] width 634 height 502
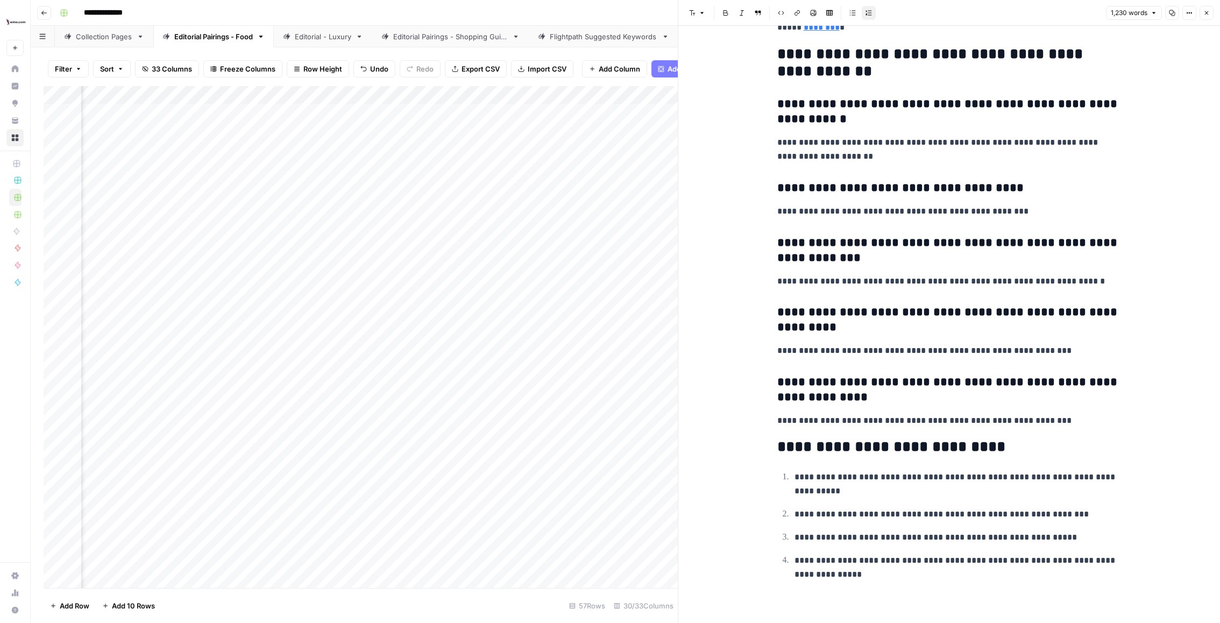
click at [553, 168] on div "Add Column" at bounding box center [361, 337] width 634 height 502
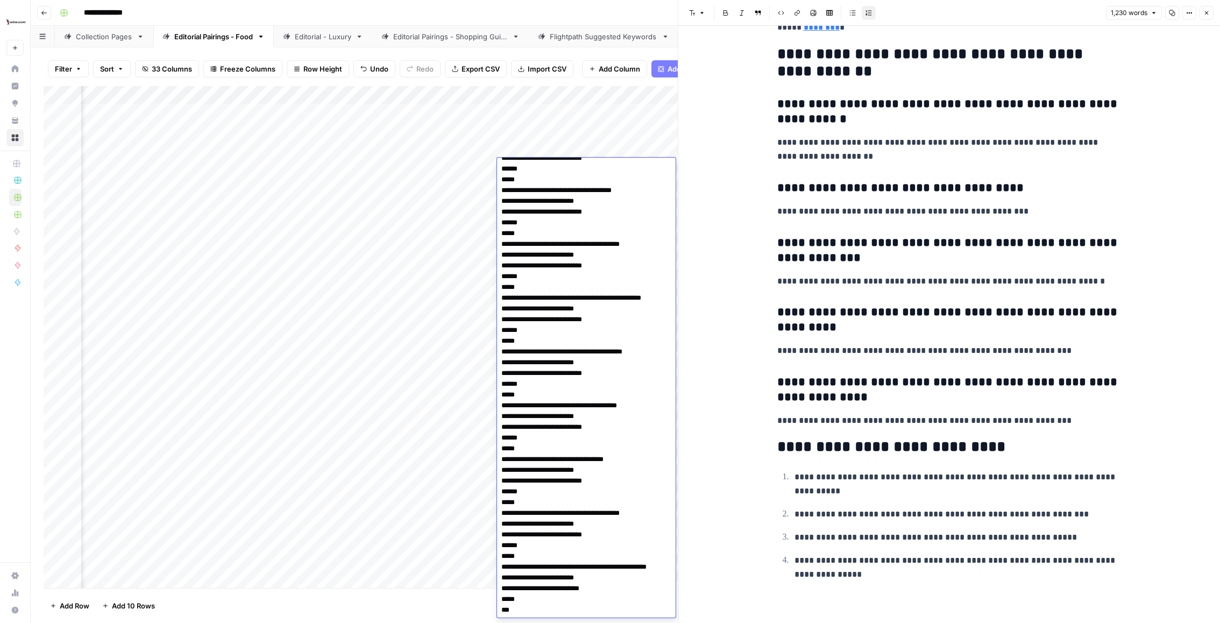
scroll to position [0, 0]
type textarea "**********"
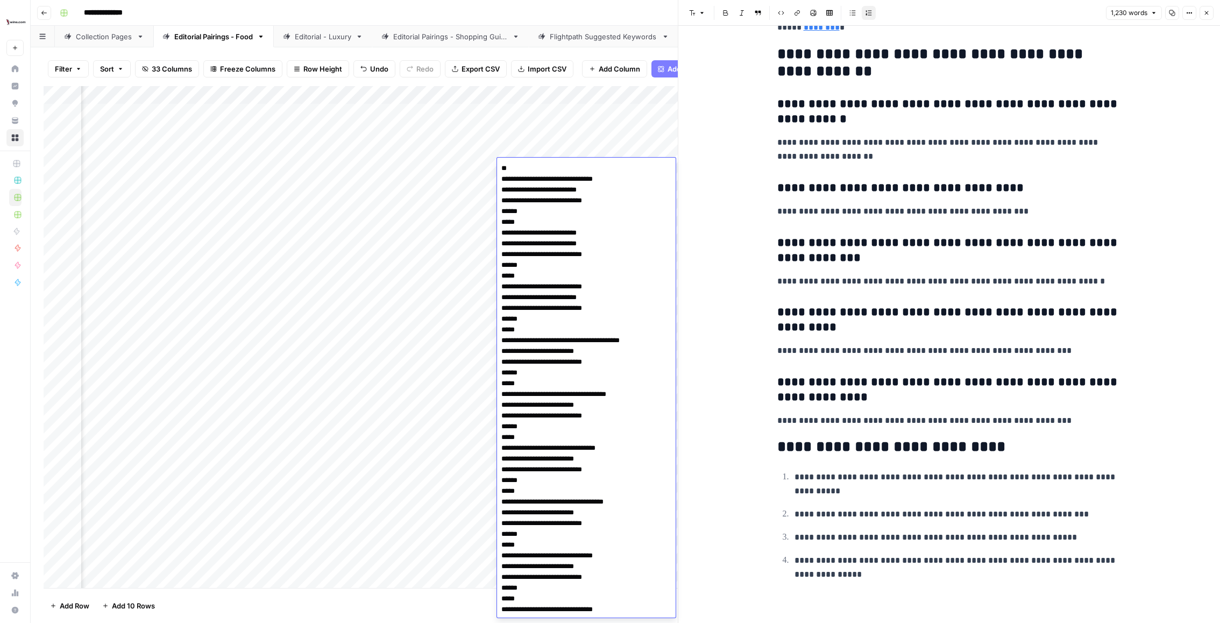
click at [463, 298] on div "Add Column" at bounding box center [361, 337] width 634 height 502
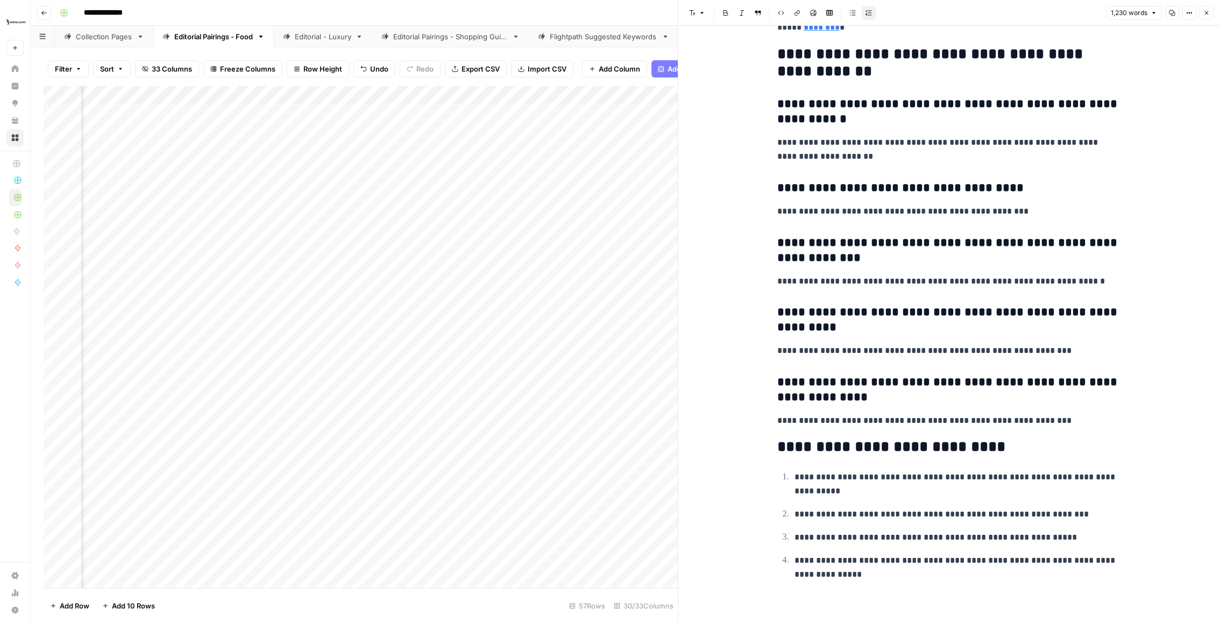
click at [521, 164] on div "Add Column" at bounding box center [361, 337] width 634 height 502
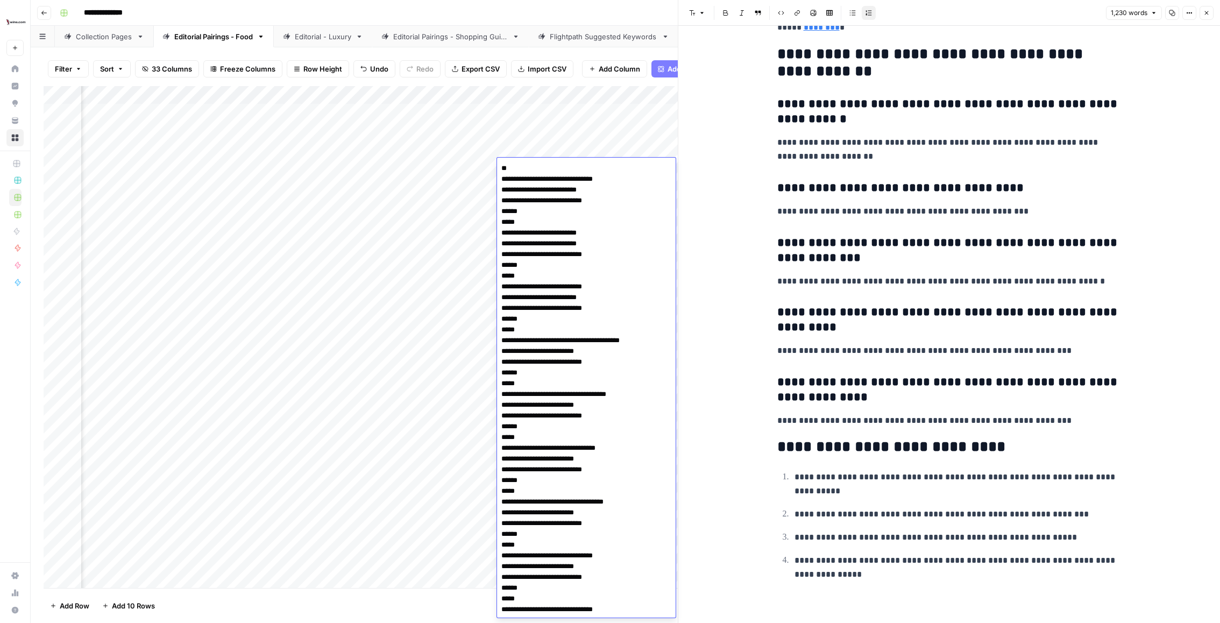
drag, startPoint x: 580, startPoint y: 196, endPoint x: 477, endPoint y: 174, distance: 104.6
click at [477, 174] on body "**********" at bounding box center [610, 311] width 1220 height 623
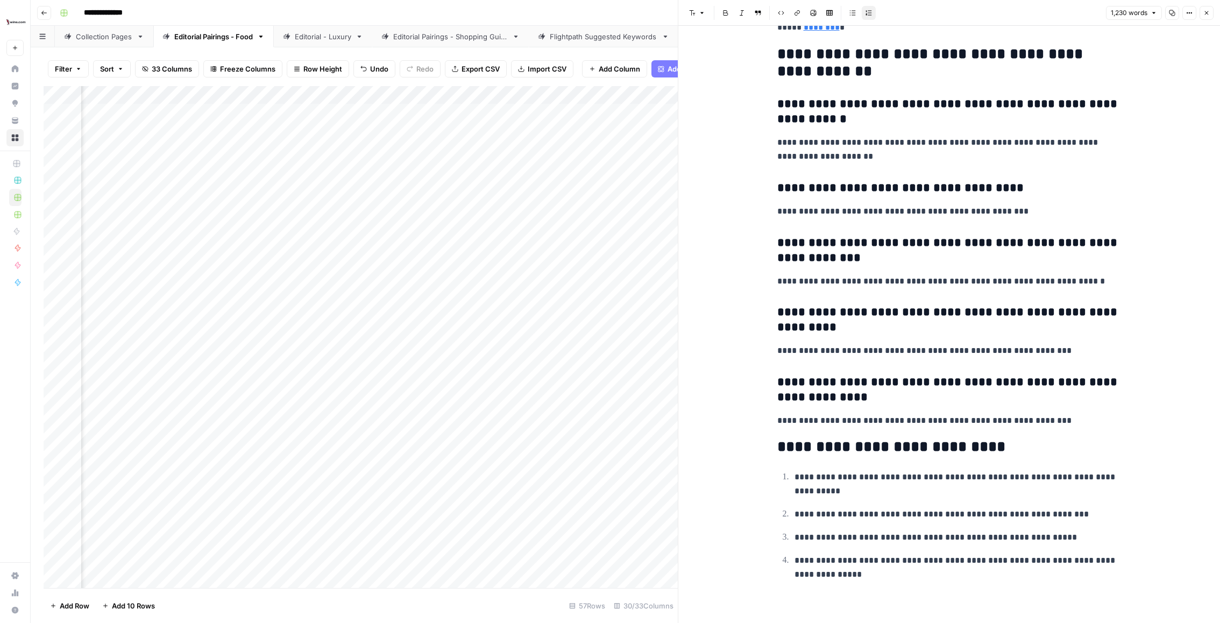
click at [527, 163] on div "Add Column" at bounding box center [361, 337] width 634 height 502
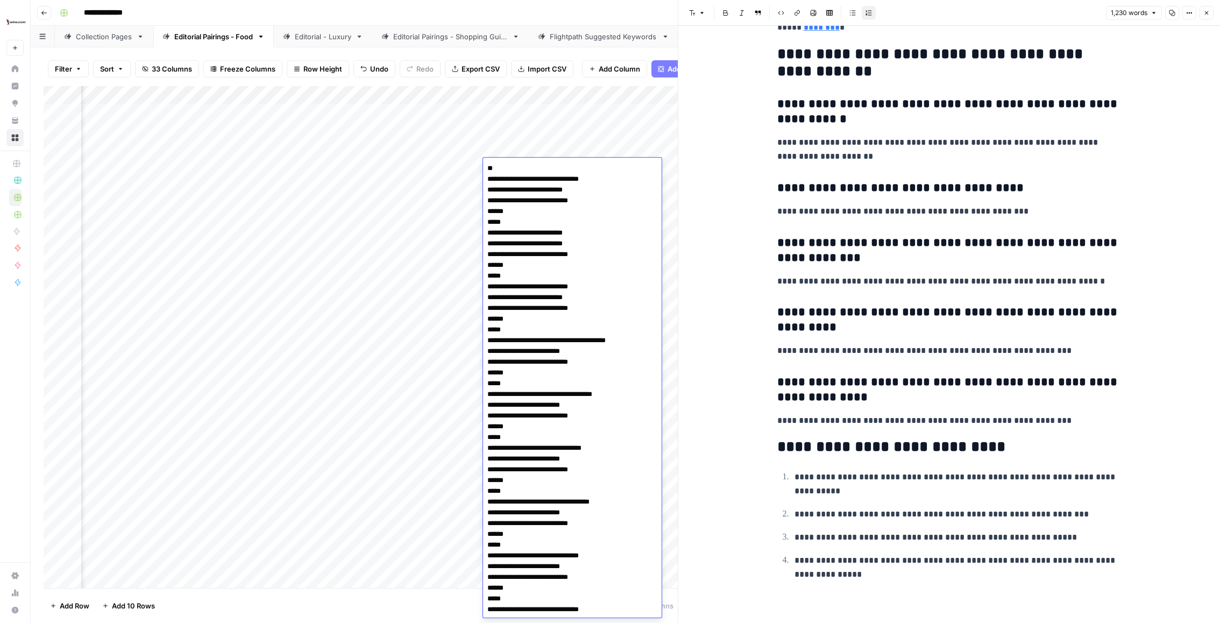
scroll to position [634, 0]
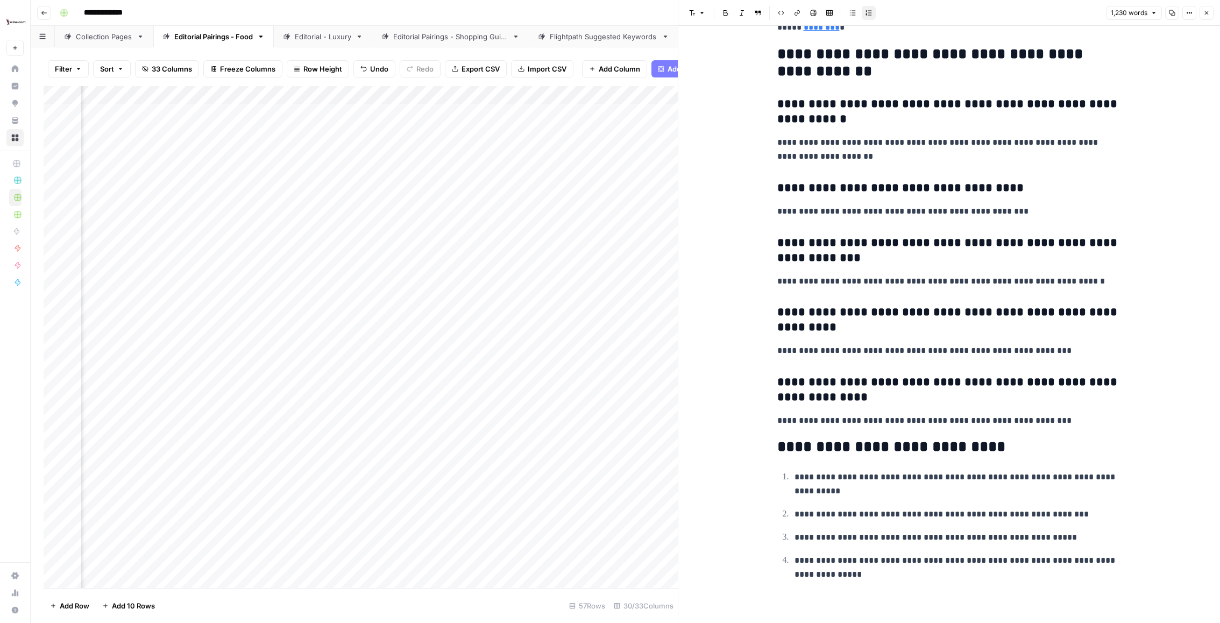
click at [368, 273] on div "Add Column" at bounding box center [361, 337] width 634 height 502
click at [519, 171] on div "Add Column" at bounding box center [361, 337] width 634 height 502
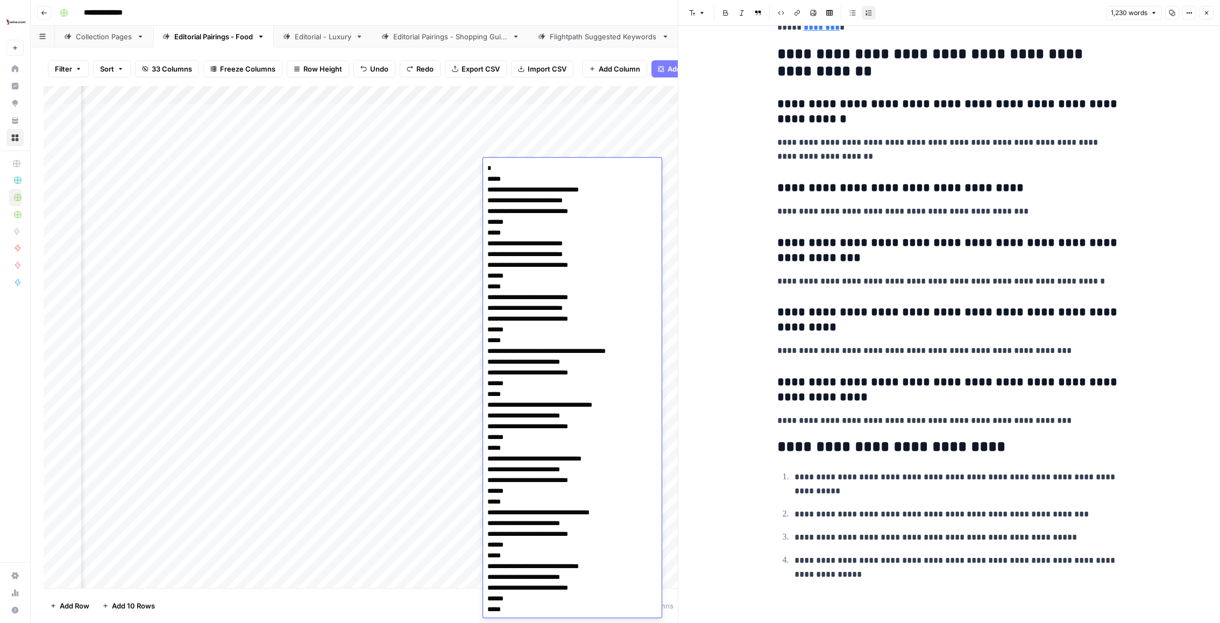
click at [384, 338] on div "Add Column" at bounding box center [361, 337] width 634 height 502
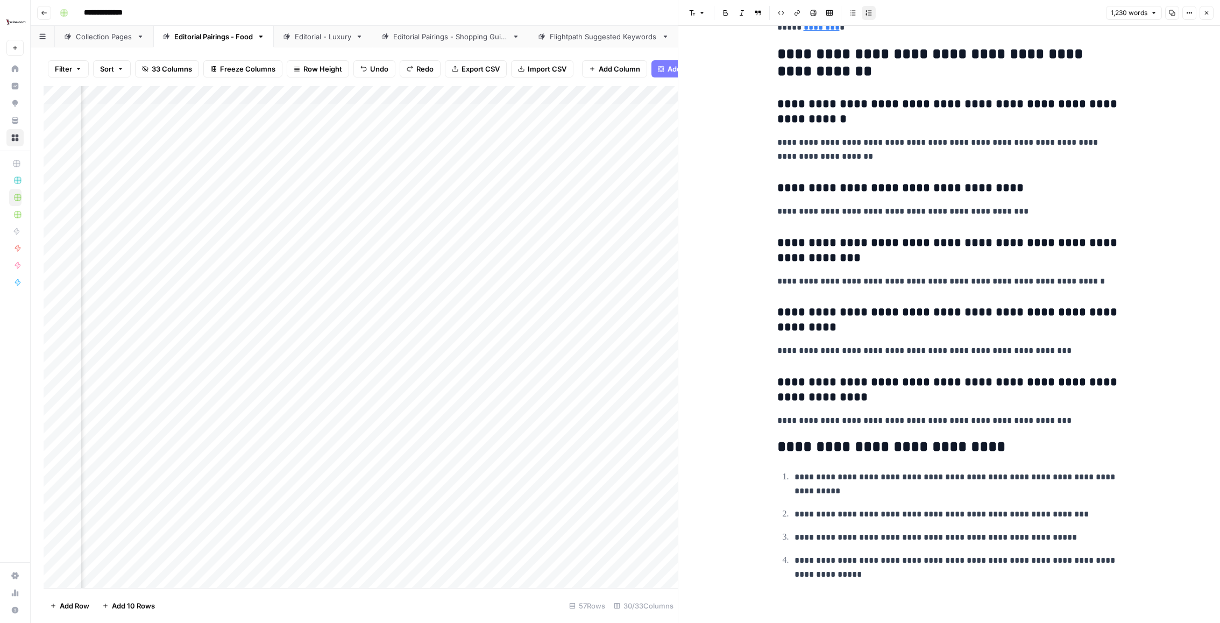
click at [524, 165] on div "Add Column" at bounding box center [361, 337] width 634 height 502
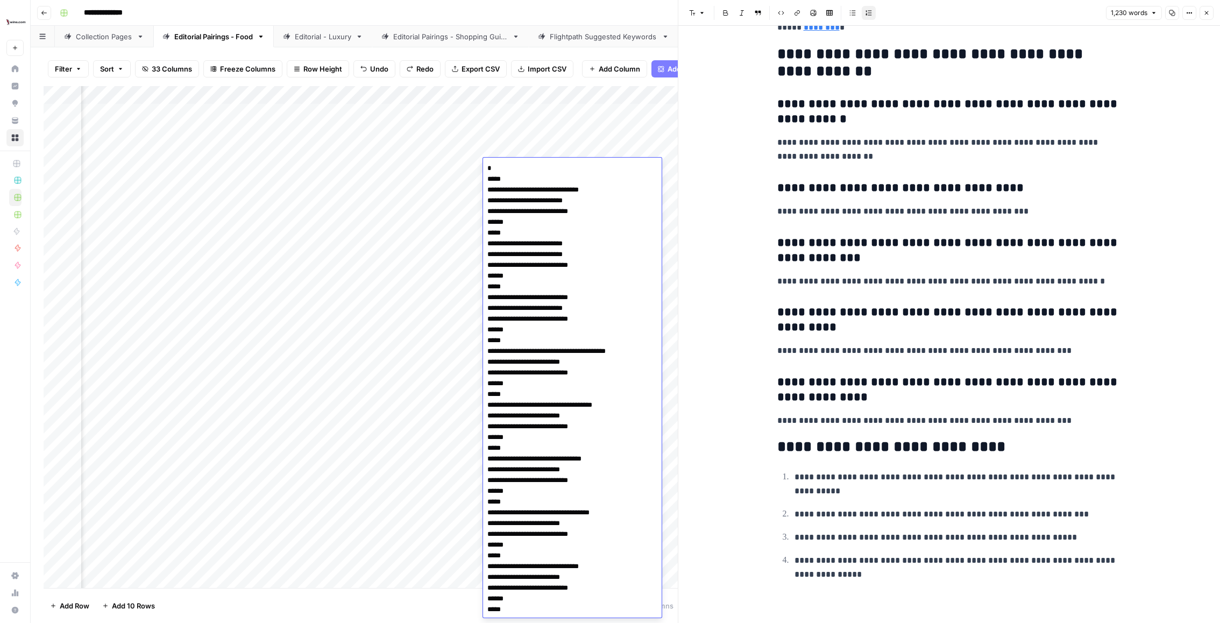
scroll to position [645, 0]
click at [373, 241] on div "Add Column" at bounding box center [361, 337] width 634 height 502
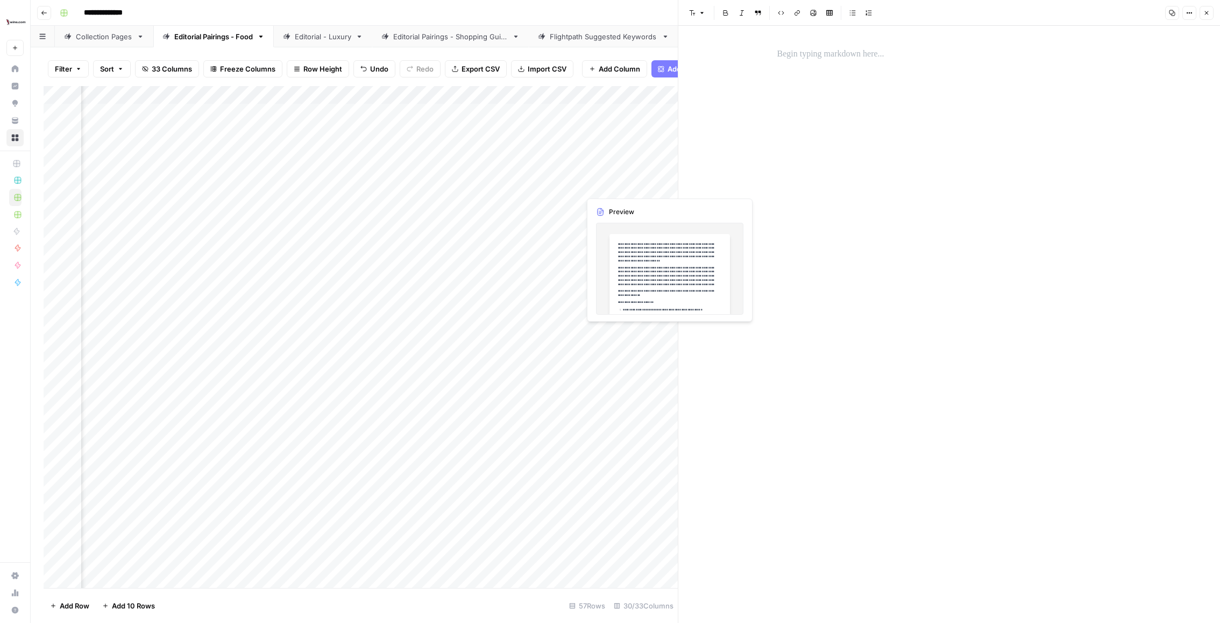
click at [610, 166] on div "Add Column" at bounding box center [361, 337] width 634 height 502
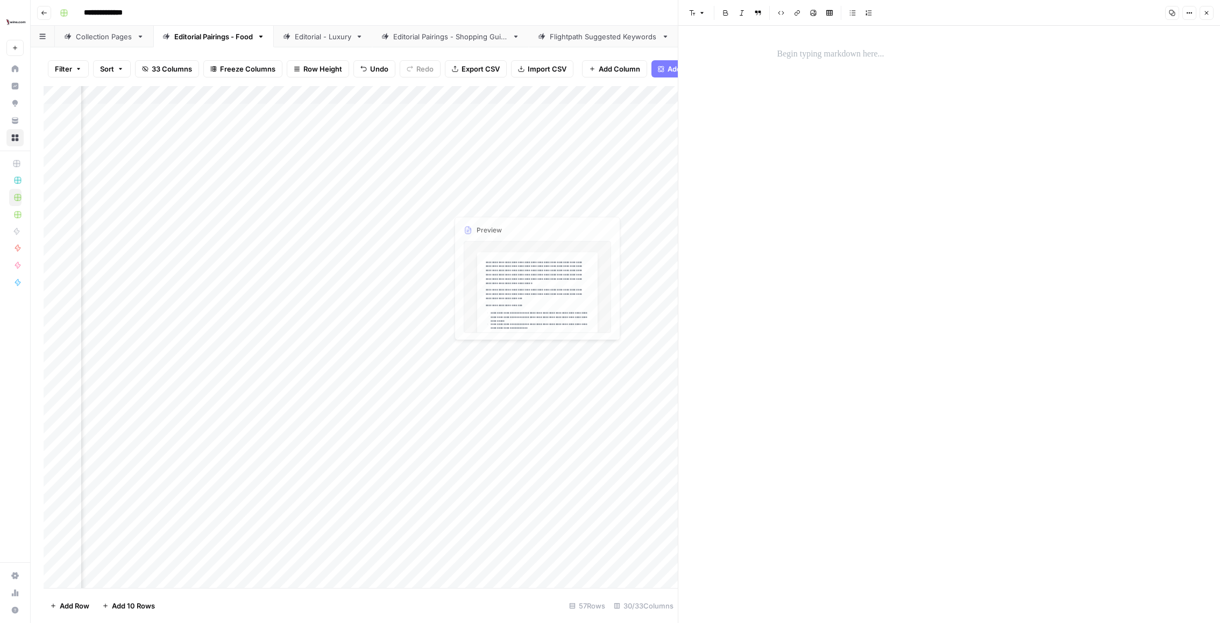
click at [493, 163] on div "Add Column" at bounding box center [361, 337] width 634 height 502
click at [493, 163] on div at bounding box center [497, 168] width 98 height 20
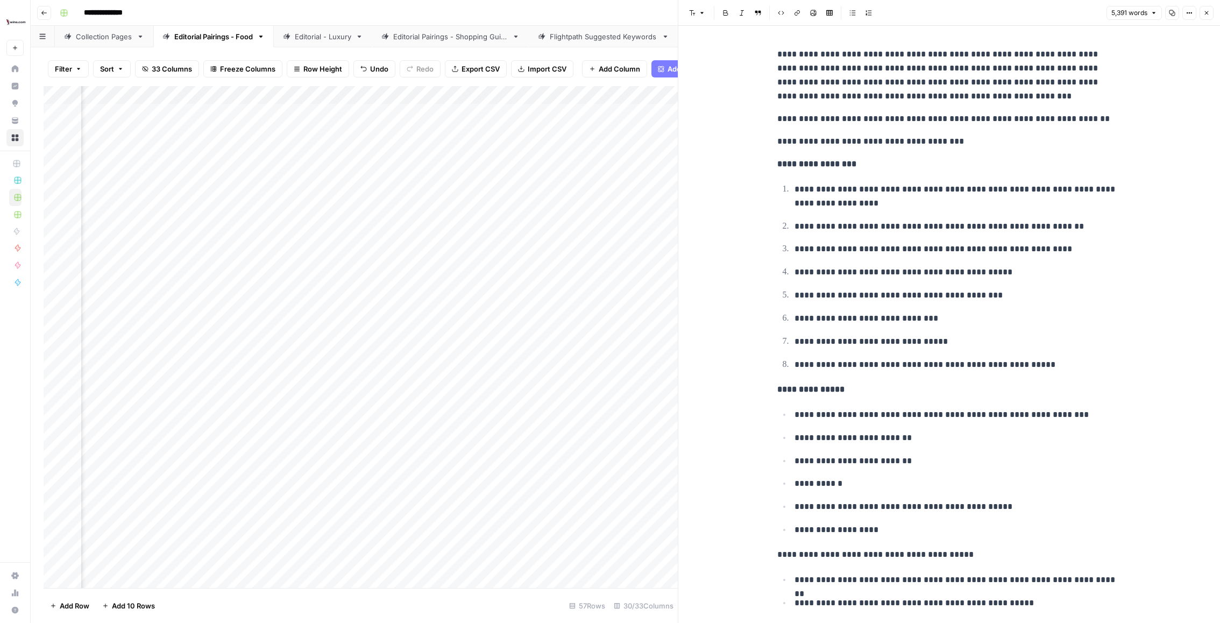
click at [921, 136] on p "**********" at bounding box center [950, 142] width 344 height 14
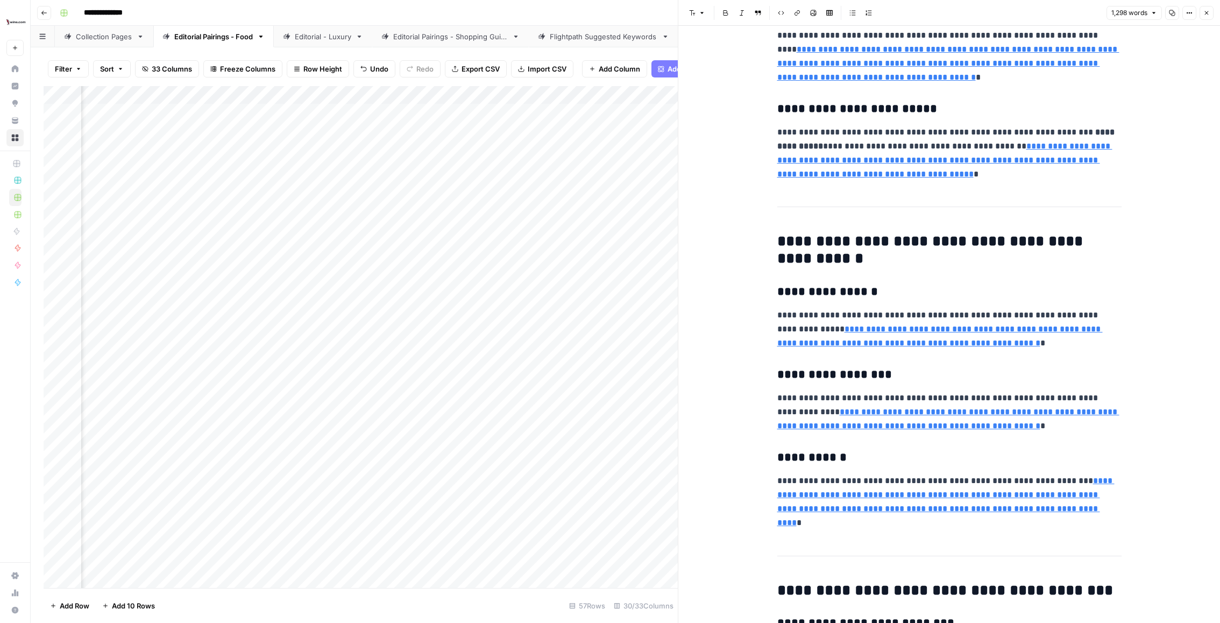
scroll to position [2457, 0]
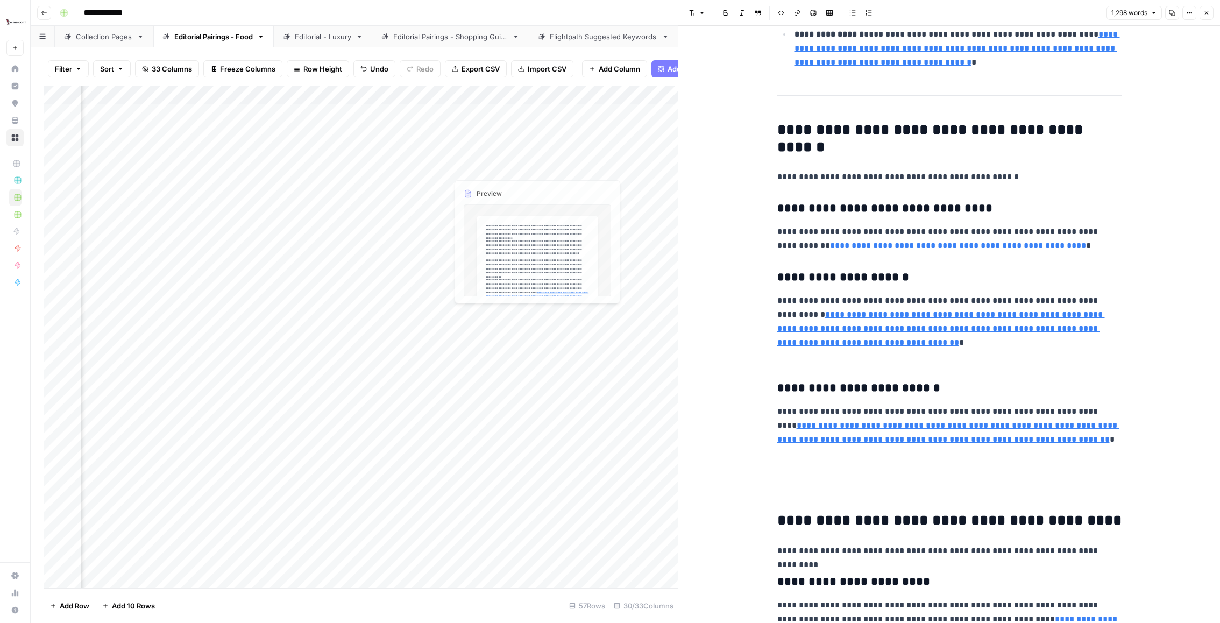
click at [576, 158] on div "Add Column" at bounding box center [361, 337] width 634 height 502
click at [574, 160] on div "Add Column" at bounding box center [361, 337] width 634 height 502
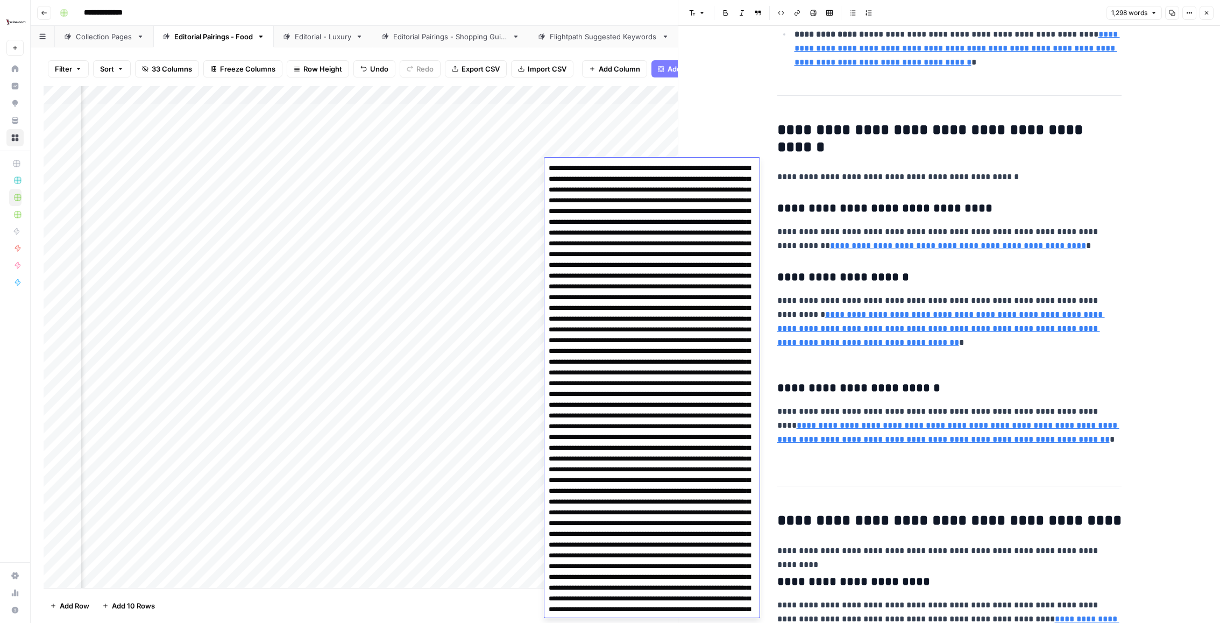
type textarea "**********"
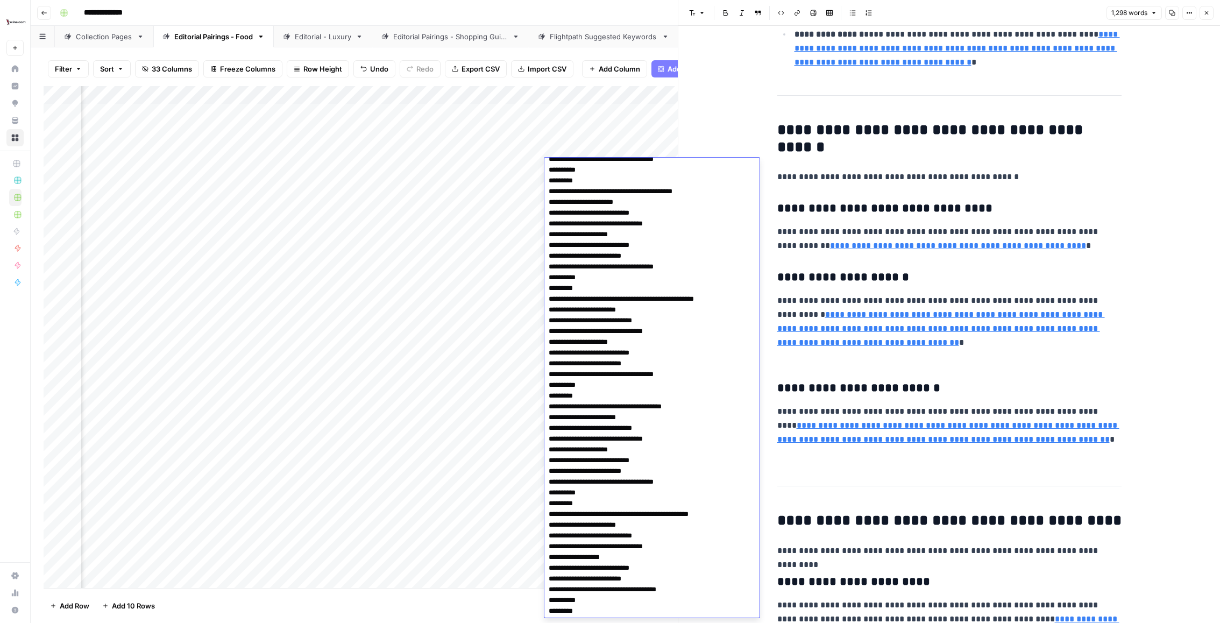
scroll to position [30967, 0]
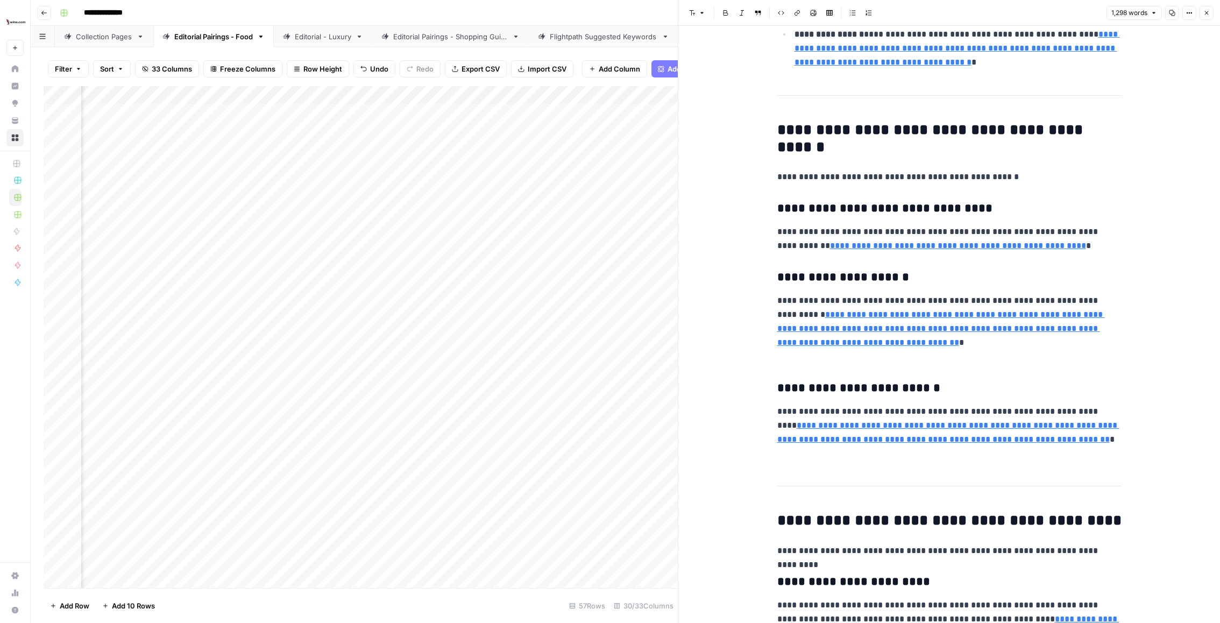
click at [447, 454] on div "Add Column" at bounding box center [361, 337] width 634 height 502
click at [464, 169] on div "Add Column" at bounding box center [361, 337] width 634 height 502
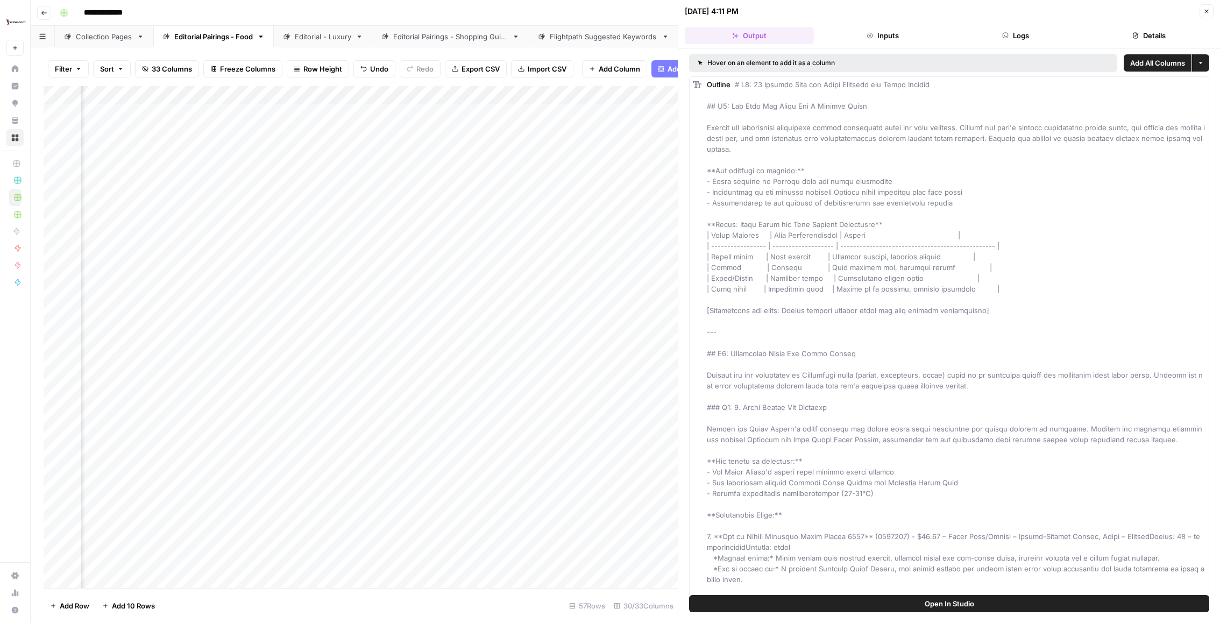
click at [1052, 36] on button "Logs" at bounding box center [1016, 35] width 129 height 17
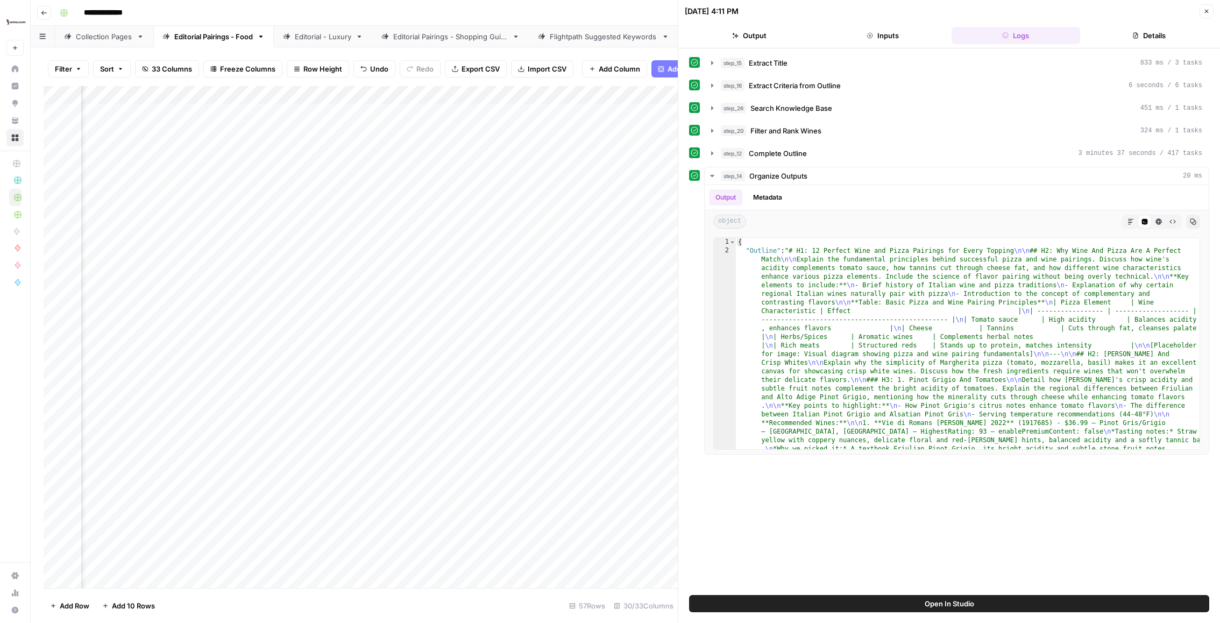
click at [1206, 8] on icon "button" at bounding box center [1207, 11] width 6 height 6
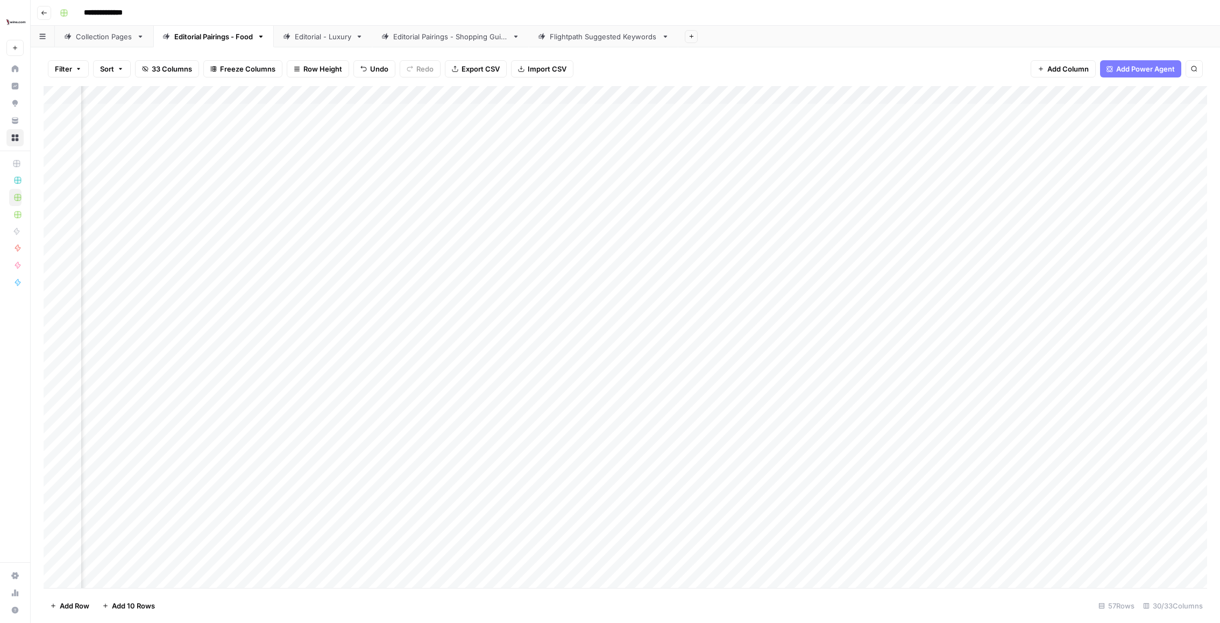
click at [170, 67] on span "33 Columns" at bounding box center [172, 68] width 40 height 11
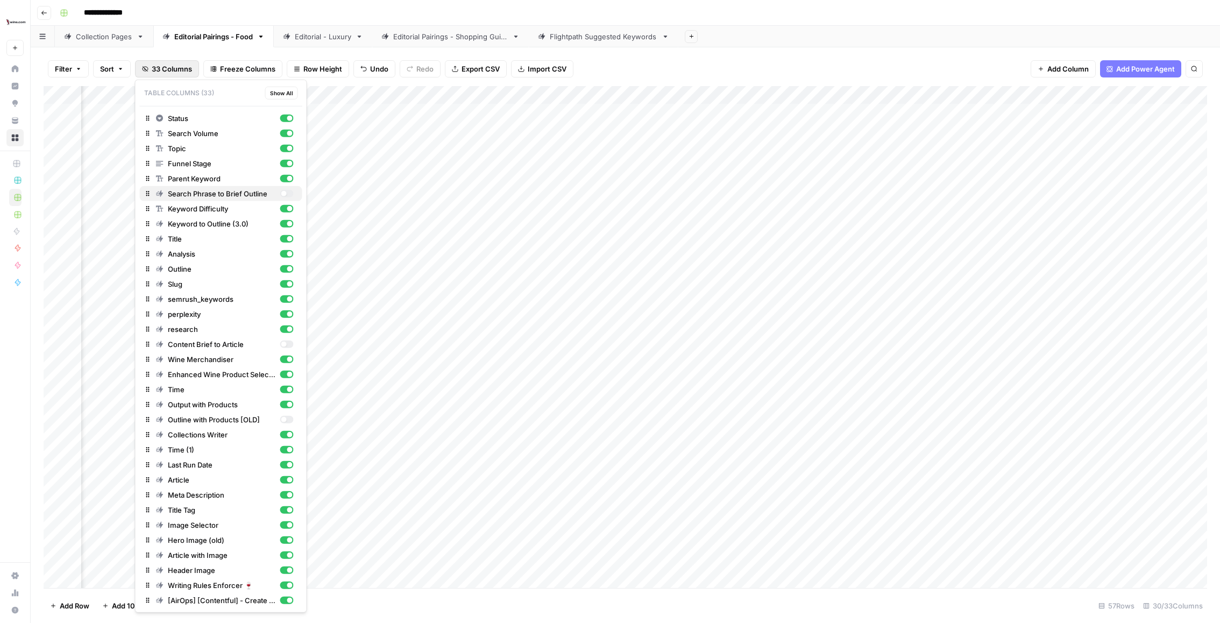
click at [286, 192] on div "button" at bounding box center [286, 194] width 13 height 8
click at [335, 343] on div "Add Column" at bounding box center [626, 337] width 1164 height 502
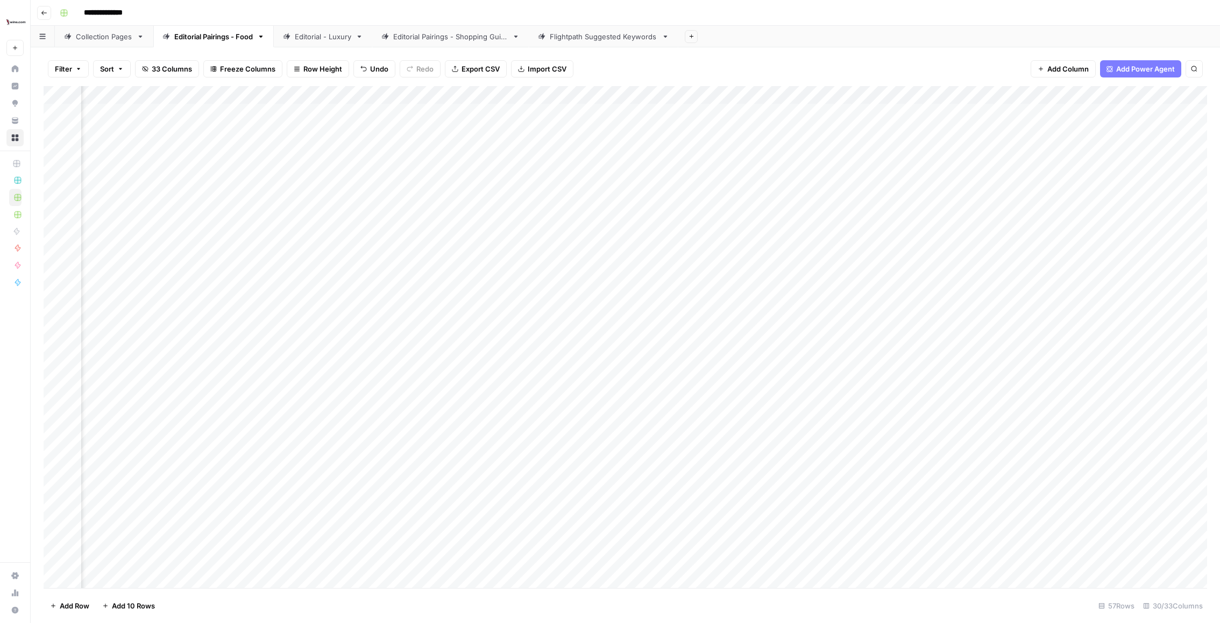
scroll to position [0, 1375]
click at [477, 95] on div "Add Column" at bounding box center [626, 337] width 1164 height 502
click at [413, 197] on span "Edit Workflow" at bounding box center [419, 200] width 94 height 11
click at [599, 166] on div "Add Column" at bounding box center [626, 337] width 1164 height 502
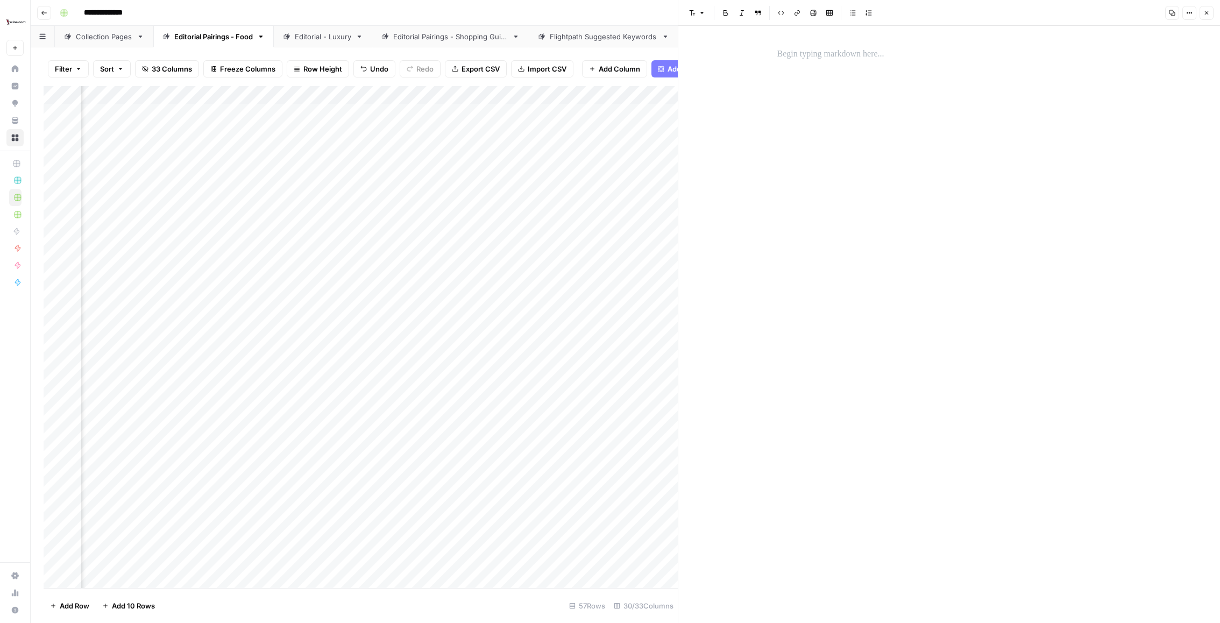
click at [826, 124] on div at bounding box center [949, 324] width 357 height 597
click at [848, 30] on div at bounding box center [949, 324] width 357 height 597
click at [834, 50] on p at bounding box center [950, 54] width 344 height 14
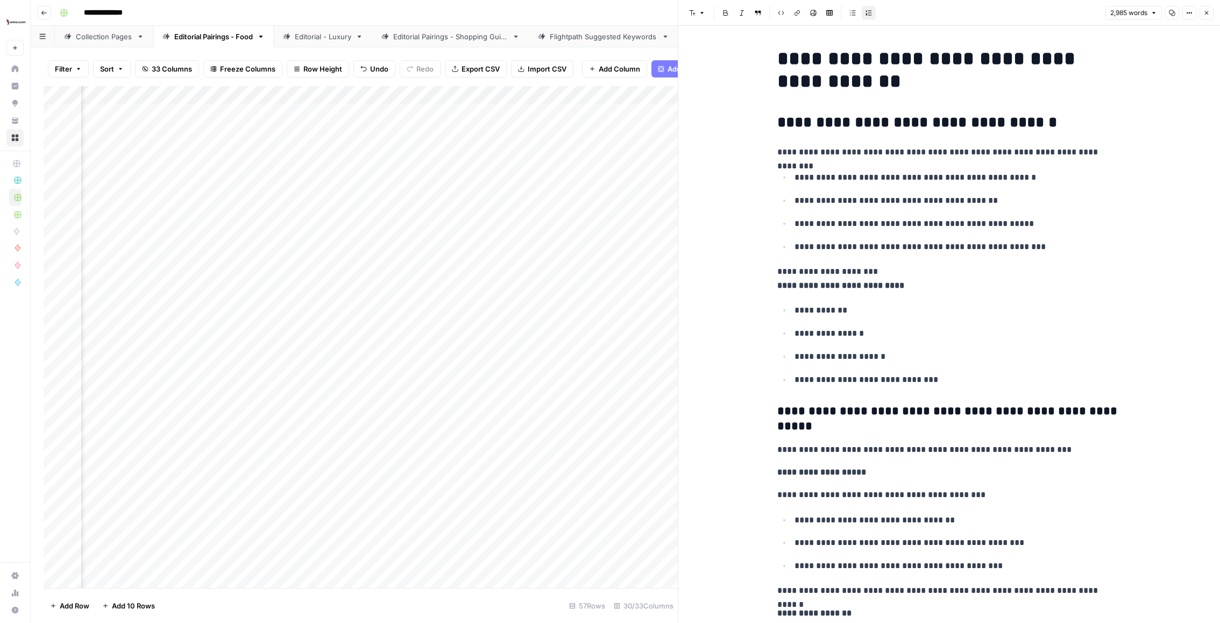
click at [1209, 14] on icon "button" at bounding box center [1207, 13] width 6 height 6
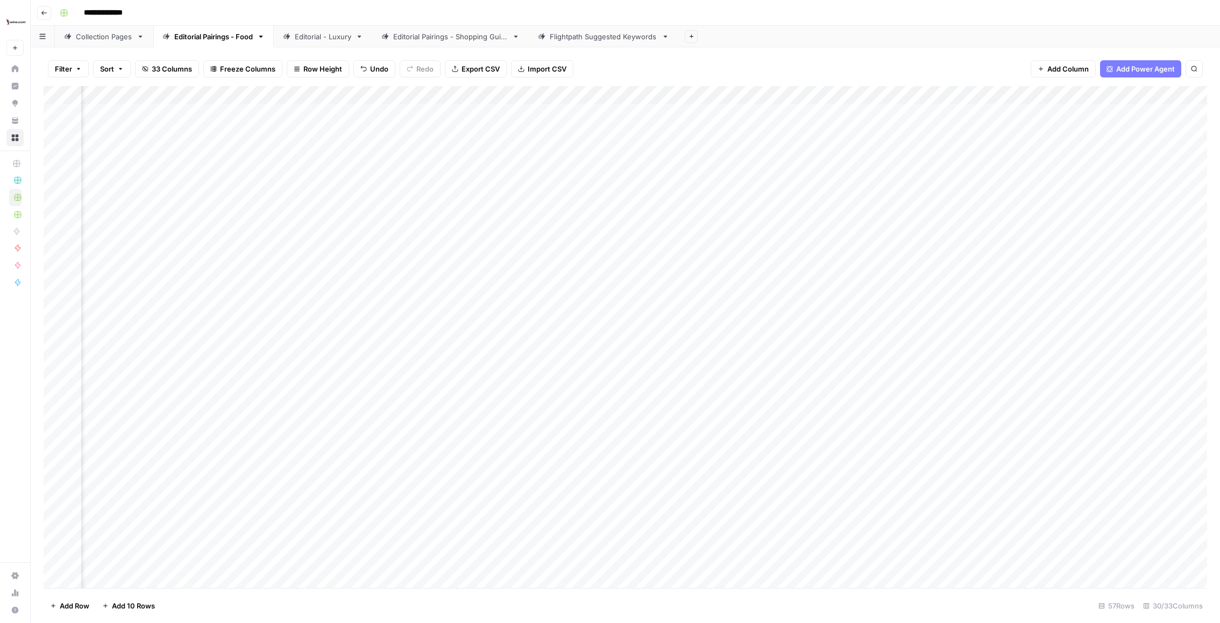
scroll to position [0, 1685]
click at [495, 164] on div "Add Column" at bounding box center [626, 337] width 1164 height 502
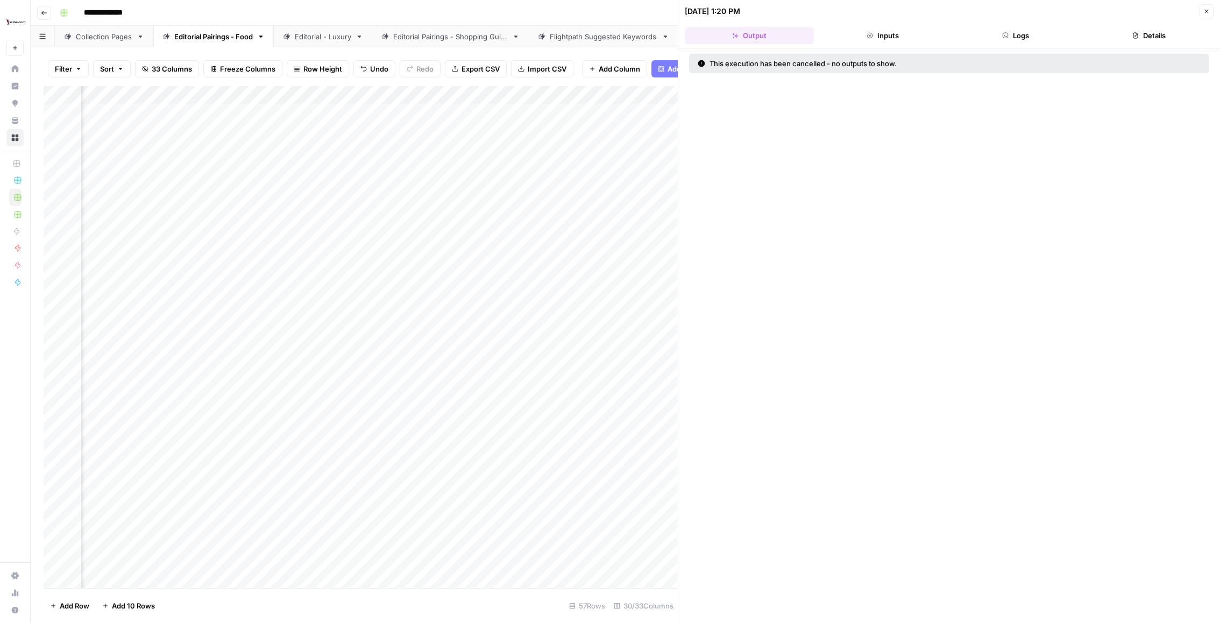
click at [1155, 22] on header "08/29/25 at 1:20 PM Close Output Inputs Logs Details" at bounding box center [950, 24] width 542 height 48
click at [1210, 15] on button "Close" at bounding box center [1207, 11] width 14 height 14
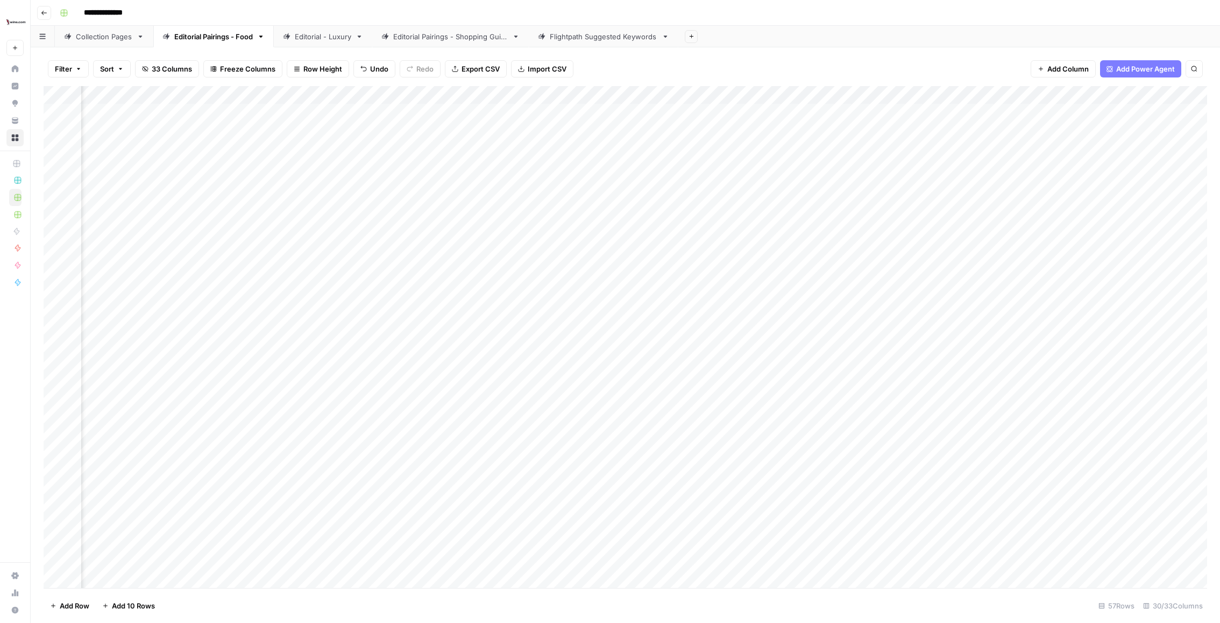
click at [375, 96] on div "Add Column" at bounding box center [626, 337] width 1164 height 502
click at [312, 202] on span "Edit Workflow" at bounding box center [324, 200] width 94 height 11
click at [536, 168] on div "Add Column" at bounding box center [626, 337] width 1164 height 502
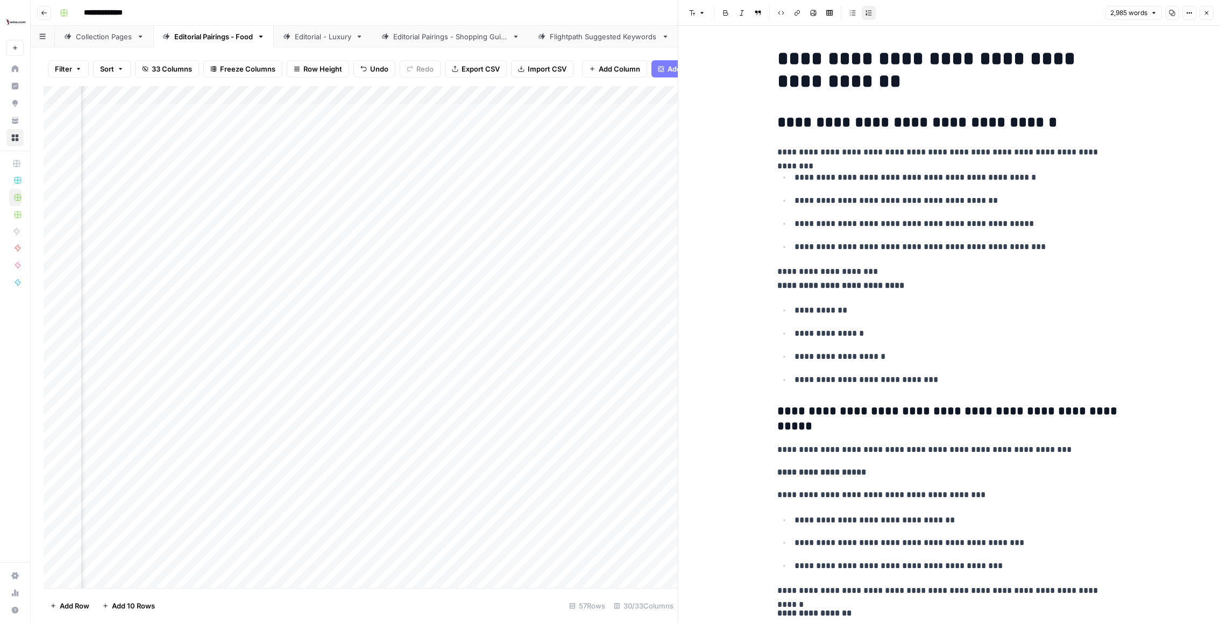
click at [1211, 16] on button "Close" at bounding box center [1207, 13] width 14 height 14
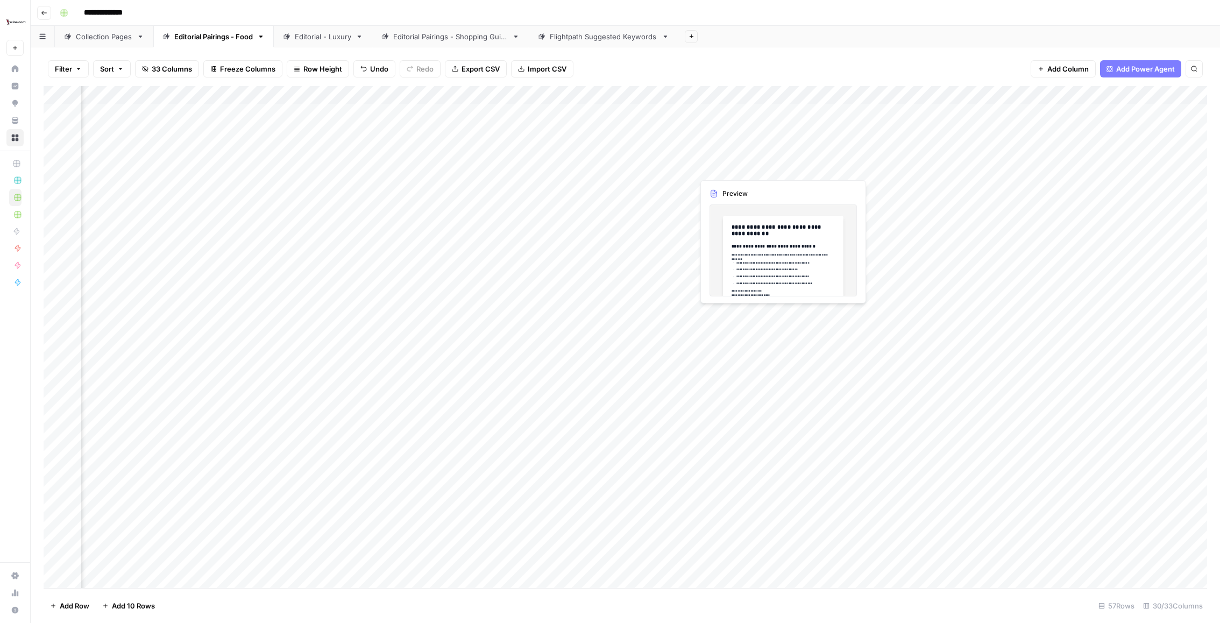
scroll to position [0, 1072]
click at [507, 170] on div "Add Column" at bounding box center [626, 337] width 1164 height 502
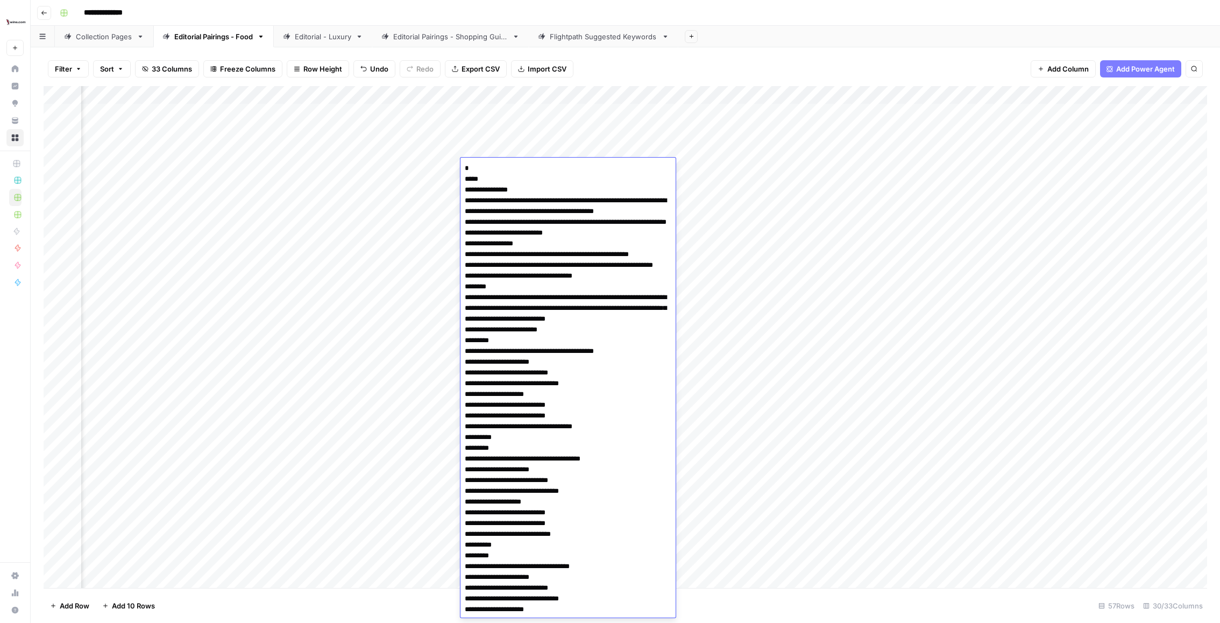
scroll to position [33681, 0]
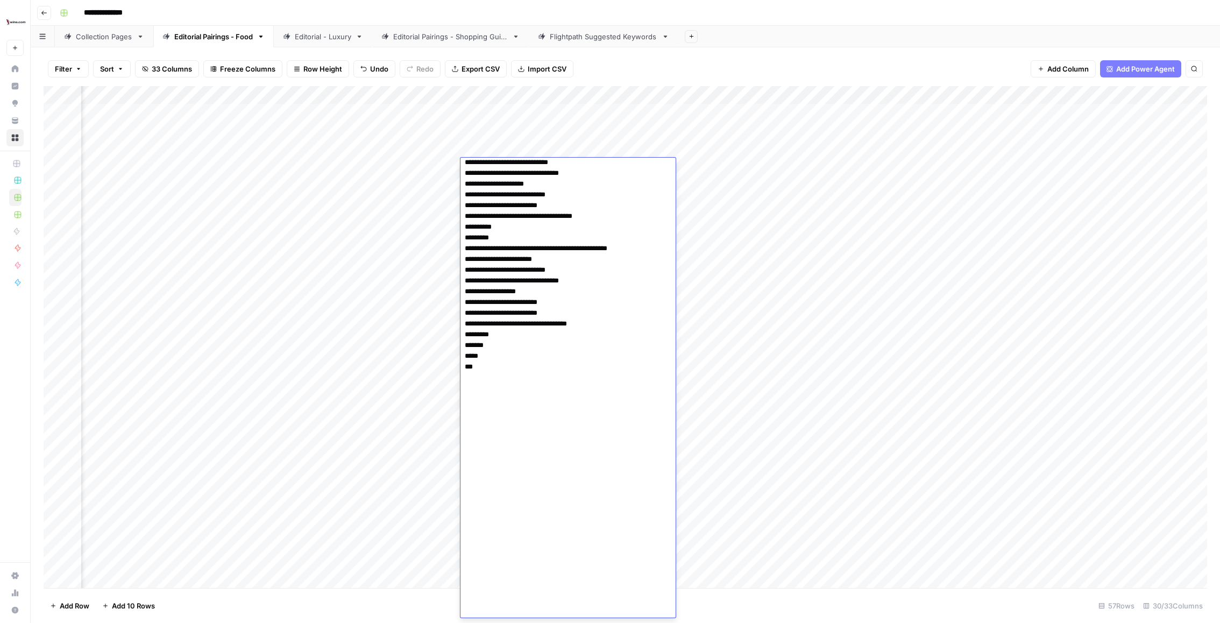
click at [402, 171] on div "Add Column" at bounding box center [626, 337] width 1164 height 502
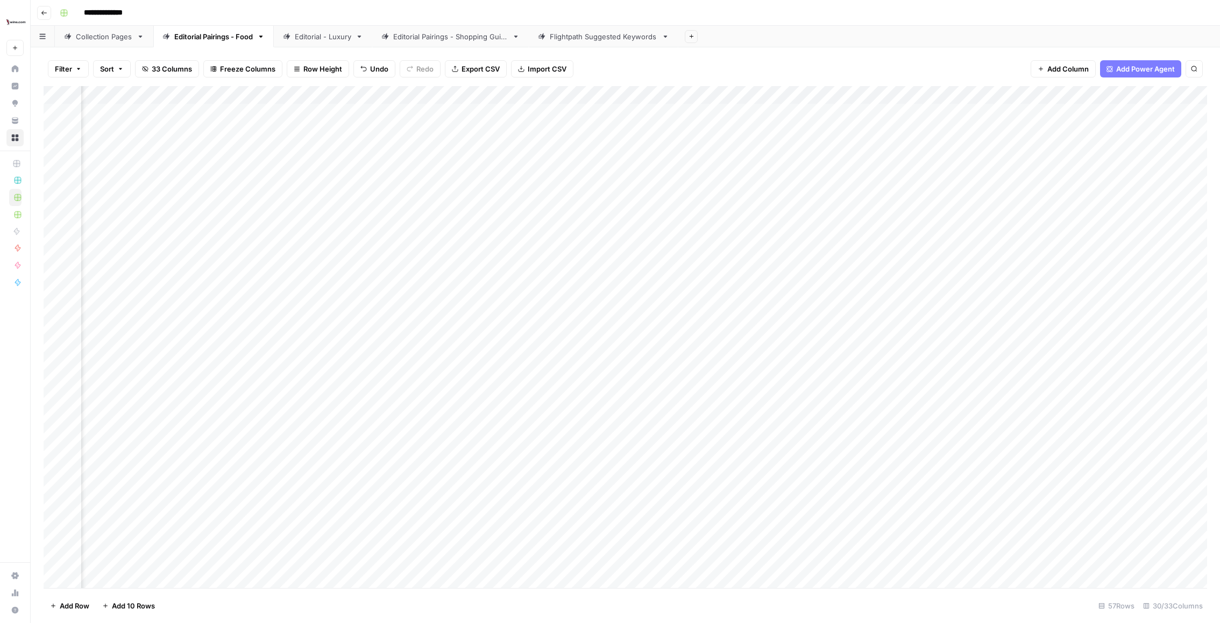
click at [402, 171] on div "Add Column" at bounding box center [626, 337] width 1164 height 502
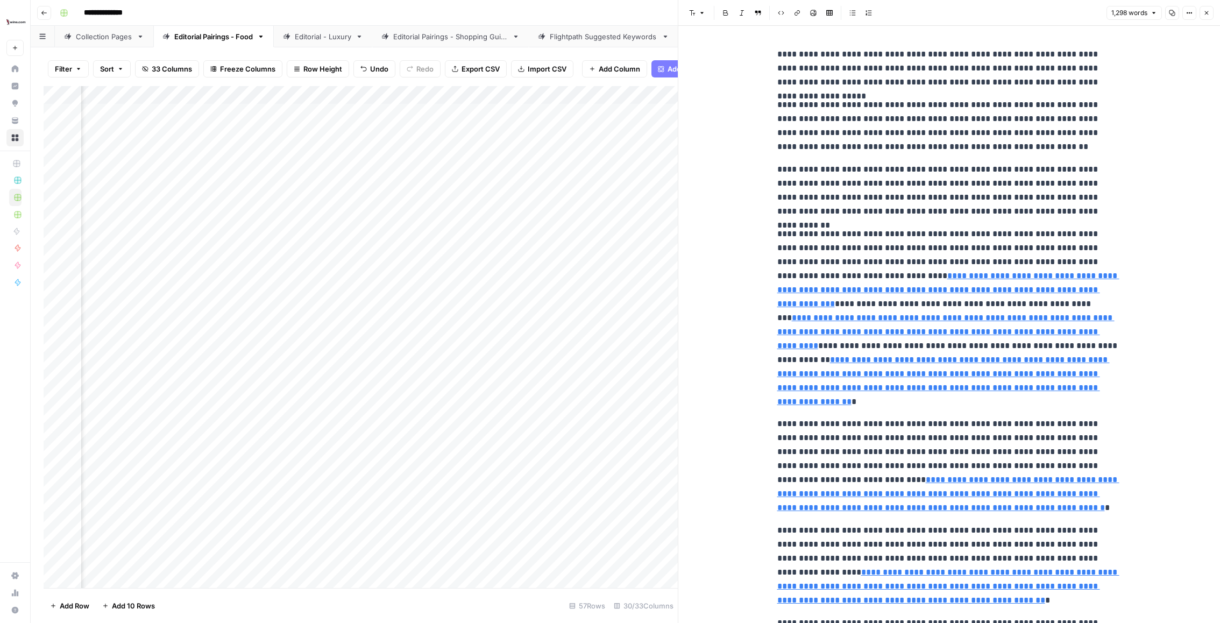
click at [1204, 5] on header "Font style Bold Italic Block quote Code block Link Image Insert Table Bulleted …" at bounding box center [950, 13] width 542 height 26
click at [1212, 16] on button "Close" at bounding box center [1207, 13] width 14 height 14
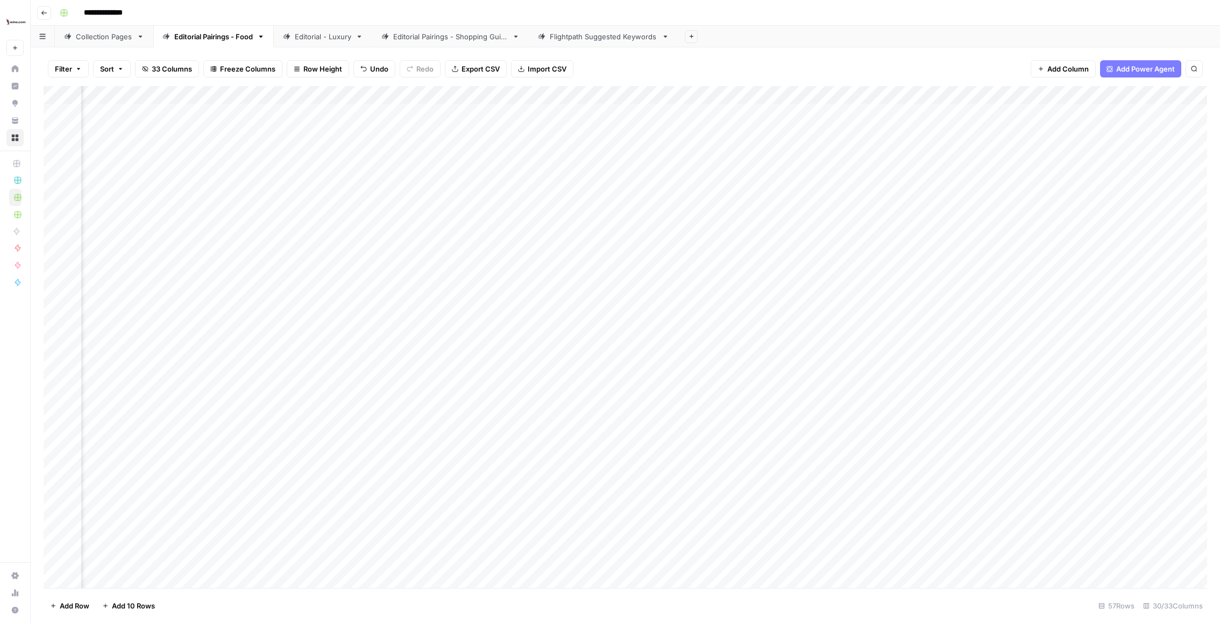
scroll to position [0, 714]
click at [371, 167] on div "Add Column" at bounding box center [626, 337] width 1164 height 502
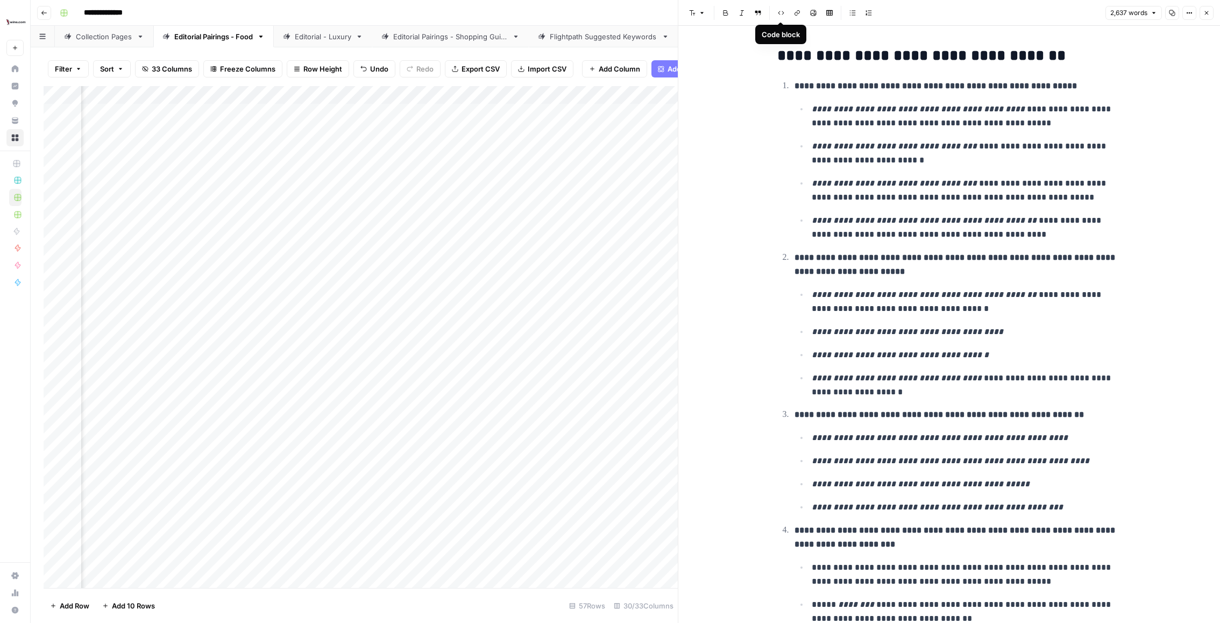
click at [1057, 59] on h2 "**********" at bounding box center [950, 55] width 344 height 17
click at [358, 128] on div "Add Column" at bounding box center [361, 337] width 634 height 502
click at [362, 124] on div "Add Column" at bounding box center [361, 337] width 634 height 502
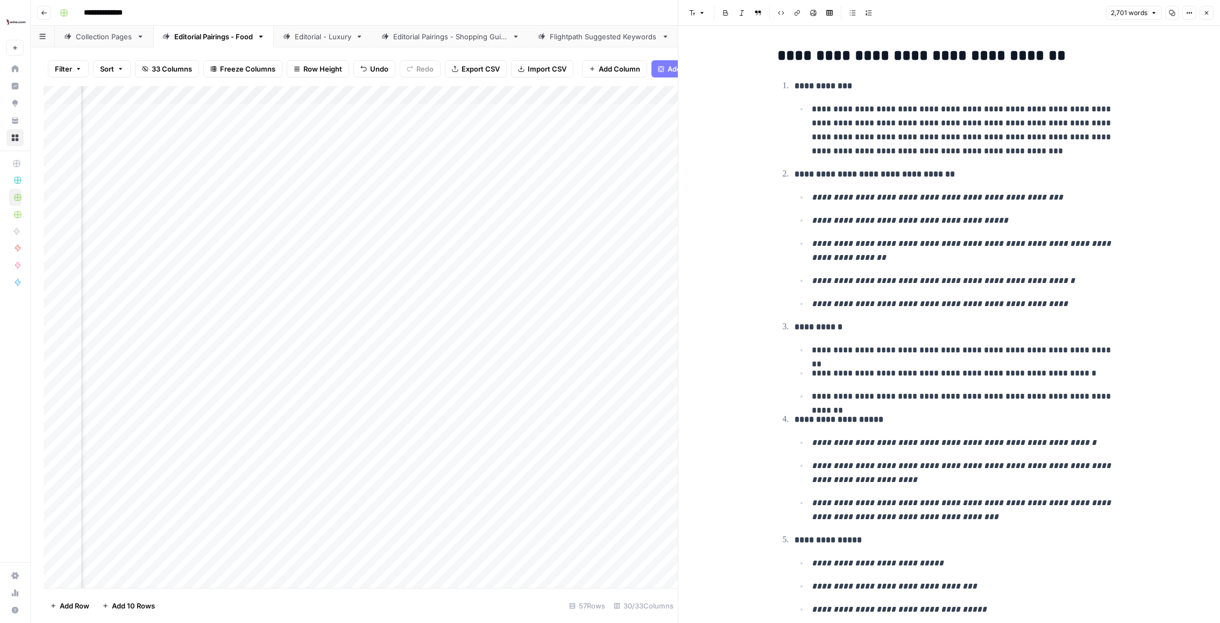
click at [366, 159] on div "Add Column" at bounding box center [361, 337] width 634 height 502
click at [366, 160] on div "Add Column" at bounding box center [361, 337] width 634 height 502
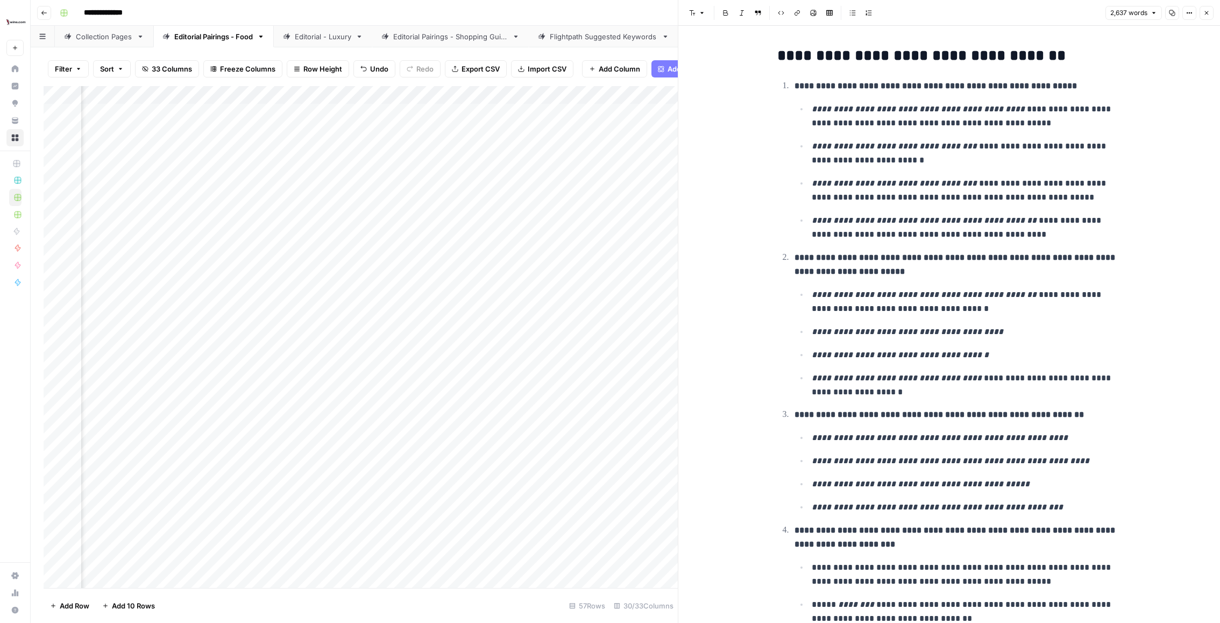
click at [1208, 14] on icon "button" at bounding box center [1207, 13] width 4 height 4
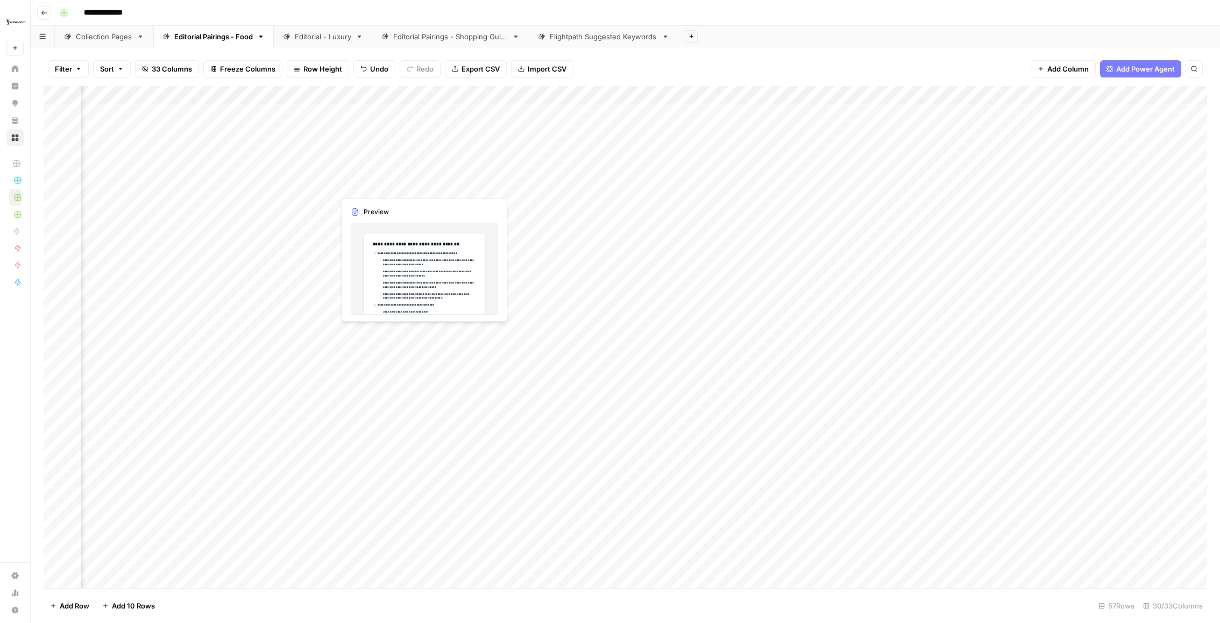
click at [366, 171] on div "Add Column" at bounding box center [626, 337] width 1164 height 502
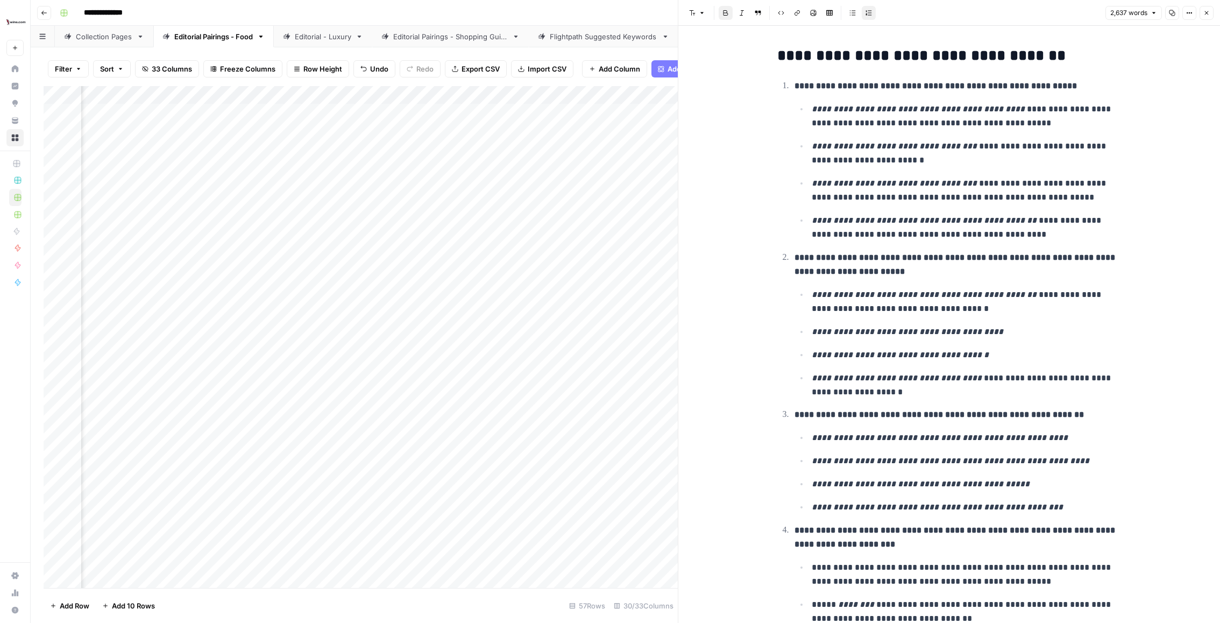
click at [945, 83] on strong "**********" at bounding box center [936, 86] width 283 height 8
click at [927, 51] on h2 "**********" at bounding box center [950, 55] width 344 height 17
click at [788, 55] on h2 "**********" at bounding box center [950, 55] width 344 height 17
click at [786, 60] on h2 "**********" at bounding box center [950, 55] width 344 height 17
copy div "**********"
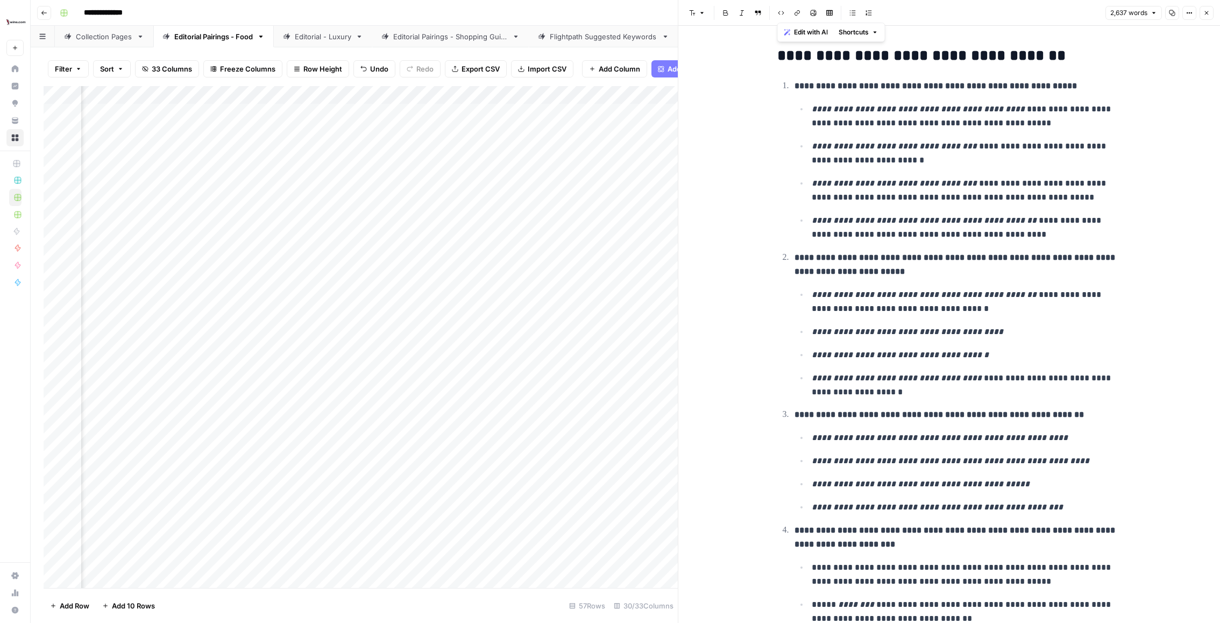
click at [938, 79] on li "**********" at bounding box center [957, 160] width 330 height 163
click at [790, 60] on h2 "**********" at bounding box center [950, 55] width 344 height 17
click at [1206, 11] on icon "button" at bounding box center [1207, 13] width 6 height 6
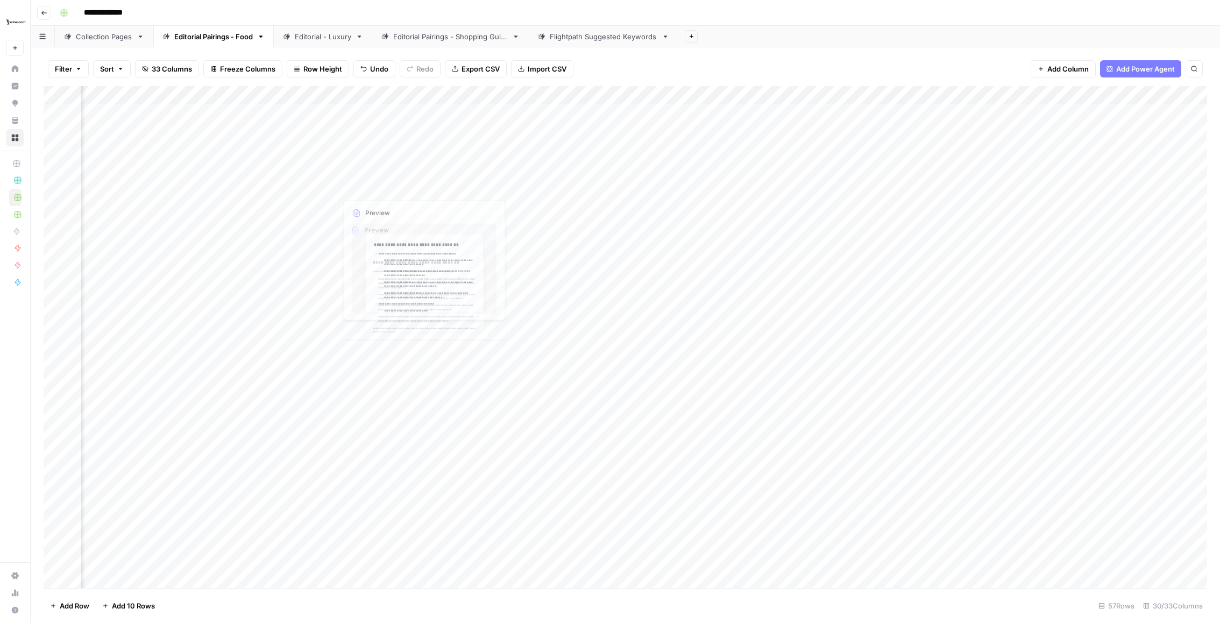
click at [368, 170] on div "Add Column" at bounding box center [626, 337] width 1164 height 502
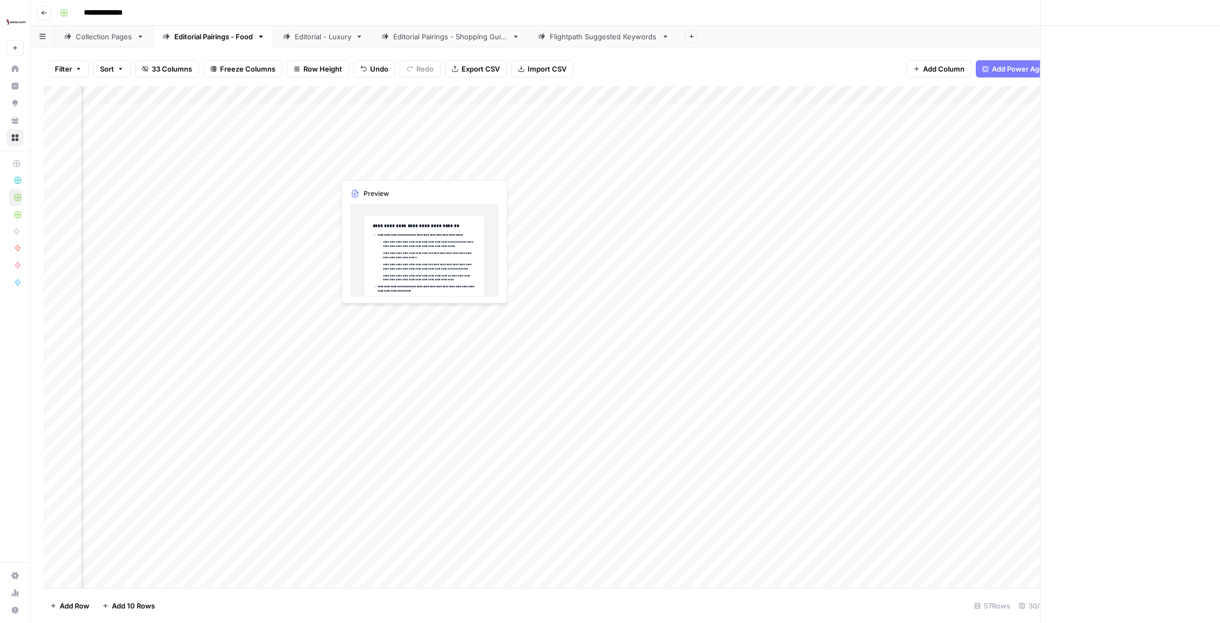
click at [368, 170] on div at bounding box center [384, 168] width 98 height 20
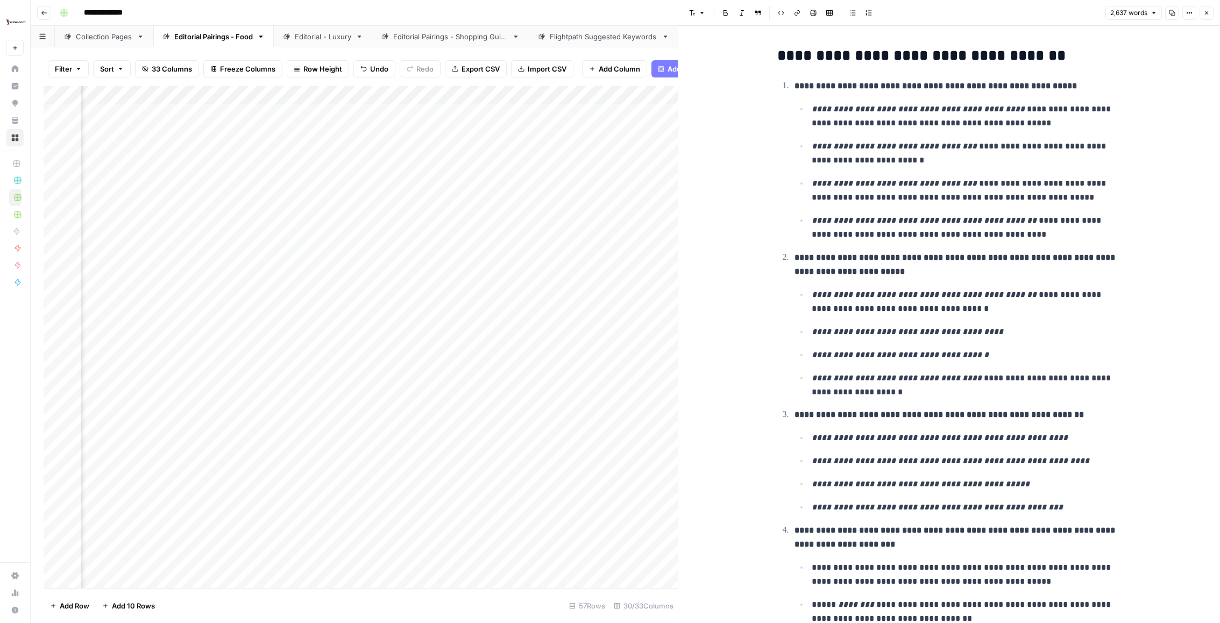
click at [783, 53] on h2 "**********" at bounding box center [950, 55] width 344 height 17
click at [788, 53] on h2 "**********" at bounding box center [950, 55] width 344 height 17
click at [378, 180] on div "Add Column" at bounding box center [361, 337] width 634 height 502
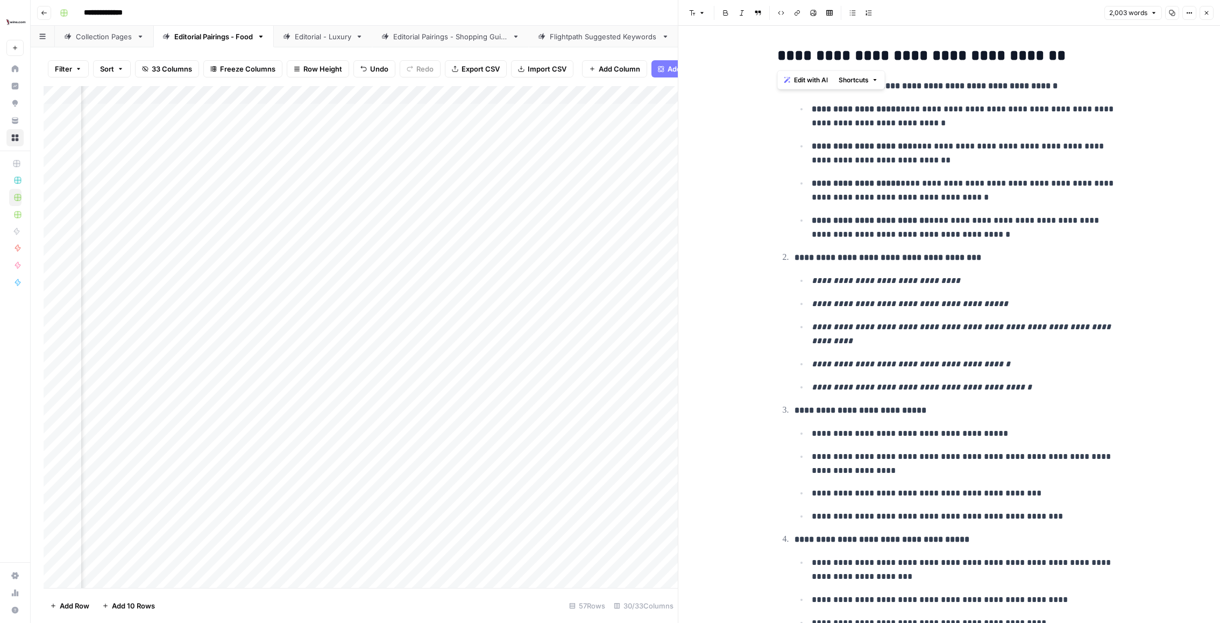
drag, startPoint x: 786, startPoint y: 61, endPoint x: 771, endPoint y: 61, distance: 15.1
copy h2 "**"
click at [376, 167] on div "Add Column" at bounding box center [361, 337] width 634 height 502
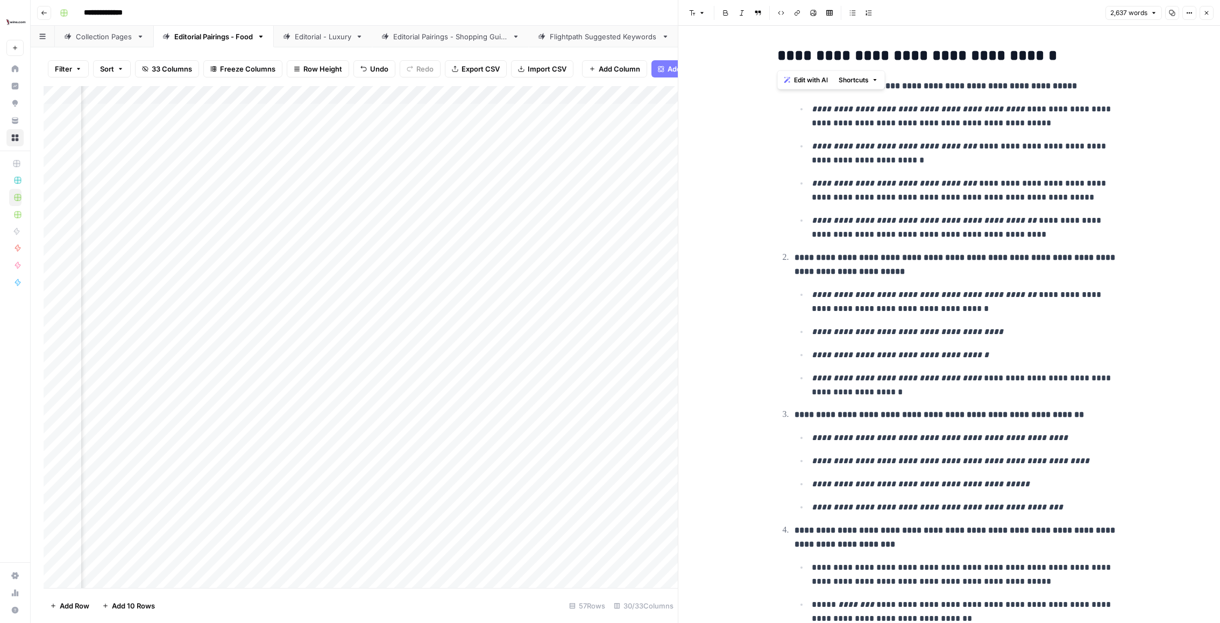
drag, startPoint x: 785, startPoint y: 55, endPoint x: 774, endPoint y: 55, distance: 11.3
paste div
click at [367, 187] on div "Add Column" at bounding box center [361, 337] width 634 height 502
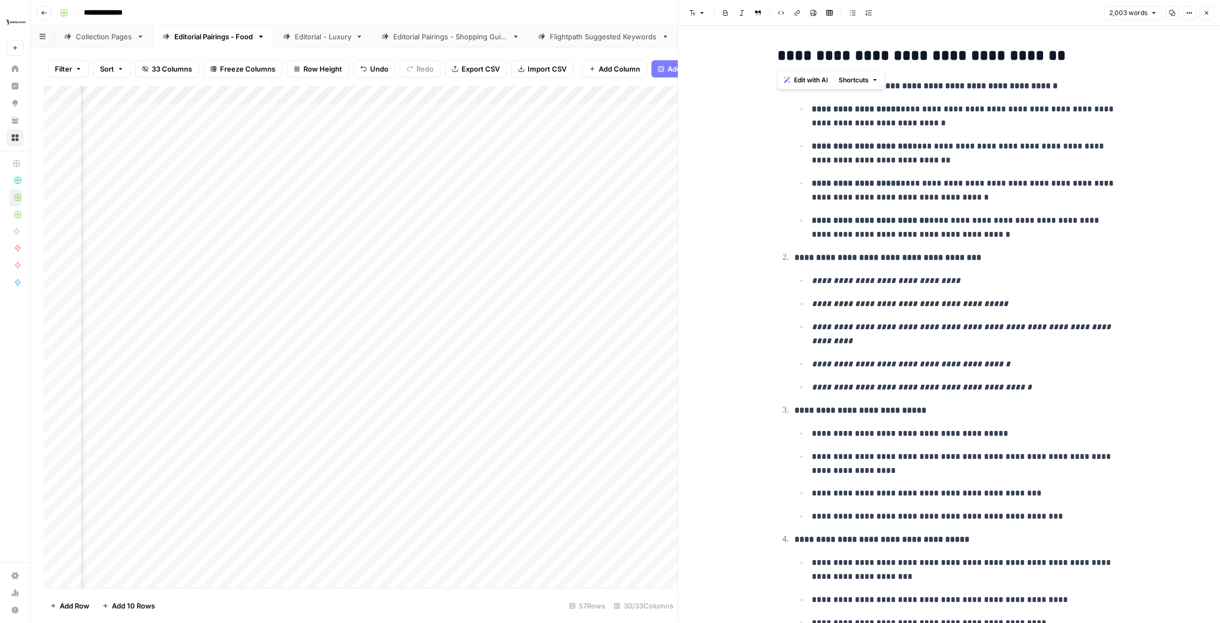
drag, startPoint x: 790, startPoint y: 57, endPoint x: 769, endPoint y: 57, distance: 21.0
copy h2 "***"
click at [372, 167] on div "Add Column" at bounding box center [361, 337] width 634 height 502
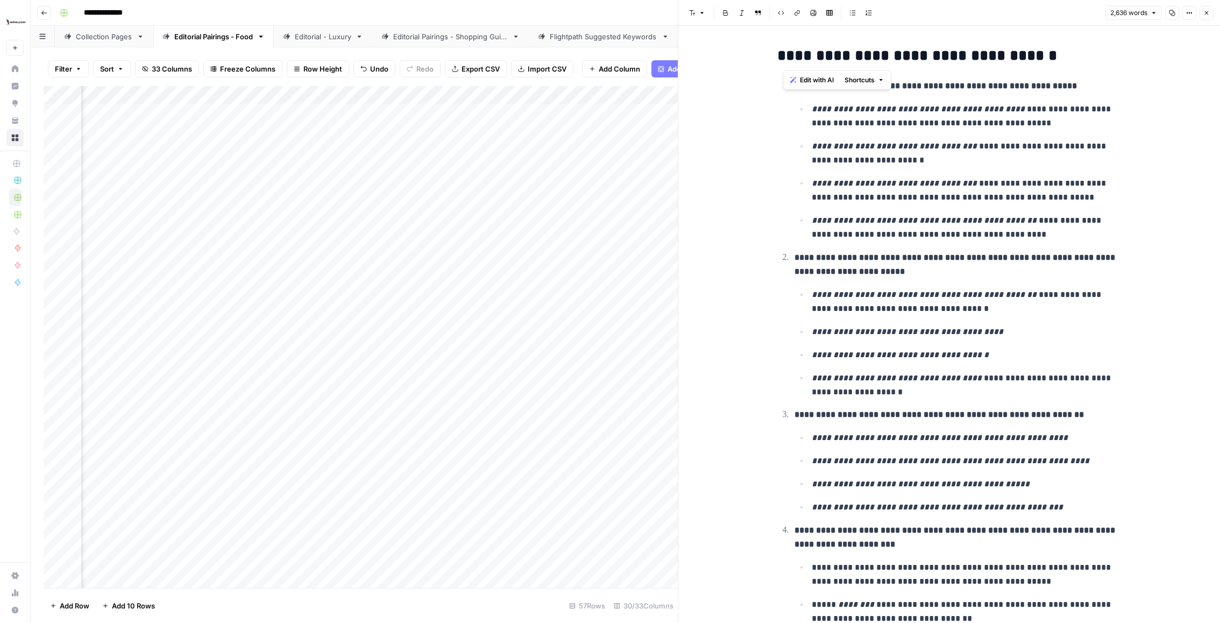
drag, startPoint x: 786, startPoint y: 58, endPoint x: 780, endPoint y: 58, distance: 6.5
click at [780, 58] on h2 "**********" at bounding box center [950, 55] width 344 height 17
paste div
click at [787, 16] on button "Code block" at bounding box center [781, 13] width 14 height 14
click at [1209, 14] on icon "button" at bounding box center [1207, 13] width 6 height 6
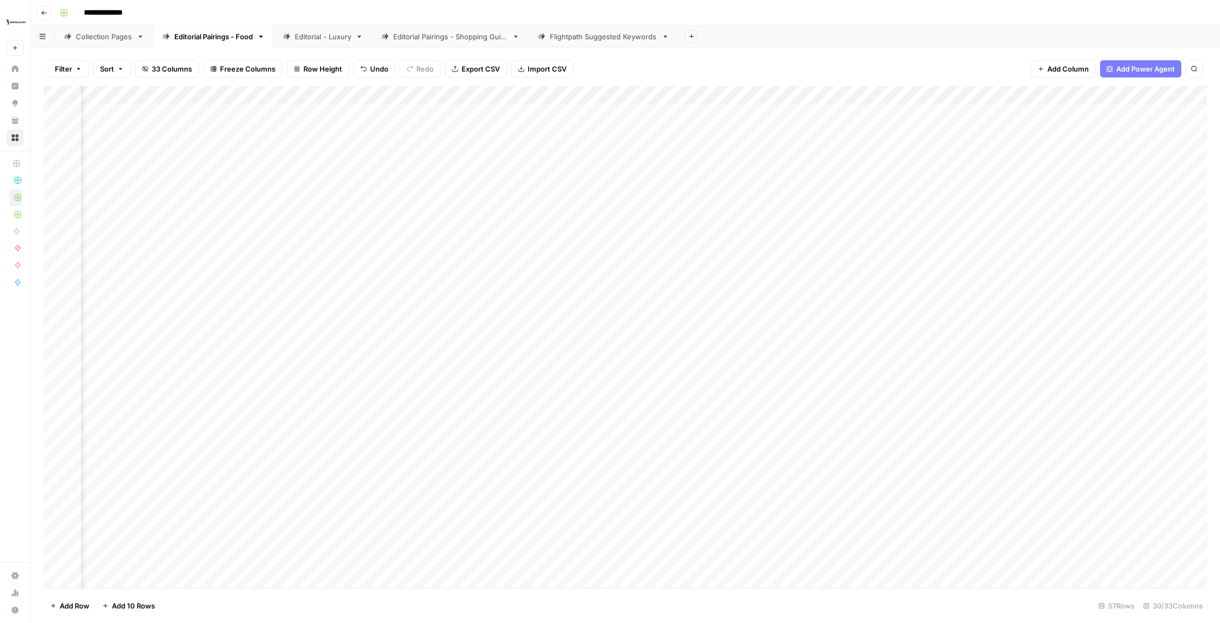
click at [676, 292] on div "Add Column" at bounding box center [626, 337] width 1164 height 502
click at [234, 170] on div "Add Column" at bounding box center [626, 337] width 1164 height 502
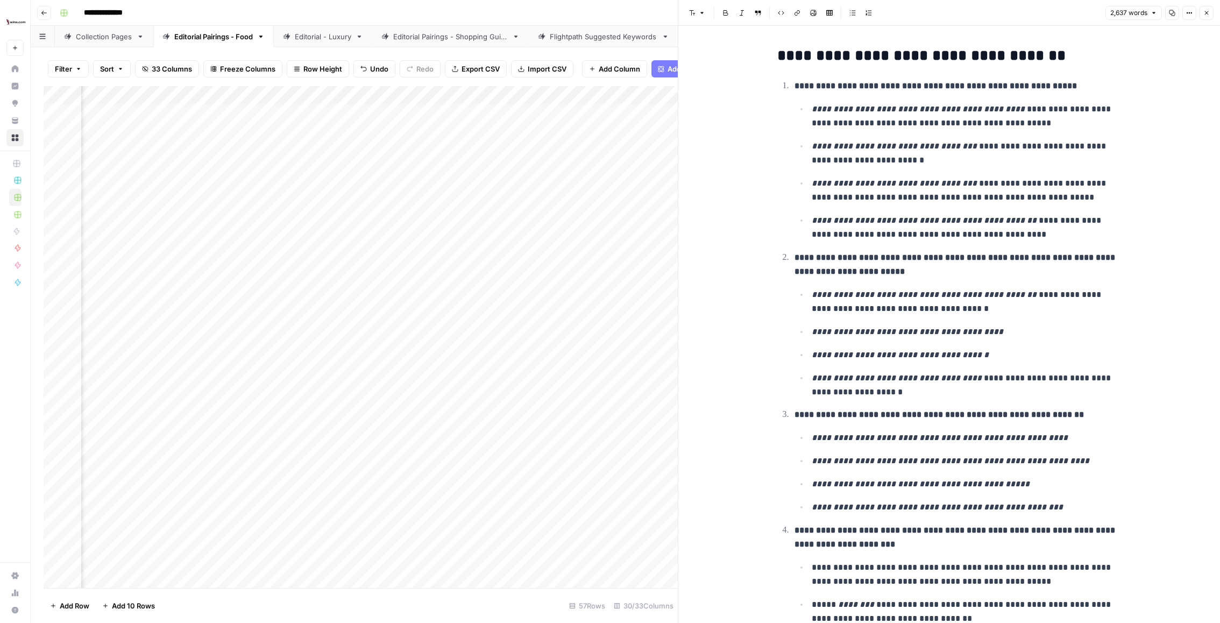
click at [790, 56] on h2 "**********" at bounding box center [950, 55] width 344 height 17
click at [1209, 14] on icon "button" at bounding box center [1207, 13] width 6 height 6
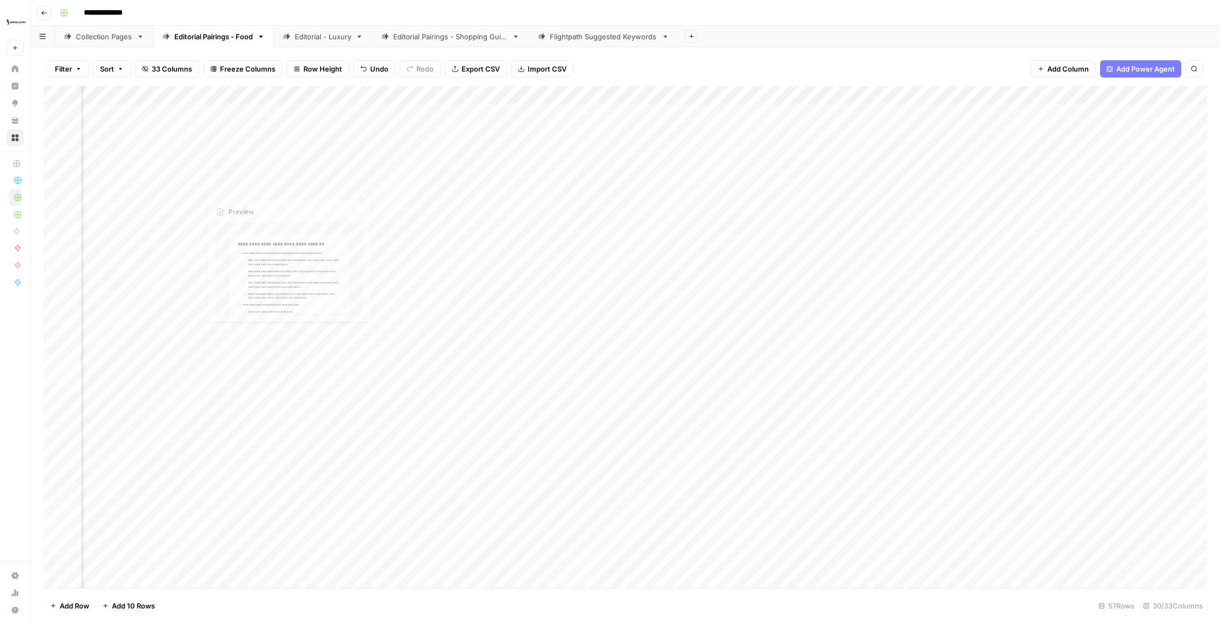
click at [227, 169] on div "Add Column" at bounding box center [626, 337] width 1164 height 502
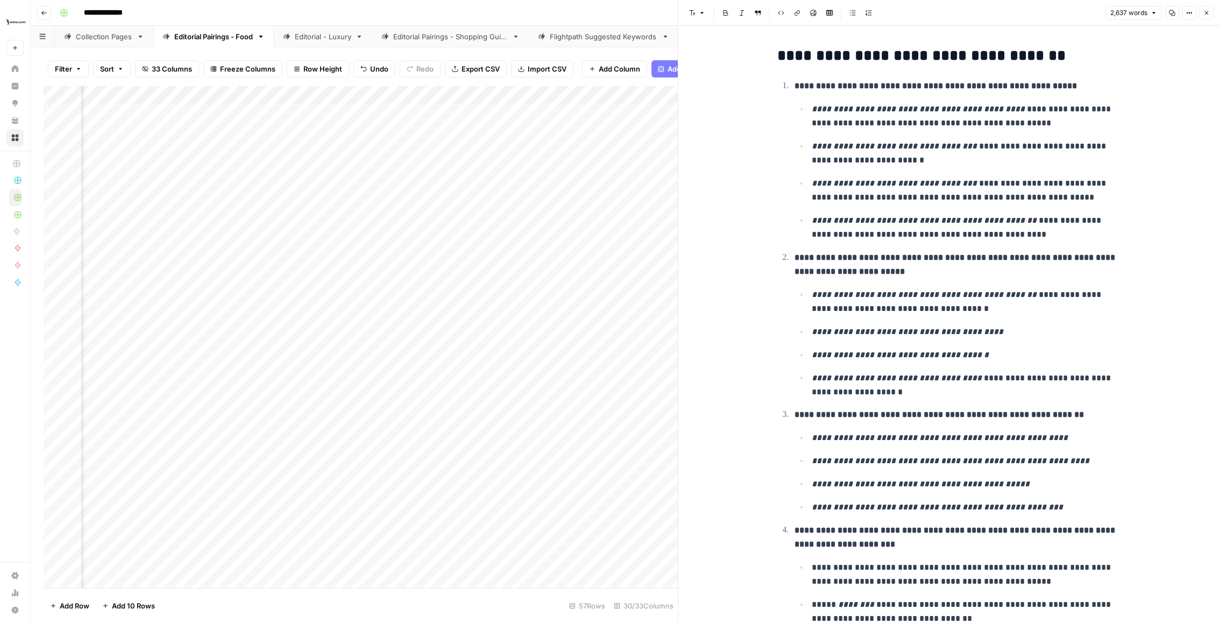
click at [793, 59] on h2 "**********" at bounding box center [950, 55] width 344 height 17
click at [1208, 11] on icon "button" at bounding box center [1207, 13] width 4 height 4
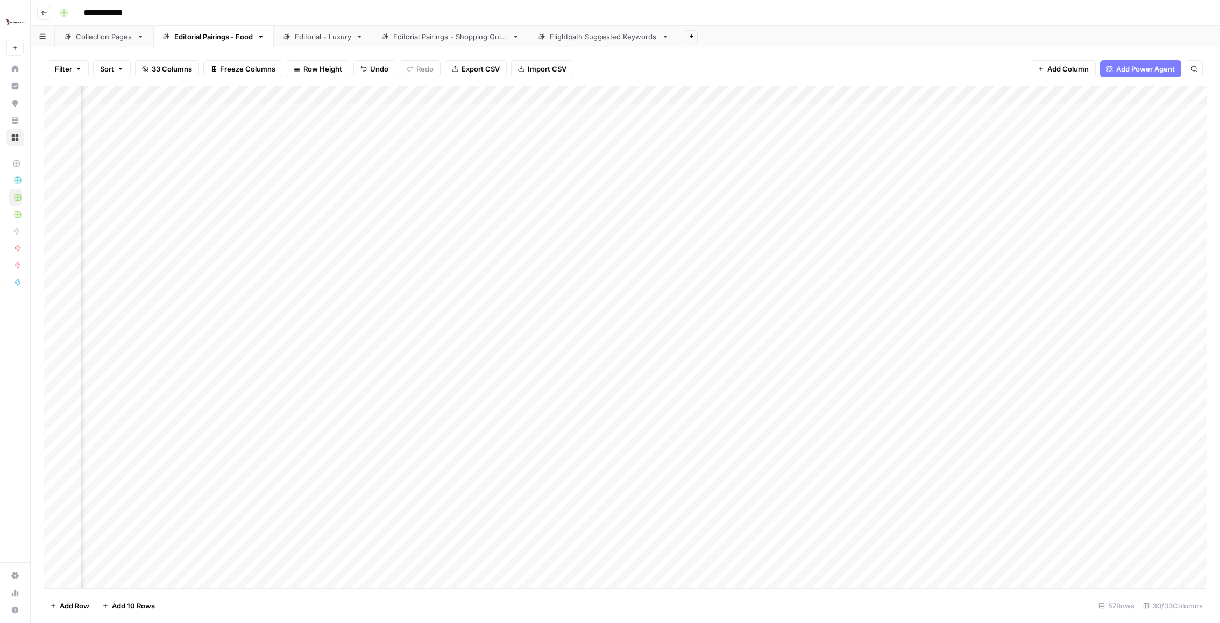
scroll to position [0, 1274]
click at [905, 166] on div "Add Column" at bounding box center [626, 337] width 1164 height 502
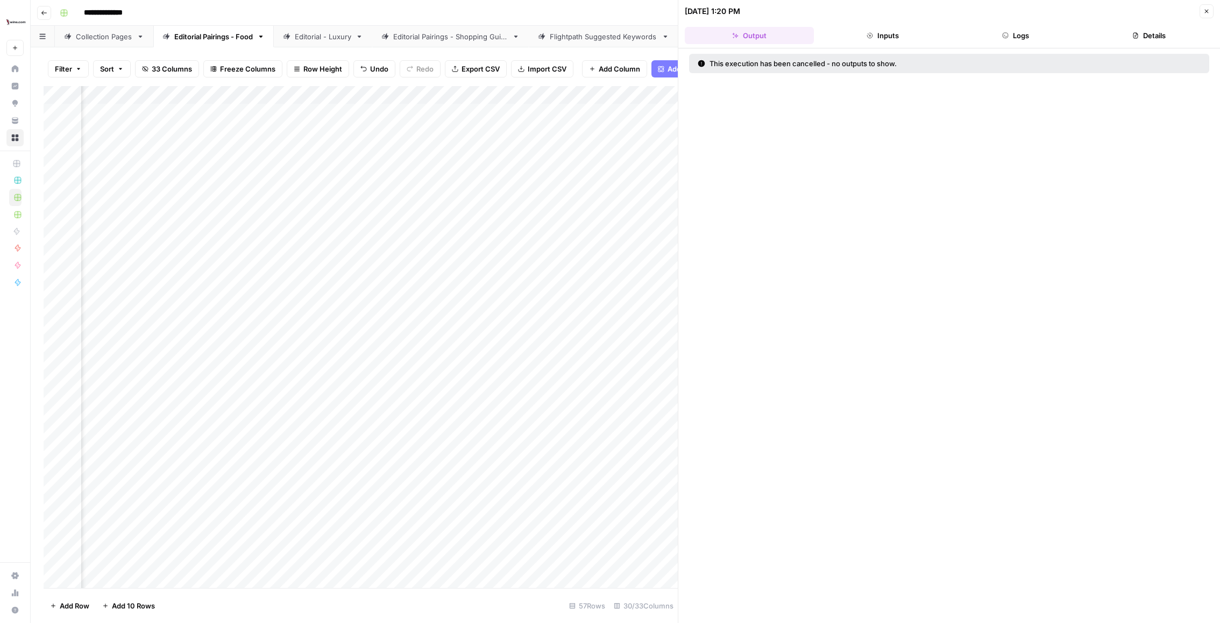
click at [1201, 11] on button "Close" at bounding box center [1207, 11] width 14 height 14
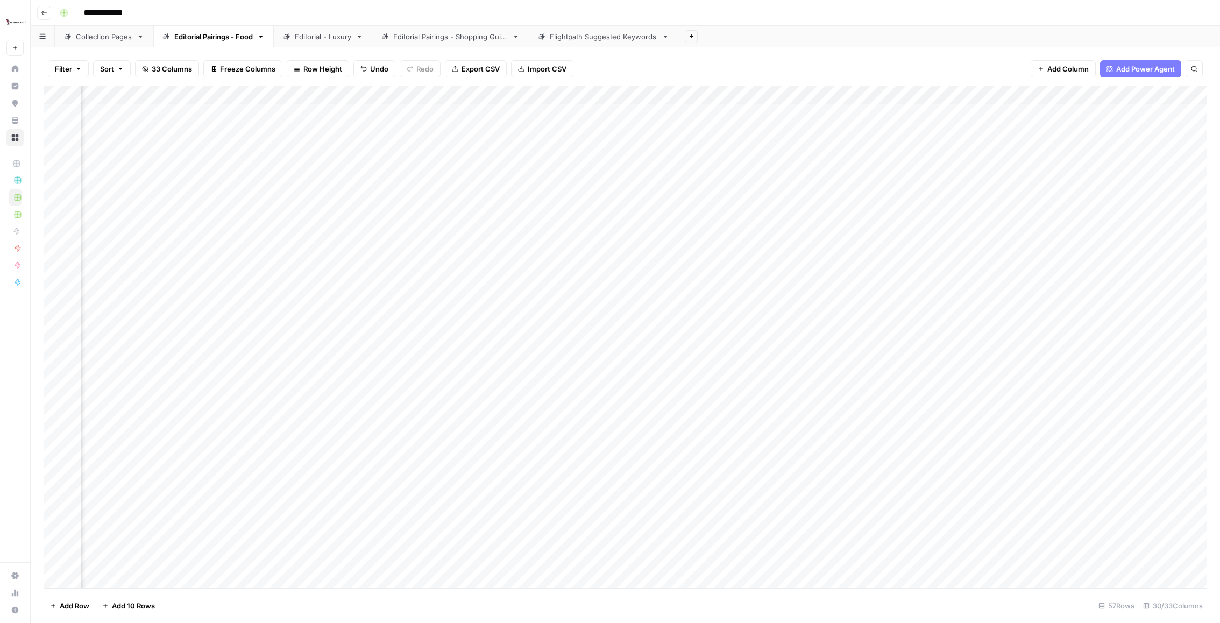
click at [161, 65] on span "33 Columns" at bounding box center [172, 68] width 40 height 11
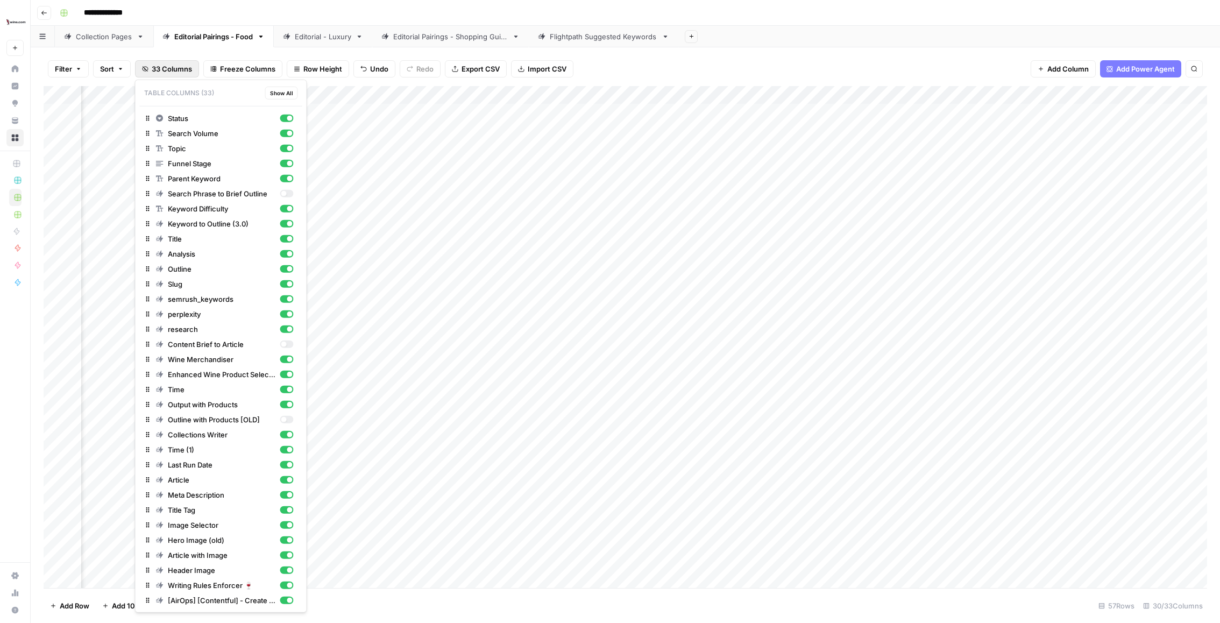
click at [283, 90] on span "Show All" at bounding box center [281, 93] width 23 height 9
click at [771, 53] on div "Filter Sort 33 Columns Freeze Columns Row Height Undo Redo Export CSV Import CS…" at bounding box center [626, 69] width 1164 height 34
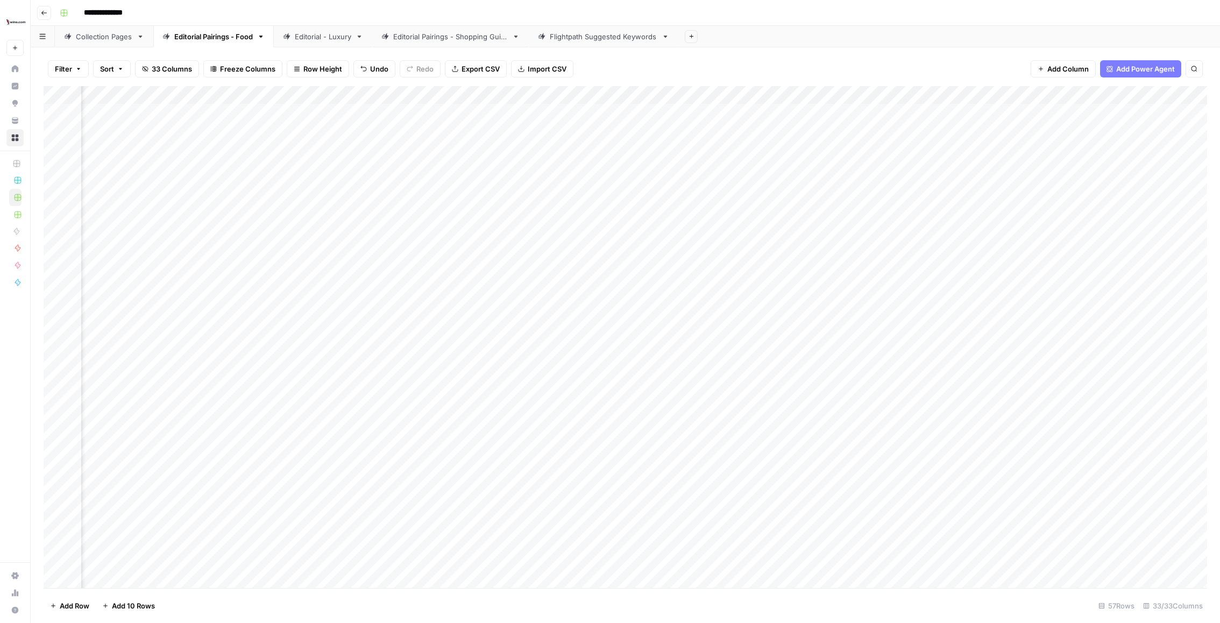
scroll to position [0, 460]
click at [647, 167] on div "Add Column" at bounding box center [626, 337] width 1164 height 502
click at [668, 256] on div "Add Column" at bounding box center [626, 337] width 1164 height 502
click at [734, 171] on div "Add Column" at bounding box center [626, 337] width 1164 height 502
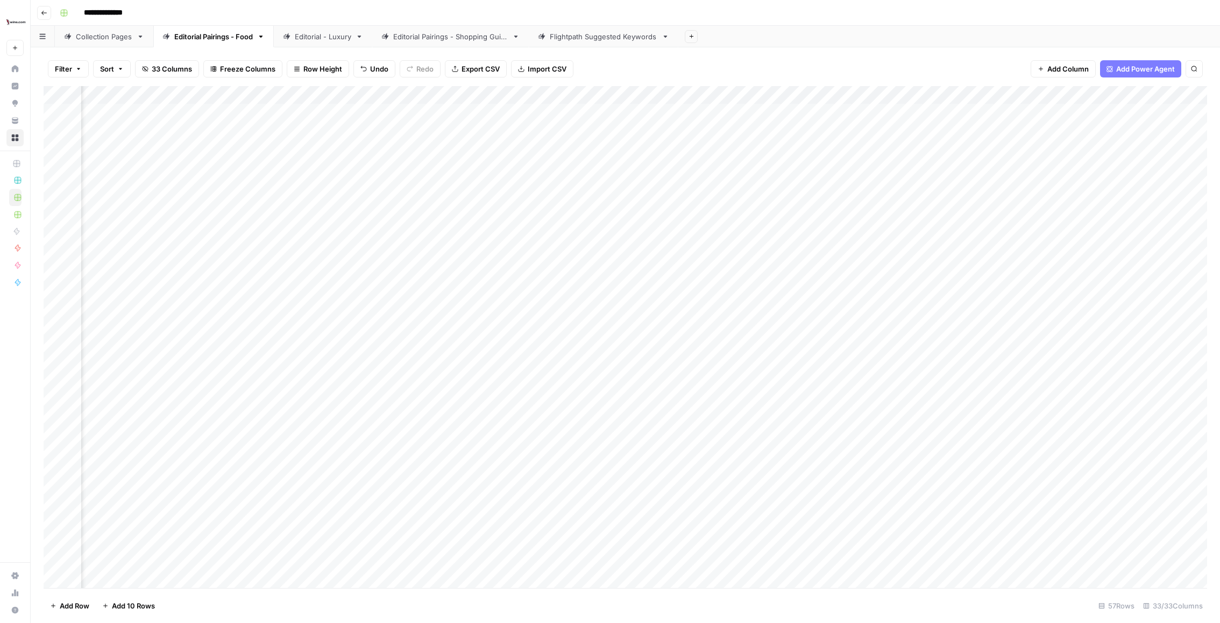
click at [734, 171] on div "Add Column" at bounding box center [626, 337] width 1164 height 502
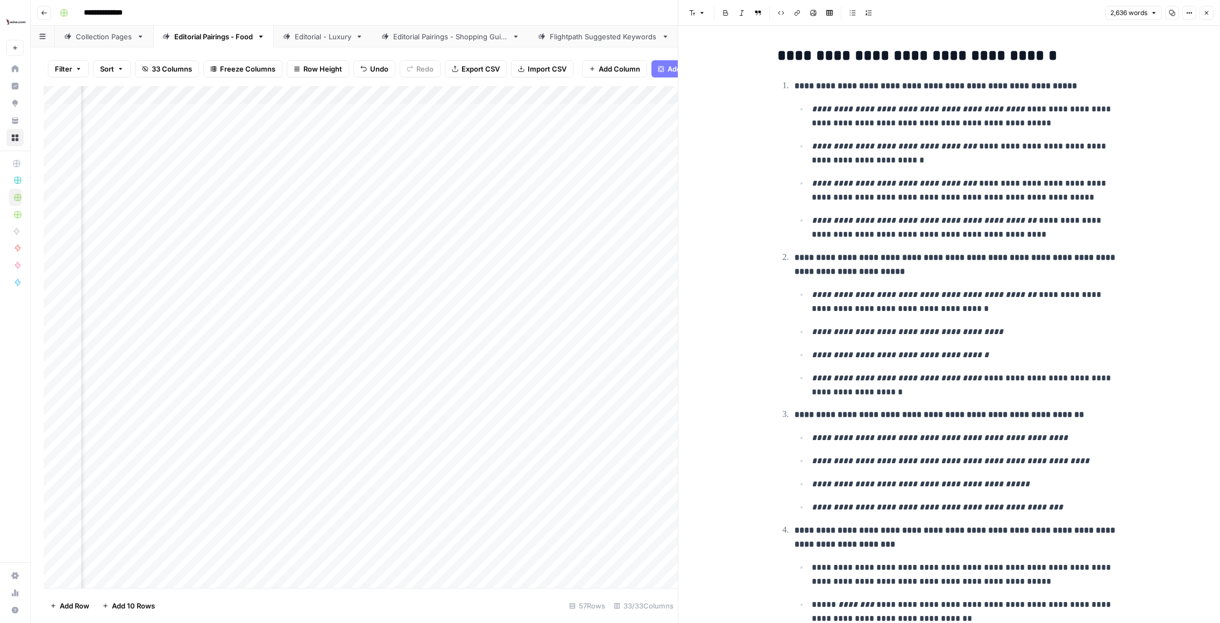
click at [1205, 15] on icon "button" at bounding box center [1207, 13] width 6 height 6
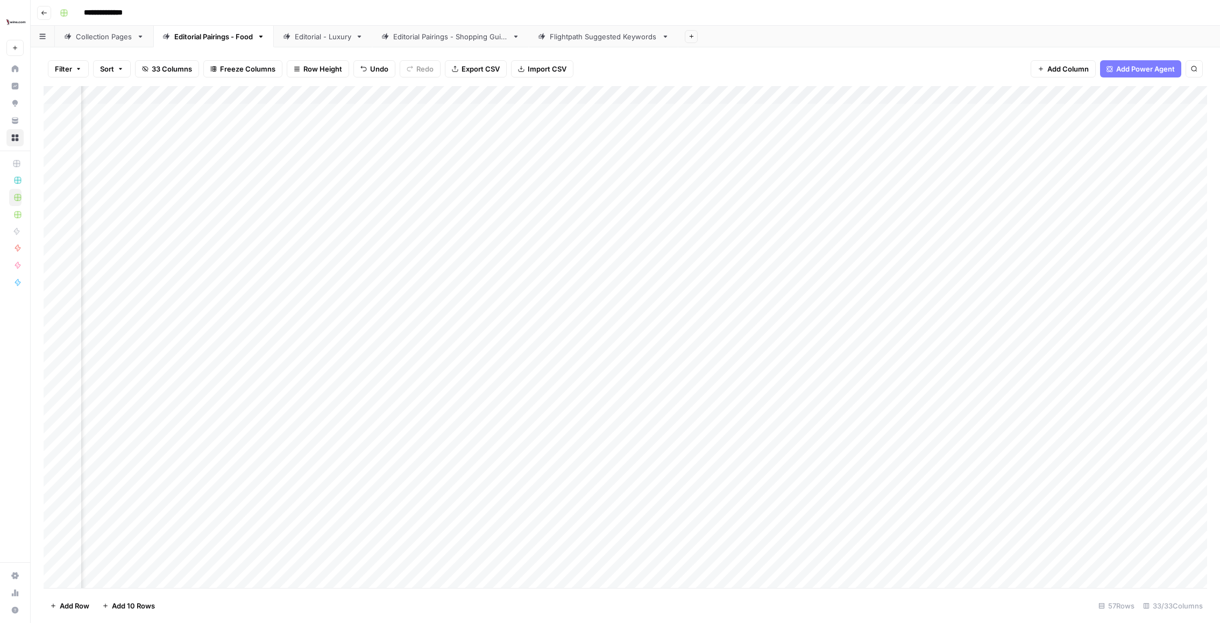
scroll to position [0, 1536]
click at [980, 160] on div "Add Column" at bounding box center [626, 337] width 1164 height 502
click at [983, 95] on div "Add Column" at bounding box center [626, 337] width 1164 height 502
click at [937, 180] on span "Configure Inputs" at bounding box center [929, 185] width 94 height 11
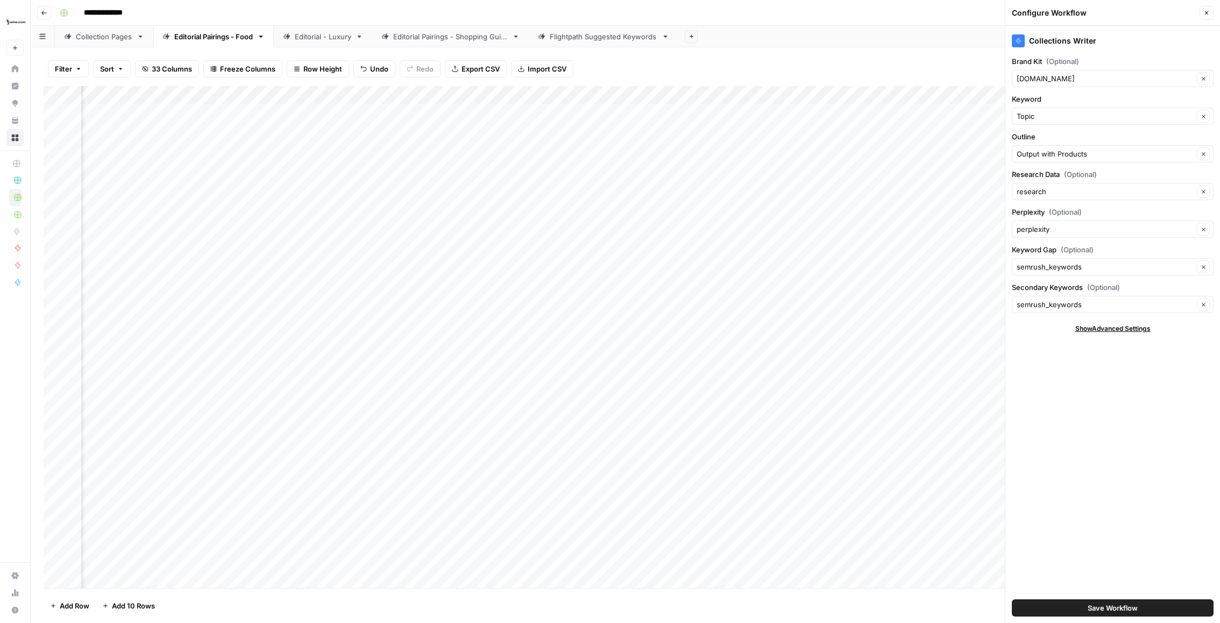
scroll to position [0, 1372]
click at [1066, 386] on div "Collections Writer Brand Kit (Optional) Wine.com Clear Keyword Topic Clear Outl…" at bounding box center [1113, 324] width 215 height 597
click at [1207, 11] on icon "button" at bounding box center [1207, 13] width 6 height 6
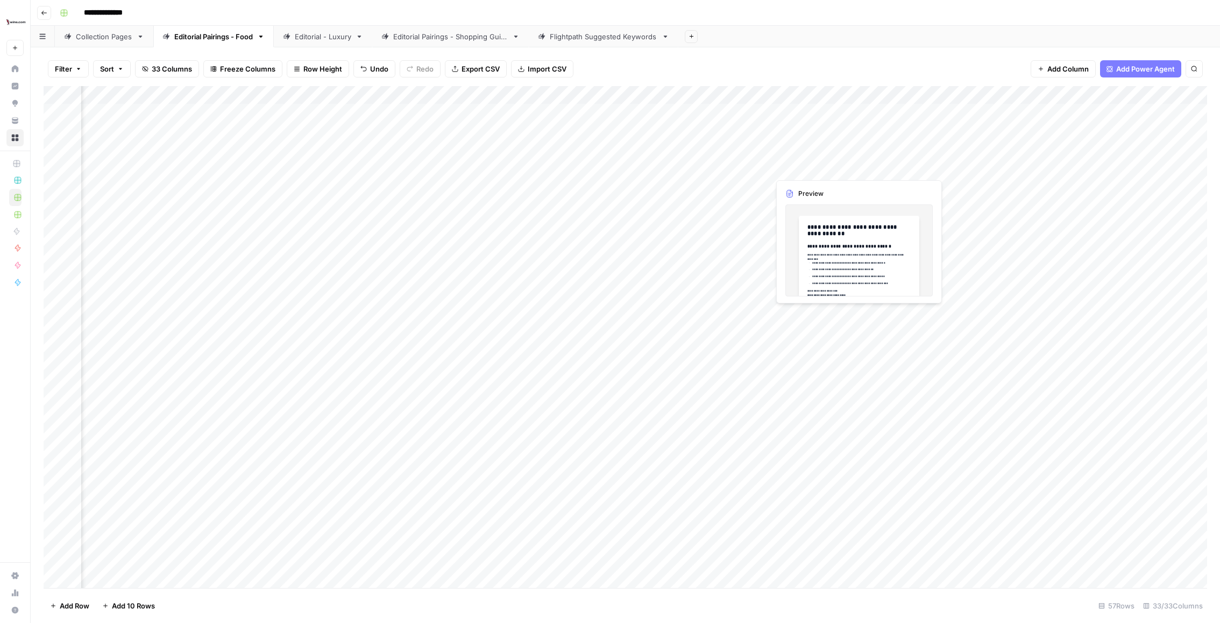
click at [813, 170] on div "Add Column" at bounding box center [626, 337] width 1164 height 502
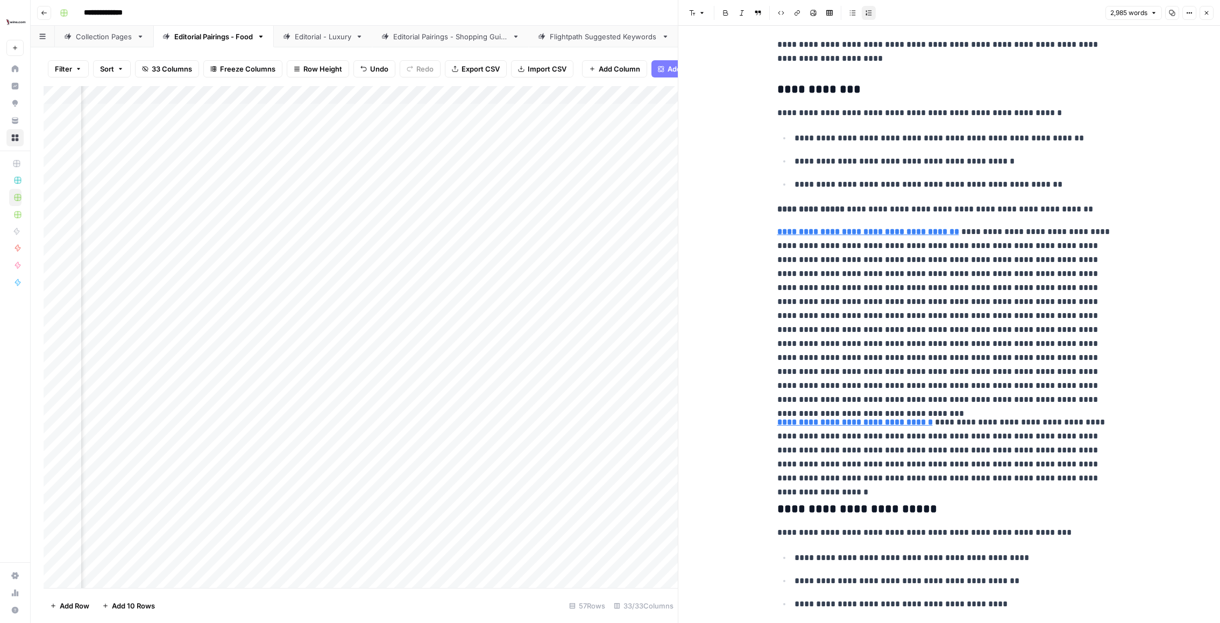
scroll to position [0, 1051]
click at [259, 166] on div "Add Column" at bounding box center [361, 337] width 634 height 502
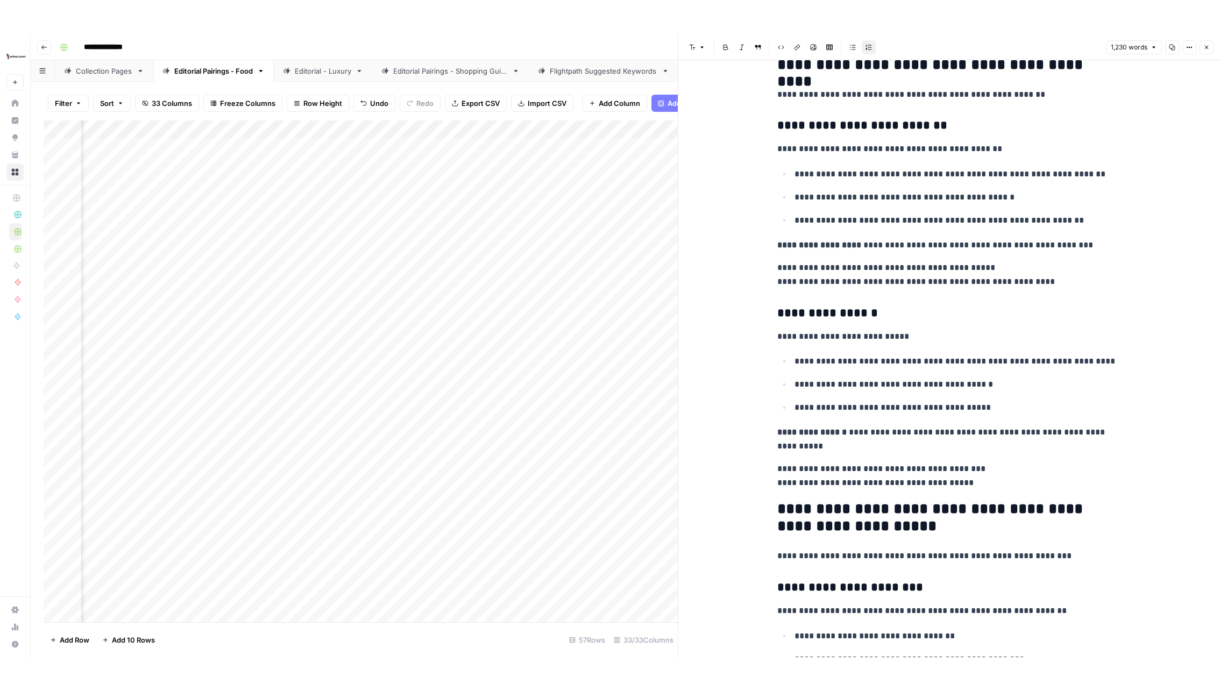
scroll to position [2556, 0]
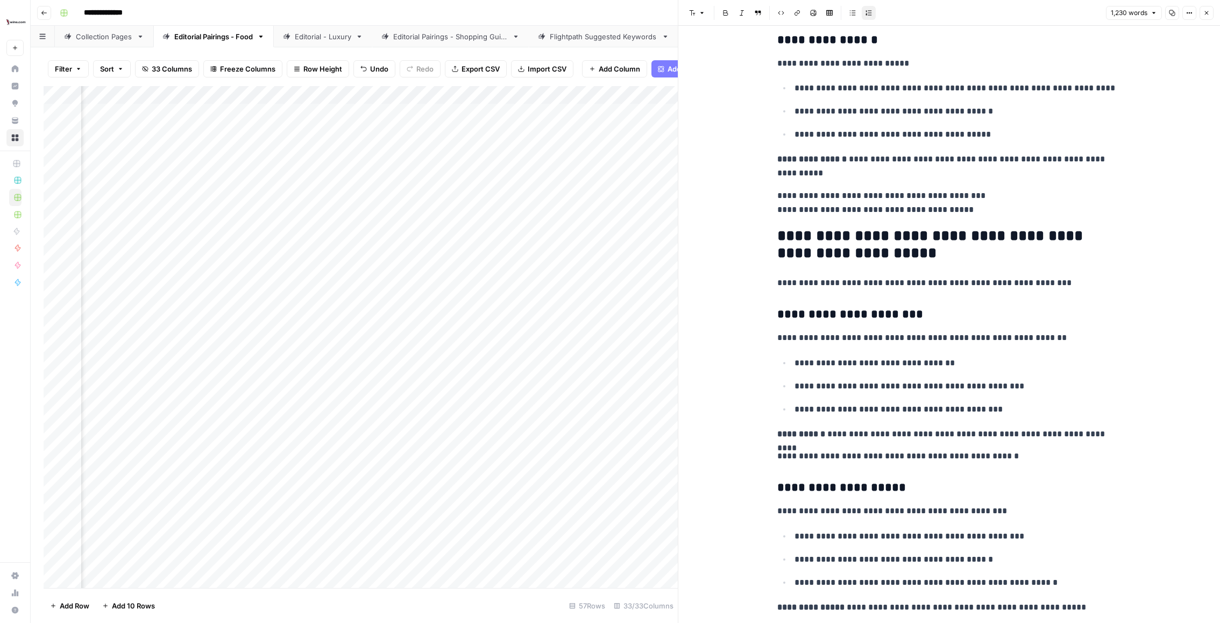
click at [1204, 10] on icon "button" at bounding box center [1207, 13] width 6 height 6
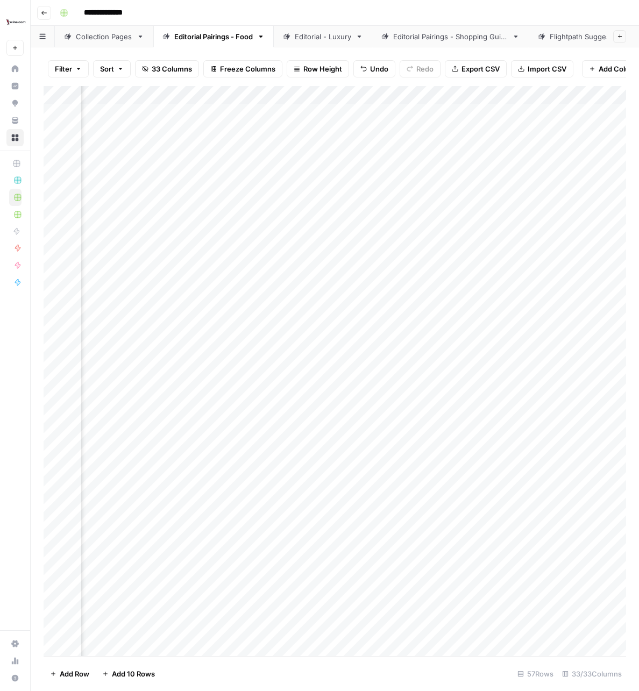
click at [166, 61] on button "33 Columns" at bounding box center [167, 68] width 64 height 17
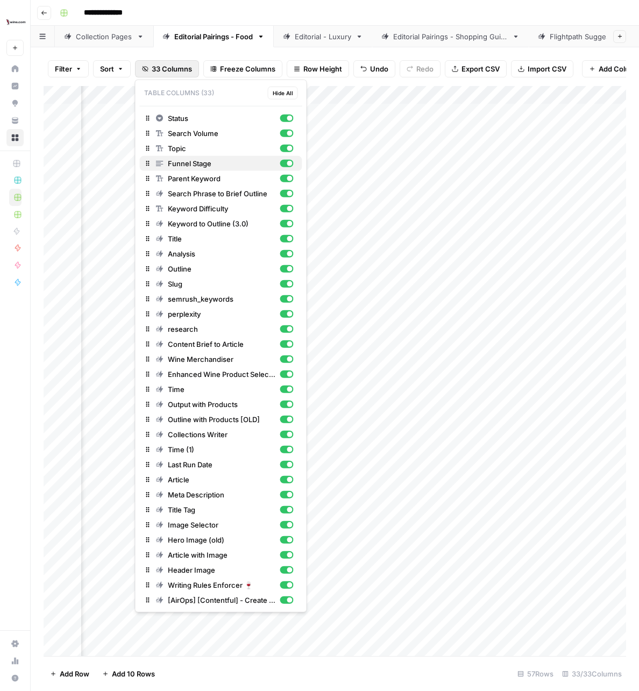
click at [290, 158] on div "Funnel Stage" at bounding box center [225, 163] width 138 height 11
click at [287, 190] on div "button" at bounding box center [286, 194] width 13 height 8
click at [285, 205] on div "button" at bounding box center [286, 209] width 13 height 8
click at [284, 295] on div "button" at bounding box center [286, 299] width 13 height 8
click at [284, 307] on button "perplexity" at bounding box center [221, 314] width 163 height 15
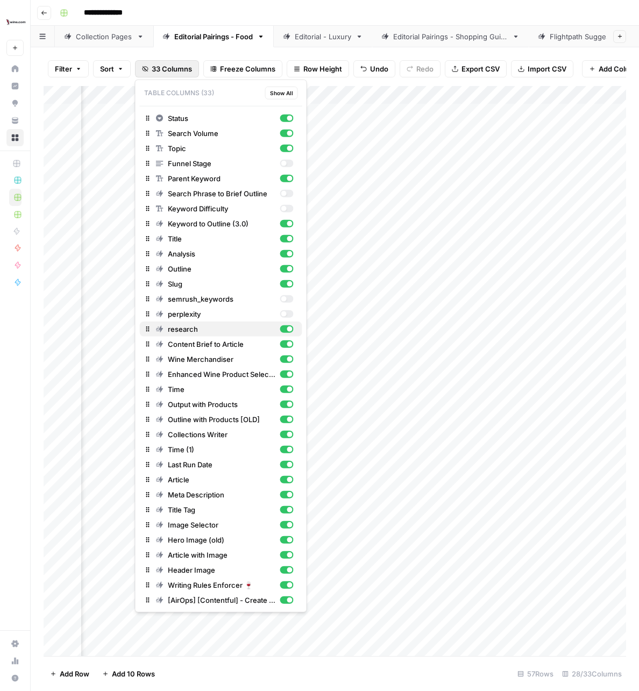
click at [284, 326] on div "button" at bounding box center [286, 330] width 13 height 8
click at [287, 337] on button "Content Brief to Article" at bounding box center [221, 344] width 163 height 15
click at [291, 357] on div "button" at bounding box center [289, 359] width 5 height 5
click at [288, 387] on div "button" at bounding box center [289, 389] width 5 height 5
click at [288, 418] on div "button" at bounding box center [289, 419] width 5 height 5
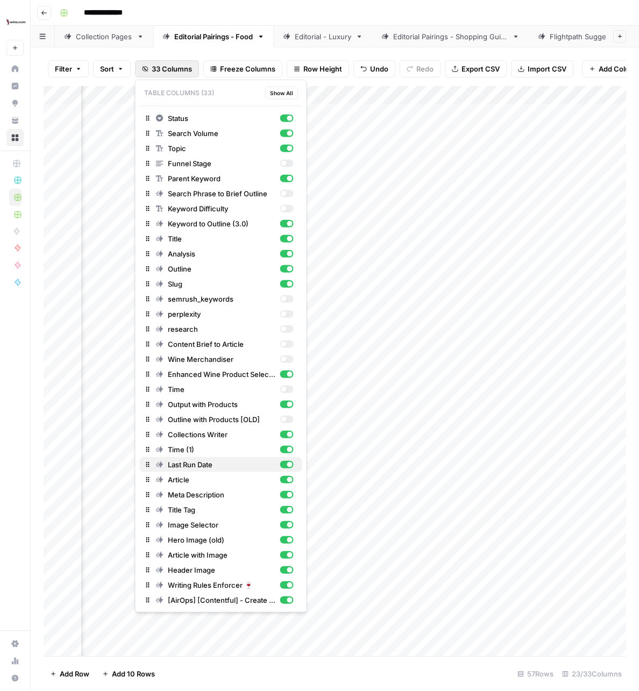
click at [287, 463] on div "button" at bounding box center [289, 464] width 5 height 5
click at [290, 538] on div "button" at bounding box center [289, 540] width 5 height 5
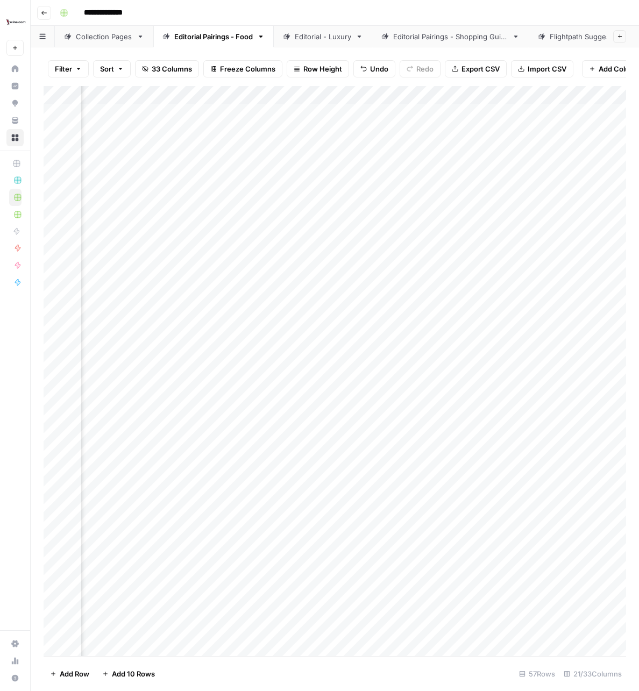
click at [221, 25] on header "**********" at bounding box center [335, 13] width 609 height 26
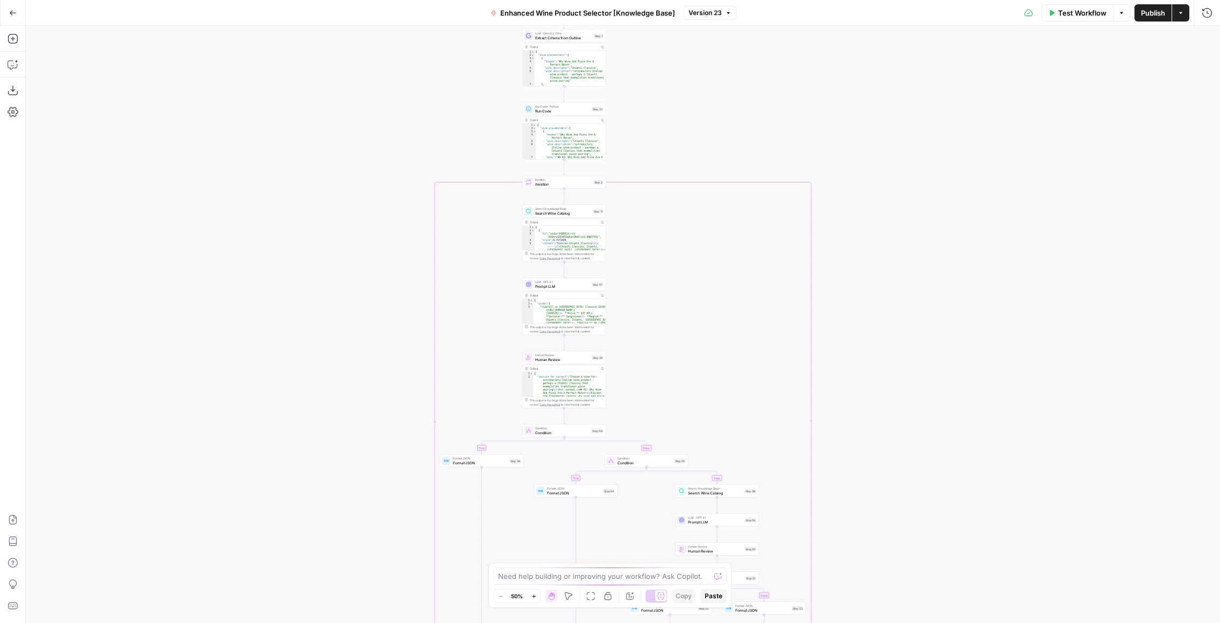
click at [1212, 5] on button "Run History" at bounding box center [1207, 12] width 17 height 17
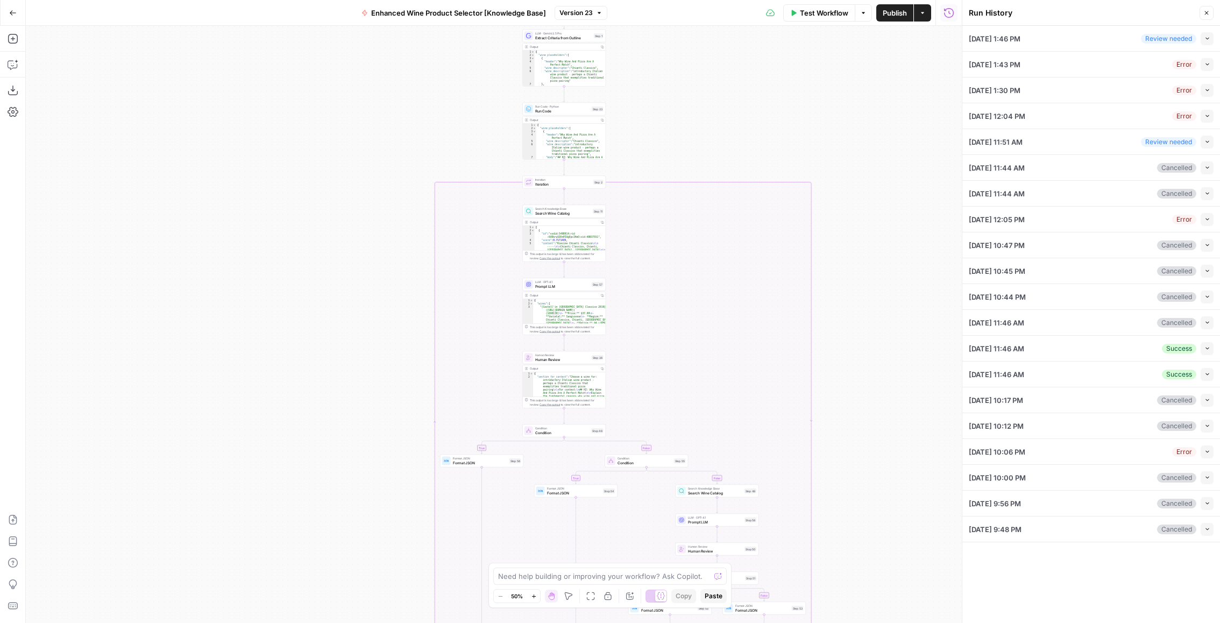
click at [1202, 348] on button "Collapse" at bounding box center [1207, 348] width 13 height 13
type input "best wine with pizza"
type textarea "# H1: 15 Great Wines For Every Pizza Topping ## H2: Why Pizza And Wine Work Tog…"
type input "[DOMAIN_NAME]"
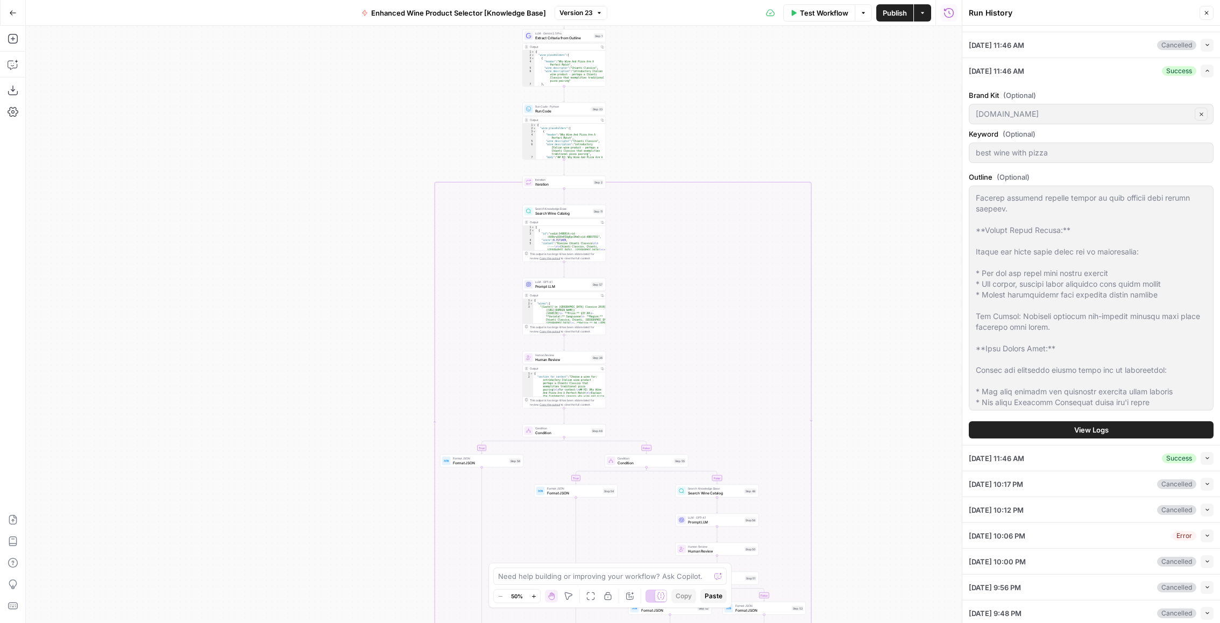
scroll to position [248, 0]
click at [1063, 416] on div "Brand Kit (Optional) [DOMAIN_NAME] Clear Keyword (Optional) best wine with pizz…" at bounding box center [1091, 264] width 245 height 362
click at [1065, 425] on button "View Logs" at bounding box center [1091, 429] width 245 height 17
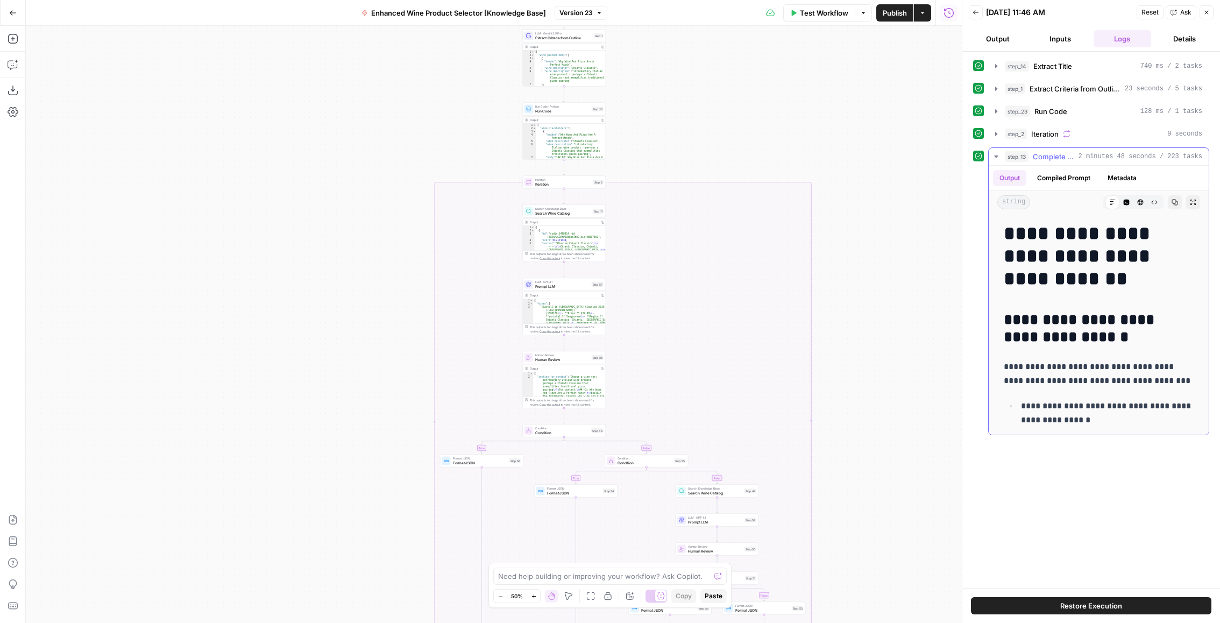
click at [1156, 202] on icon "button" at bounding box center [1155, 202] width 6 height 6
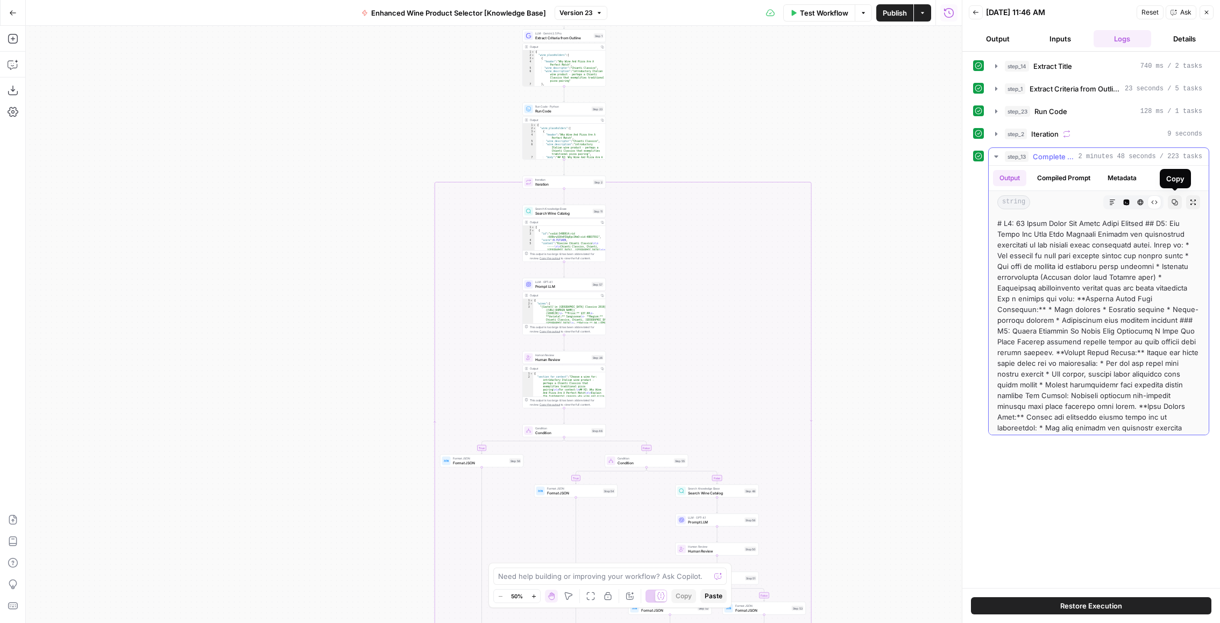
click at [1173, 203] on icon "button" at bounding box center [1175, 202] width 6 height 6
click at [1058, 154] on span "Complete Outline" at bounding box center [1053, 156] width 41 height 11
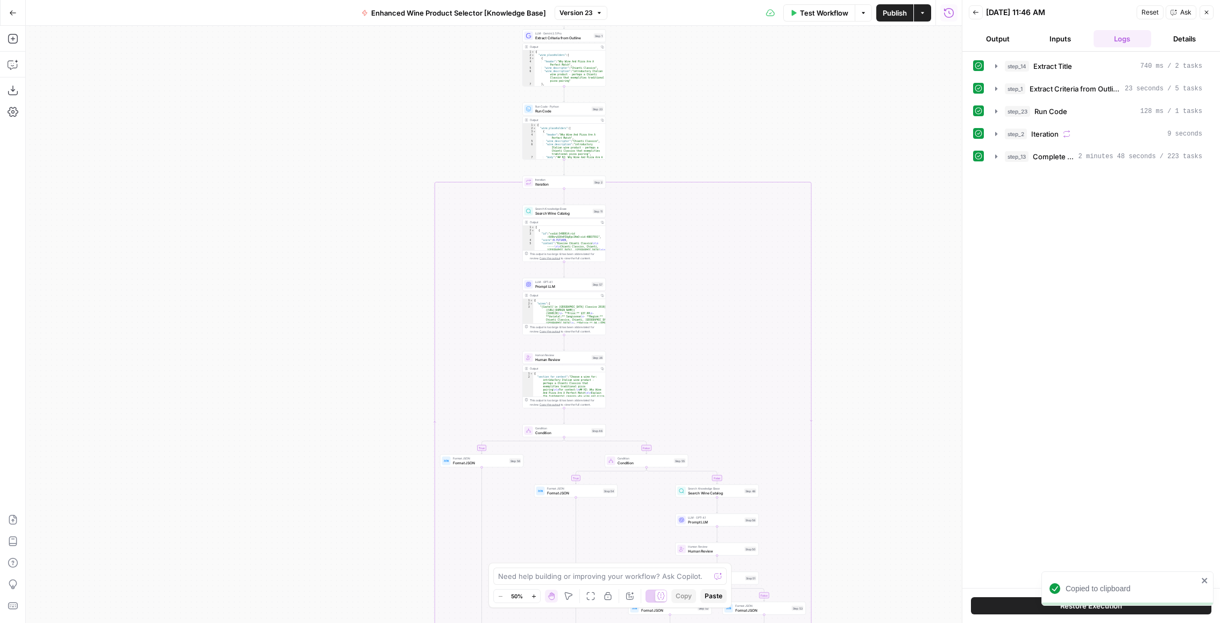
click at [998, 33] on button "Output" at bounding box center [998, 38] width 58 height 17
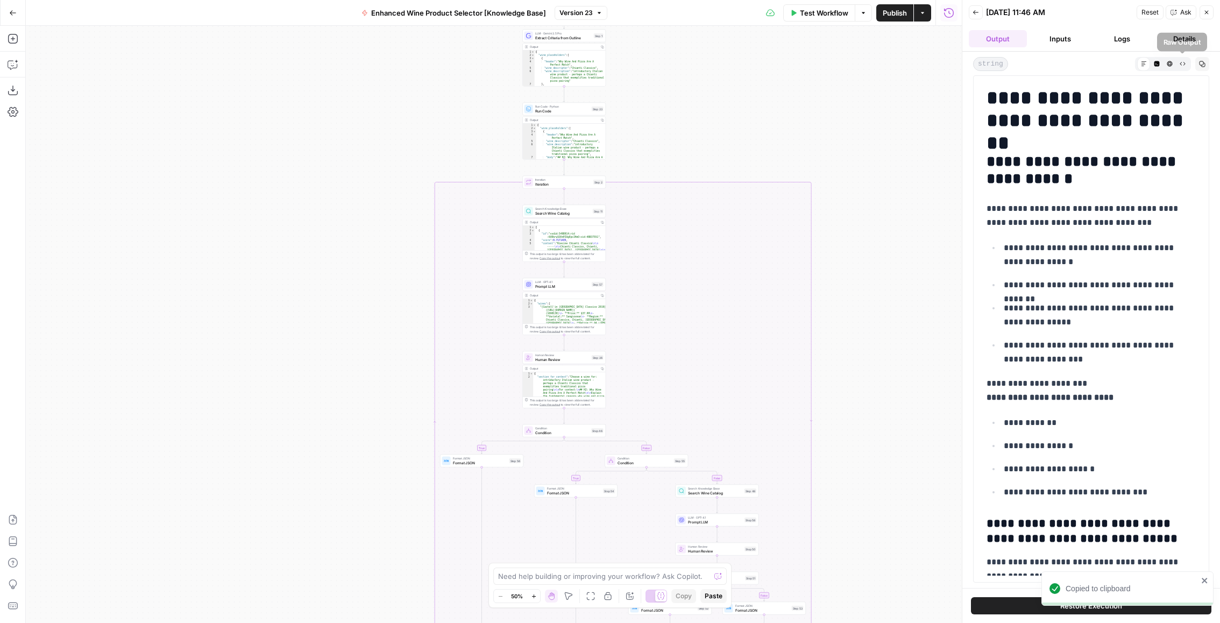
click at [1182, 62] on icon "button" at bounding box center [1183, 64] width 6 height 6
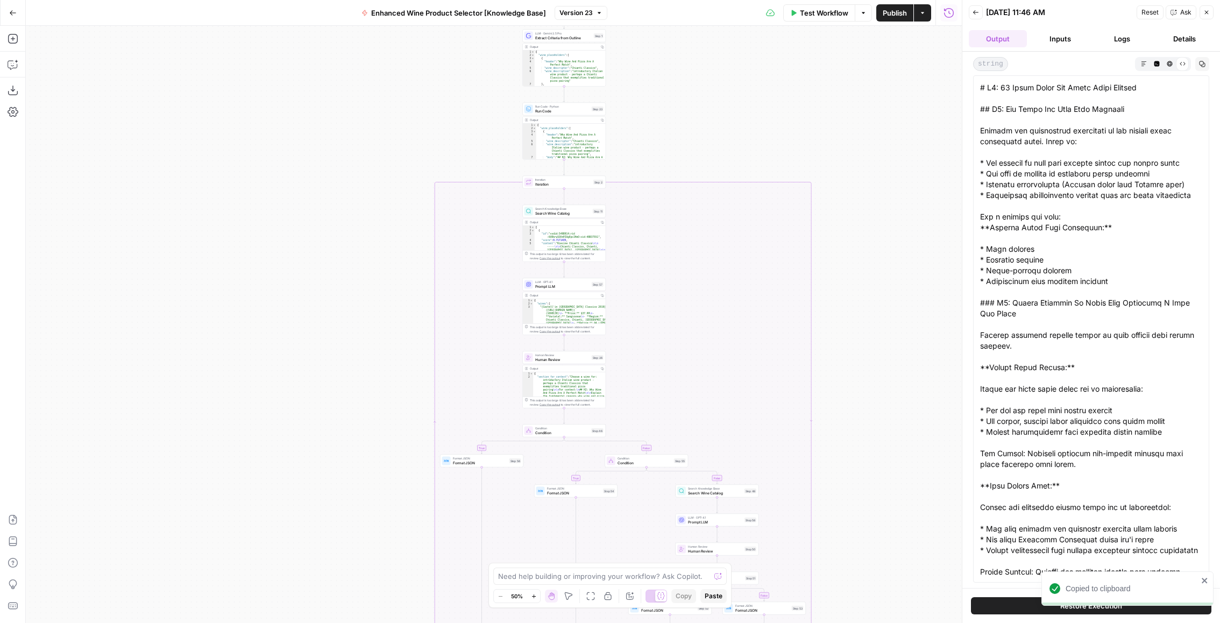
click at [1202, 59] on button "Copy" at bounding box center [1203, 64] width 14 height 14
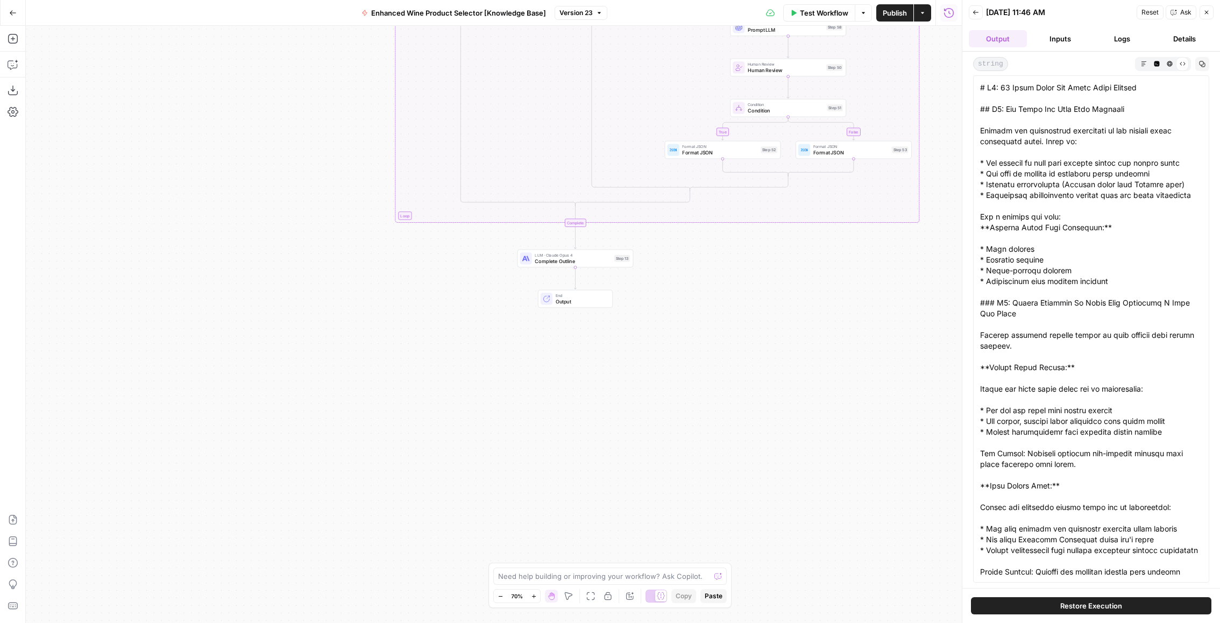
click at [539, 262] on span "Complete Outline" at bounding box center [573, 261] width 76 height 8
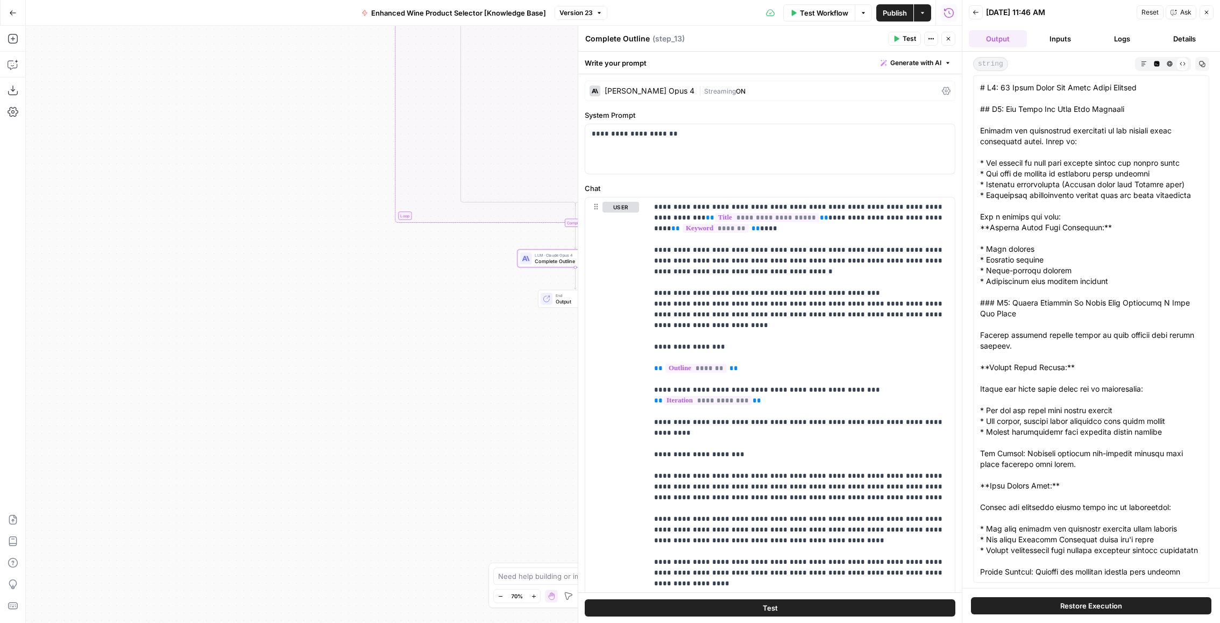
click at [549, 302] on div at bounding box center [547, 299] width 12 height 12
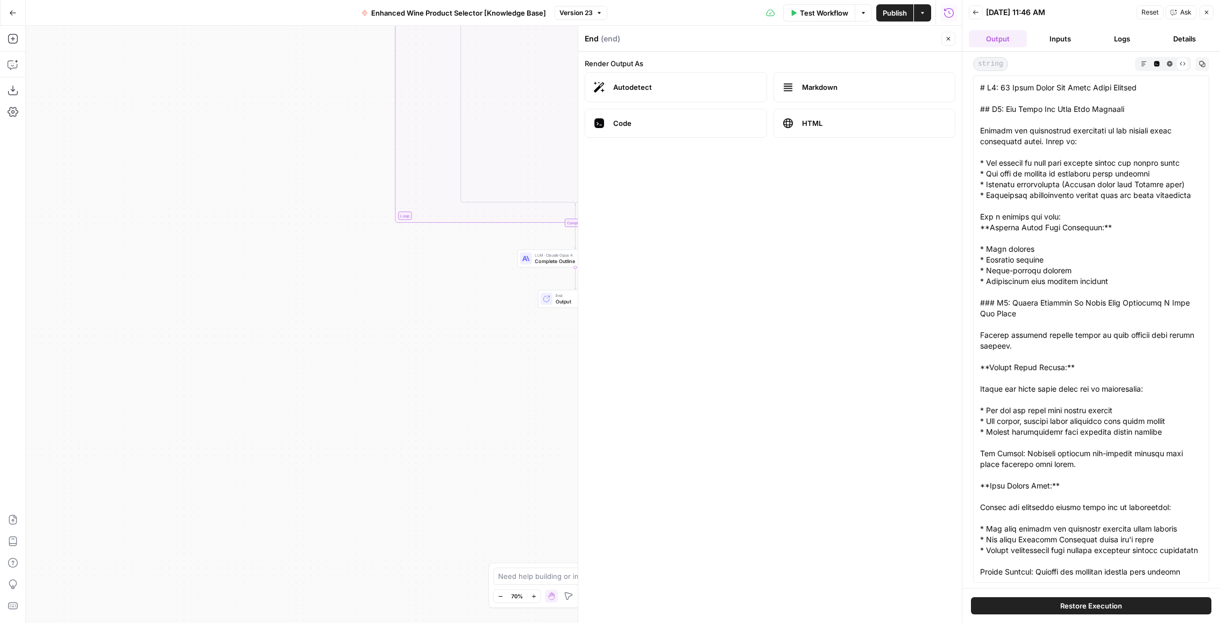
click at [948, 40] on icon "button" at bounding box center [949, 39] width 4 height 4
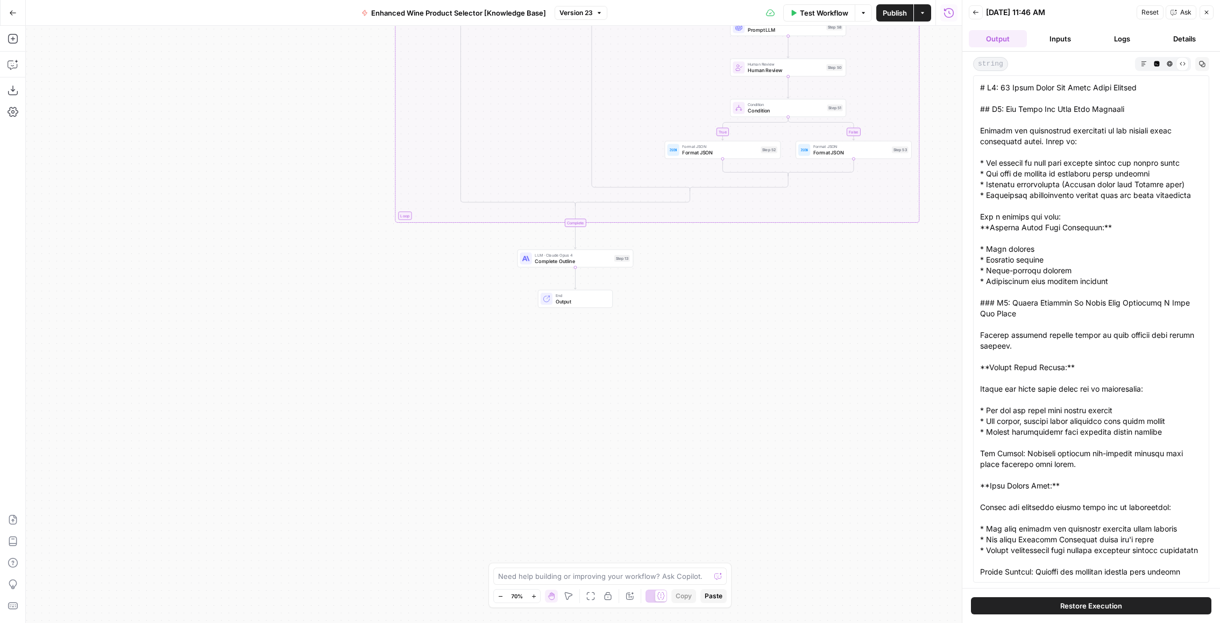
click at [1145, 59] on button "Markdown" at bounding box center [1144, 63] width 13 height 13
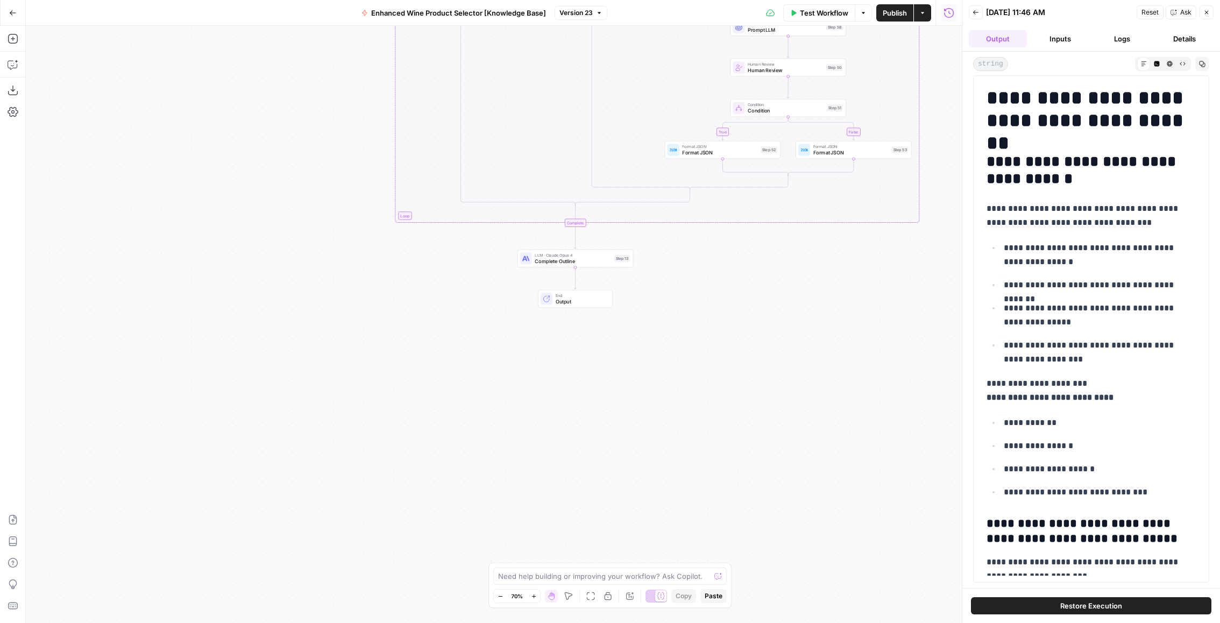
click at [1205, 64] on icon "button" at bounding box center [1203, 64] width 6 height 6
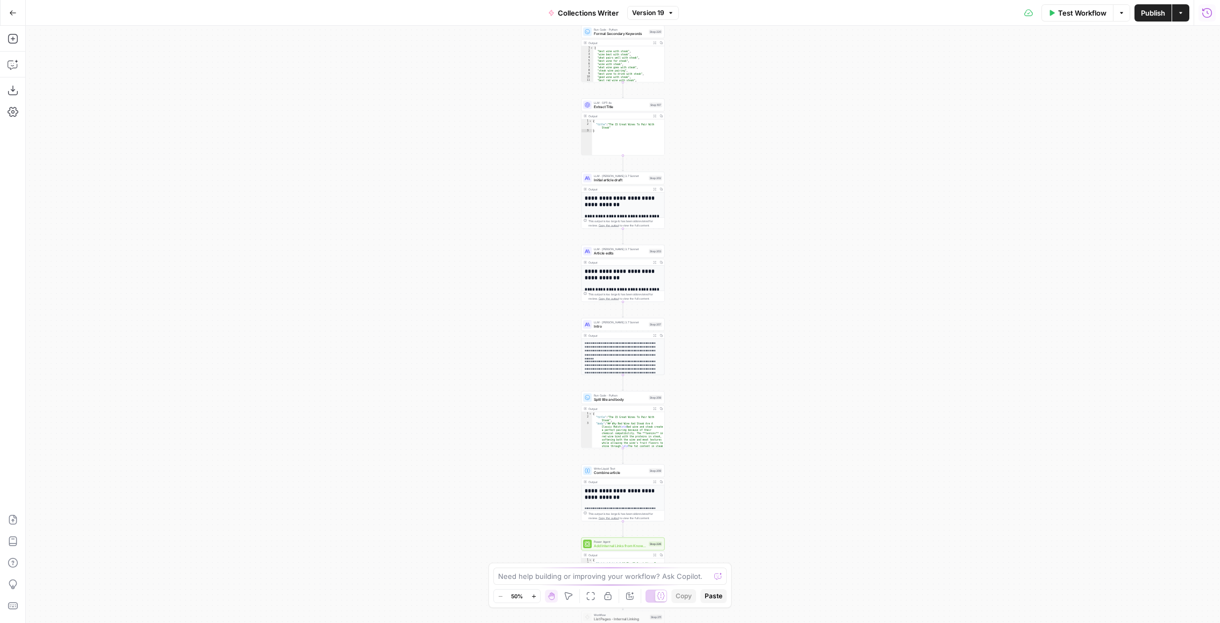
click at [1210, 14] on icon "button" at bounding box center [1207, 13] width 11 height 11
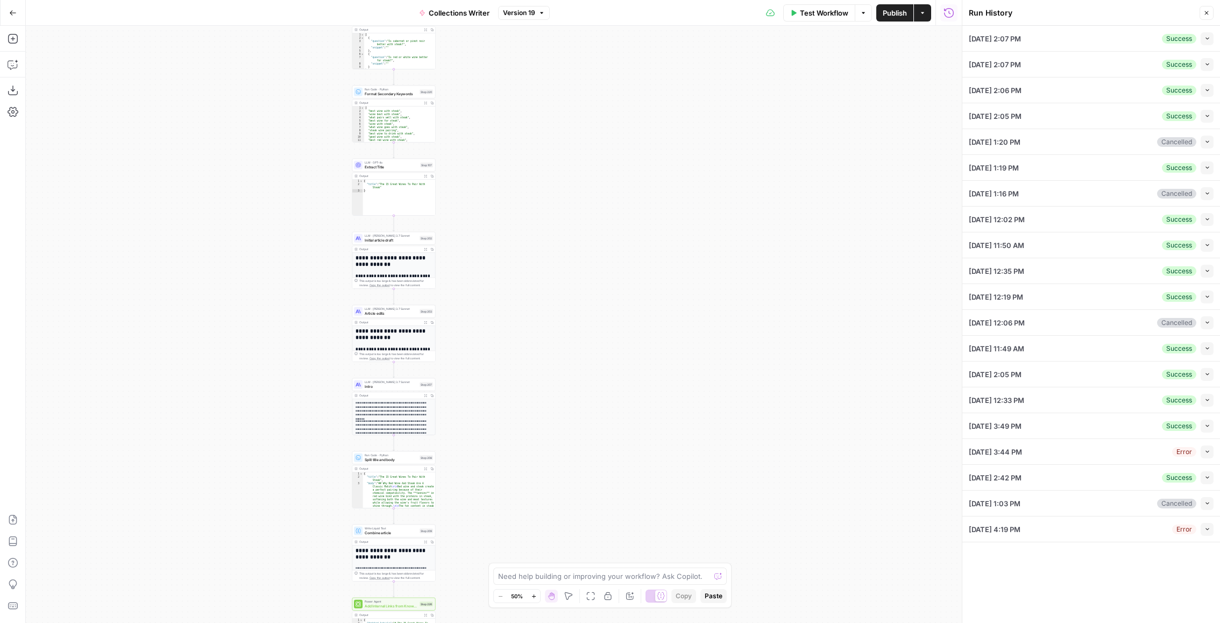
click at [1206, 372] on icon "button" at bounding box center [1208, 374] width 6 height 6
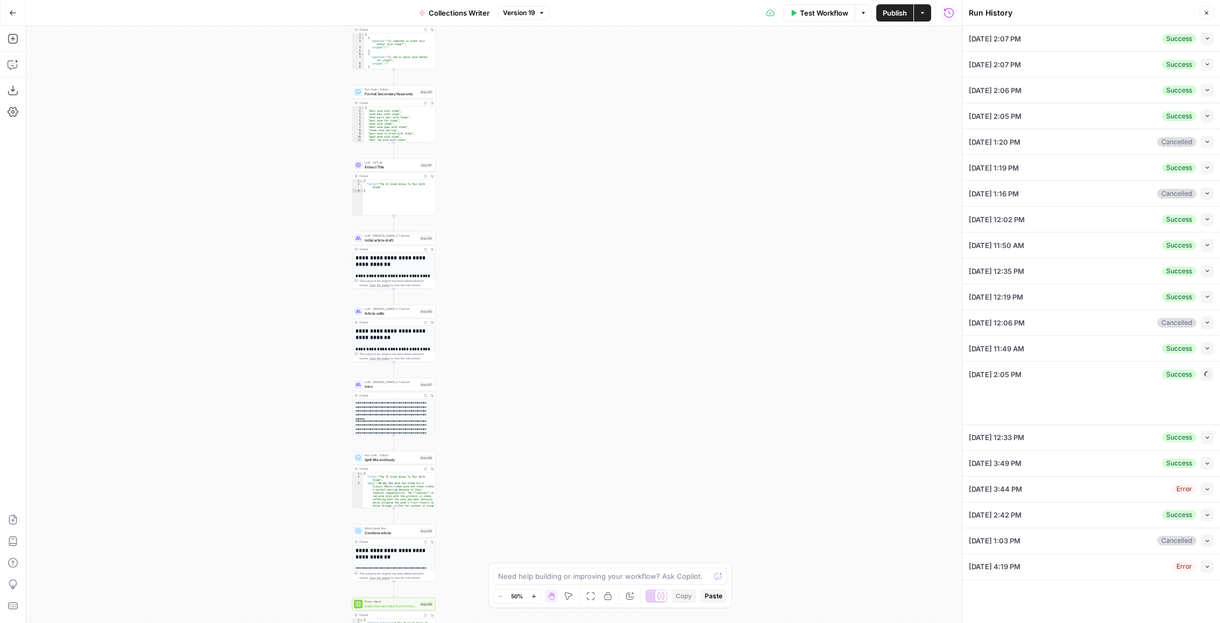
type input "Wine.com"
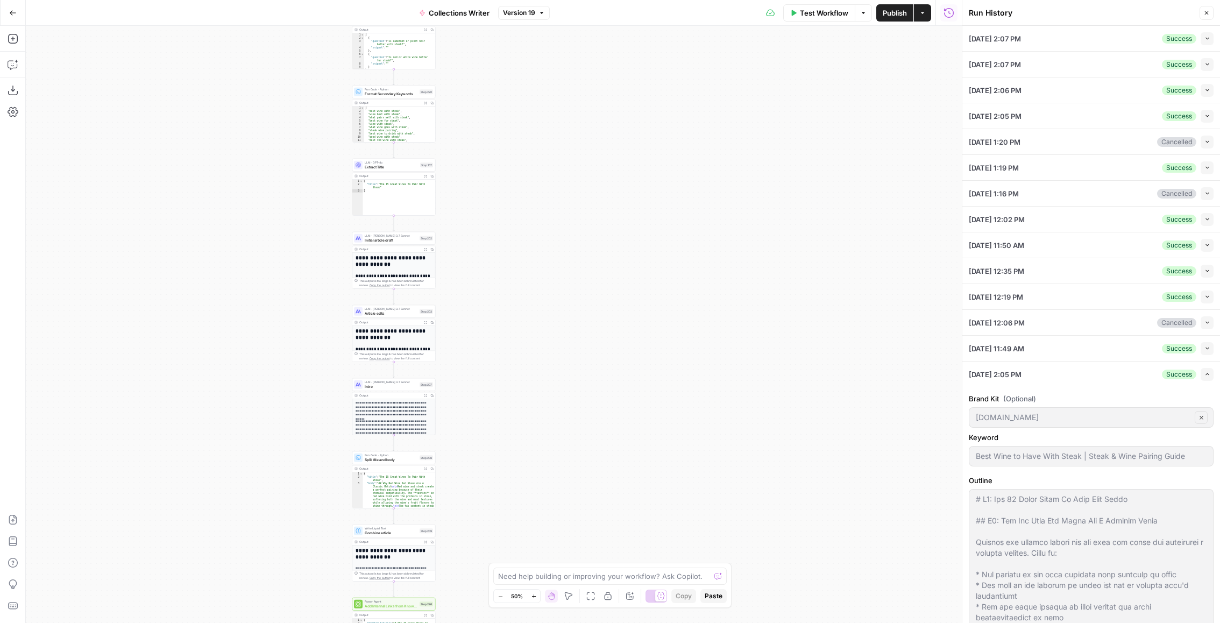
click at [1206, 372] on icon "button" at bounding box center [1208, 374] width 6 height 6
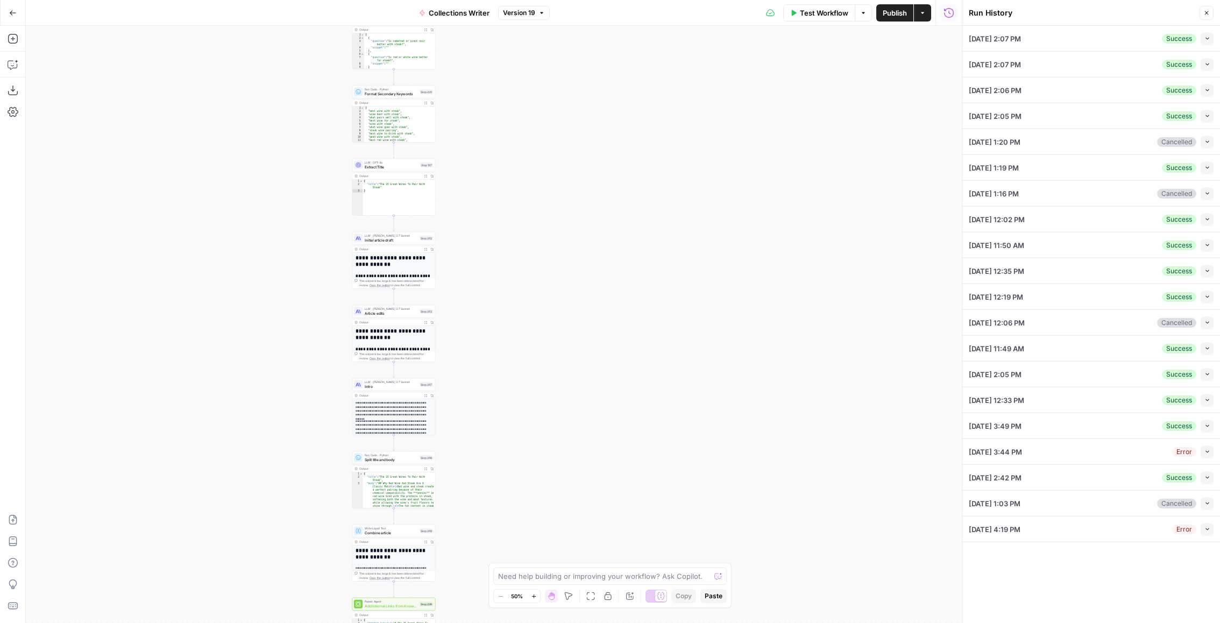
click at [1203, 396] on button "Collapse" at bounding box center [1207, 400] width 13 height 13
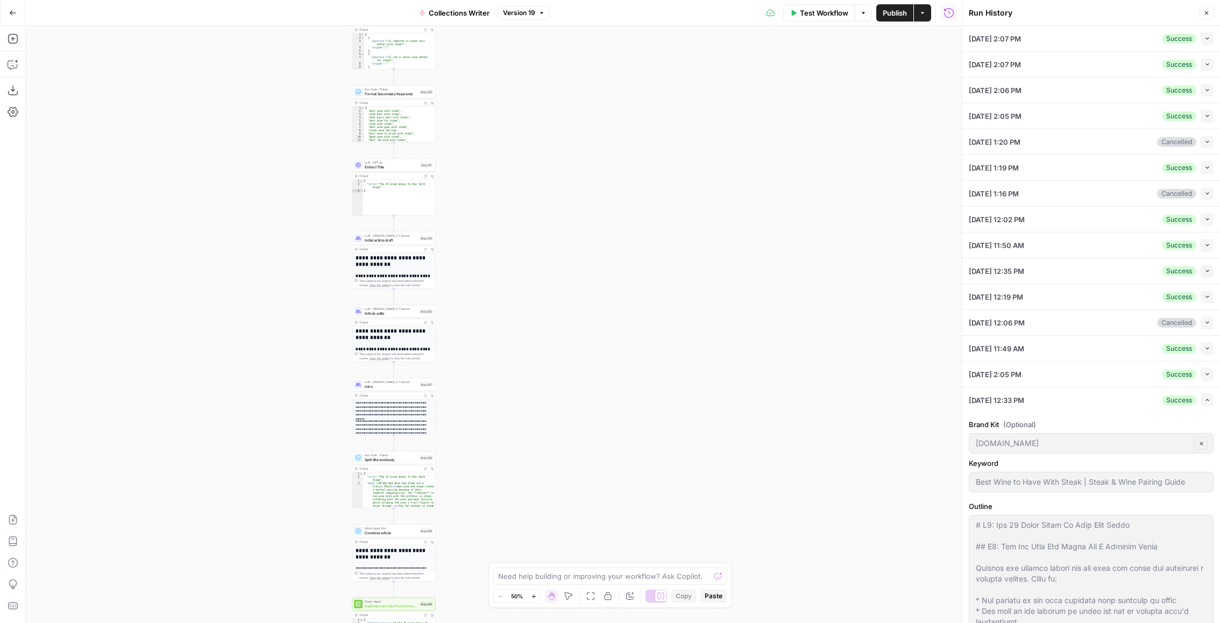
click at [1203, 394] on button "Expand" at bounding box center [1207, 400] width 13 height 13
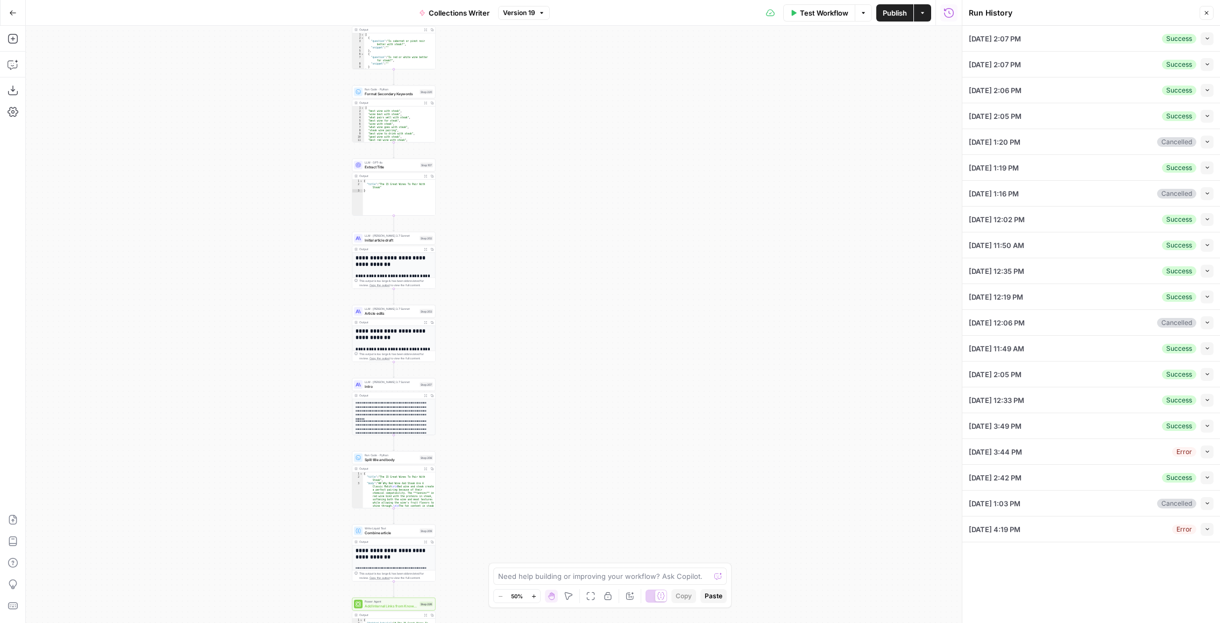
click at [1204, 421] on button "Collapse" at bounding box center [1207, 426] width 13 height 13
type textarea "# H1: Our Definitive Guide To Pairing Wine With Pasta | Wine.com ## Why Wine An…"
type textarea "[{"rank":1,"link":"https://www.winetourism.com/pasta-and-wine/","title":"Pasta …"
type textarea "<think> We are given a query to identify specific wines, regions, and key menti…"
type textarea "[{"Keyword":"best wine with pasta","Search Volume":880,"Keyword Difficulty":37}…"
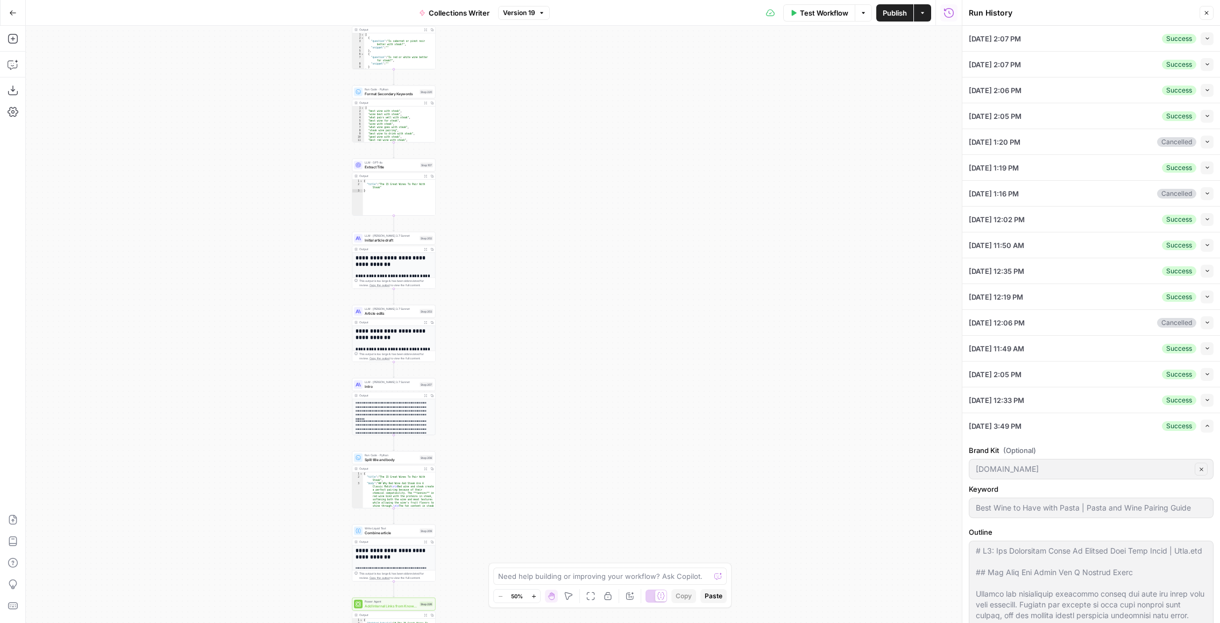
click at [1205, 423] on span "button" at bounding box center [1208, 426] width 6 height 6
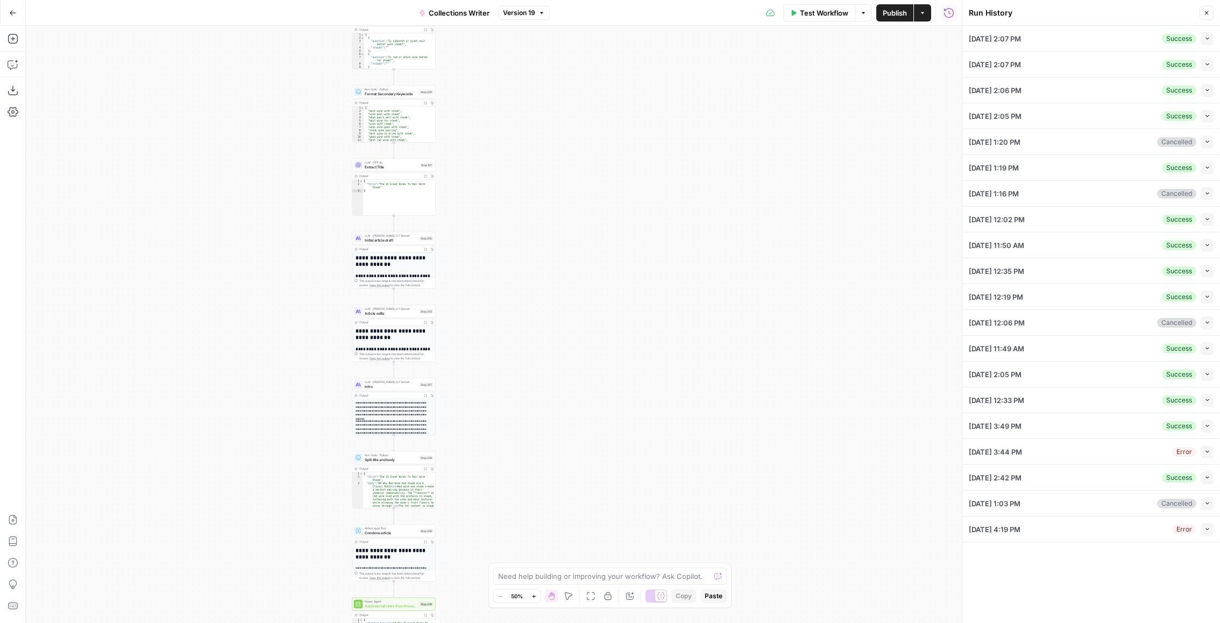
click at [1203, 446] on button "Collapse" at bounding box center [1207, 452] width 13 height 13
click at [1204, 447] on button "Expand" at bounding box center [1207, 452] width 13 height 13
click at [1203, 474] on button "Collapse" at bounding box center [1207, 477] width 13 height 13
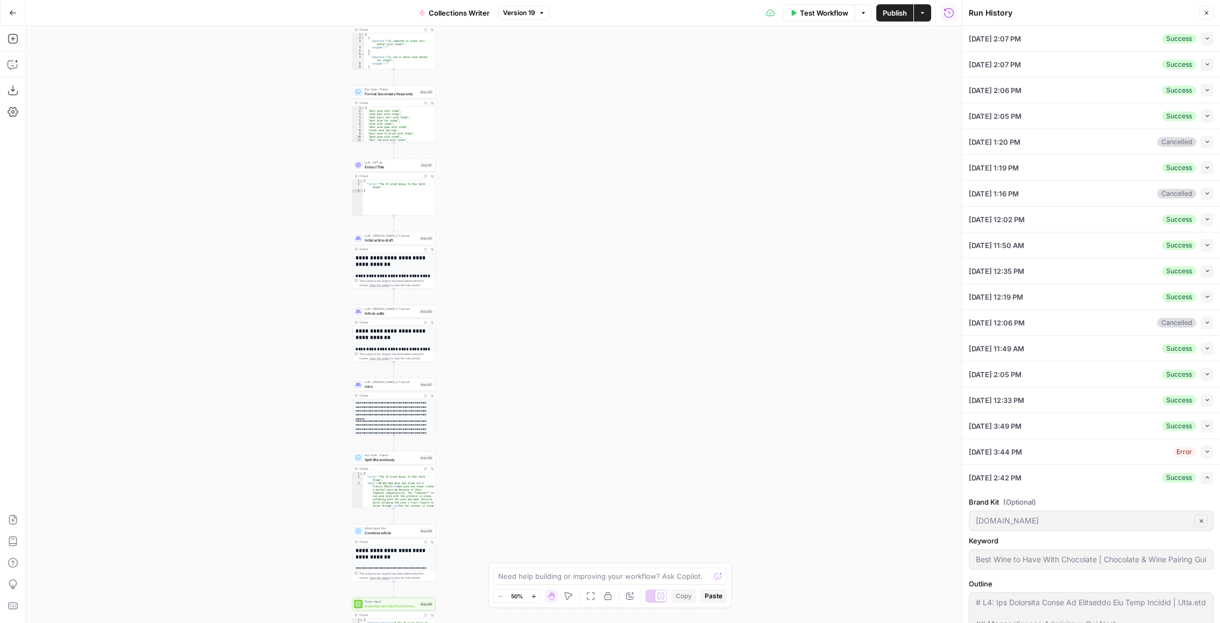
click at [1203, 474] on button "Expand" at bounding box center [1207, 477] width 13 height 13
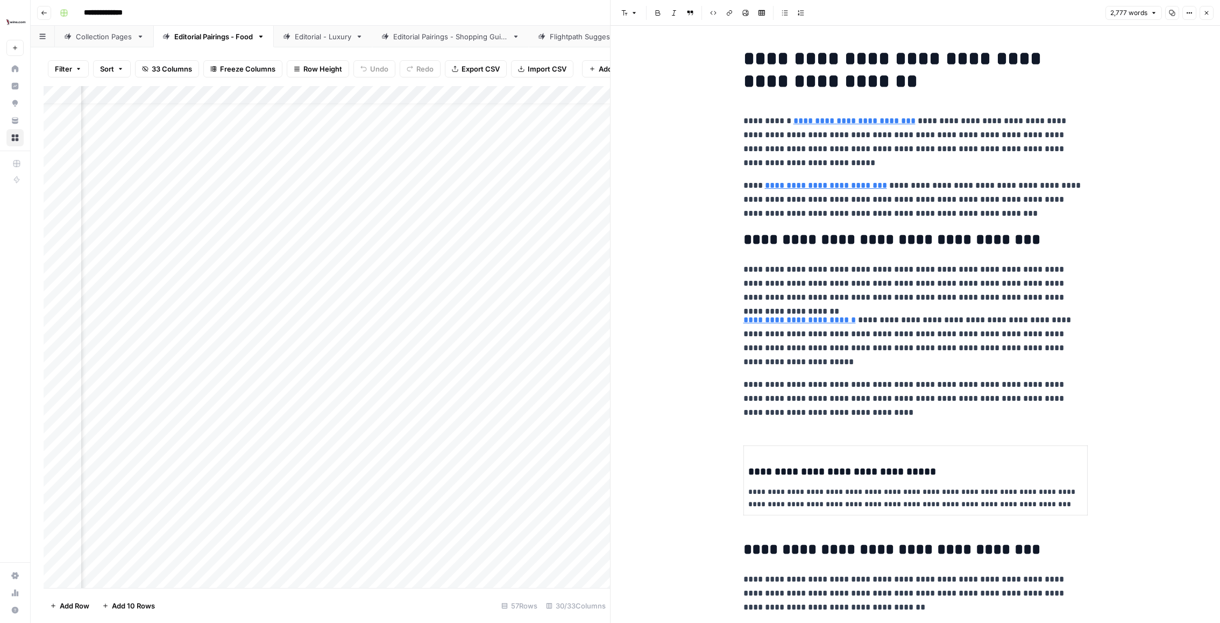
scroll to position [19, 1949]
click at [1188, 14] on icon "button" at bounding box center [1190, 13] width 6 height 6
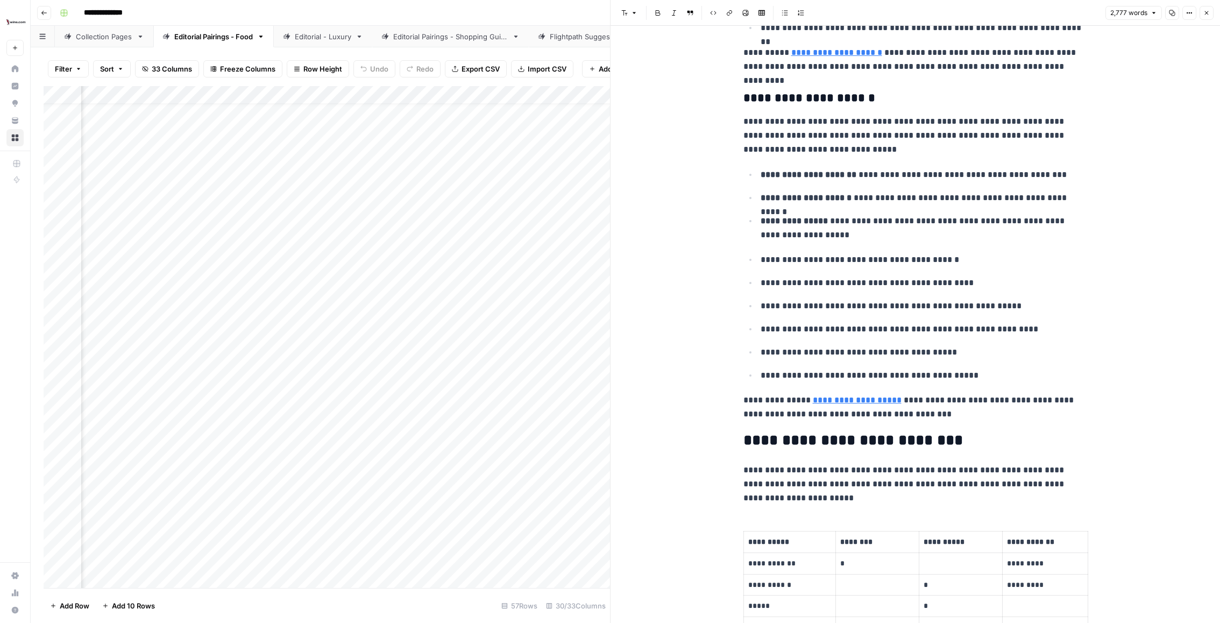
scroll to position [1626, 0]
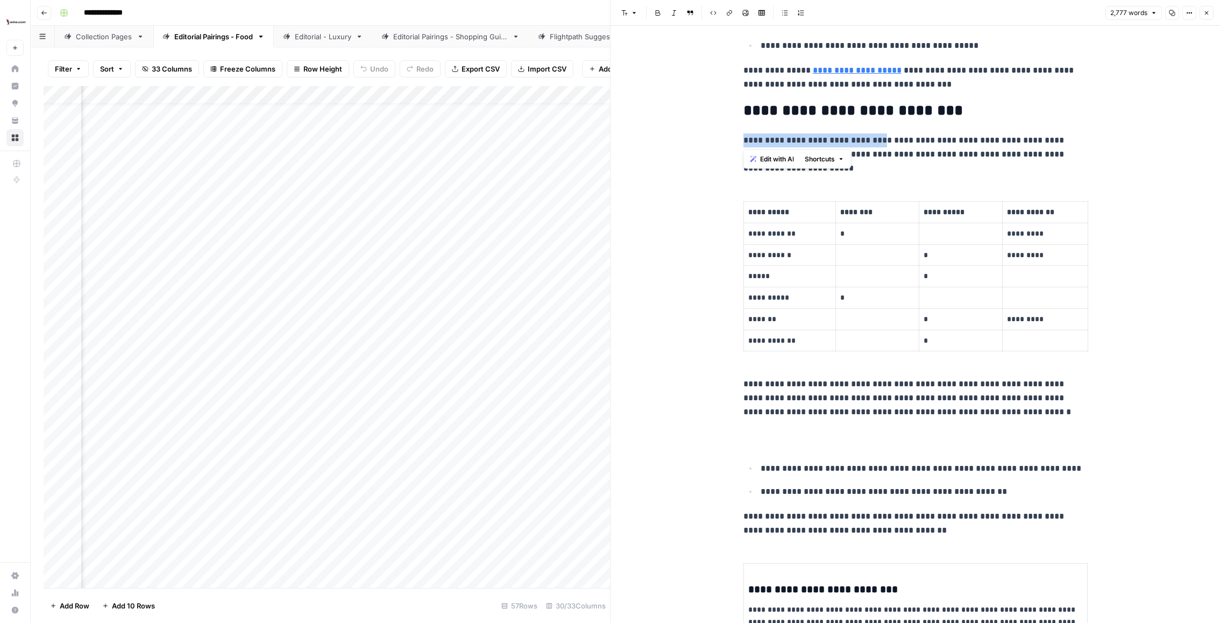
drag, startPoint x: 740, startPoint y: 143, endPoint x: 865, endPoint y: 143, distance: 124.3
copy p "**********"
